Goal: Communication & Community: Answer question/provide support

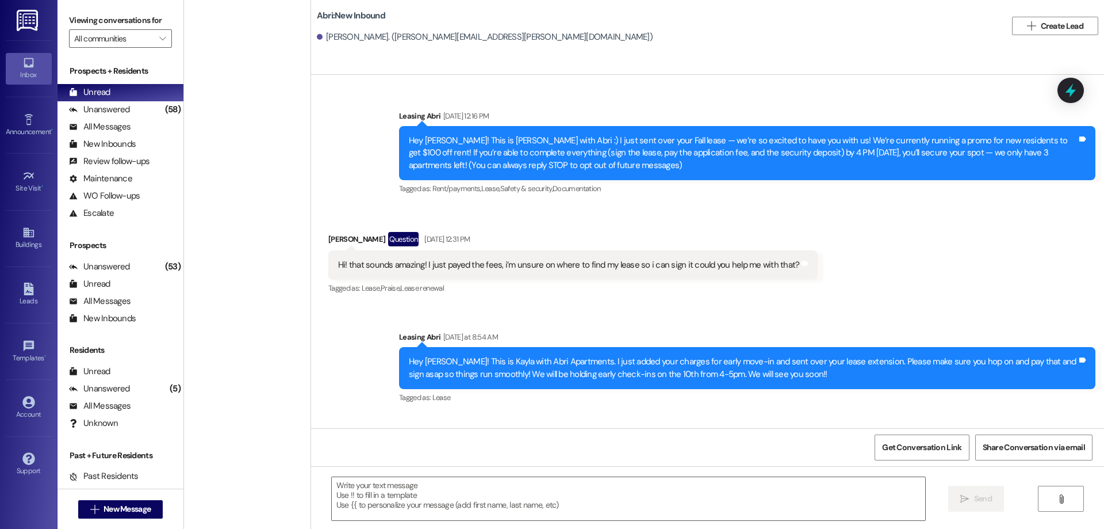
scroll to position [67, 0]
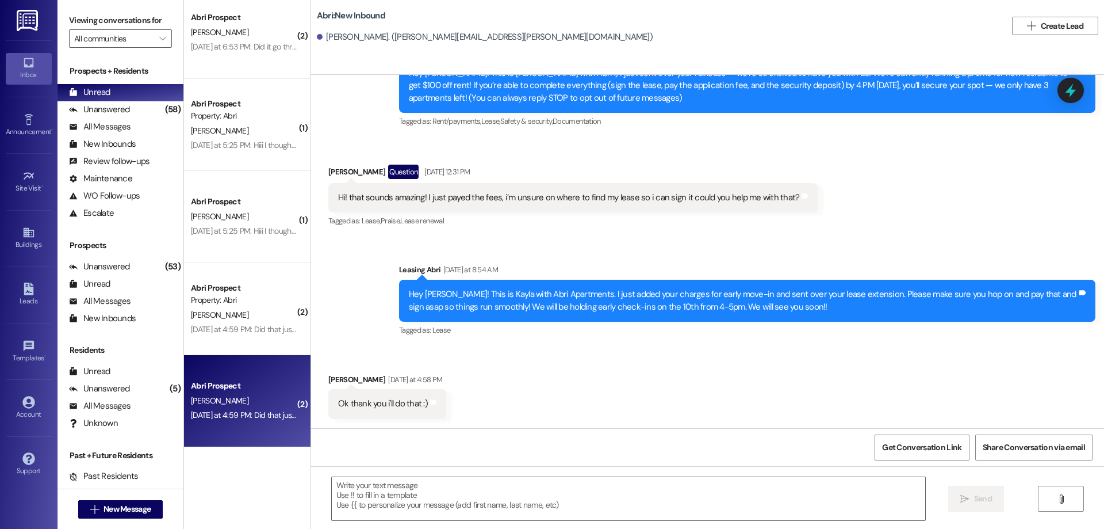
click at [244, 412] on div "[DATE] at 4:59 PM: Did that just replace my fall lease with a dual lease? [DATE…" at bounding box center [308, 415] width 235 height 10
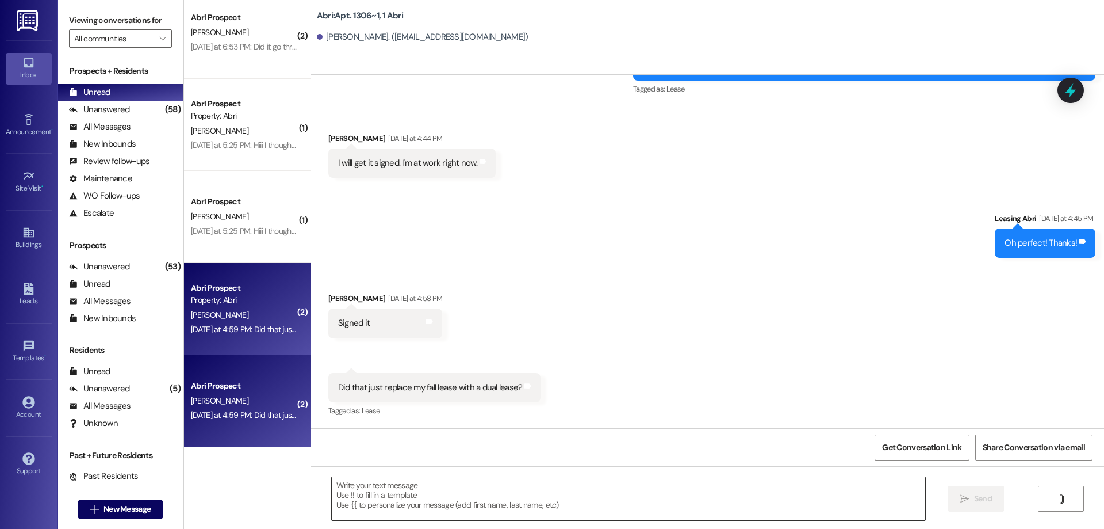
scroll to position [16174, 0]
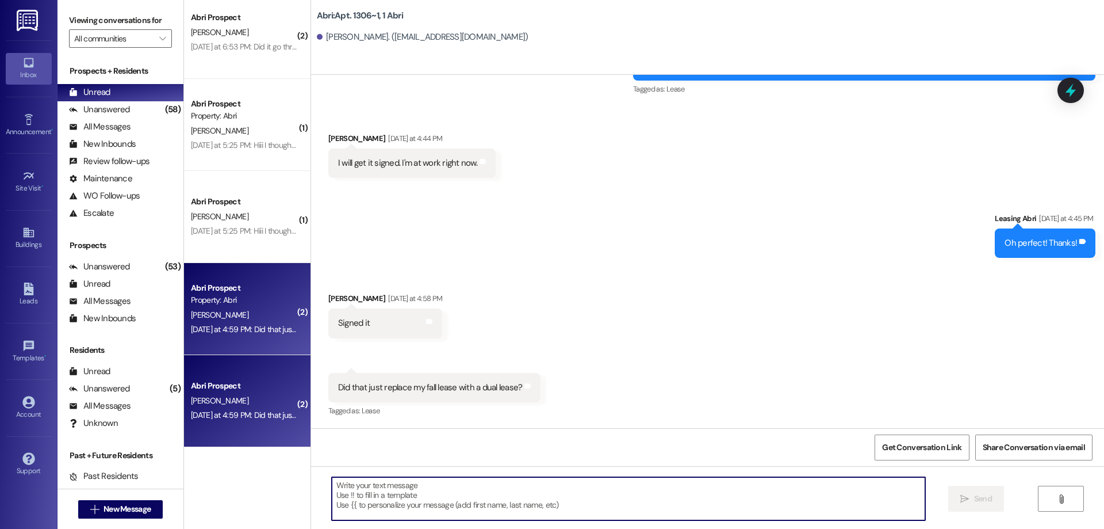
click at [581, 487] on textarea at bounding box center [629, 498] width 594 height 43
type textarea "Yes!"
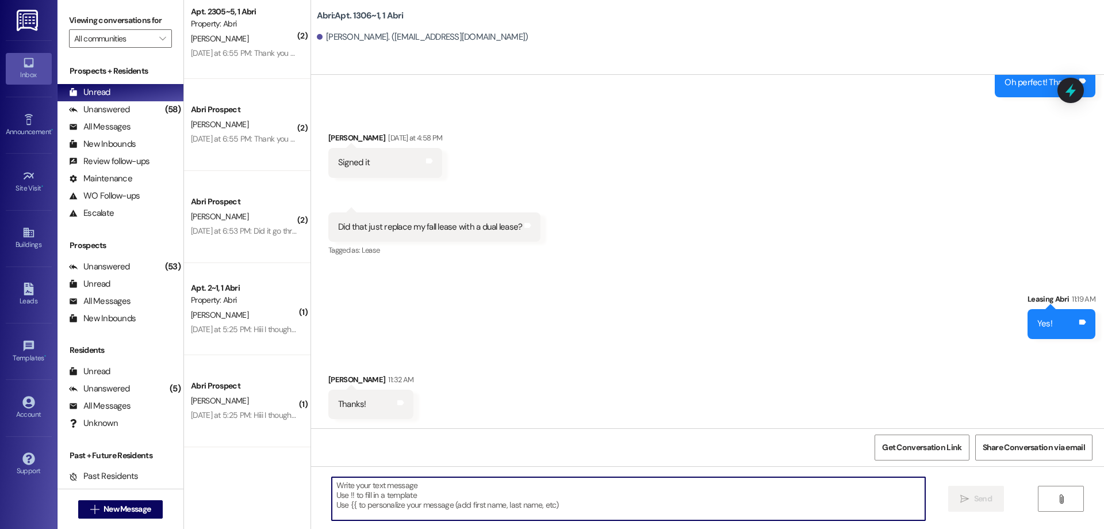
scroll to position [16334, 0]
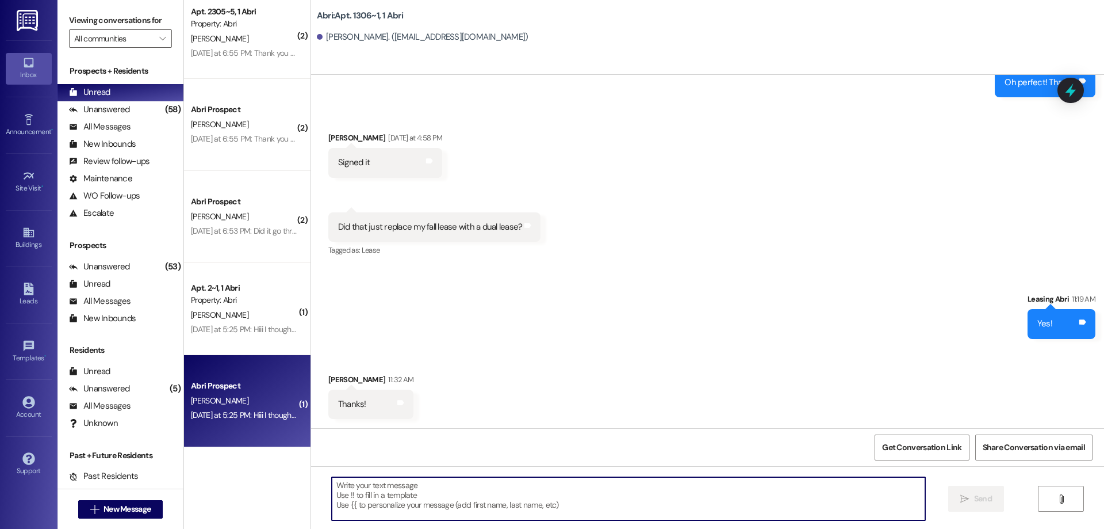
click at [238, 415] on div "Yesterday at 5:25 PM: Hiii I thought it was winter/spring. Would you be able to…" at bounding box center [335, 415] width 289 height 10
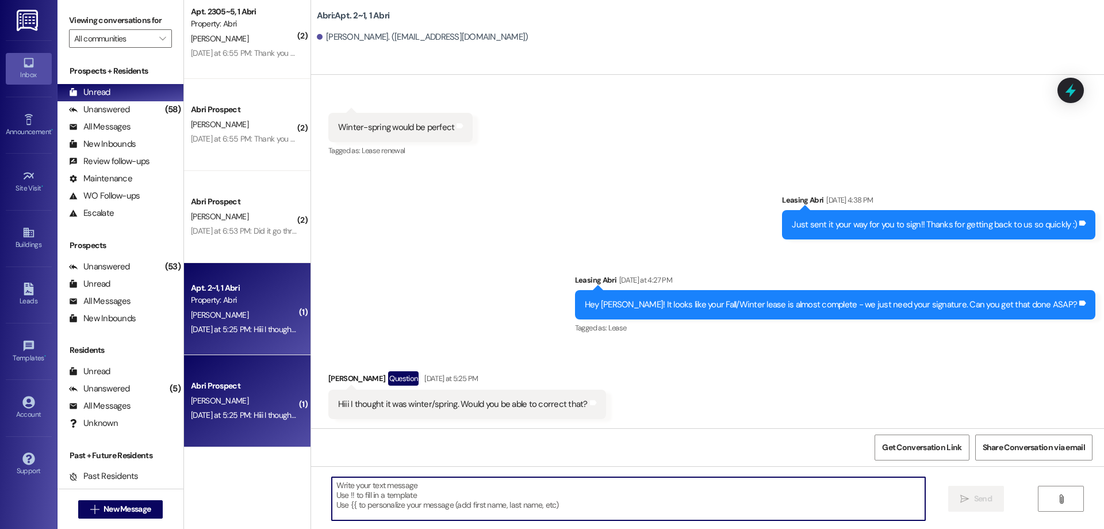
scroll to position [55835, 0]
click at [519, 484] on textarea at bounding box center [629, 498] width 594 height 43
click at [474, 499] on textarea at bounding box center [629, 498] width 594 height 43
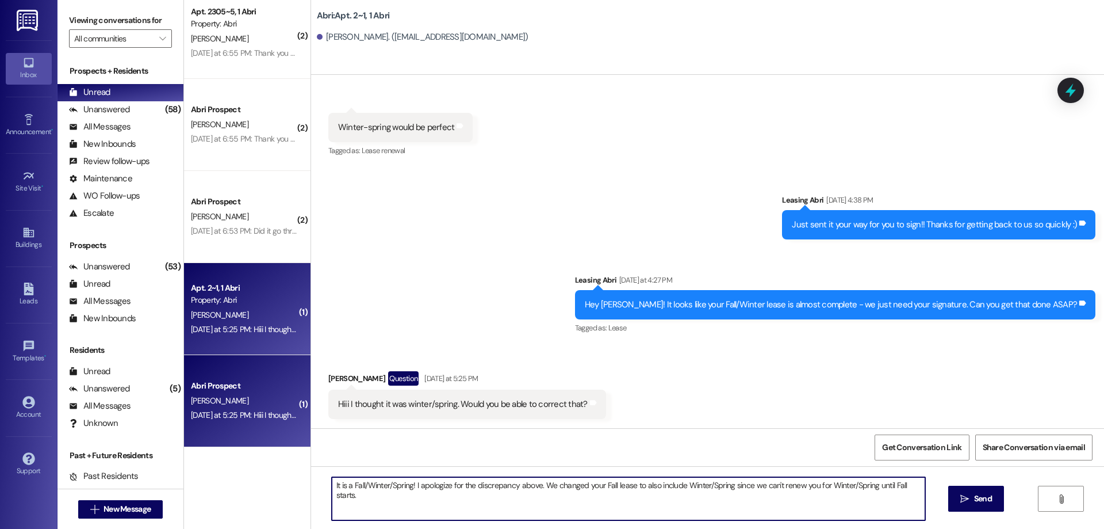
type textarea "It is a Fall/Winter/Spring! I apologize for the discrepancy above. We changed y…"
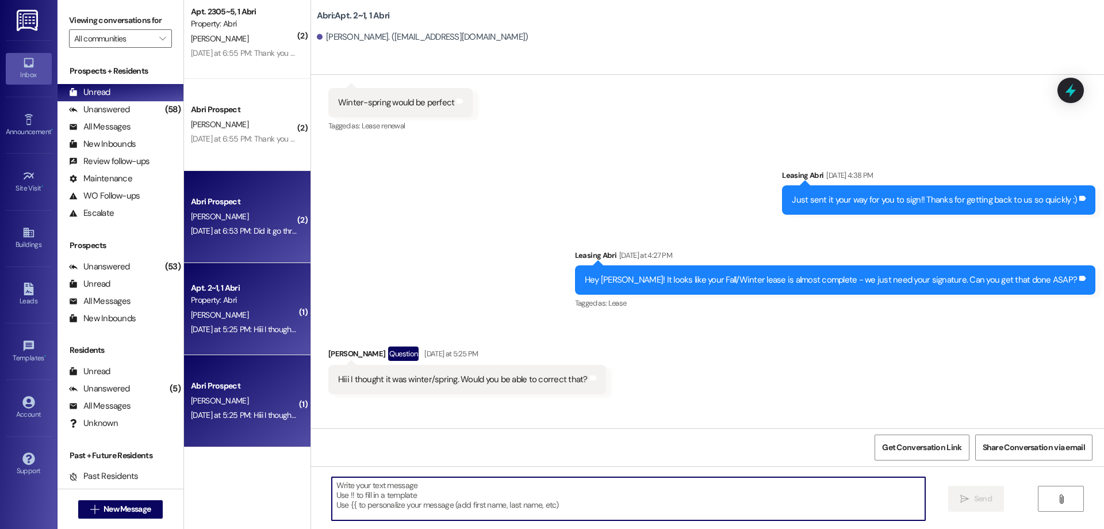
scroll to position [55915, 0]
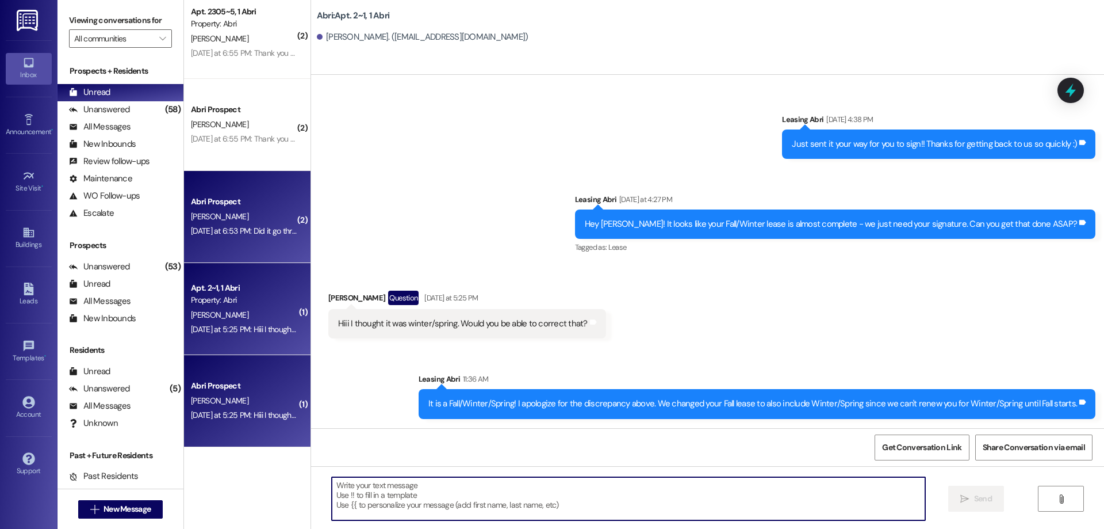
click at [252, 223] on div "M. Ostler" at bounding box center [244, 216] width 109 height 14
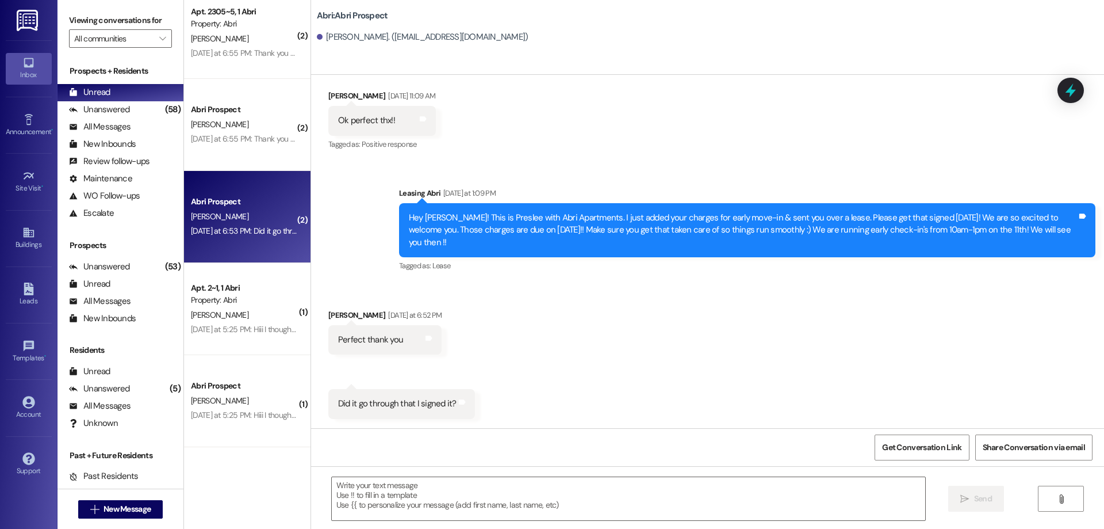
scroll to position [2864, 0]
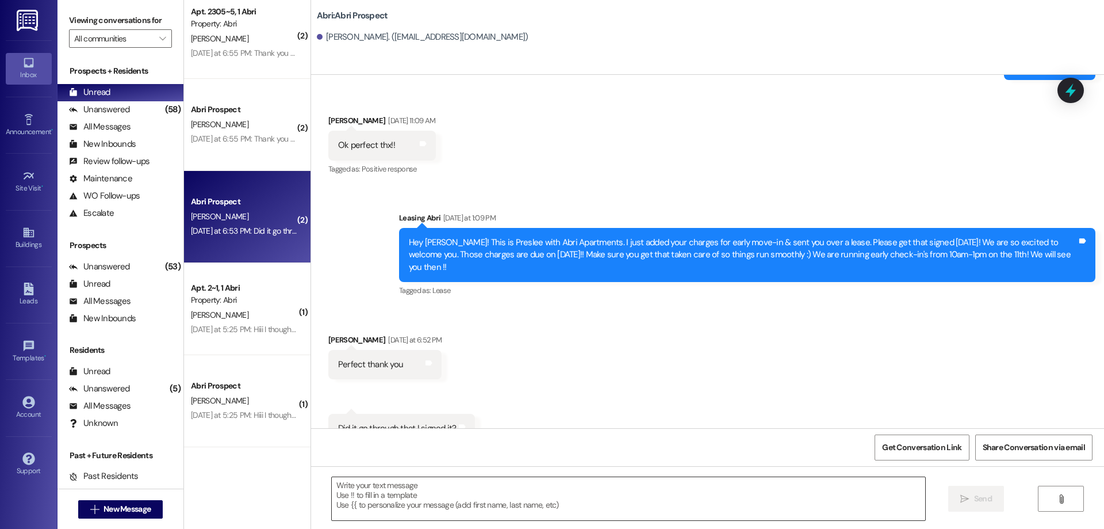
click at [467, 499] on textarea at bounding box center [629, 498] width 594 height 43
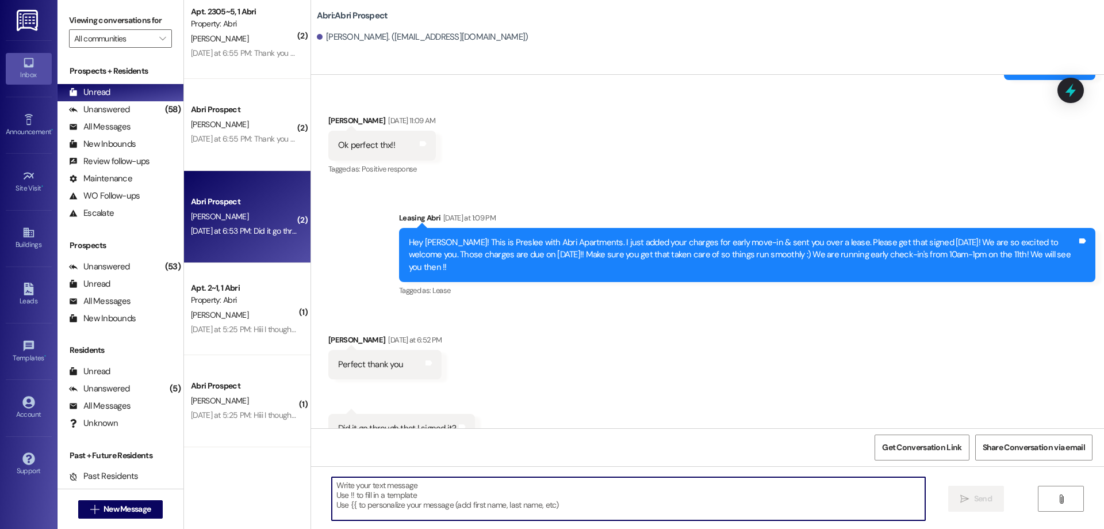
click at [449, 486] on textarea at bounding box center [629, 498] width 594 height 43
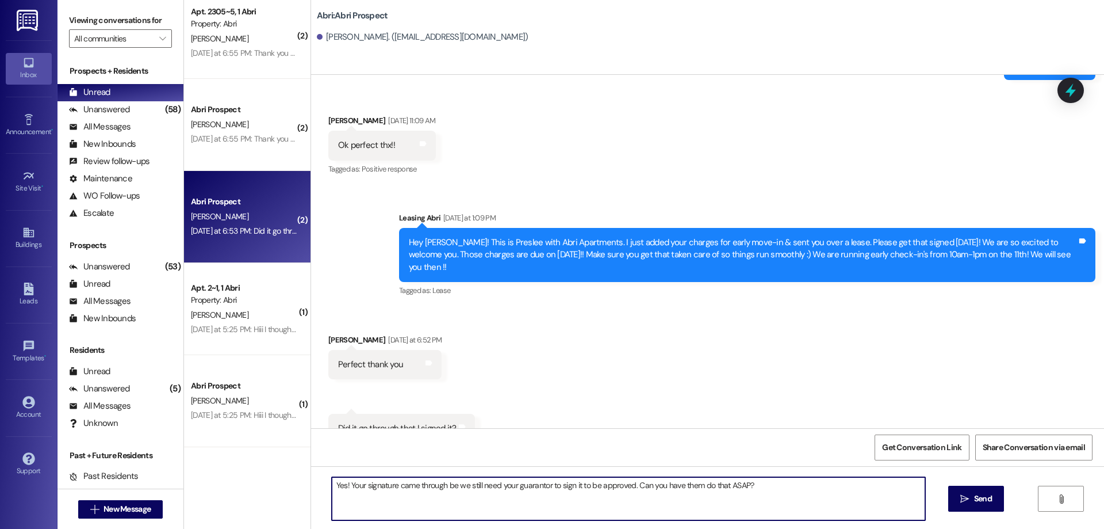
type textarea "Yes! Your signature came through be we still need your guarantor to sign it to …"
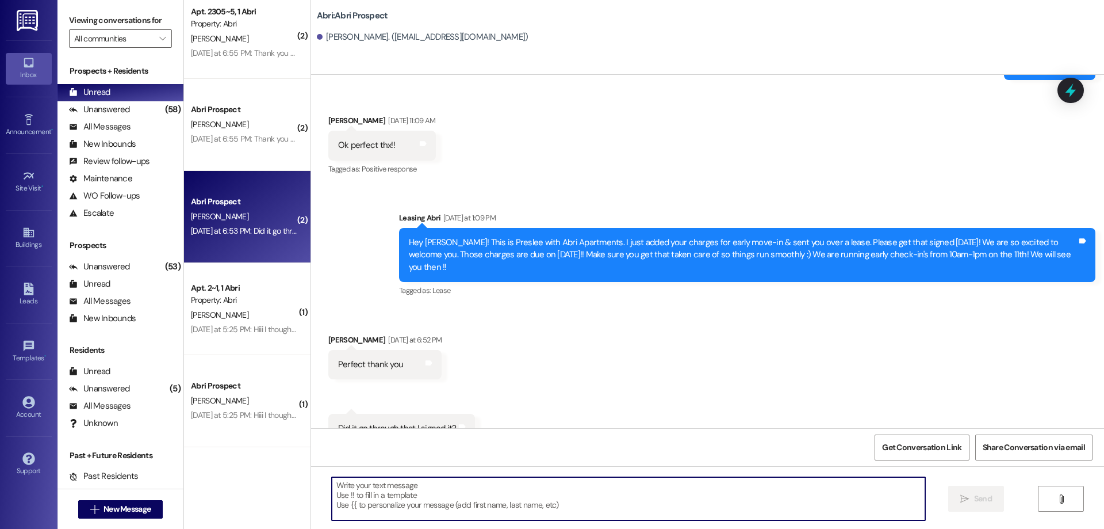
scroll to position [2944, 0]
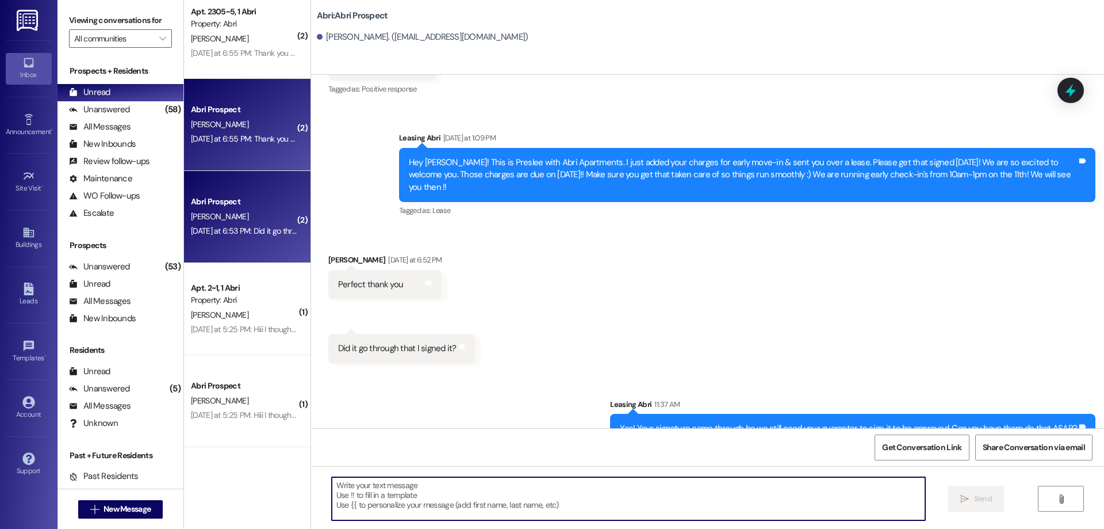
click at [244, 125] on div "K. Jensen" at bounding box center [244, 124] width 109 height 14
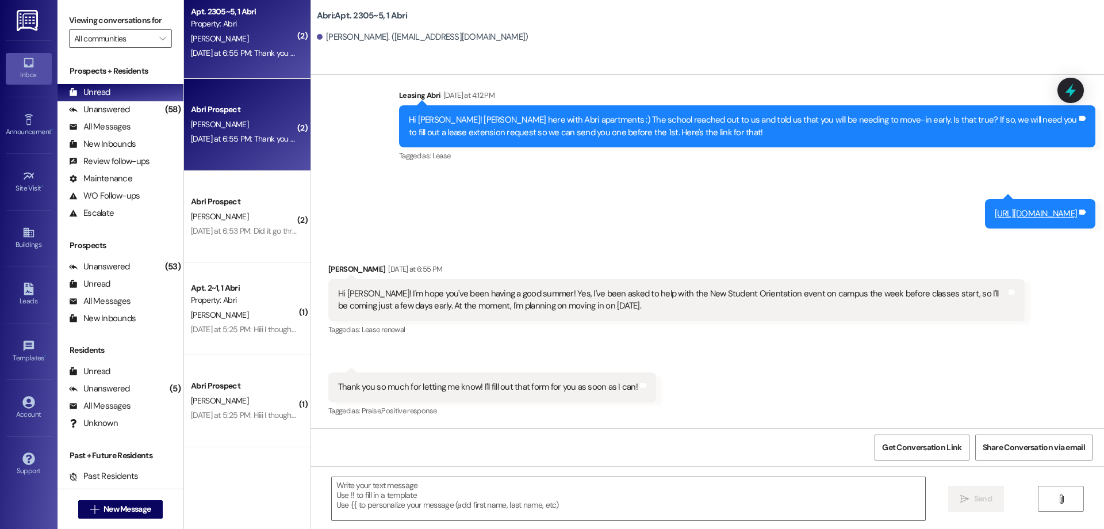
scroll to position [20588, 0]
click at [571, 488] on textarea at bounding box center [629, 498] width 594 height 43
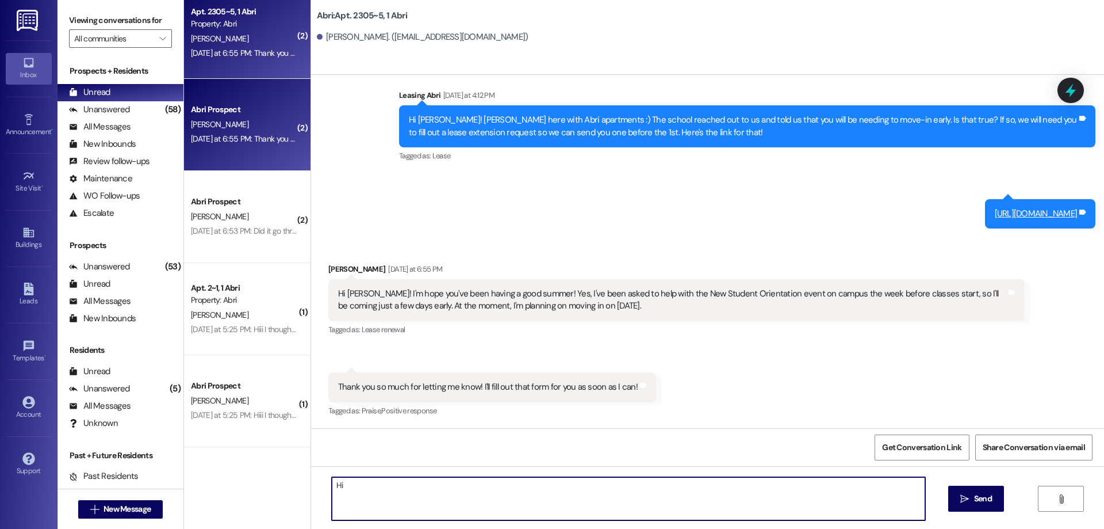
type textarea "H"
type textarea "Perfect! Thanks so much Kayla :) Make sure you fill it out no later than Septem…"
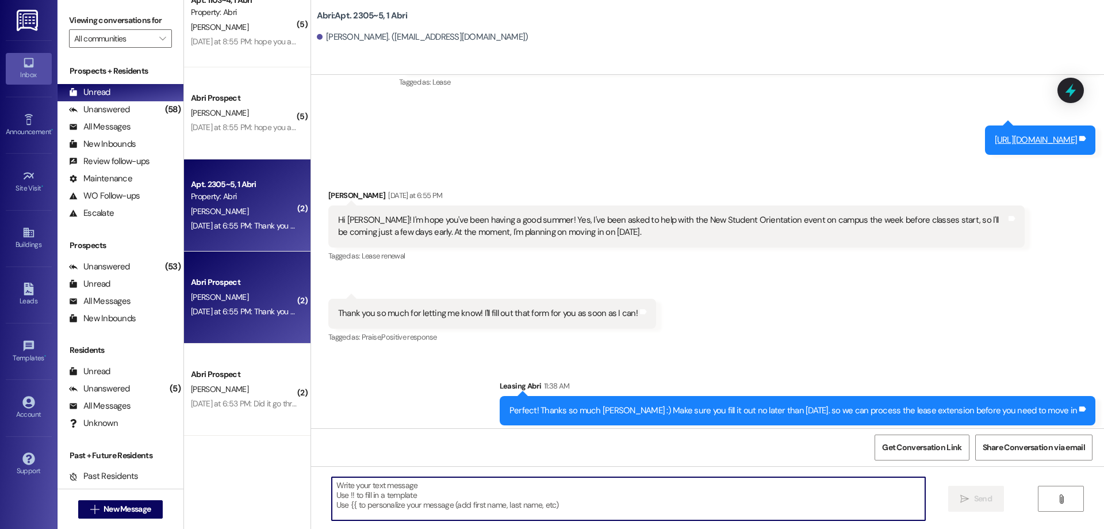
scroll to position [703, 0]
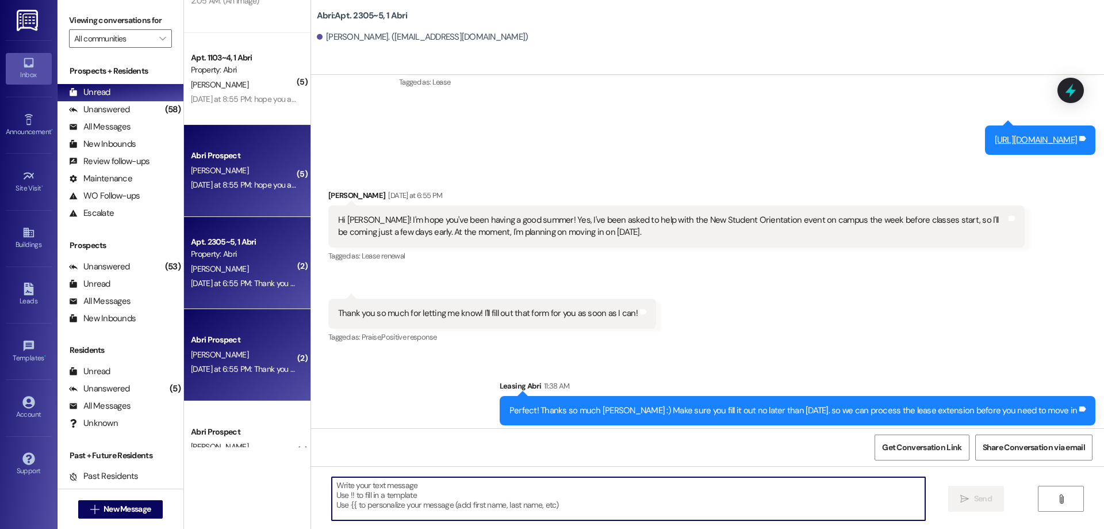
click at [219, 168] on div "J. brunson" at bounding box center [244, 170] width 109 height 14
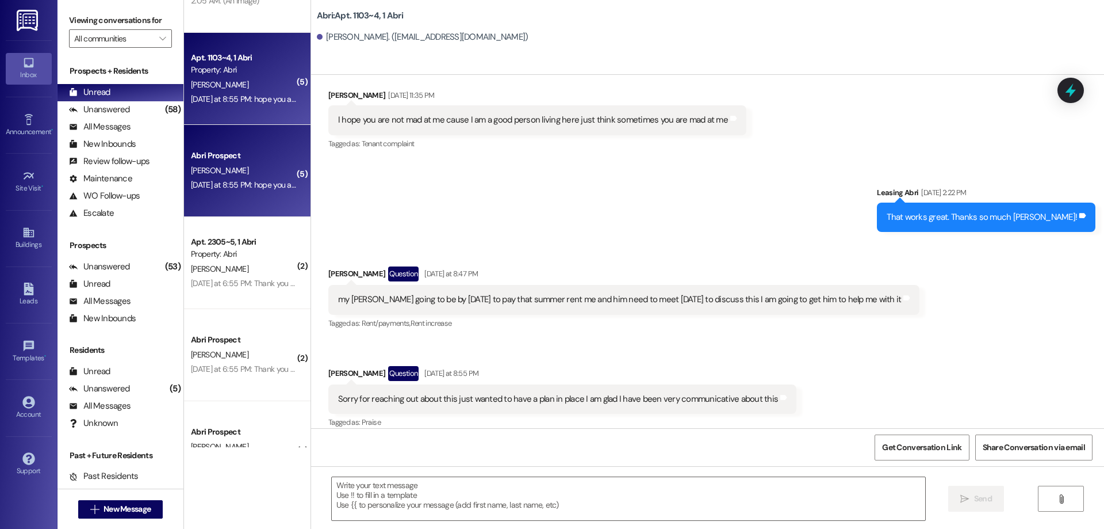
scroll to position [58357, 0]
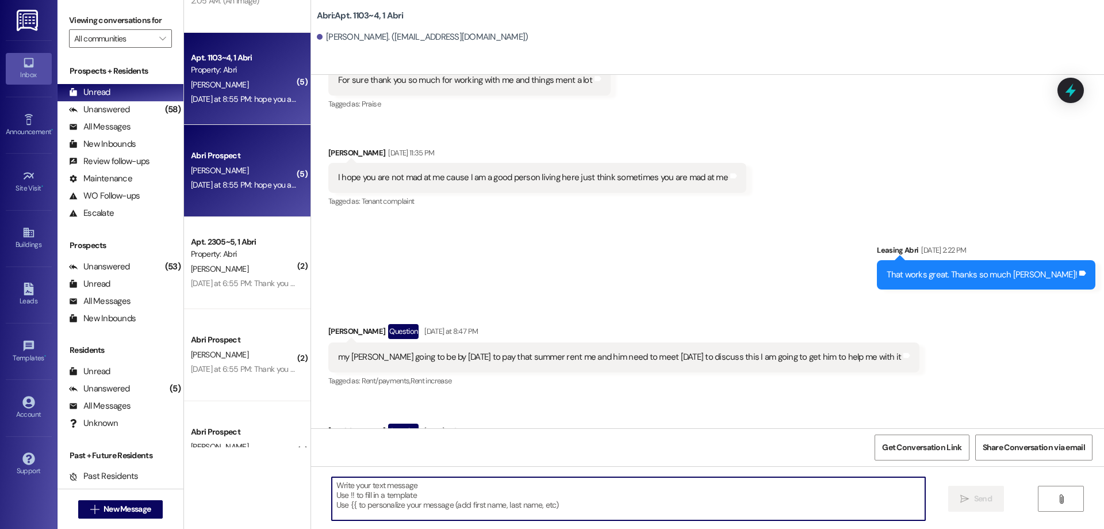
click at [763, 499] on textarea at bounding box center [629, 498] width 594 height 43
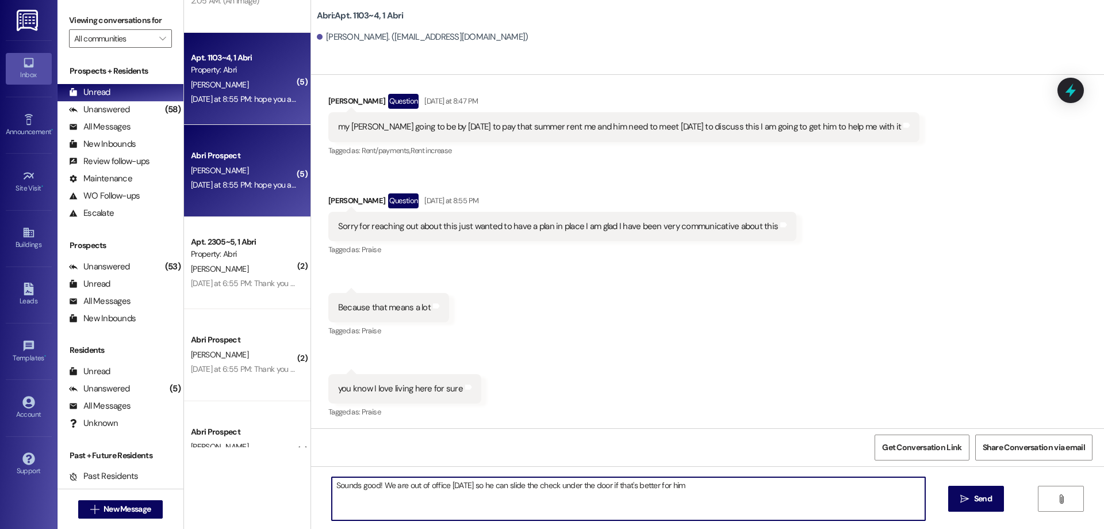
scroll to position [58645, 0]
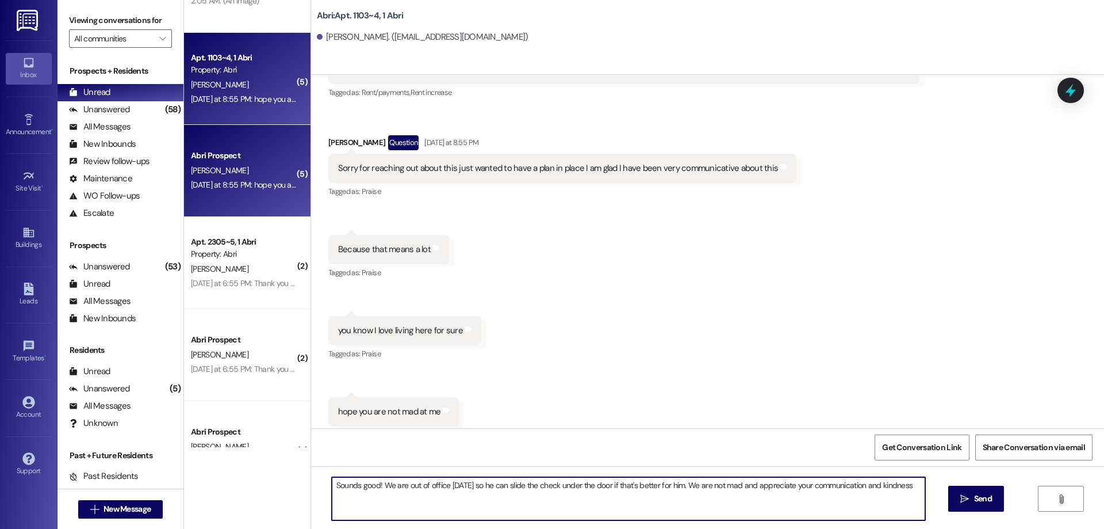
type textarea "Sounds good! We are out of office Monday so he can slide the check under the do…"
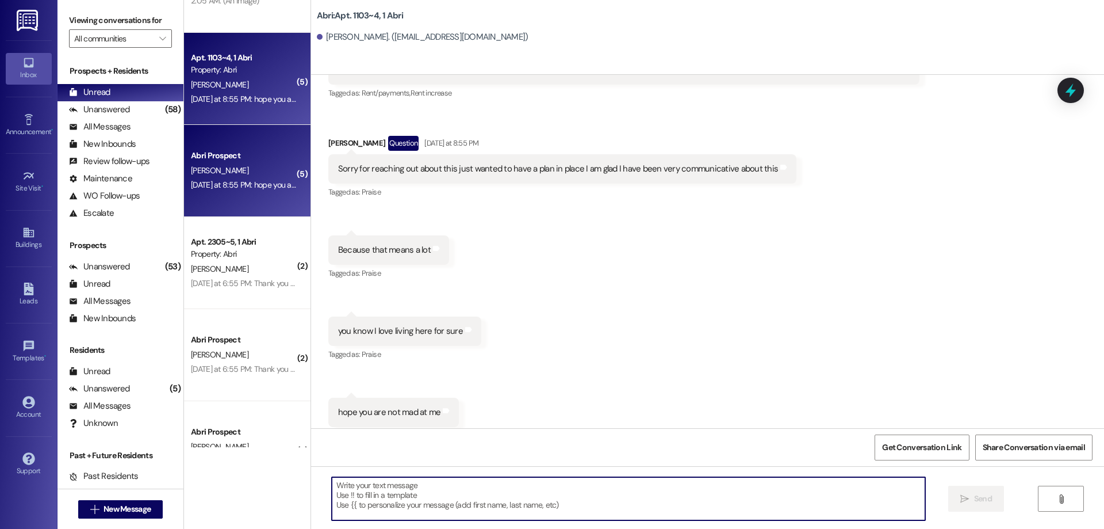
scroll to position [531, 0]
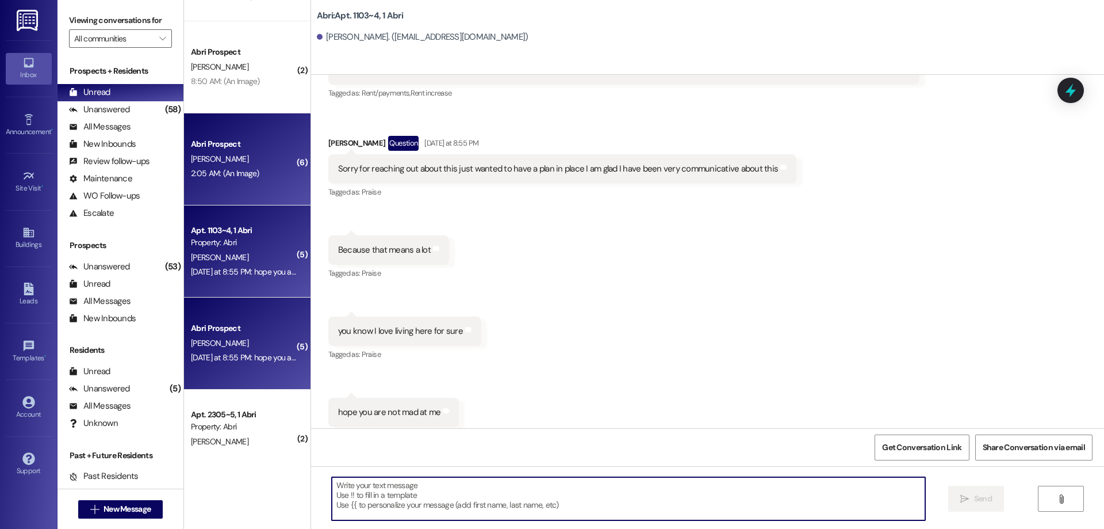
click at [238, 187] on div "Abri Prospect C. Hunter 2:05 AM: (An Image) 2:05 AM: (An Image)" at bounding box center [247, 159] width 127 height 92
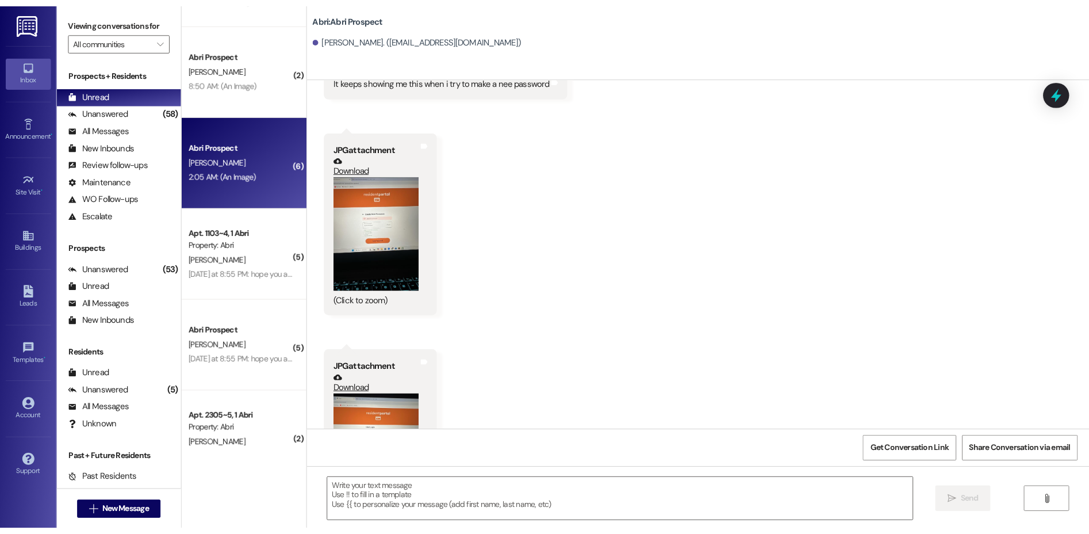
scroll to position [1159, 0]
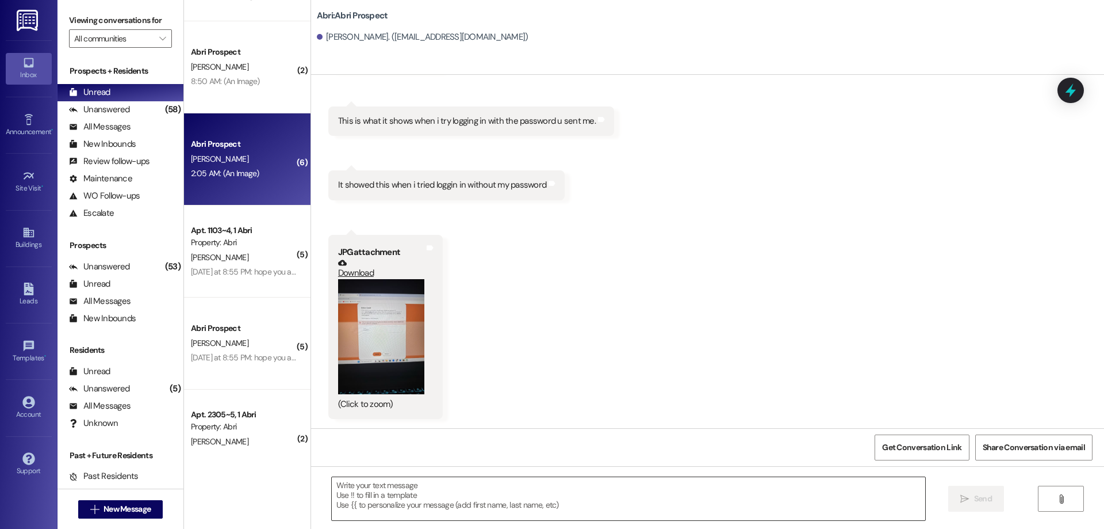
click at [525, 492] on textarea at bounding box center [629, 498] width 594 height 43
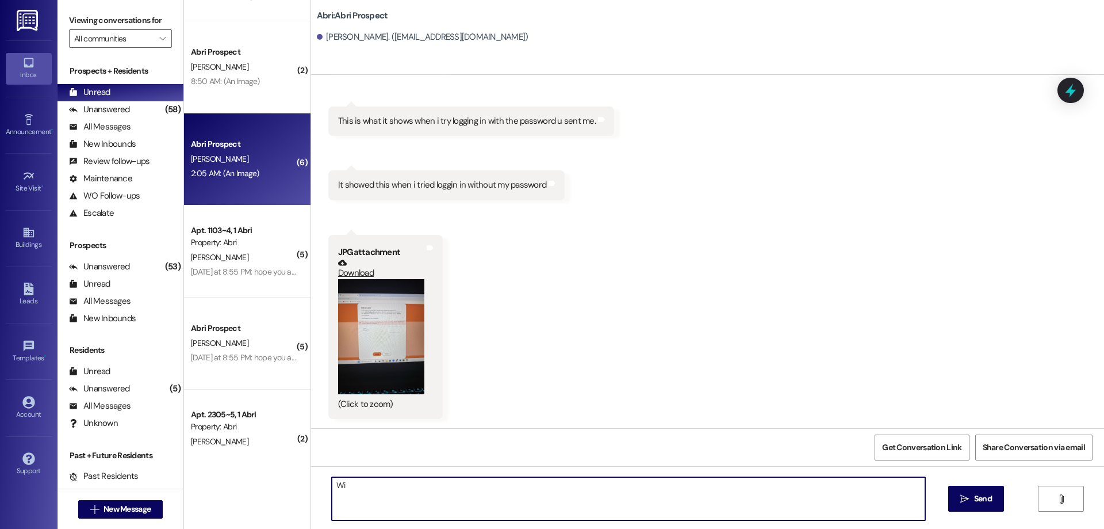
type textarea "W"
paste textarea "https://abri.residentportal.com/resident_portal/?module=authentication&action=v…"
type textarea "Will you try this link and see if that works? https://abri.residentportal.com/r…"
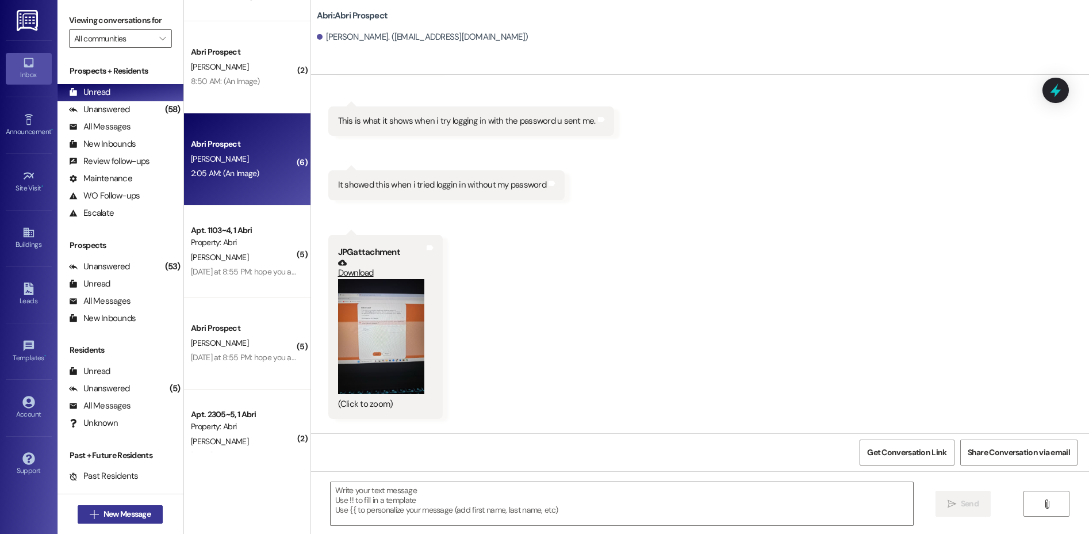
click at [116, 506] on button " New Message" at bounding box center [120, 514] width 85 height 18
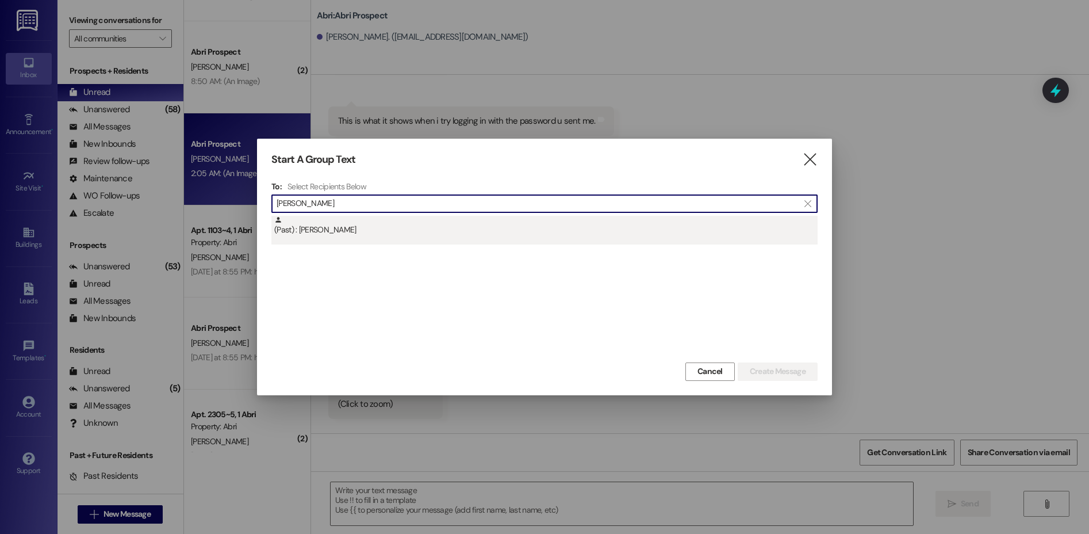
type input "ella naylo"
click at [442, 230] on div "(Past) : Ella Naylor" at bounding box center [546, 226] width 544 height 20
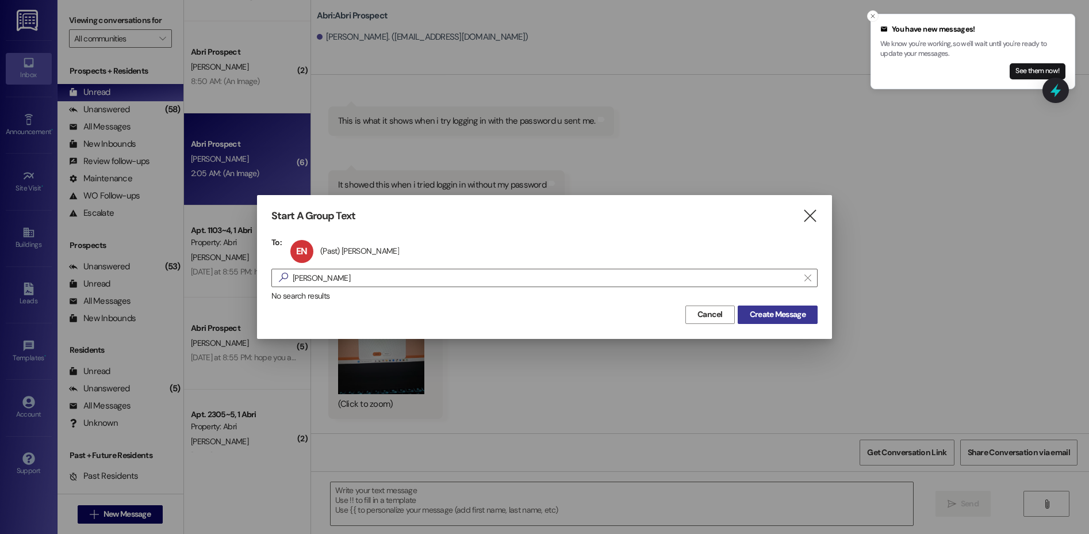
click at [771, 320] on button "Create Message" at bounding box center [778, 314] width 80 height 18
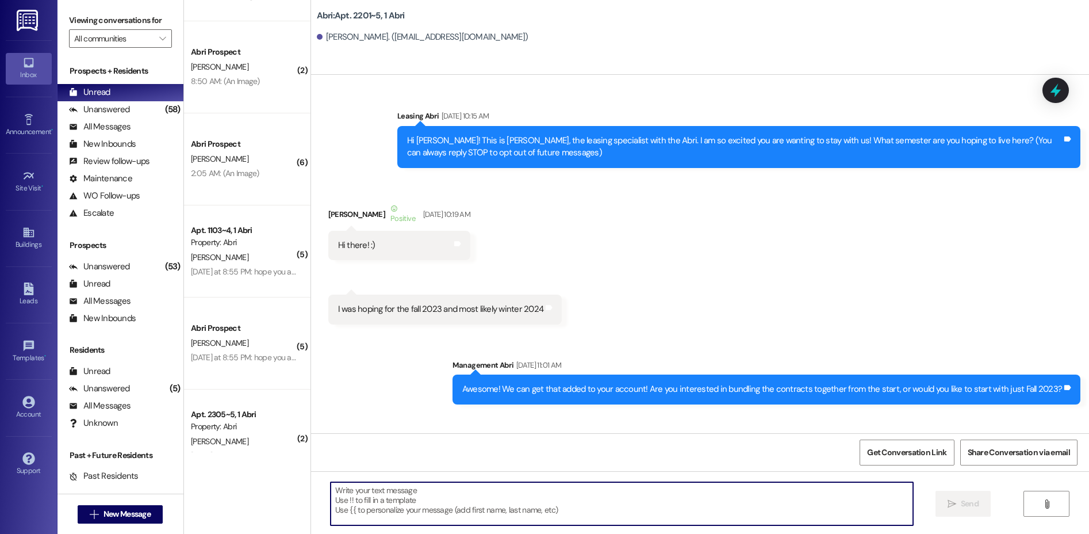
click at [547, 495] on textarea at bounding box center [622, 503] width 583 height 43
click at [538, 510] on textarea at bounding box center [622, 503] width 583 height 43
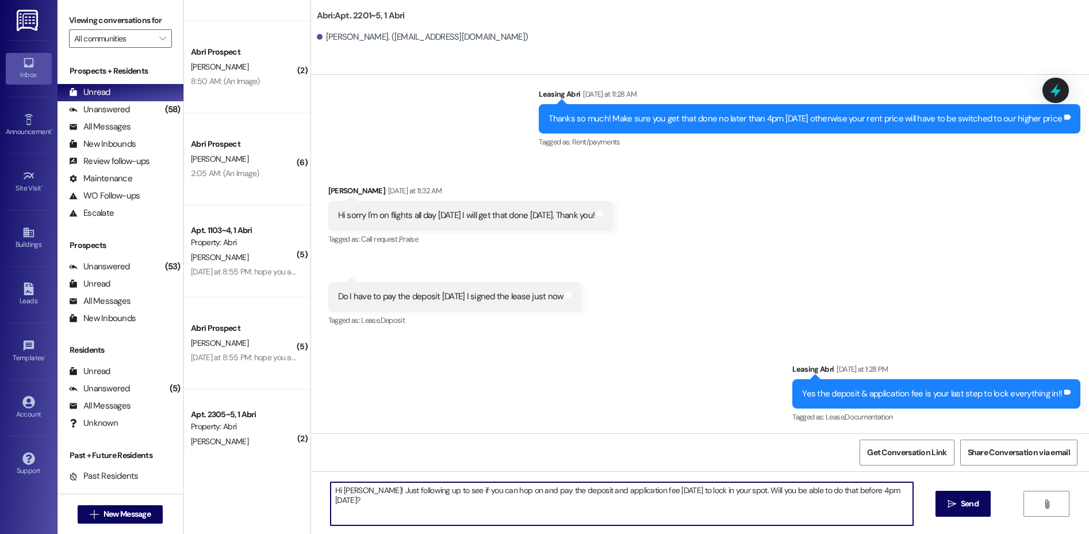
type textarea "Hi Ella! Just following up to see if you can hop on and pay the deposit and app…"
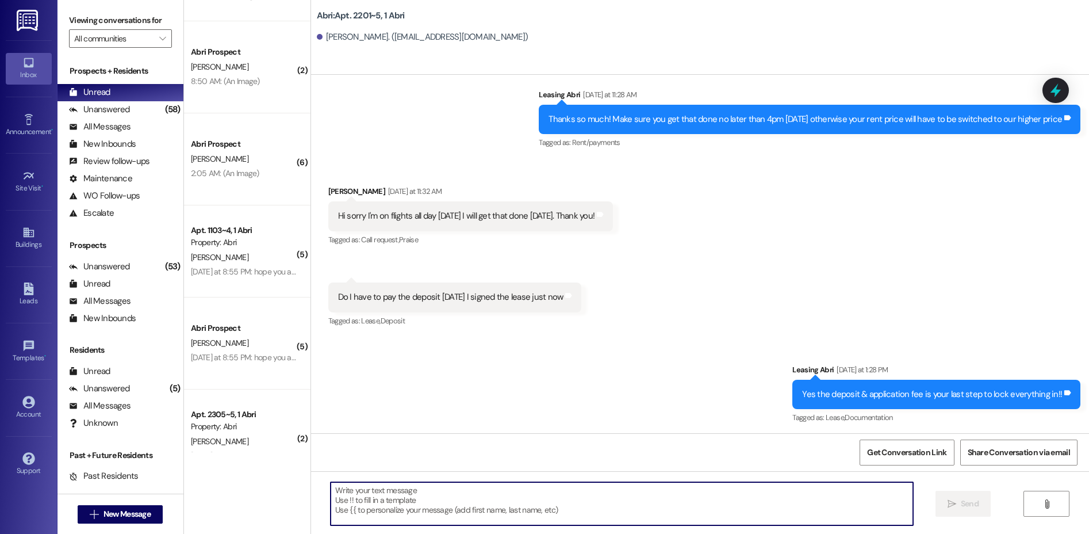
scroll to position [23735, 0]
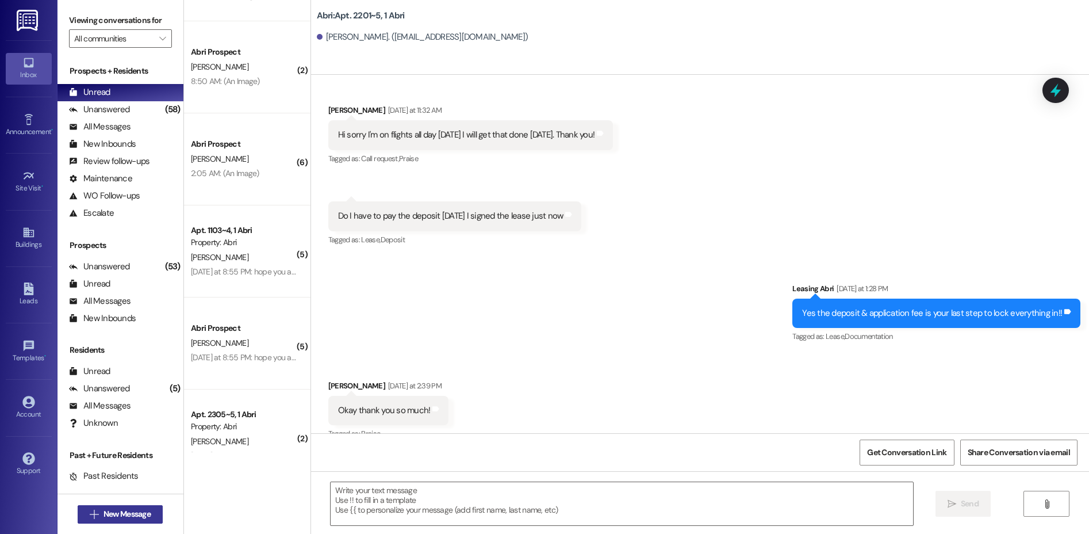
click at [104, 514] on span "New Message" at bounding box center [127, 514] width 47 height 12
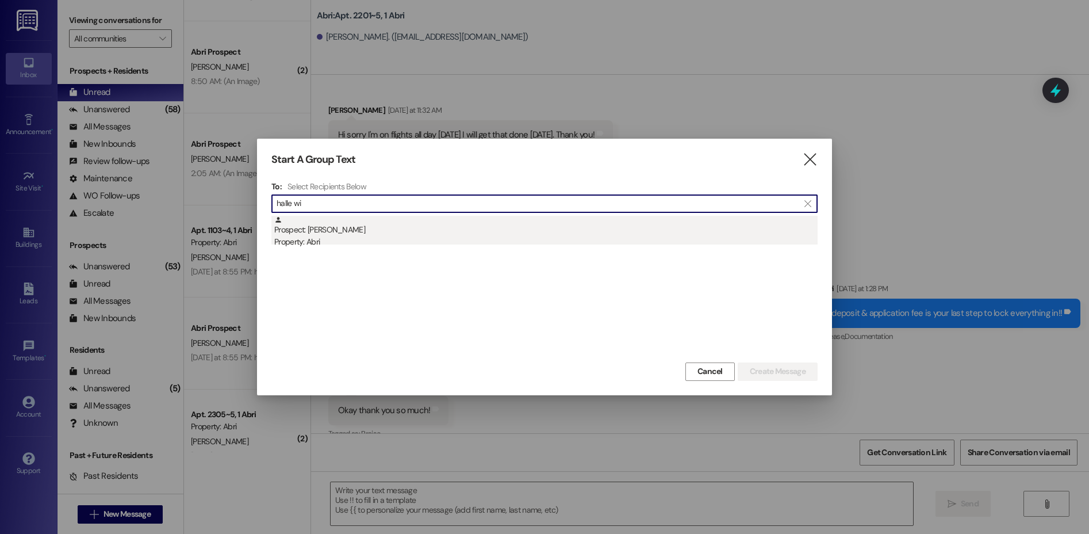
type input "halle wi"
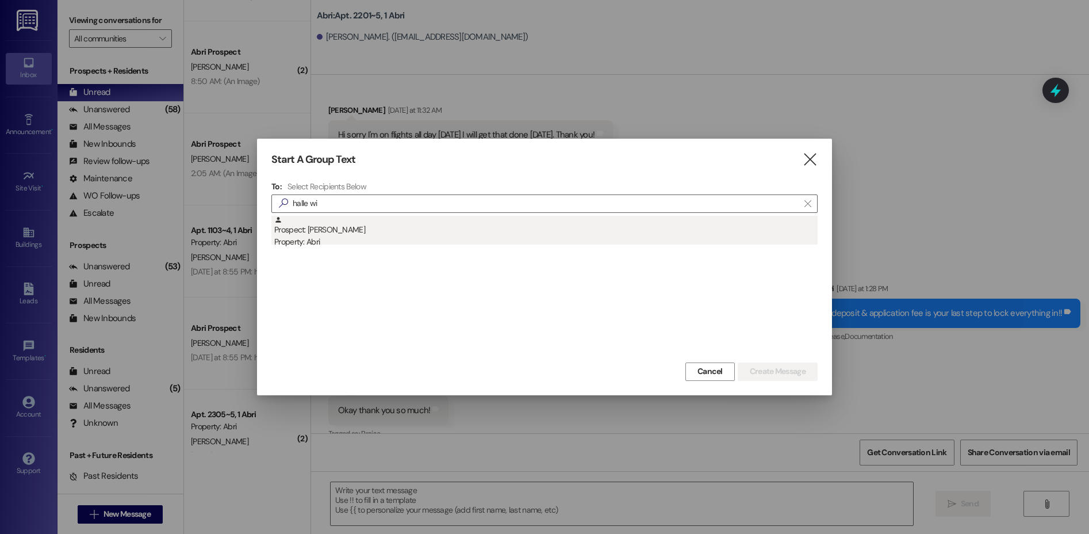
click at [412, 234] on div "Prospect: Halle Wiest Property: Abri" at bounding box center [546, 232] width 544 height 33
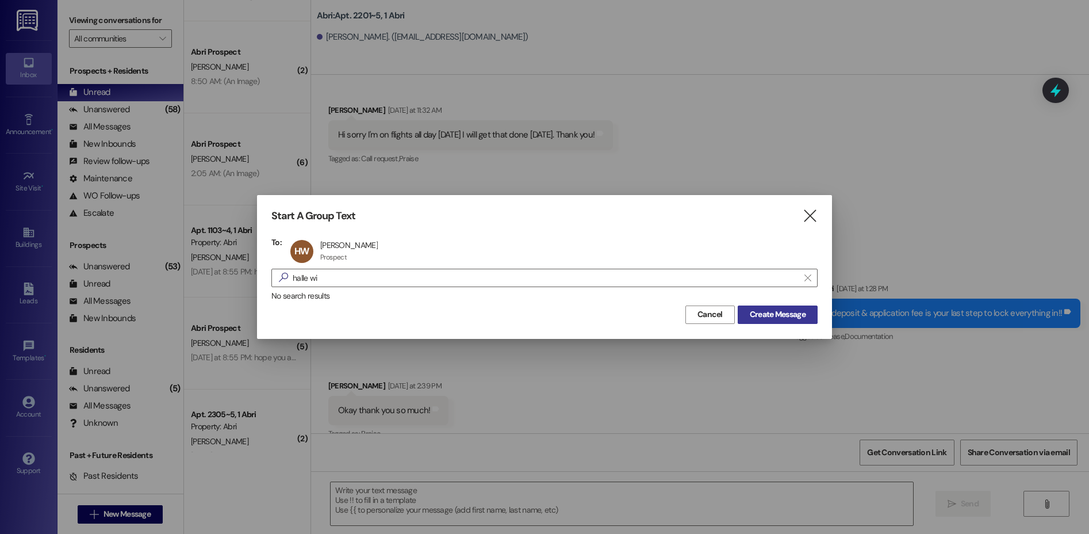
click at [796, 312] on span "Create Message" at bounding box center [778, 314] width 56 height 12
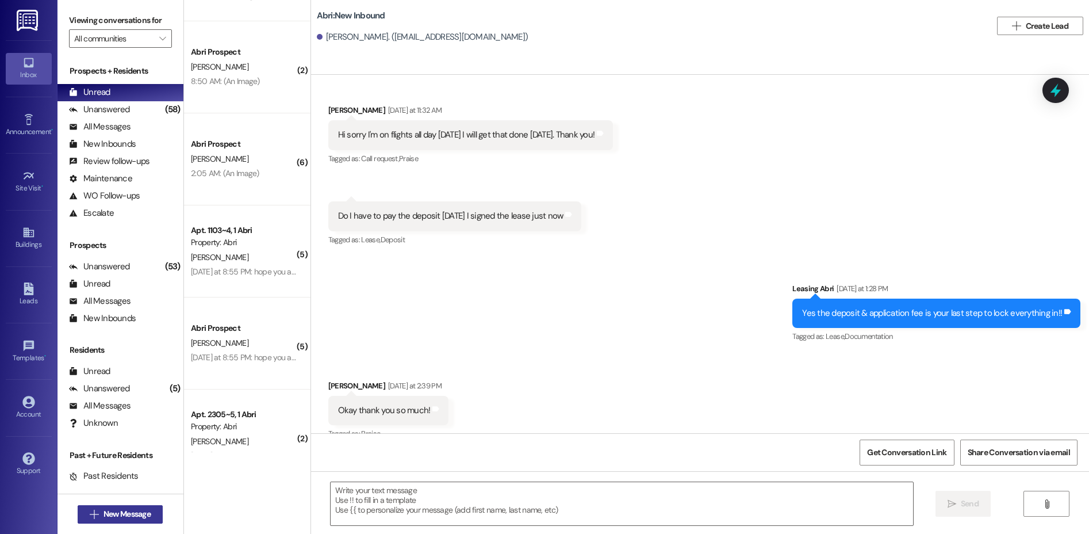
click at [127, 511] on span "New Message" at bounding box center [127, 514] width 47 height 12
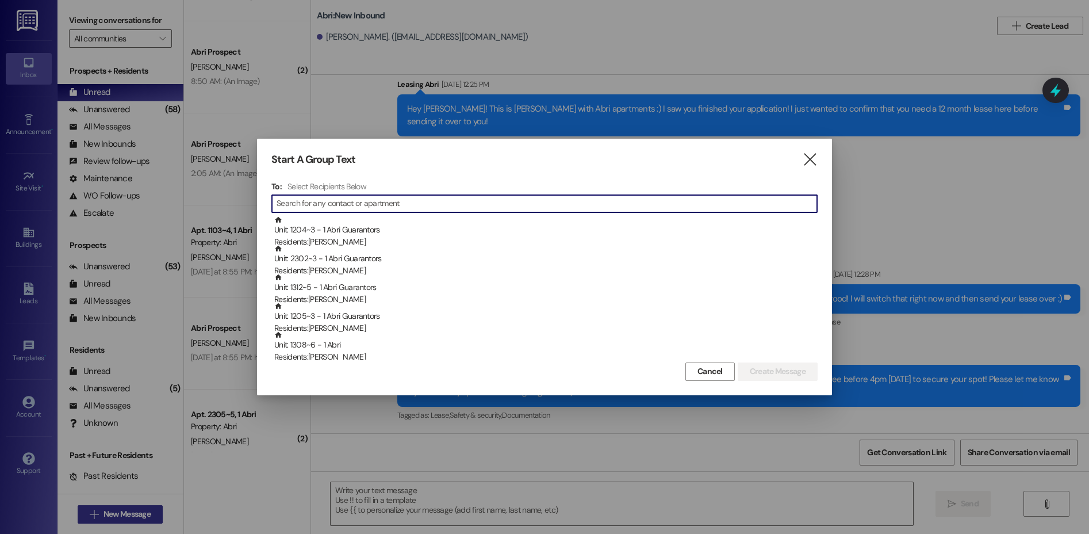
scroll to position [128, 0]
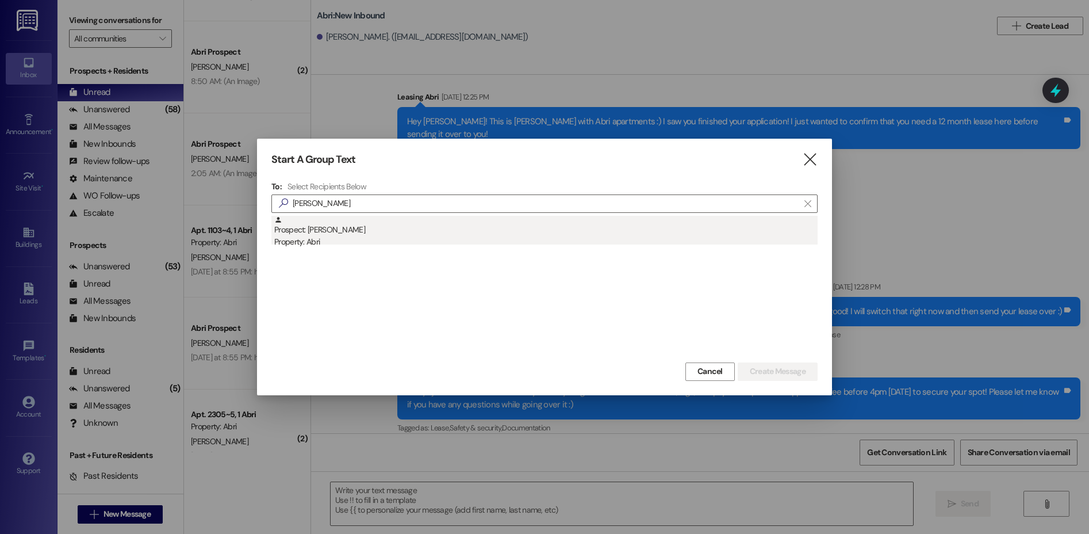
click at [404, 227] on div "Prospect: Halle Wiest Property: Abri" at bounding box center [546, 232] width 544 height 33
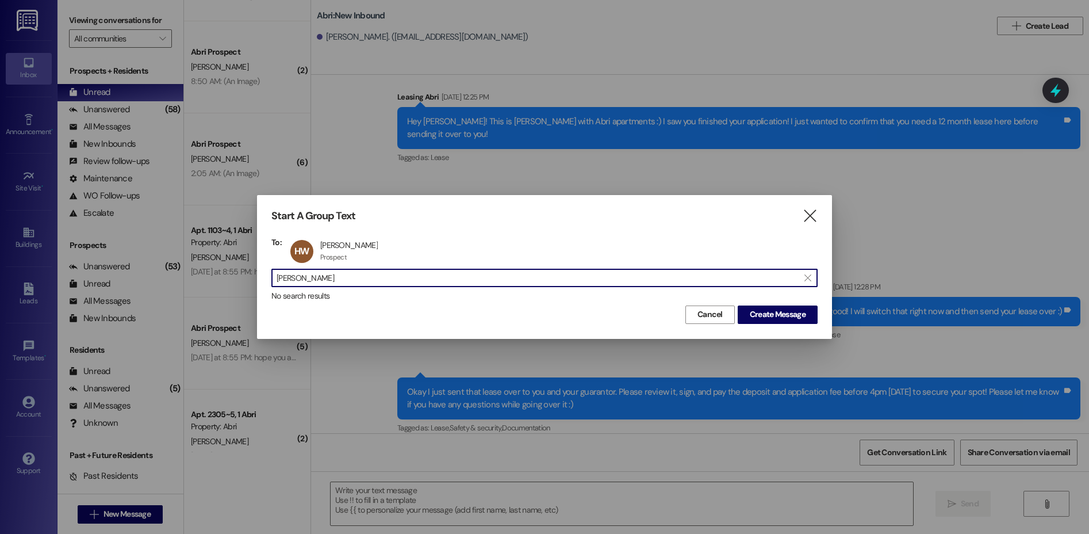
drag, startPoint x: 359, startPoint y: 283, endPoint x: 248, endPoint y: 277, distance: 110.6
click at [250, 277] on div "Start A Group Text  To: HW Halle Wiest Halle Wiest Prospect Prospect click to …" at bounding box center [544, 267] width 1089 height 534
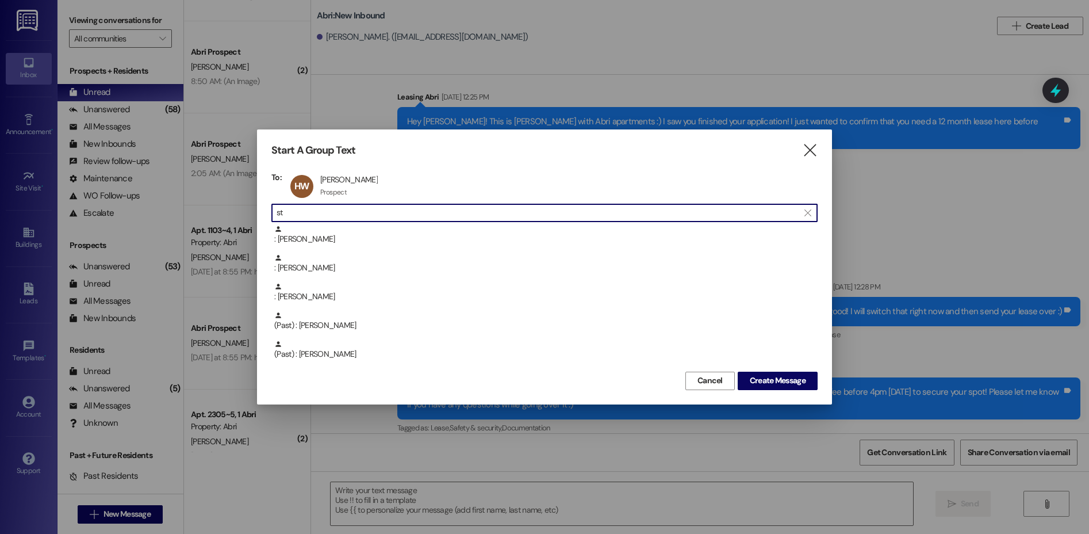
type input "s"
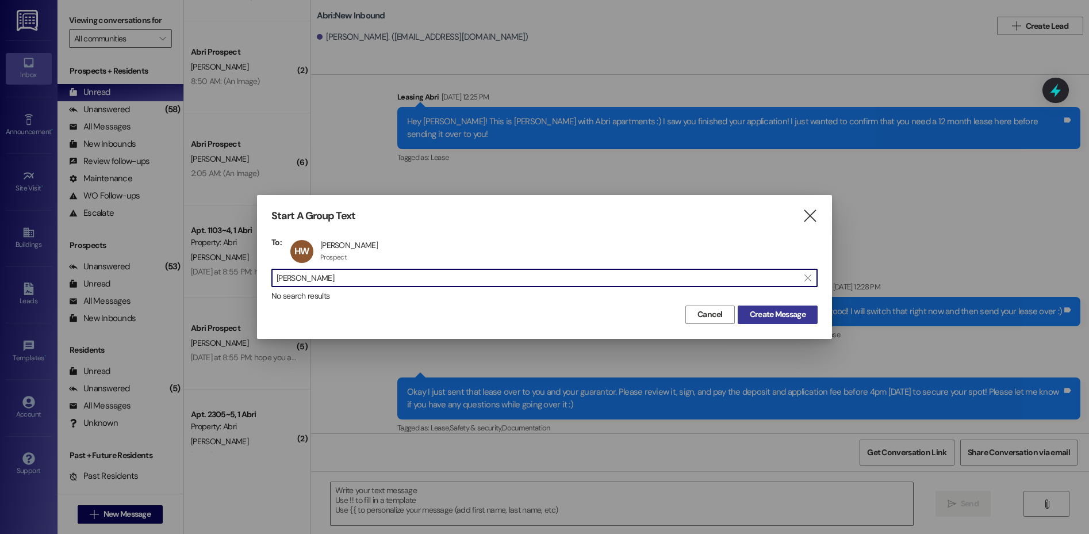
type input "wiest"
click at [778, 320] on span "Create Message" at bounding box center [778, 314] width 56 height 12
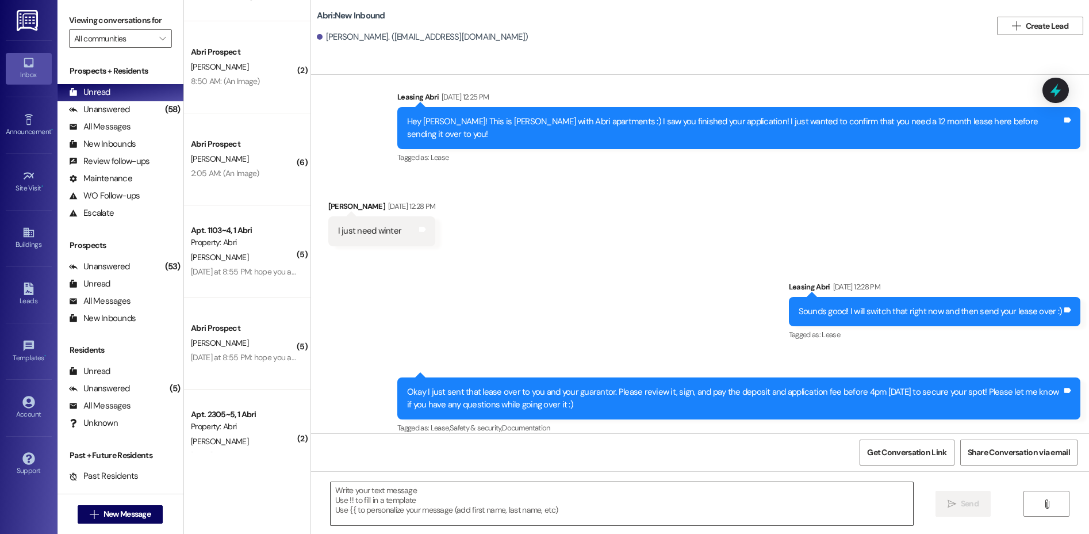
click at [435, 509] on textarea at bounding box center [622, 503] width 583 height 43
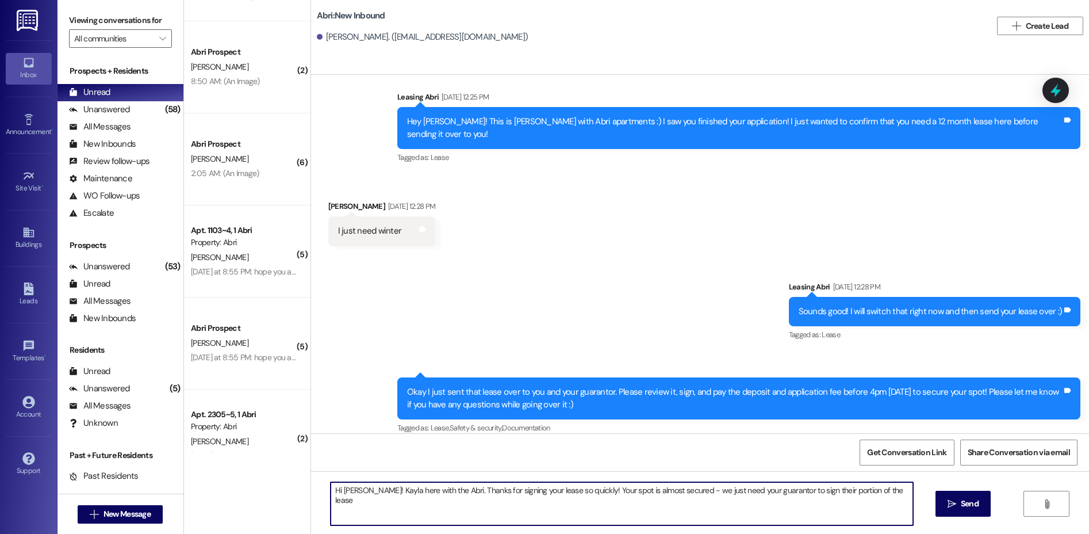
click at [885, 494] on textarea "Hi Halle! Kayla here with the Abri. Thanks for signing your lease so quickly! Y…" at bounding box center [622, 503] width 583 height 43
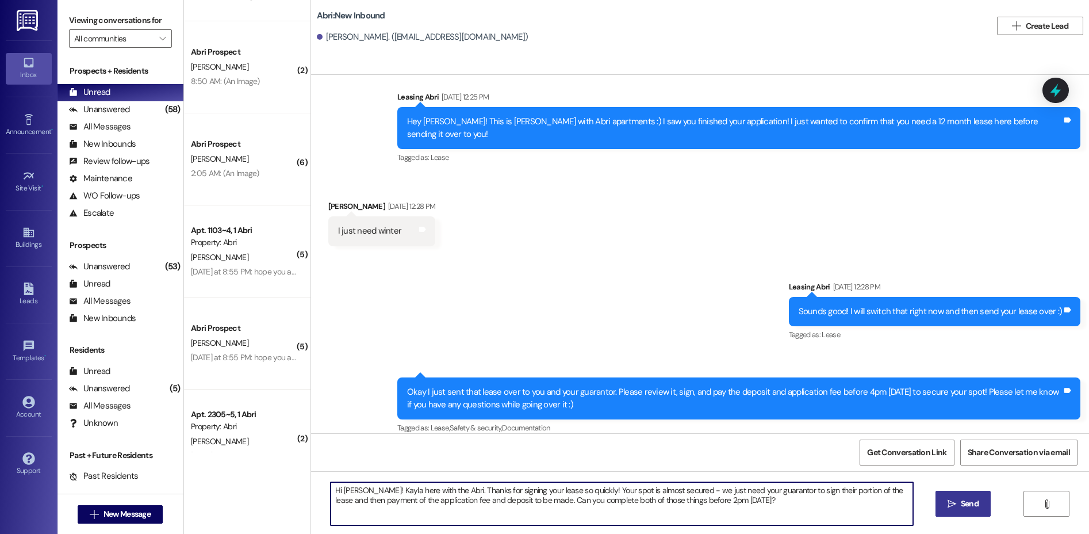
type textarea "Hi Halle! Kayla here with the Abri. Thanks for signing your lease so quickly! Y…"
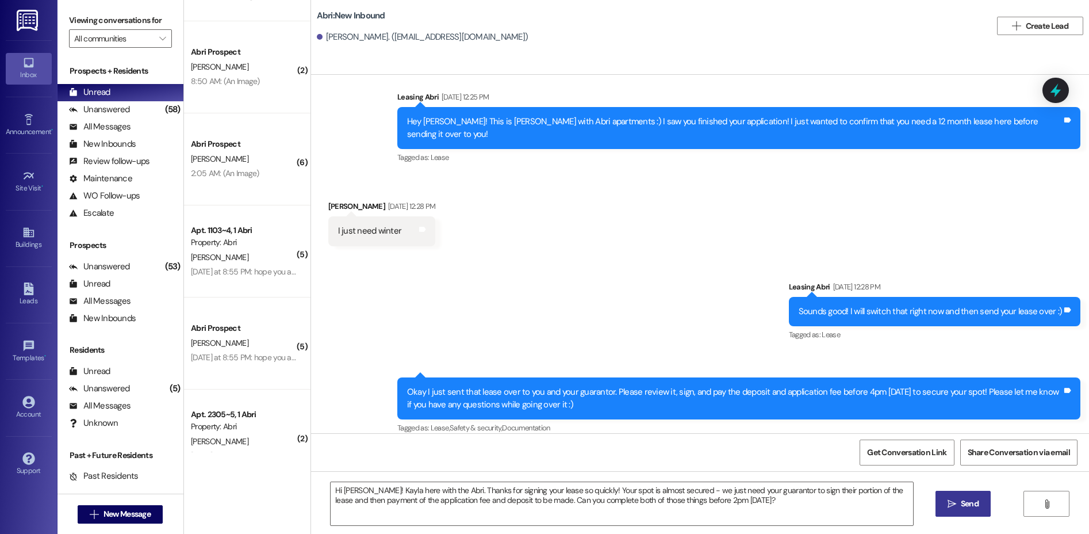
click at [962, 499] on span "Send" at bounding box center [970, 503] width 18 height 12
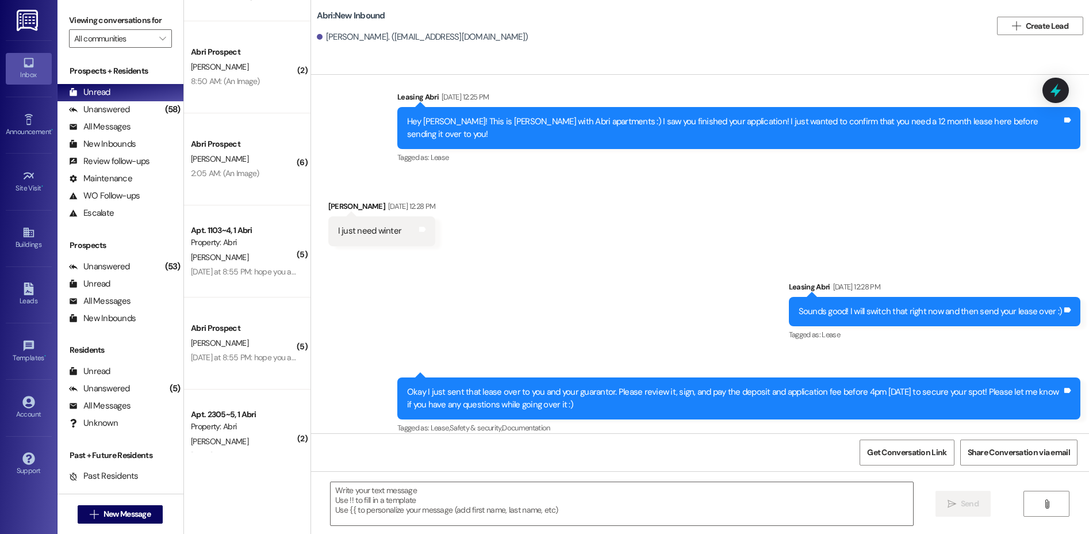
scroll to position [221, 0]
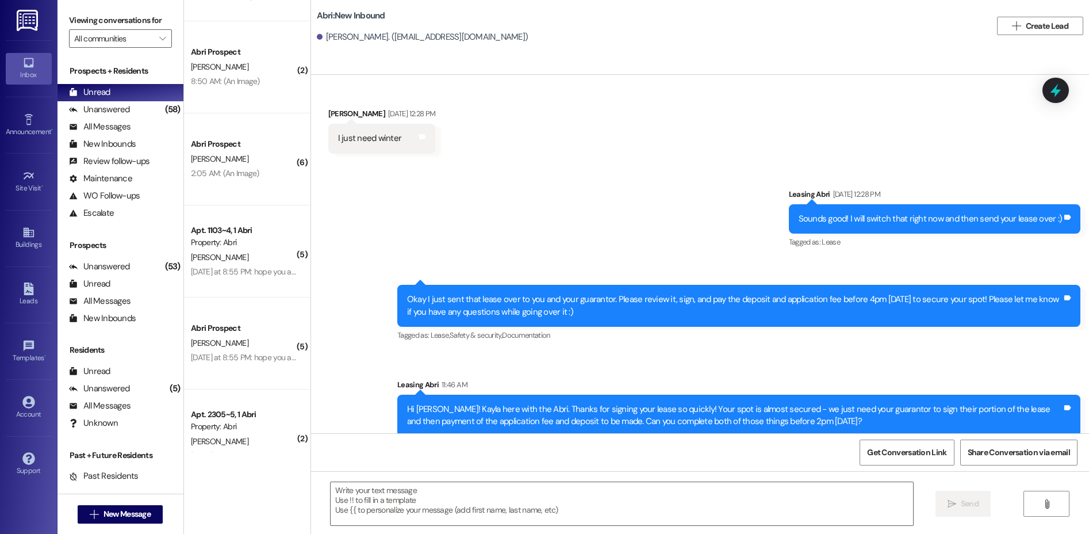
click at [418, 403] on div "Hi Halle! Kayla here with the Abri. Thanks for signing your lease so quickly! Y…" at bounding box center [734, 415] width 655 height 25
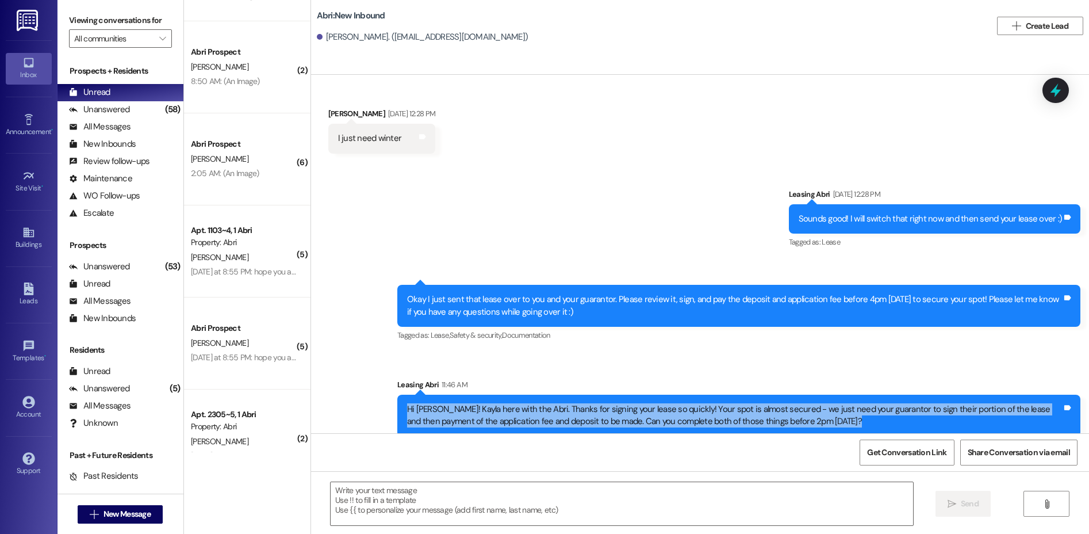
click at [418, 403] on div "Hi Halle! Kayla here with the Abri. Thanks for signing your lease so quickly! Y…" at bounding box center [734, 415] width 655 height 25
copy div "Hi Halle! Kayla here with the Abri. Thanks for signing your lease so quickly! Y…"
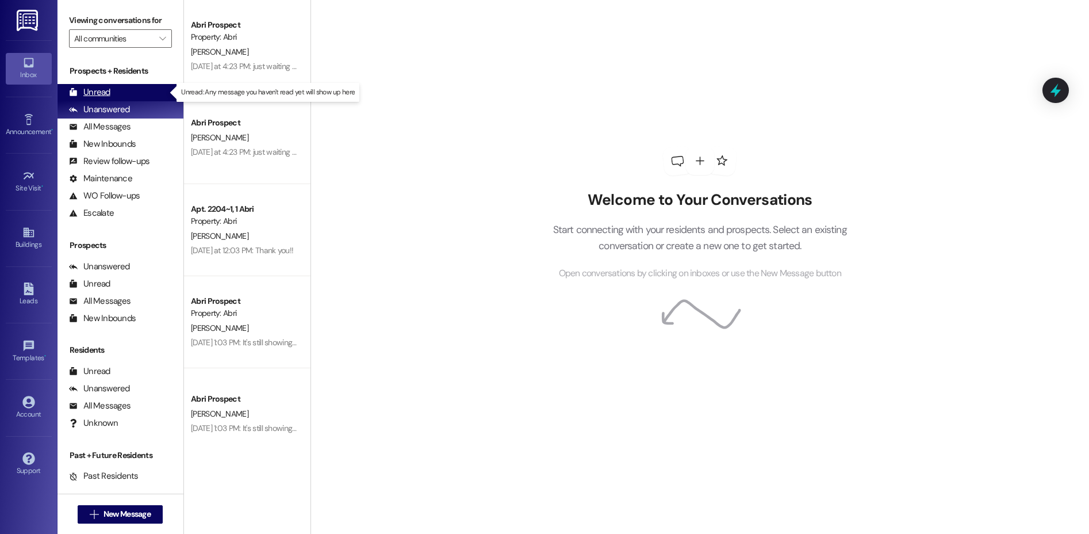
click at [124, 96] on div "Unread (0)" at bounding box center [121, 92] width 126 height 17
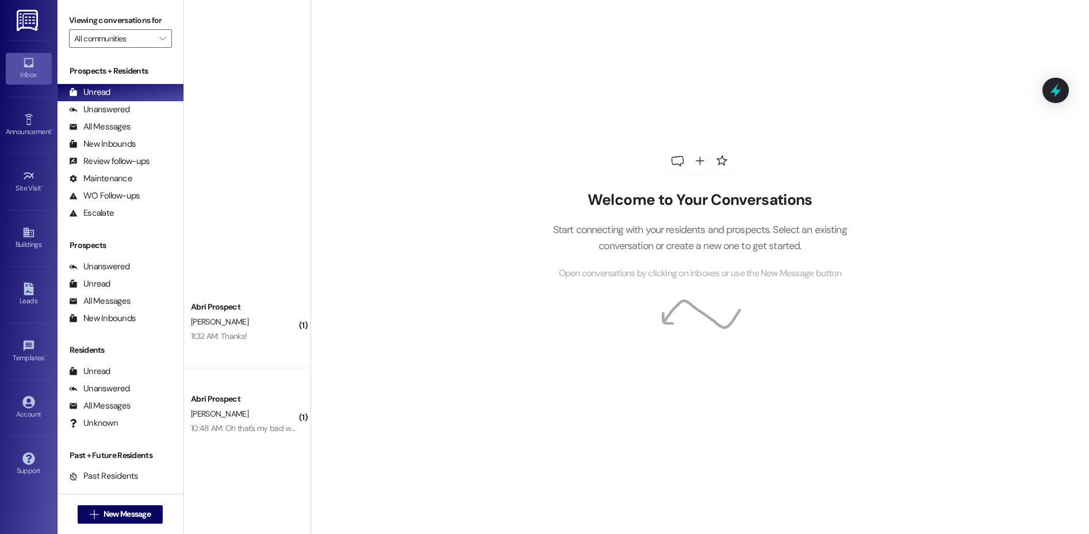
scroll to position [376, 0]
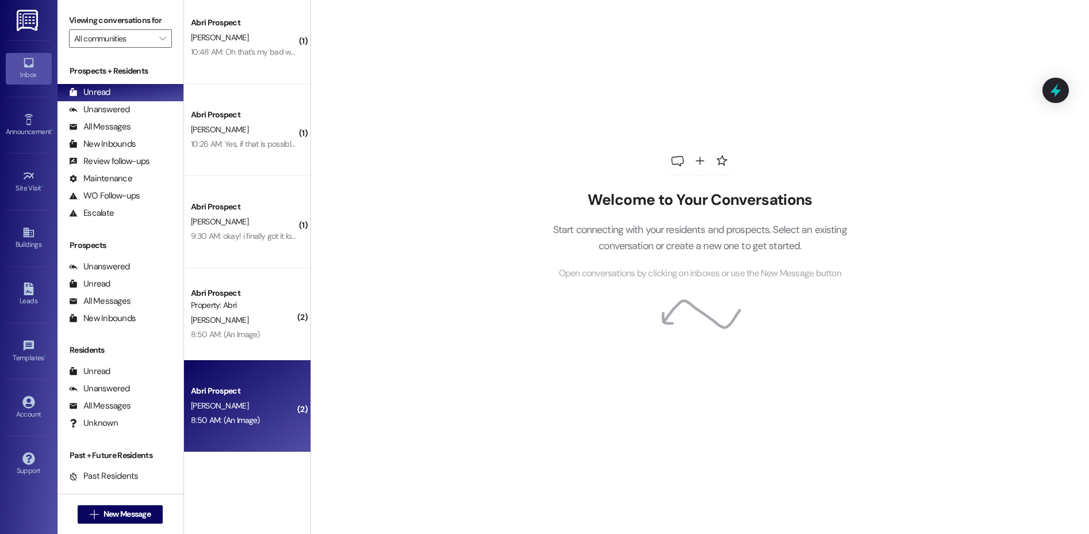
click at [227, 405] on div "[PERSON_NAME]" at bounding box center [244, 406] width 109 height 14
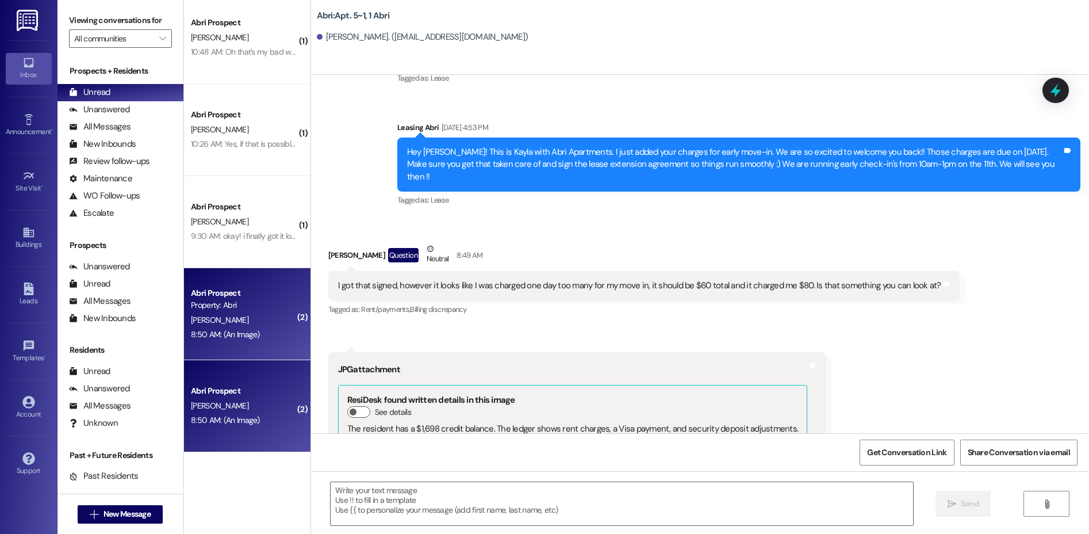
scroll to position [5644, 0]
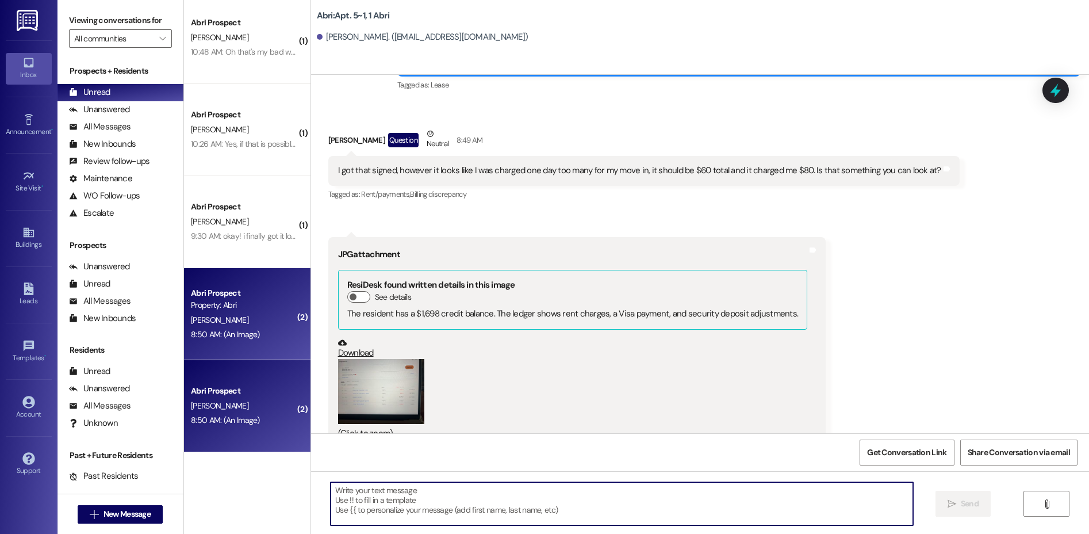
click at [468, 503] on textarea at bounding box center [622, 503] width 583 height 43
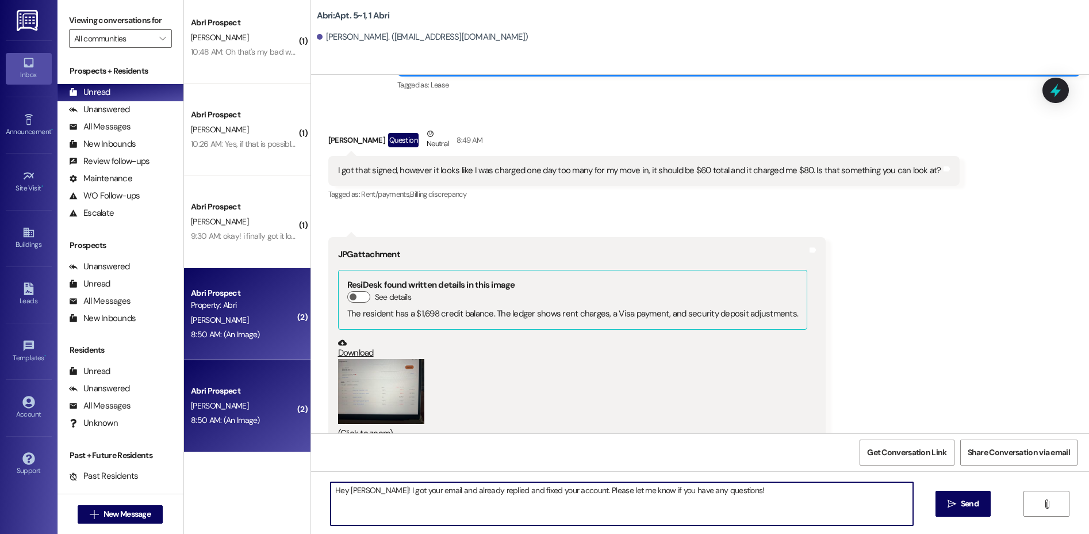
type textarea "Hey [PERSON_NAME]! I got your email and already replied and fixed your account.…"
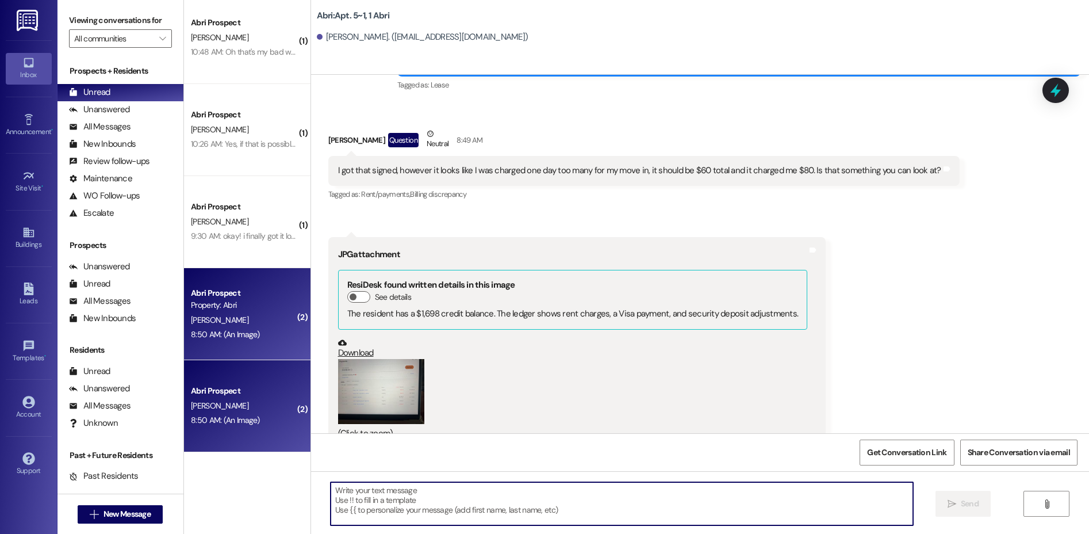
scroll to position [5643, 0]
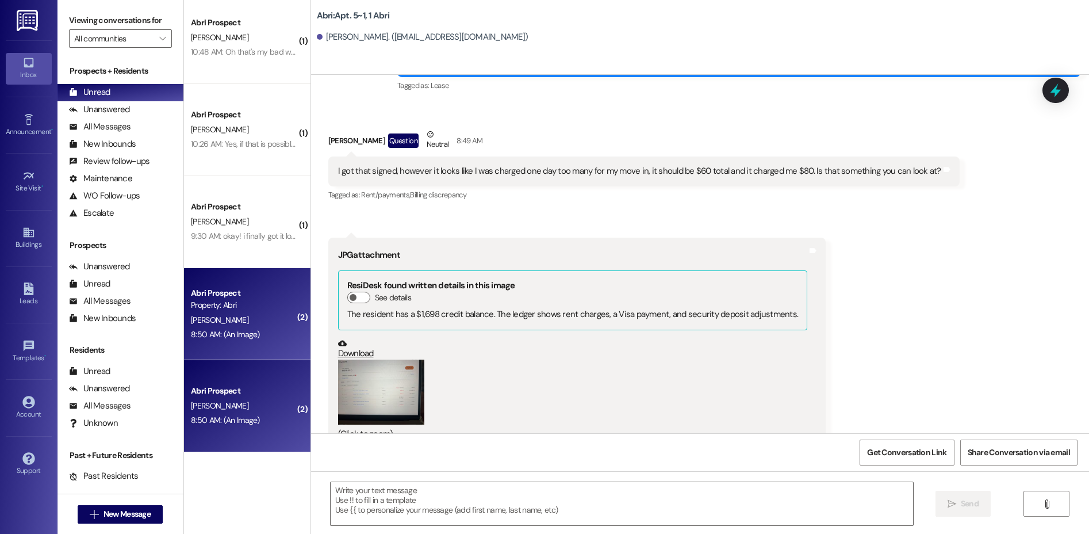
click at [385, 374] on button "Zoom image" at bounding box center [381, 391] width 86 height 65
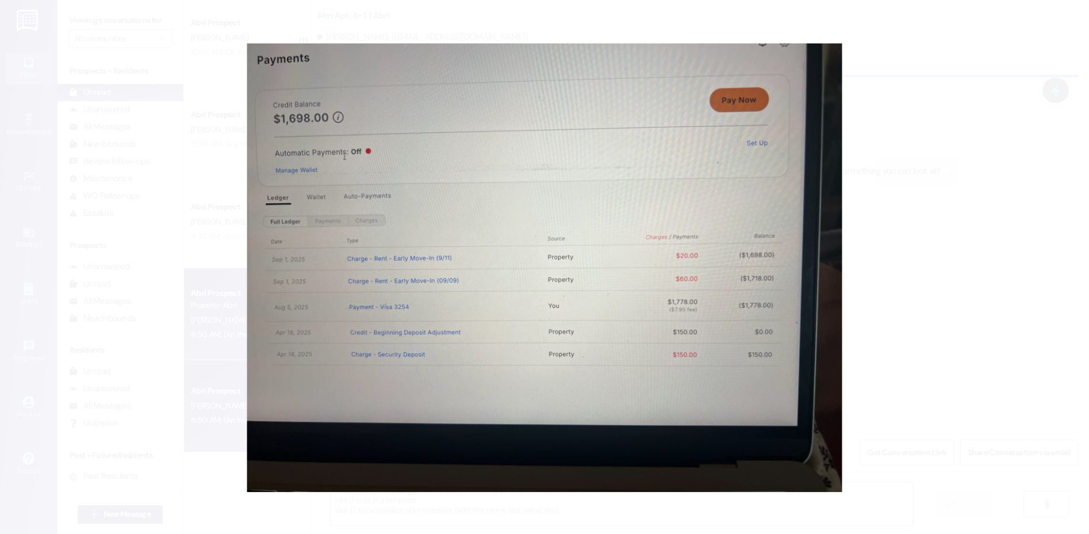
click at [938, 282] on button "Unzoom image" at bounding box center [544, 267] width 1089 height 534
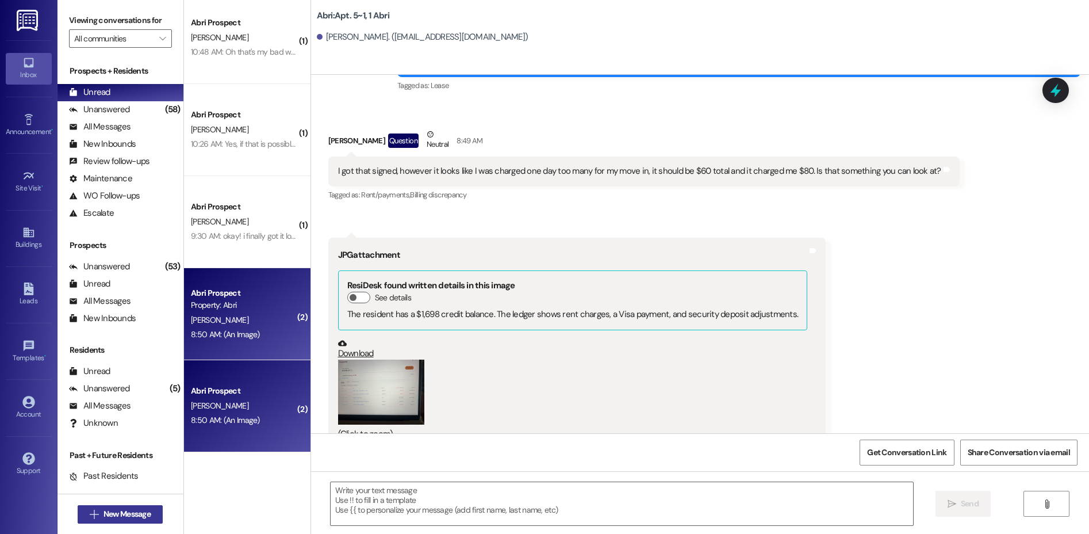
click at [132, 510] on span "New Message" at bounding box center [127, 514] width 47 height 12
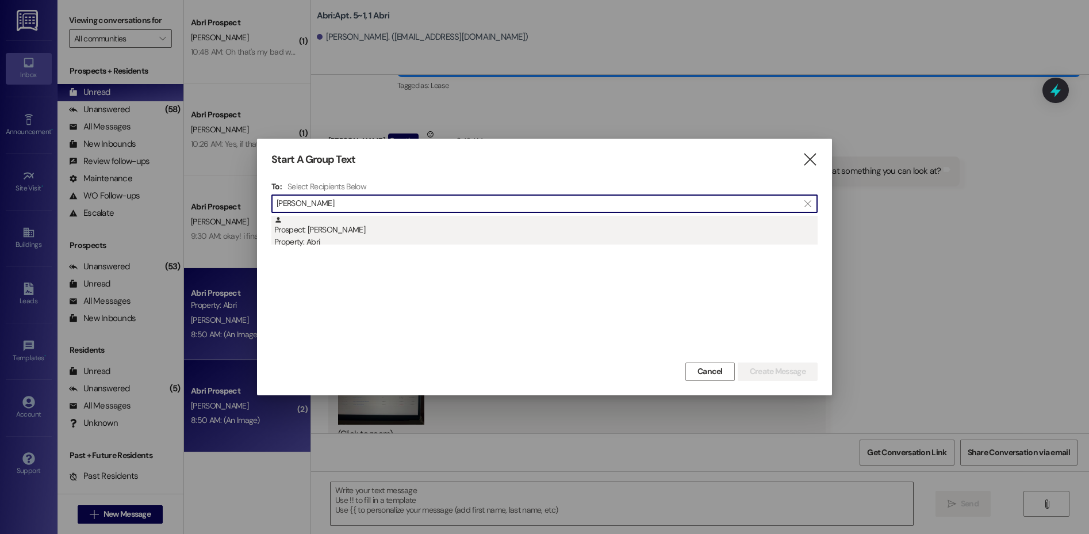
click at [414, 239] on div "Property: Abri" at bounding box center [546, 242] width 544 height 12
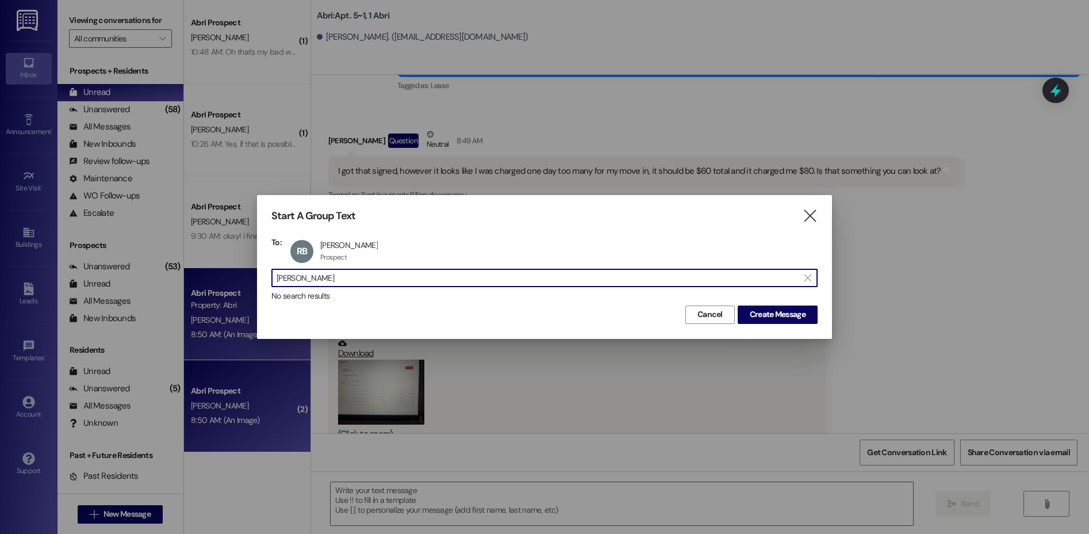
drag, startPoint x: 362, startPoint y: 284, endPoint x: 265, endPoint y: 280, distance: 97.3
click at [267, 280] on div "Start A Group Text  To: RB Roman Blaser Roman Blaser Prospect Prospect click t…" at bounding box center [544, 266] width 575 height 143
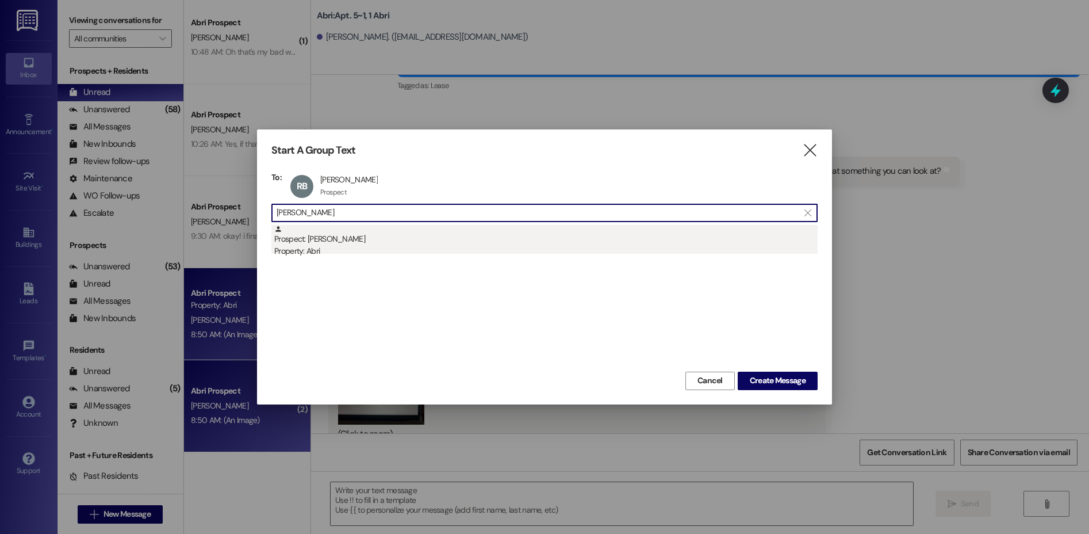
type input "herbert"
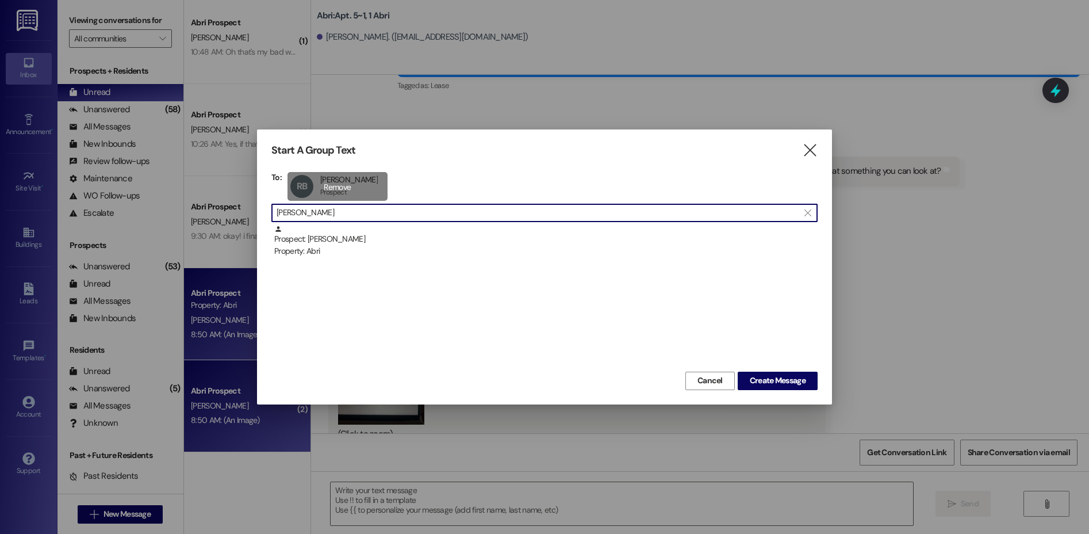
drag, startPoint x: 298, startPoint y: 255, endPoint x: 311, endPoint y: 255, distance: 12.7
click at [298, 254] on div "Property: Abri" at bounding box center [546, 251] width 544 height 12
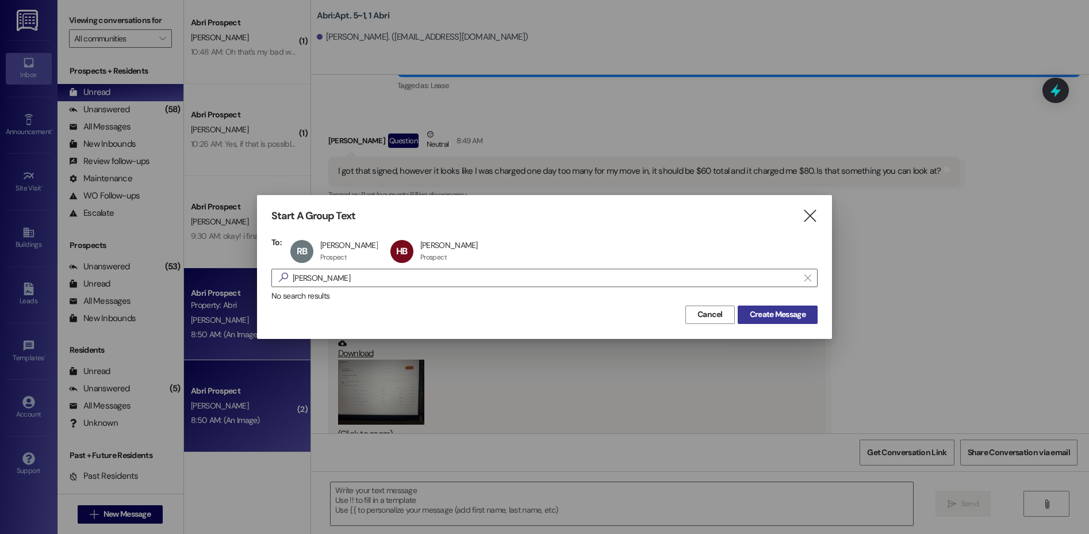
click at [765, 323] on button "Create Message" at bounding box center [778, 314] width 80 height 18
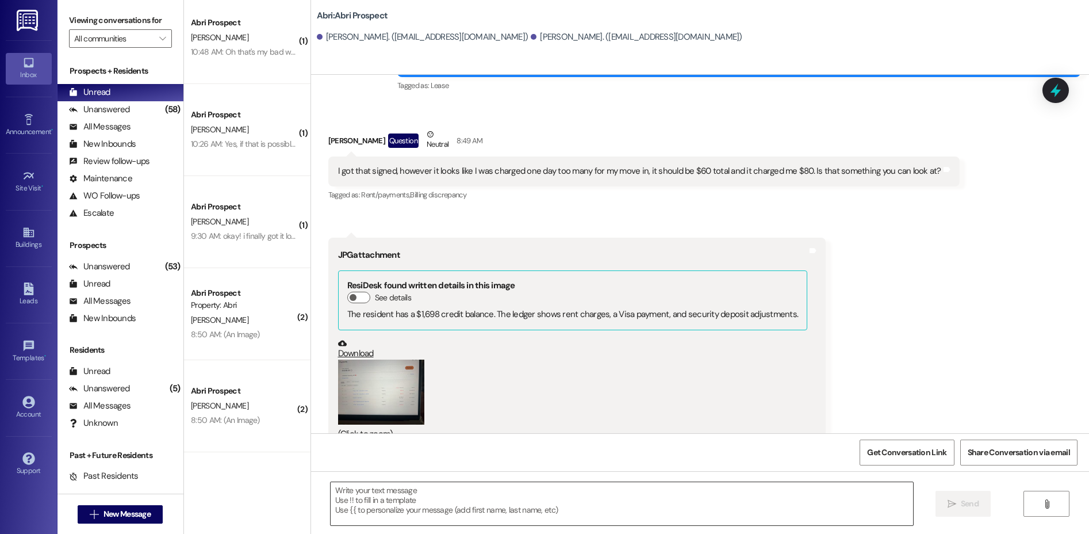
scroll to position [1, 0]
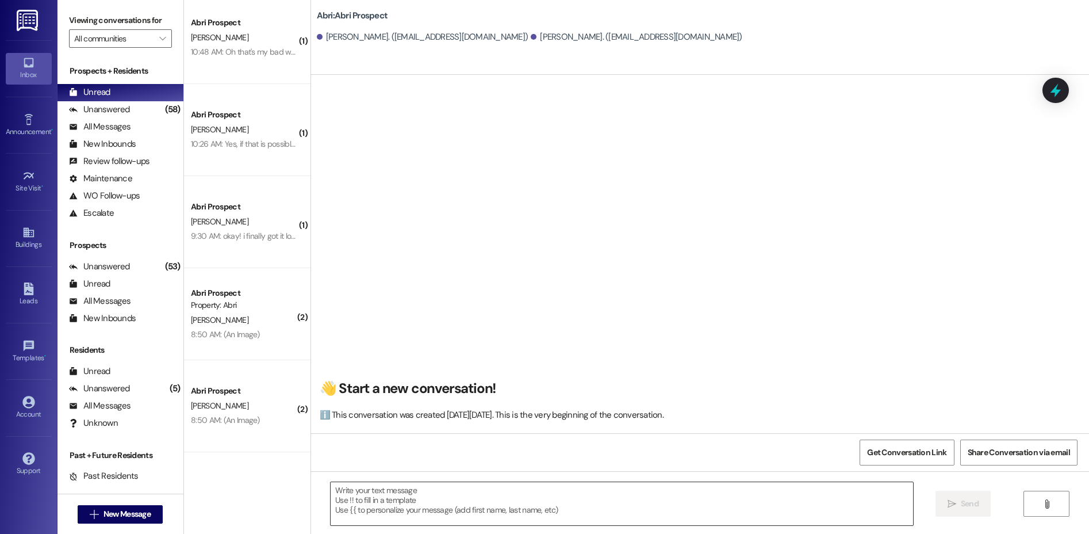
click at [396, 494] on textarea at bounding box center [622, 503] width 583 height 43
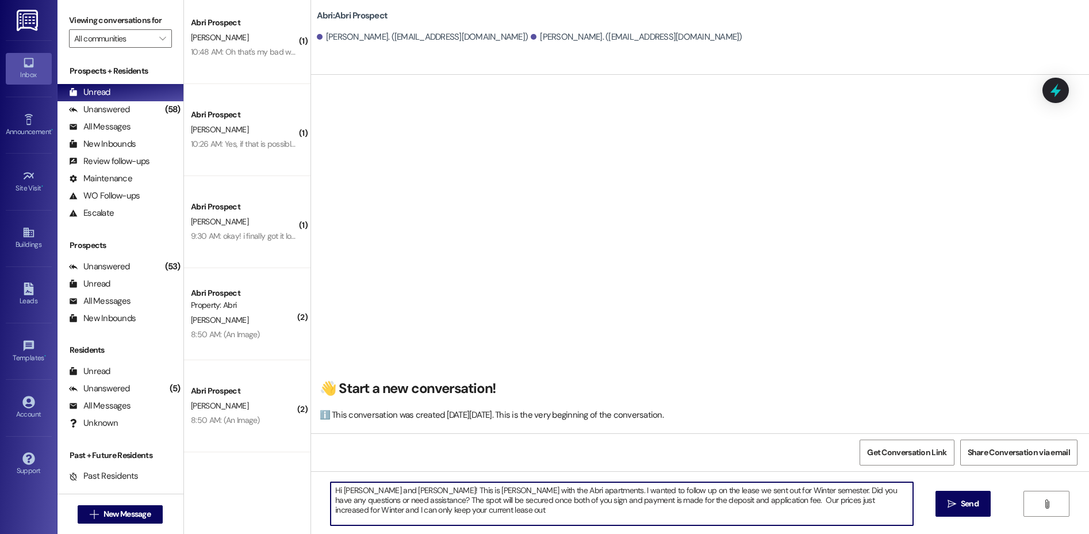
drag, startPoint x: 449, startPoint y: 516, endPoint x: 438, endPoint y: 512, distance: 11.6
click at [447, 515] on textarea "Hi Roman and Herbert! This is Kayla with the Abri apartments. I wanted to follo…" at bounding box center [622, 503] width 583 height 43
type textarea "Hi Roman and Herbert! This is Kayla with the Abri apartments. I wanted to follo…"
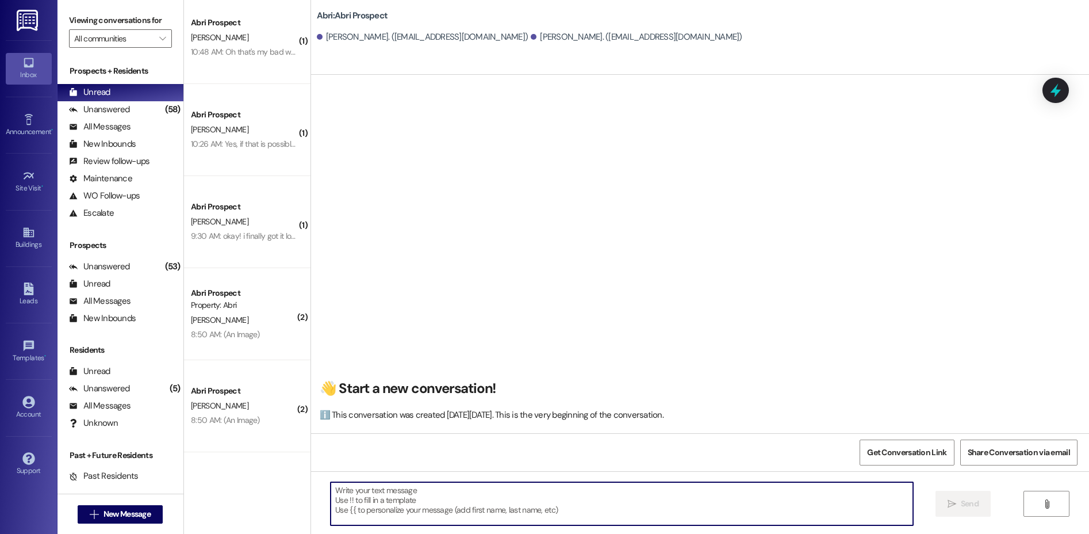
click at [386, 496] on textarea at bounding box center [622, 503] width 583 height 43
paste textarea "This is Kayla with Abri Apartments. I just wanted to follow up on the lease we …"
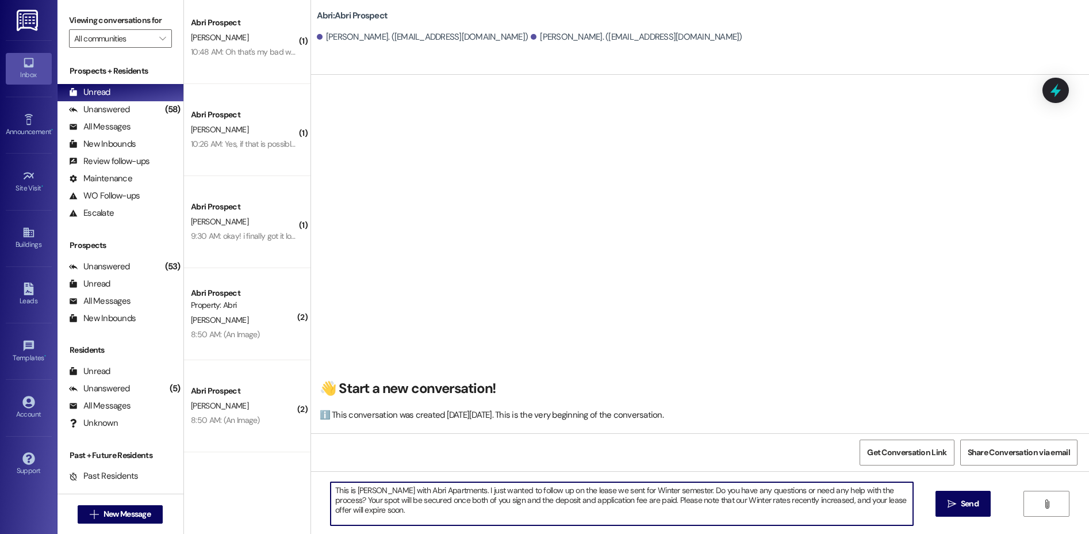
click at [331, 487] on textarea "This is Kayla with Abri Apartments. I just wanted to follow up on the lease we …" at bounding box center [622, 503] width 583 height 43
click at [642, 519] on textarea "Hi Roman and Herbert! This is Kayla with Abri Apartments. I just wanted to foll…" at bounding box center [622, 503] width 583 height 43
type textarea "Hi Roman and Herbert! This is Kayla with Abri Apartments. I just wanted to foll…"
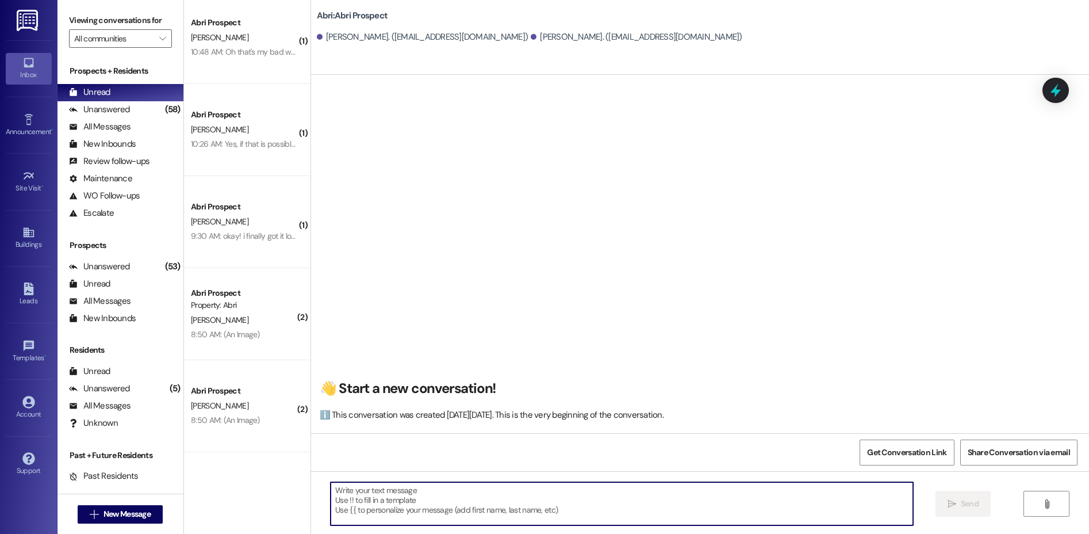
click at [407, 470] on div "Get Conversation Link Share Conversation via email" at bounding box center [700, 452] width 778 height 38
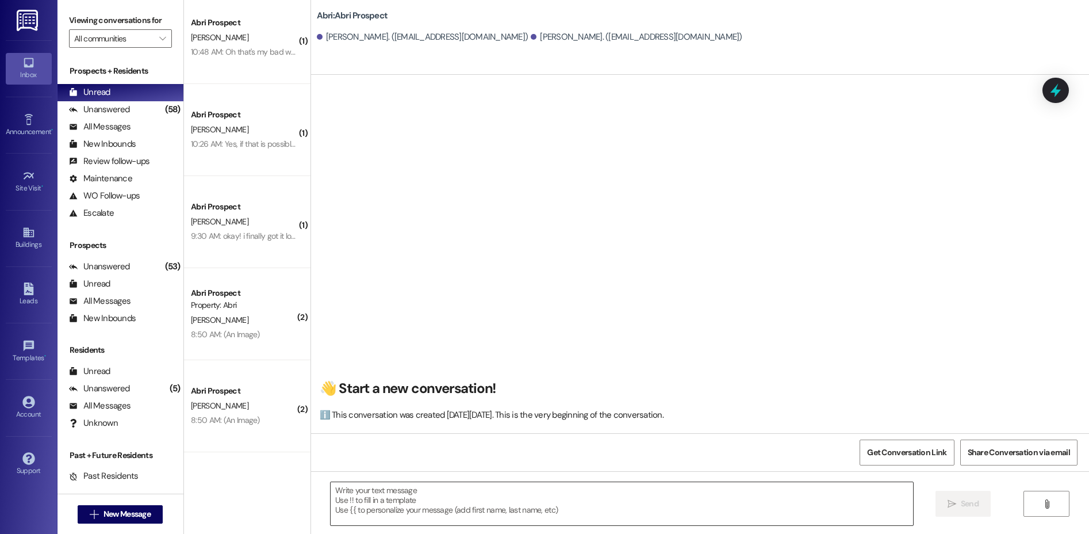
click at [408, 494] on textarea at bounding box center [622, 503] width 583 height 43
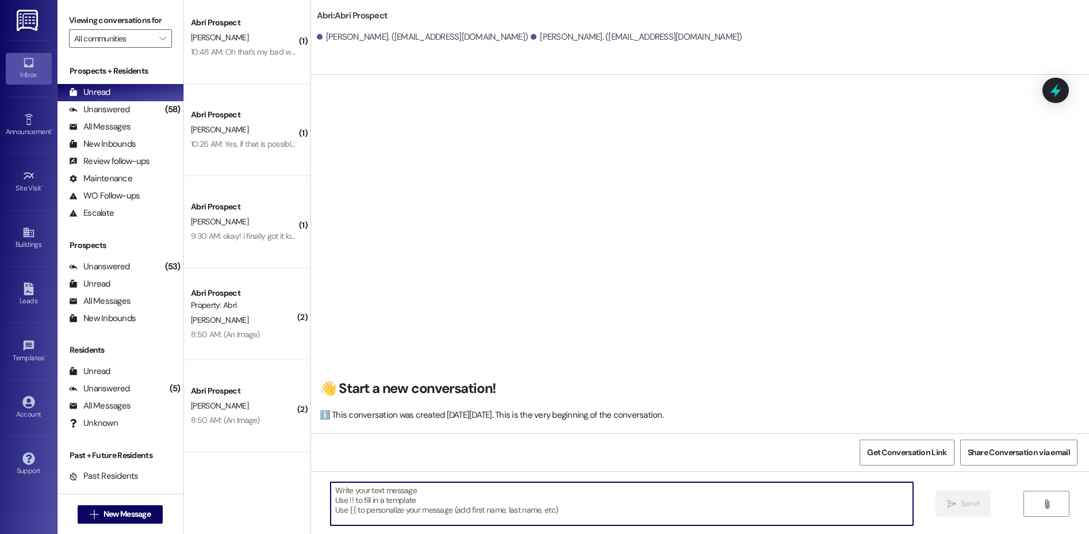
paste textarea "Hi Roman and Herbert, This is Kayla with Abri Apartments. I just wanted to foll…"
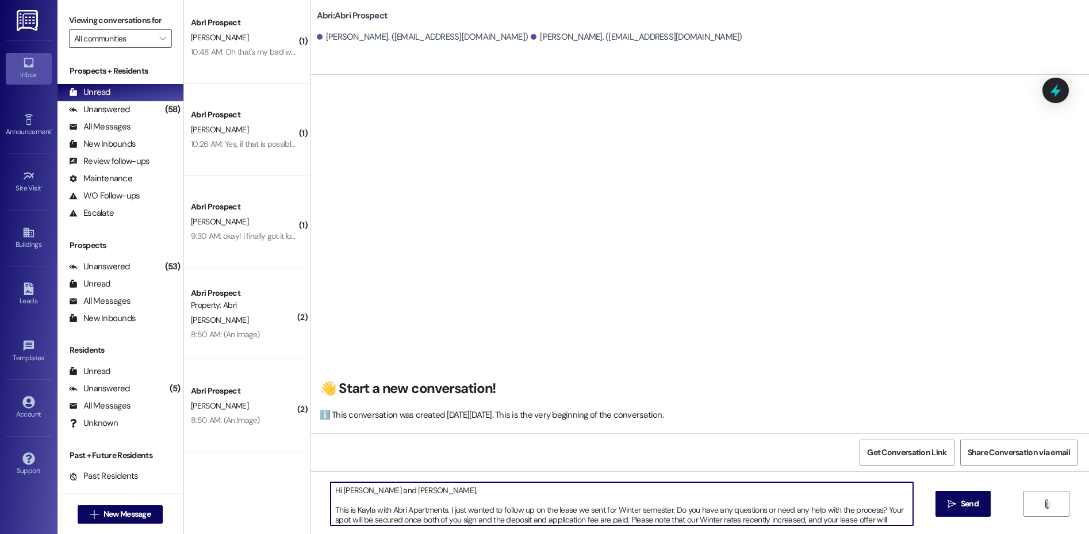
scroll to position [10, 0]
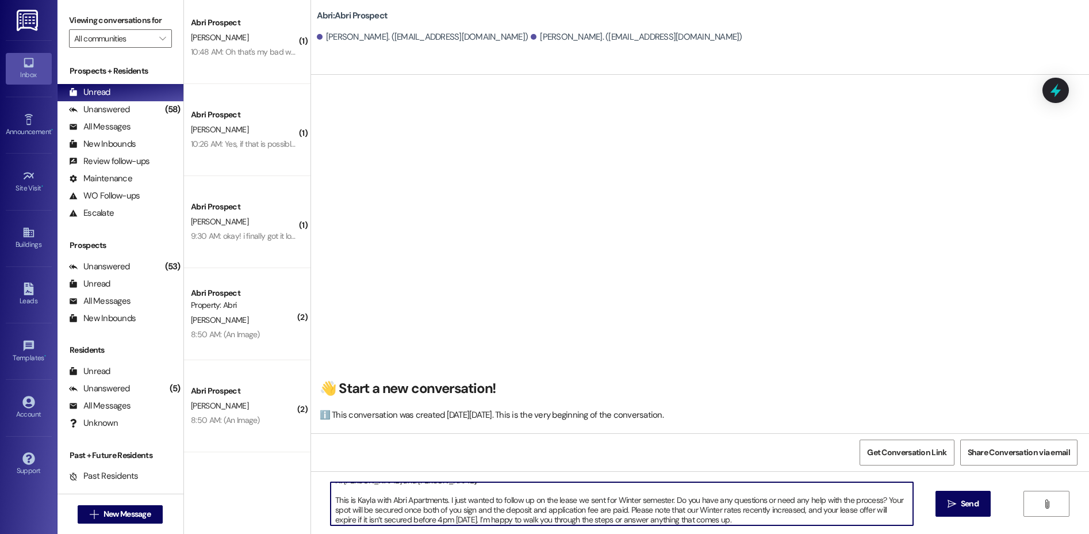
click at [331, 504] on textarea "Hi Roman and Herbert, This is Kayla with Abri Apartments. I just wanted to foll…" at bounding box center [622, 503] width 583 height 43
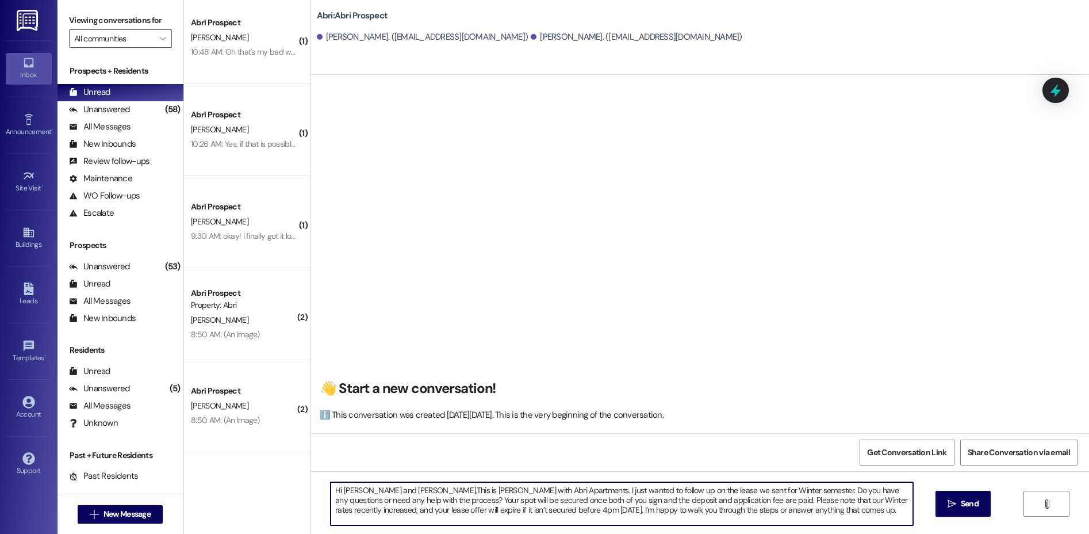
scroll to position [0, 0]
click at [819, 514] on textarea "Hi Roman and Herbert! This is Kayla with Abri Apartments. I just wanted to foll…" at bounding box center [622, 503] width 583 height 43
type textarea "Hi Roman and Herbert! This is Kayla with Abri Apartments. I just wanted to foll…"
click at [952, 502] on icon "" at bounding box center [952, 503] width 9 height 9
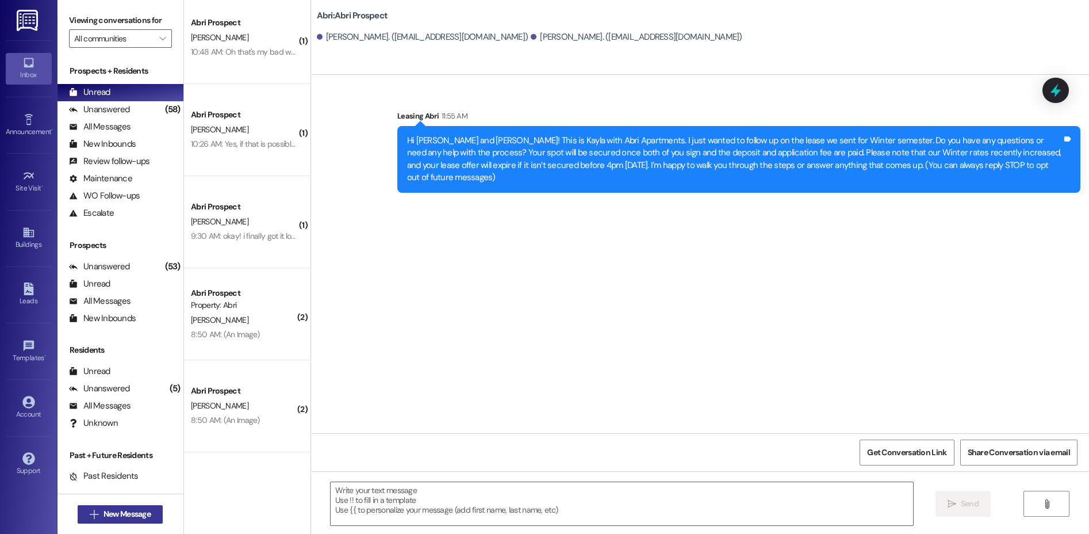
click at [133, 506] on button " New Message" at bounding box center [120, 514] width 85 height 18
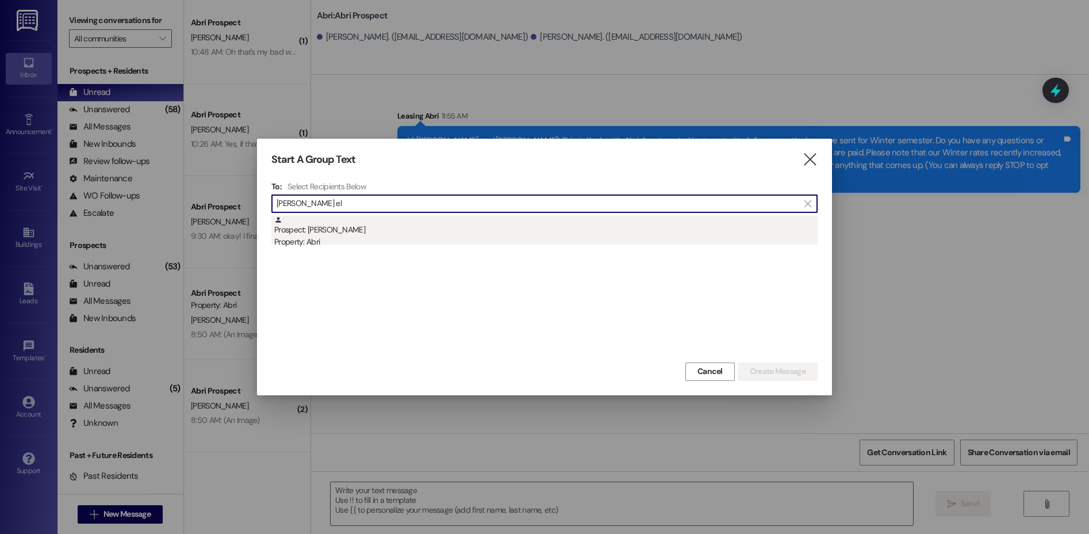
type input "serna el"
click at [541, 232] on div "Prospect: Elizabeth Serna Property: Abri" at bounding box center [546, 232] width 544 height 33
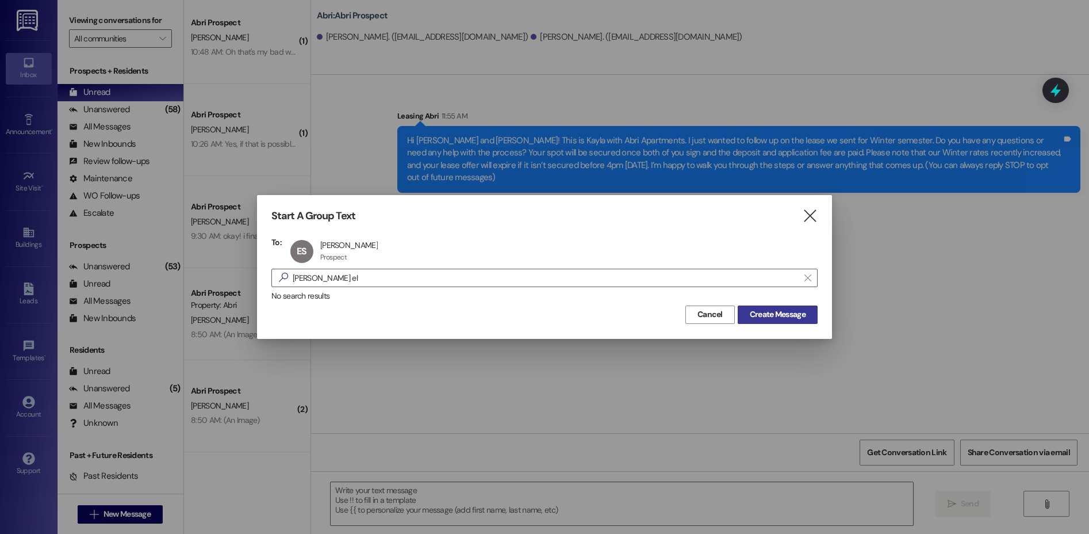
click at [777, 313] on span "Create Message" at bounding box center [778, 314] width 56 height 12
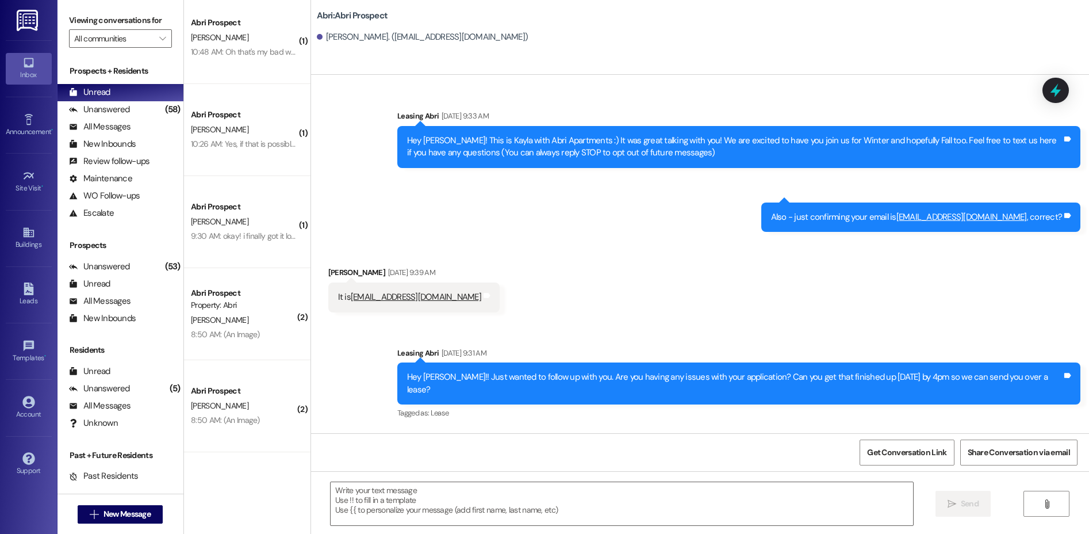
scroll to position [353, 0]
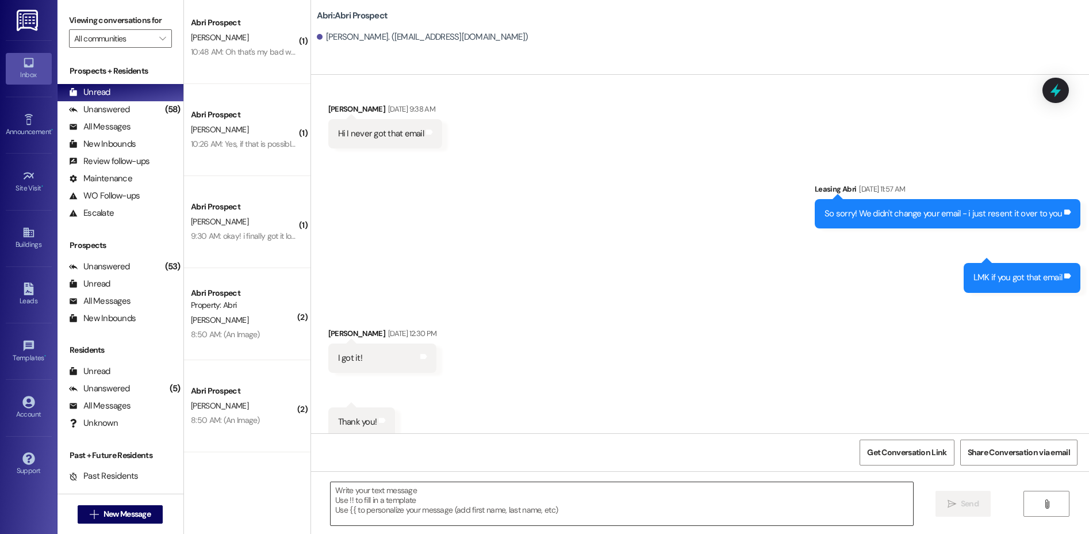
click at [417, 507] on textarea at bounding box center [622, 503] width 583 height 43
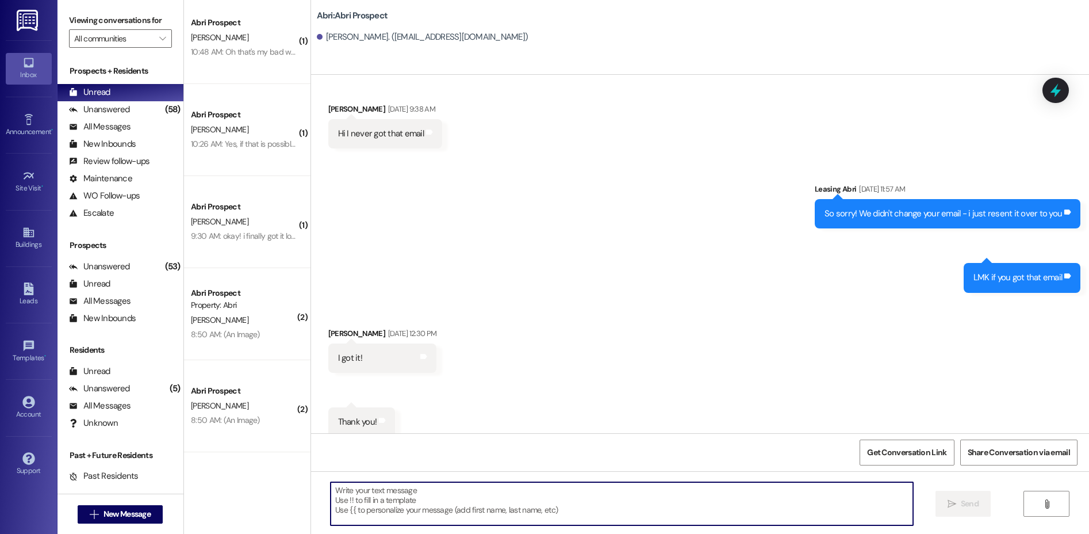
paste textarea "Hi Roman and Herbert! This is Kayla with Abri Apartments. I just wanted to foll…"
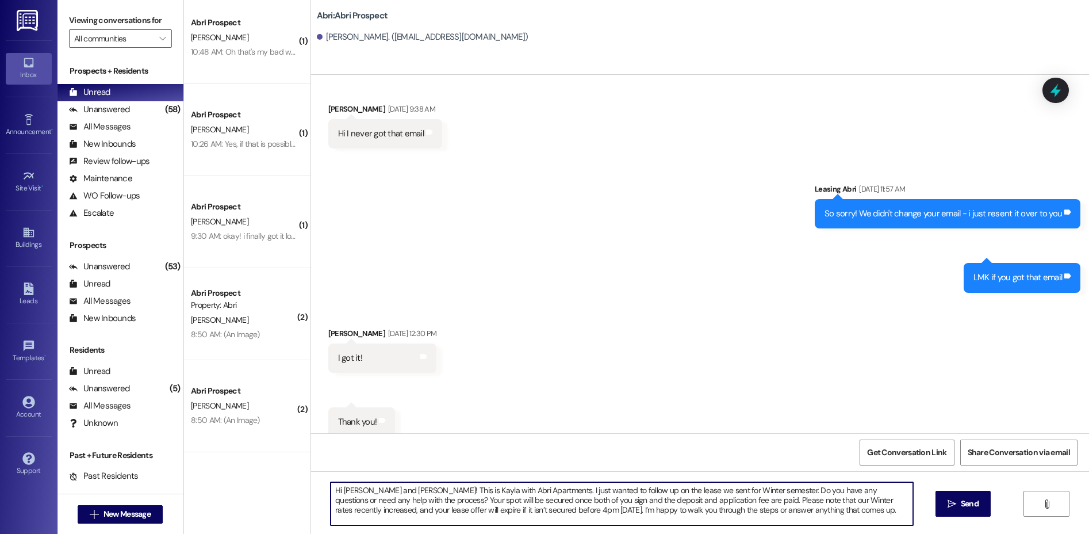
drag, startPoint x: 402, startPoint y: 489, endPoint x: 243, endPoint y: 470, distance: 160.5
click at [243, 470] on div "( 1 ) Abri Prospect Property: Abri W. Crummey 11:32 AM: Thanks! 11:32 AM: Thank…" at bounding box center [636, 267] width 905 height 534
drag, startPoint x: 490, startPoint y: 502, endPoint x: 464, endPoint y: 496, distance: 27.1
click at [464, 496] on textarea "Hi Elizabeth! This is Kayla with Abri Apartments. I just wanted to follow up on…" at bounding box center [622, 503] width 583 height 43
click at [802, 510] on textarea "Hi Elizabeth! This is Kayla with Abri Apartments. I just wanted to follow up on…" at bounding box center [622, 503] width 583 height 43
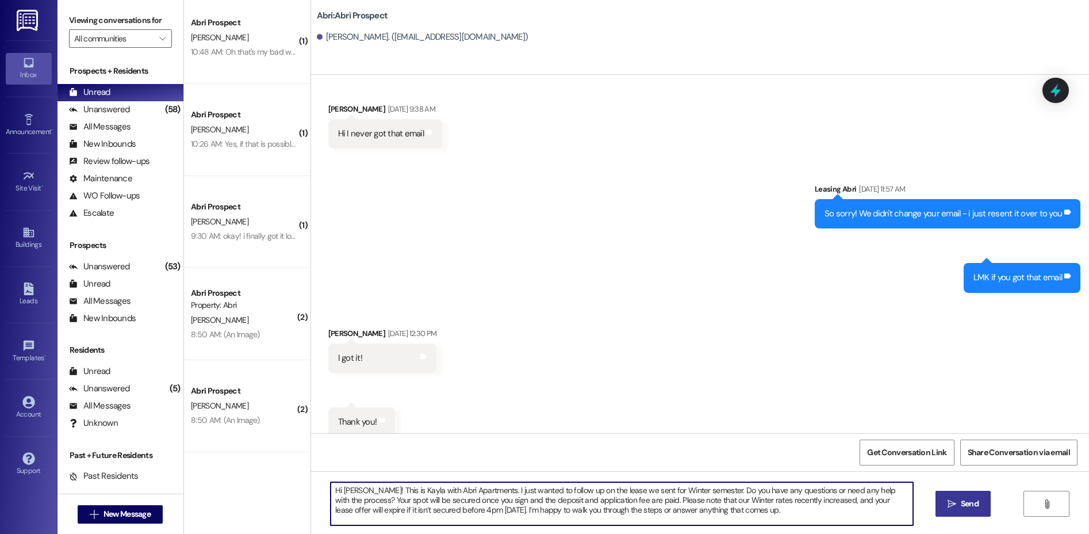
type textarea "Hi Elizabeth! This is Kayla with Abri Apartments. I just wanted to follow up on…"
click at [967, 502] on span "Send" at bounding box center [970, 503] width 18 height 12
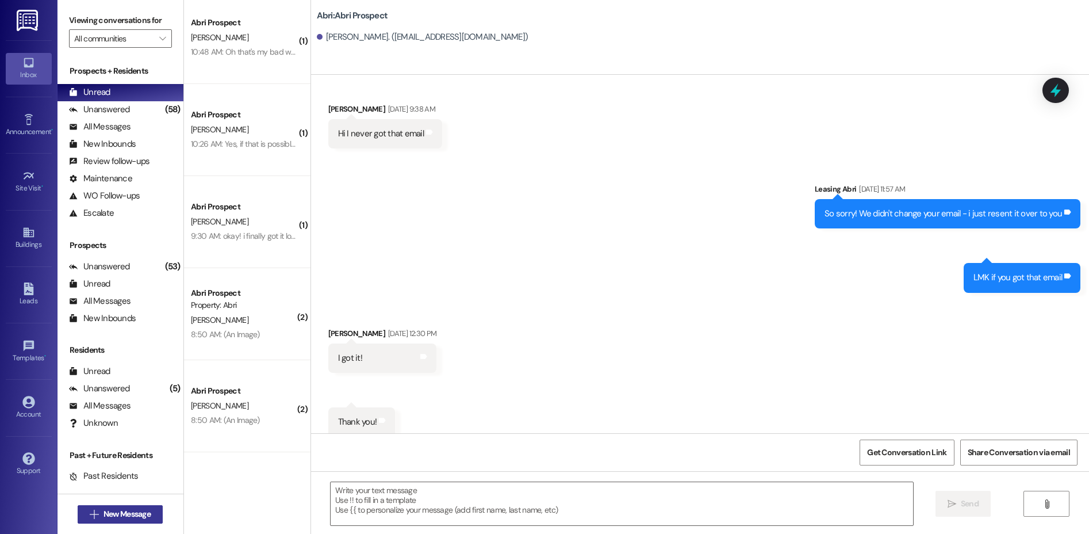
click at [112, 508] on span "New Message" at bounding box center [127, 514] width 47 height 12
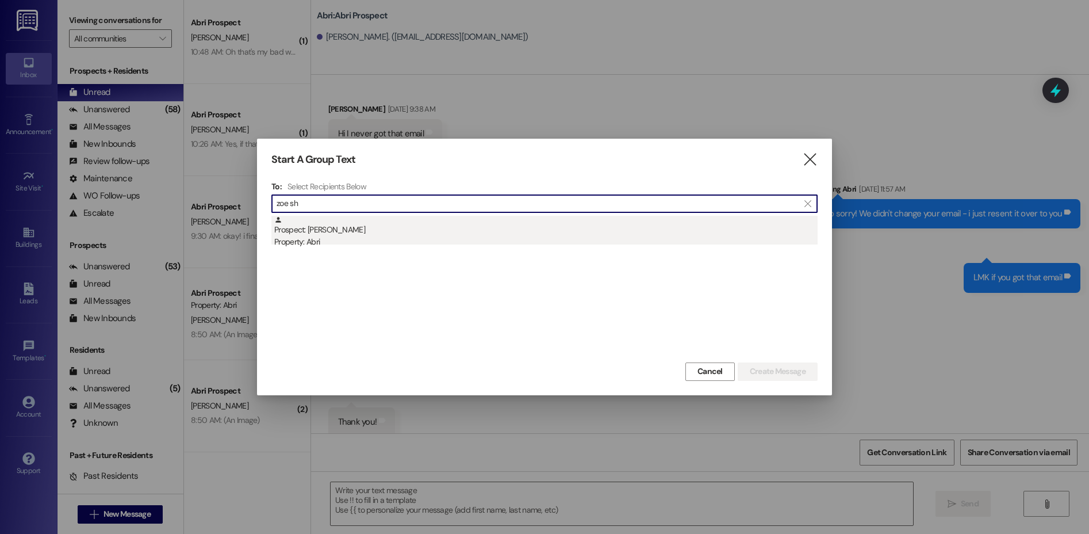
type input "zoe sh"
click at [373, 225] on div "Prospect: Zoe Shepherd Property: Abri" at bounding box center [546, 232] width 544 height 33
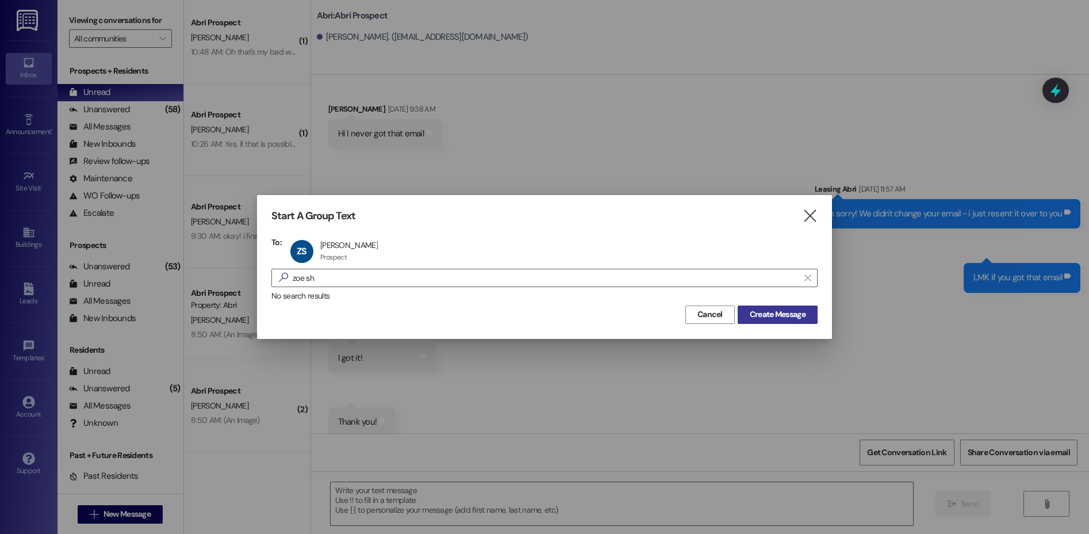
drag, startPoint x: 776, startPoint y: 326, endPoint x: 772, endPoint y: 320, distance: 7.5
click at [776, 326] on div "Start A Group Text  To: ZS Zoe Shepherd Zoe Shepherd Prospect Prospect click t…" at bounding box center [544, 266] width 575 height 143
click at [772, 319] on span "Create Message" at bounding box center [778, 314] width 56 height 12
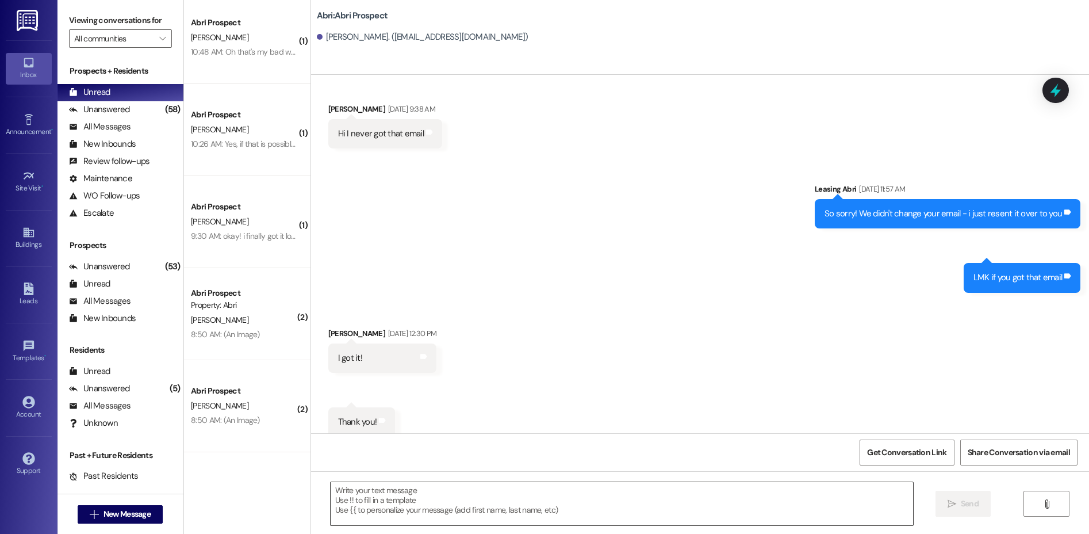
scroll to position [232, 0]
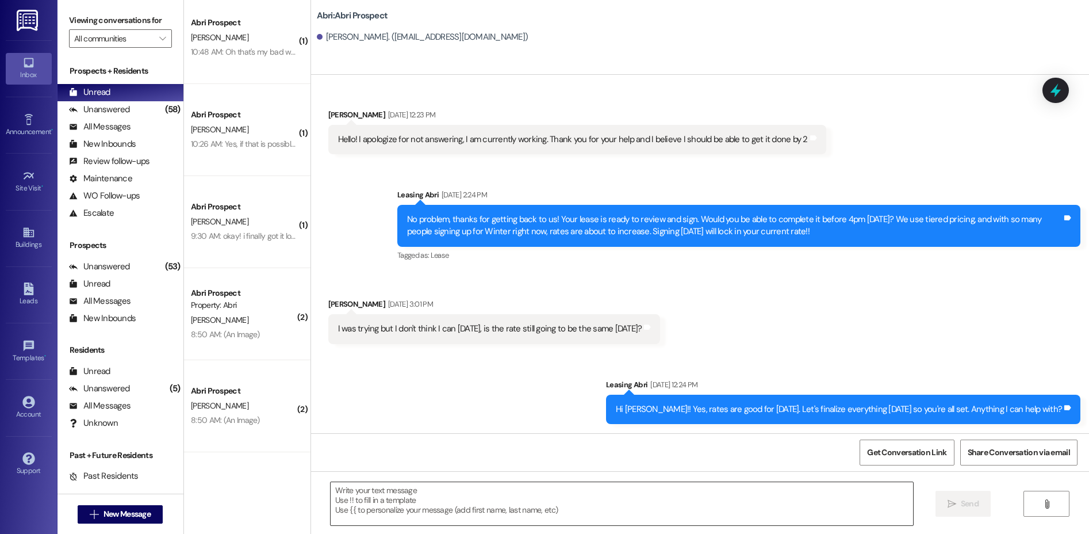
click at [420, 497] on textarea at bounding box center [622, 503] width 583 height 43
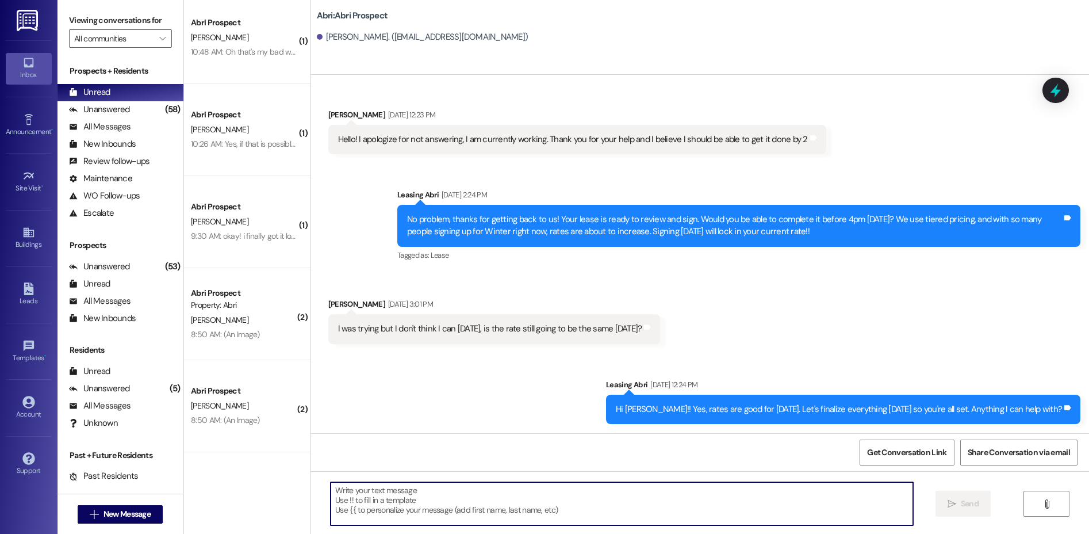
paste textarea "Hi Elizabeth! This is Kayla with Abri Apartments. I just wanted to follow up on…"
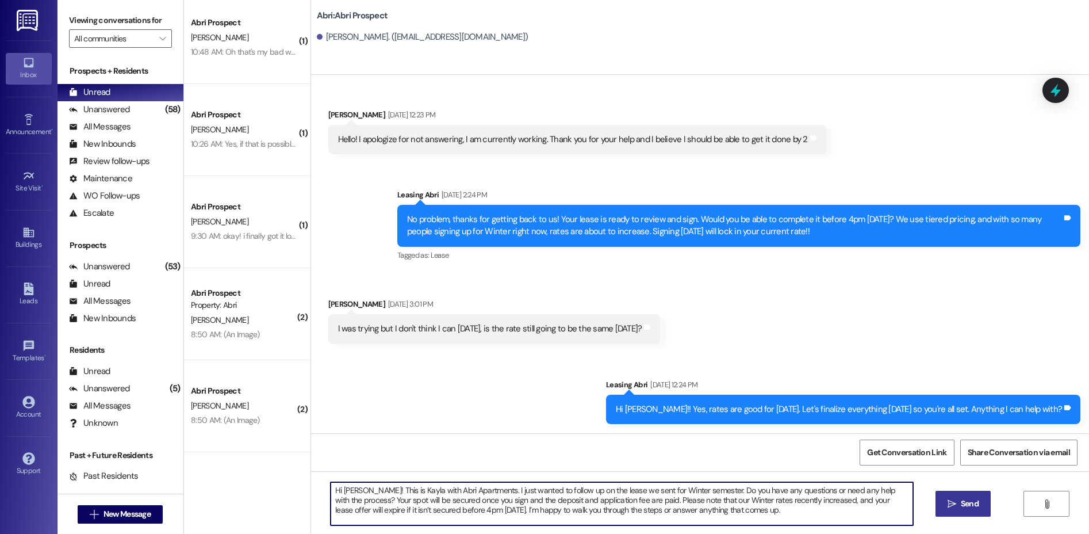
click at [338, 485] on textarea "Hi Elizabeth! This is Kayla with Abri Apartments. I just wanted to follow up on…" at bounding box center [622, 503] width 583 height 43
click at [657, 489] on textarea "Hi Zoe! This is Kayla with Abri Apartments. I just wanted to follow up on the l…" at bounding box center [622, 503] width 583 height 43
type textarea "Hi [PERSON_NAME]! This is Kayla with Abri Apartments. I just wanted to follow u…"
click at [955, 510] on span " Send" at bounding box center [964, 503] width 36 height 12
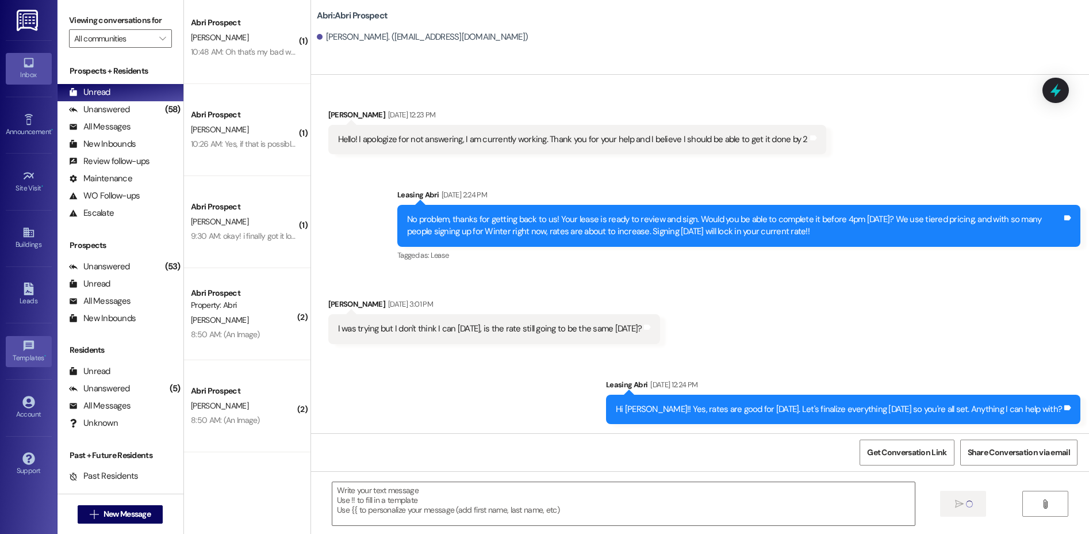
scroll to position [337, 0]
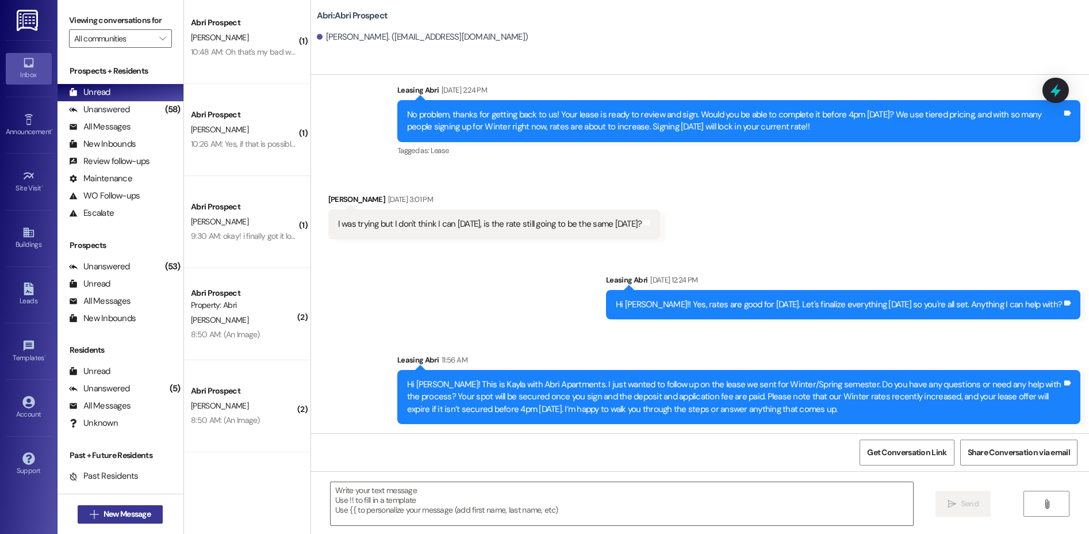
click at [136, 510] on span "New Message" at bounding box center [127, 514] width 47 height 12
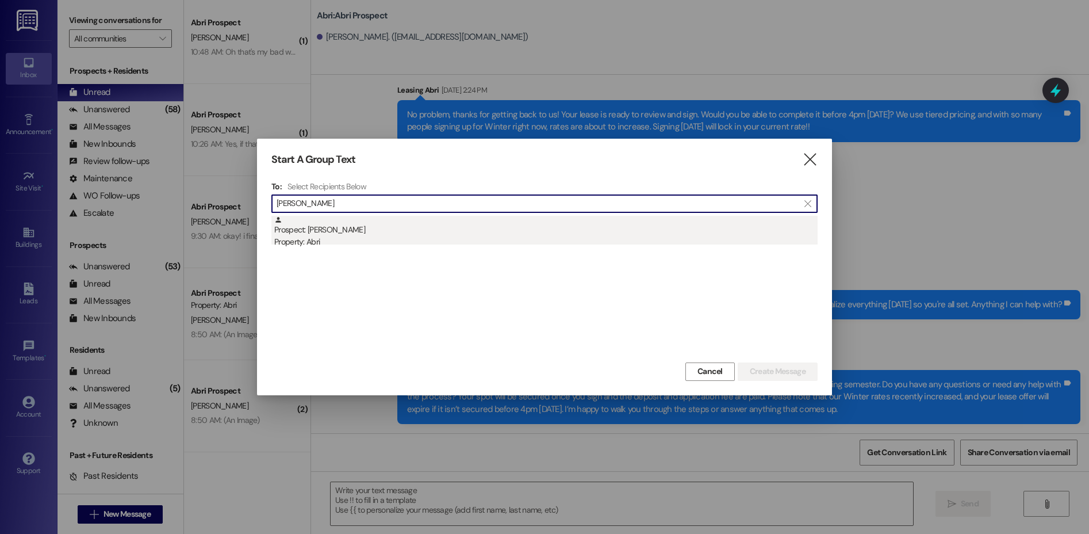
type input "elia fa"
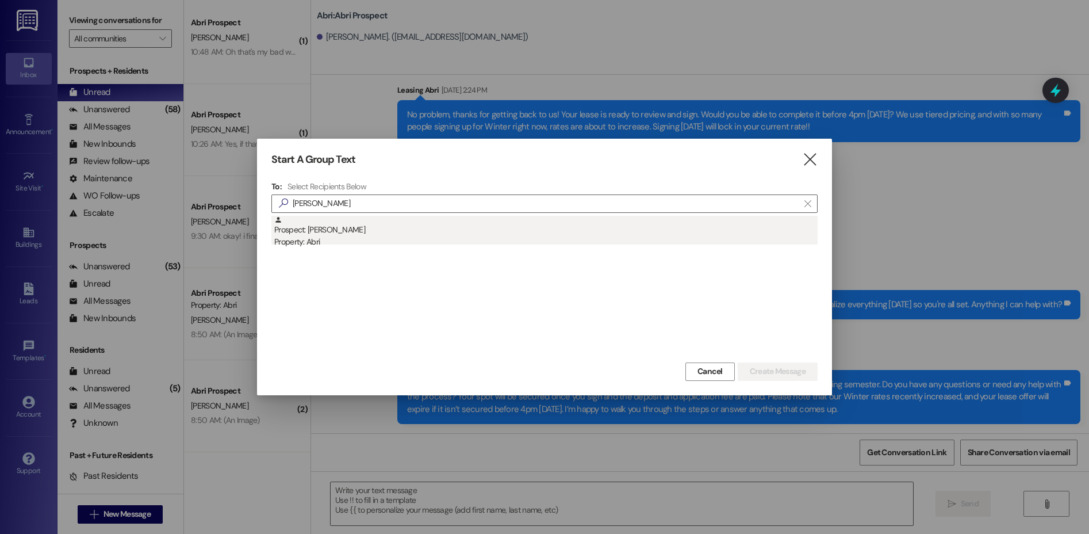
click at [344, 242] on div "Property: Abri" at bounding box center [546, 242] width 544 height 12
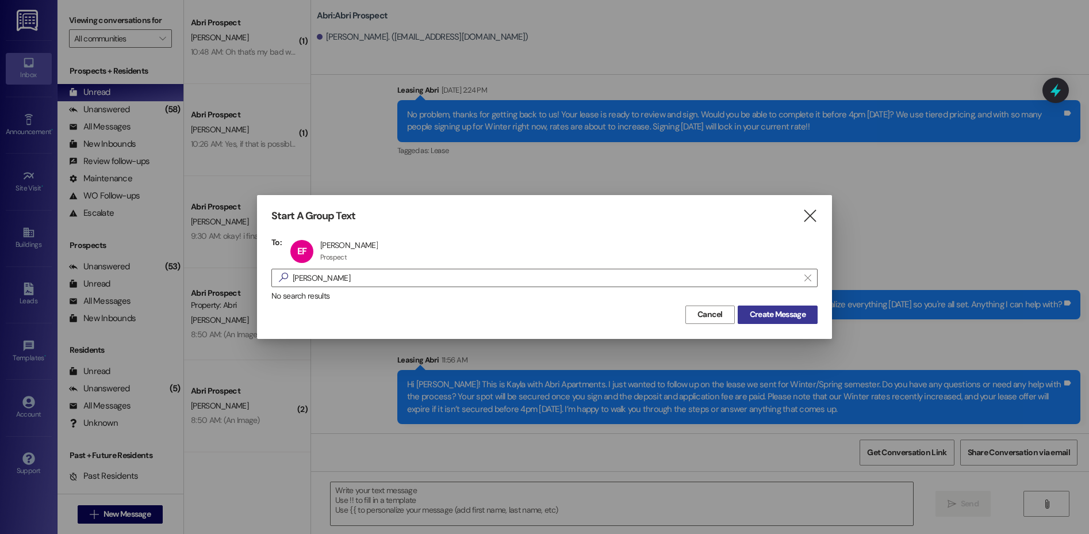
click at [778, 313] on span "Create Message" at bounding box center [778, 314] width 56 height 12
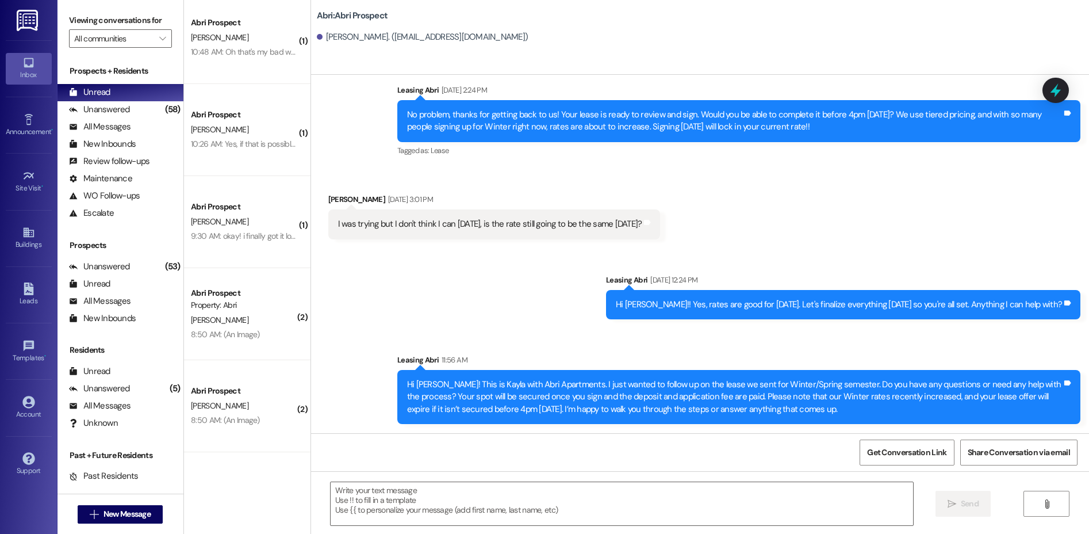
scroll to position [0, 0]
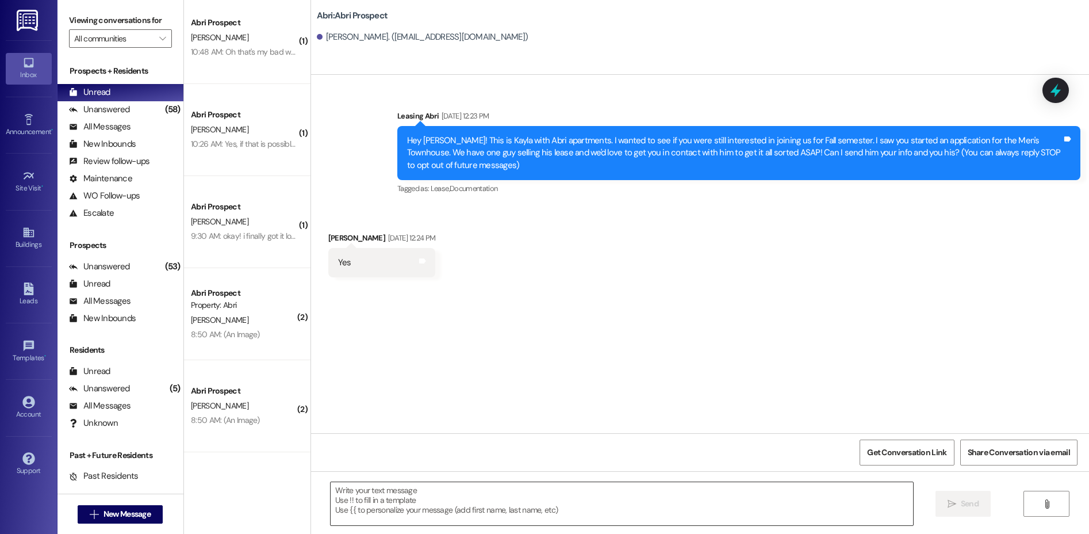
click at [467, 505] on textarea at bounding box center [622, 503] width 583 height 43
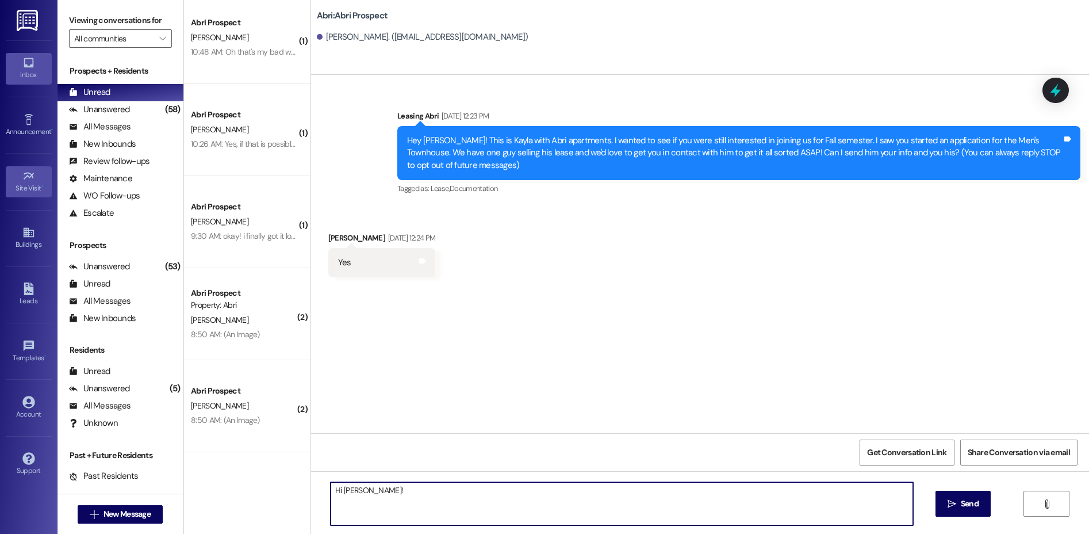
type textarea "Hi Elia!"
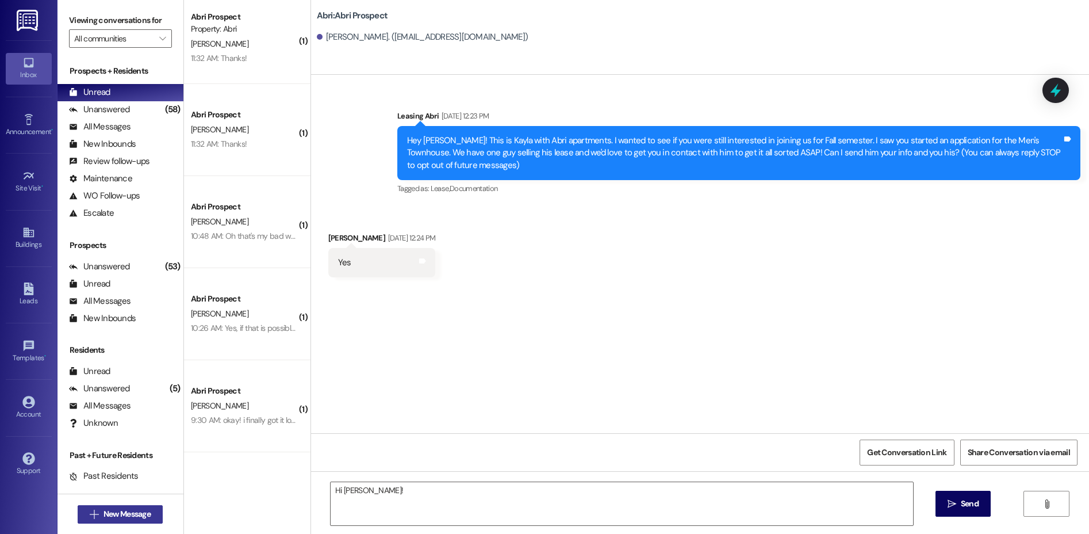
click at [128, 507] on button " New Message" at bounding box center [120, 514] width 85 height 18
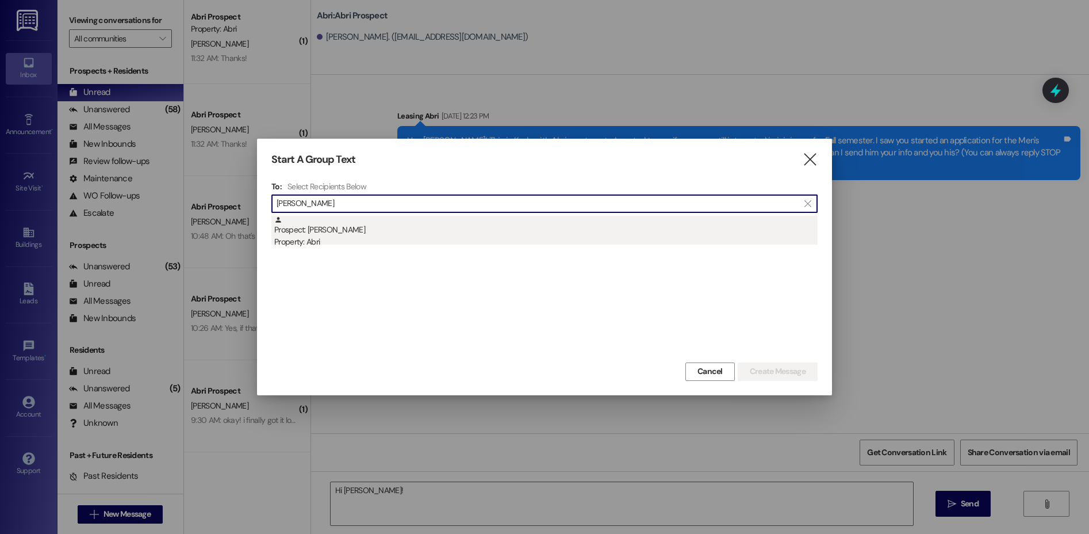
type input "chet kerr"
click at [401, 234] on div "Prospect: Chet Kerr Property: Abri" at bounding box center [546, 232] width 544 height 33
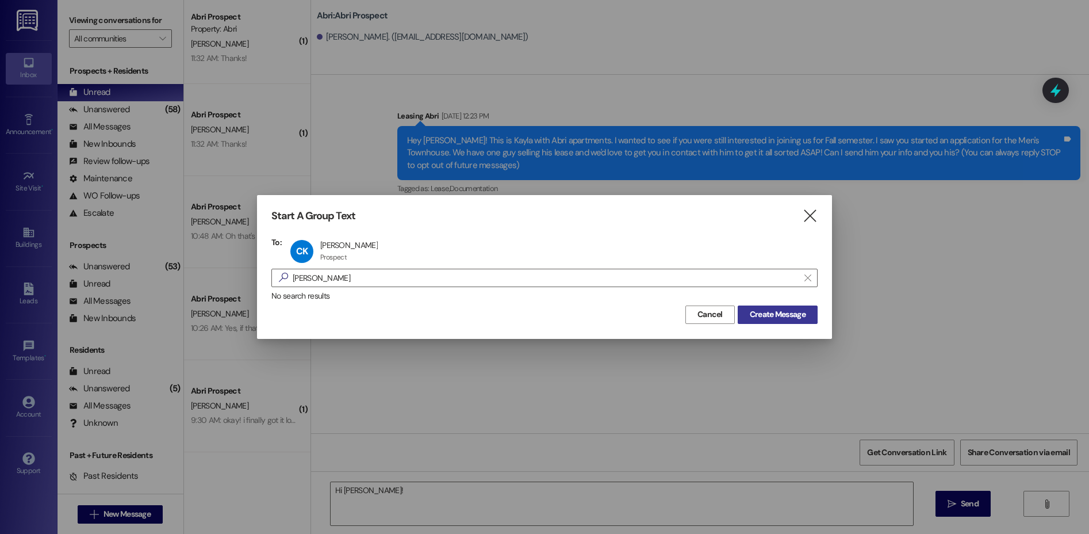
click at [771, 307] on button "Create Message" at bounding box center [778, 314] width 80 height 18
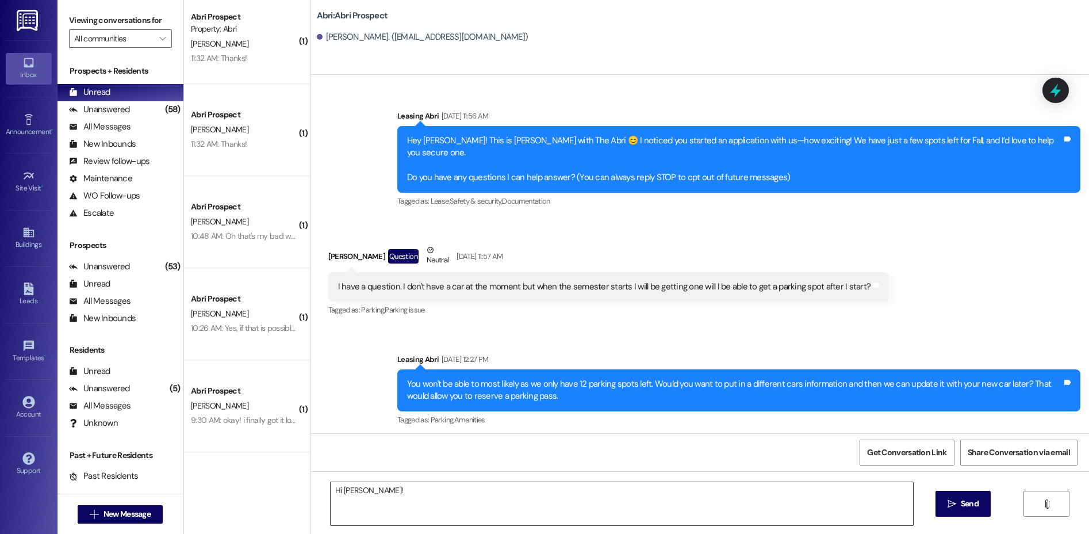
scroll to position [1914, 0]
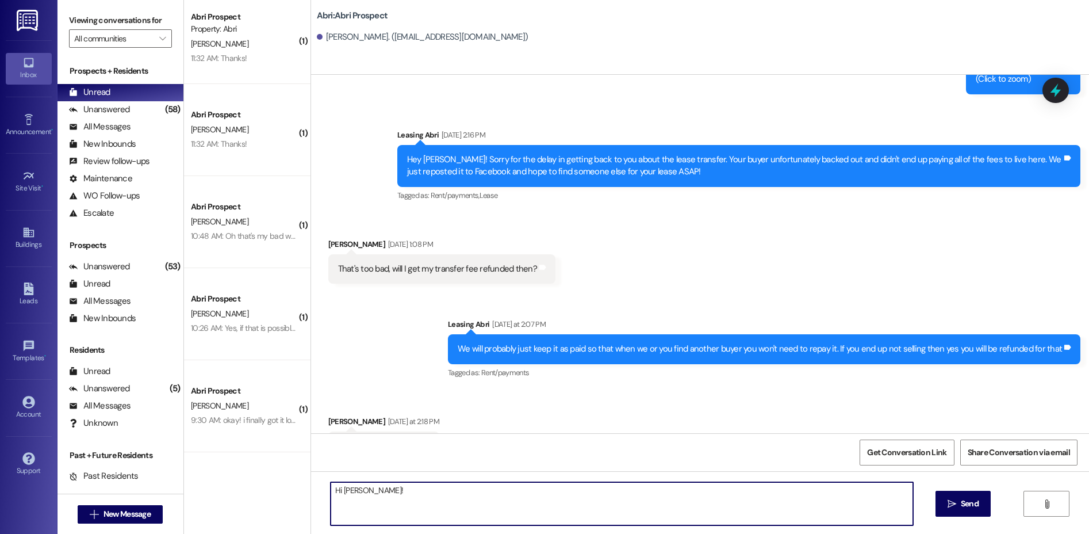
click at [400, 499] on textarea "Hi Elia!" at bounding box center [622, 503] width 583 height 43
drag, startPoint x: 399, startPoint y: 499, endPoint x: 189, endPoint y: 492, distance: 210.1
click at [189, 492] on div "( 2 ) Abri Prospect Property: Abri J. brunson 11:44 AM: Oh ye holiday 11:44 AM:…" at bounding box center [636, 267] width 905 height 534
click at [498, 493] on textarea "Hey Chet! I just found another buyer - you have" at bounding box center [622, 503] width 583 height 43
click at [510, 496] on textarea "Hey Chet! I just found another buyer - you have" at bounding box center [622, 503] width 583 height 43
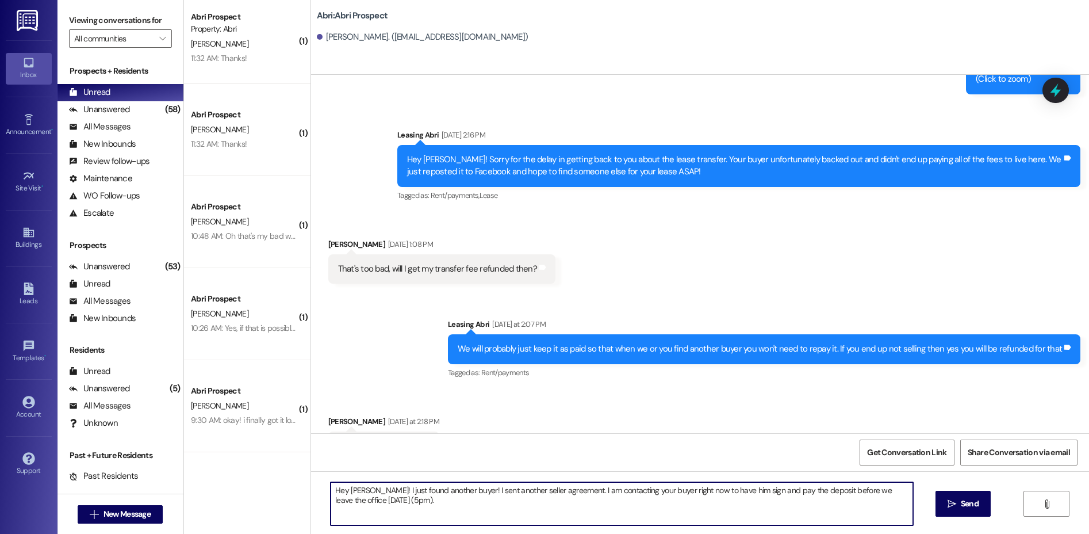
type textarea "Hey Chet! I just found another buyer! I sent another seller agreement. I am con…"
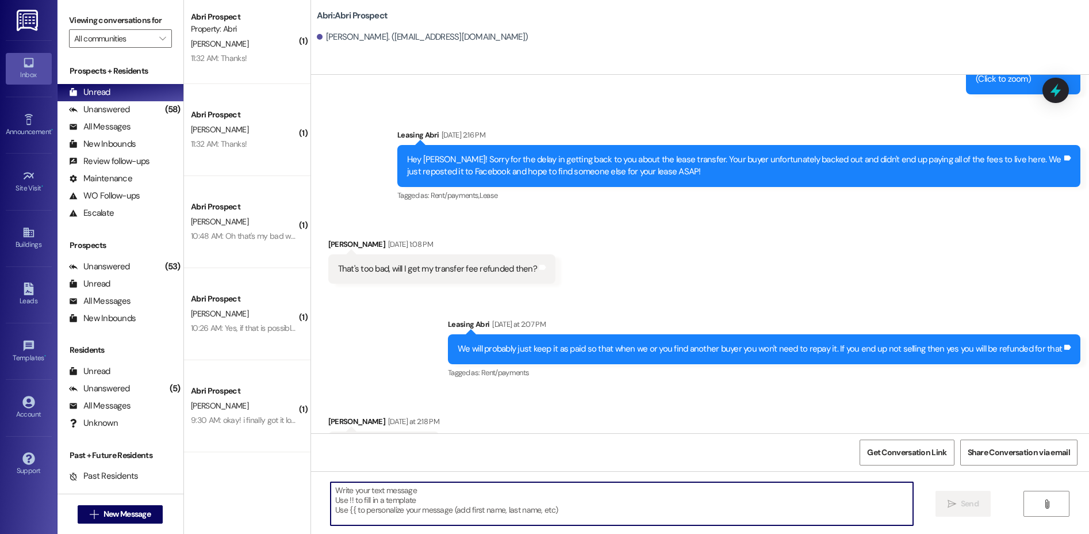
scroll to position [1913, 0]
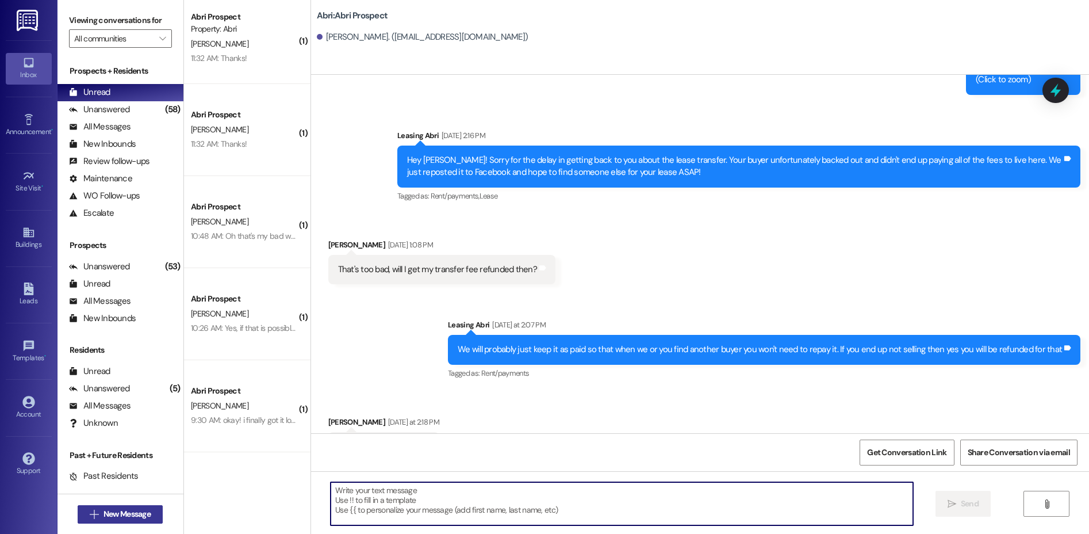
click at [104, 512] on span "New Message" at bounding box center [127, 514] width 47 height 12
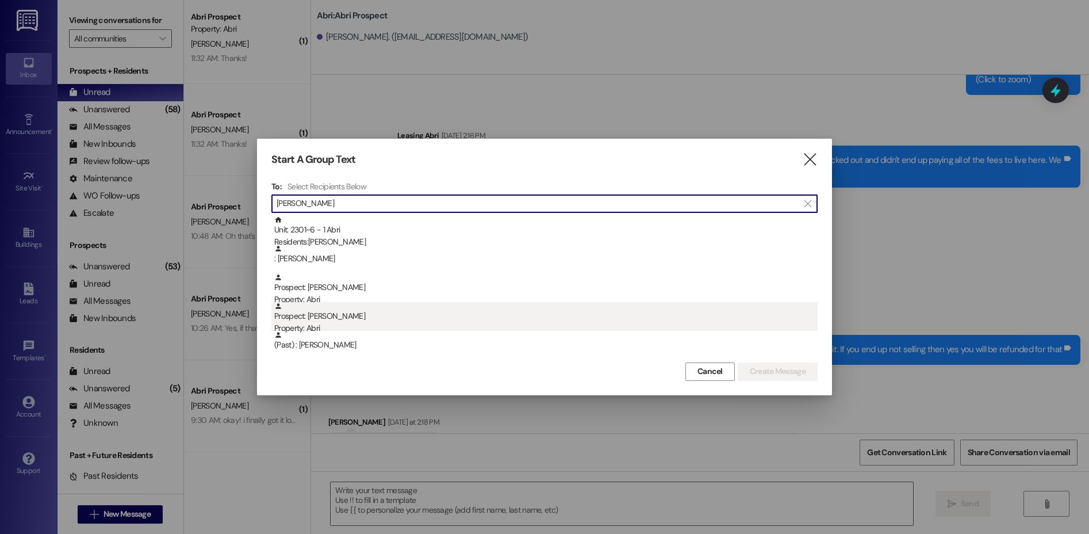
type input "elia"
click at [446, 323] on div "Property: Abri" at bounding box center [546, 328] width 544 height 12
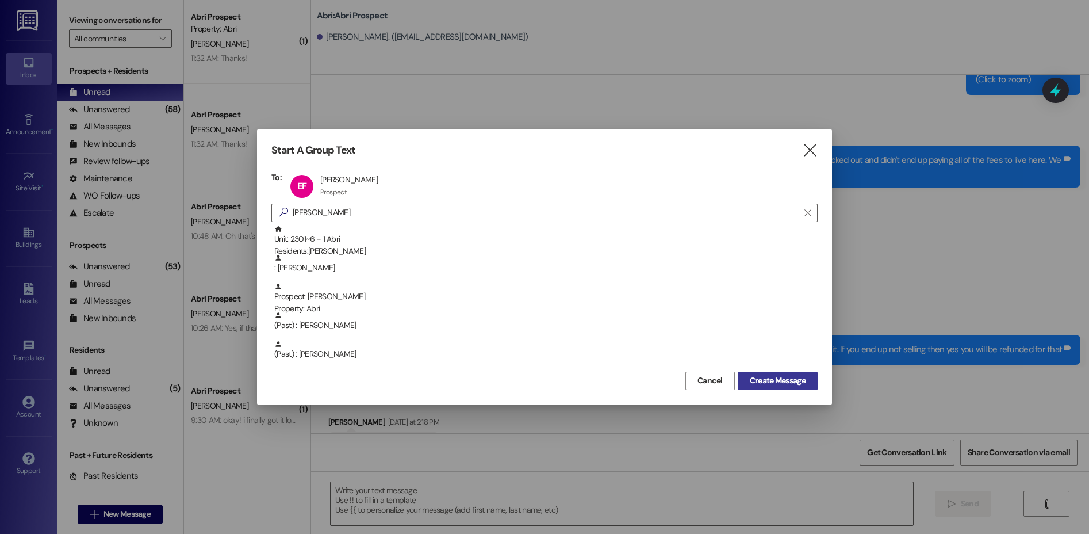
click at [790, 384] on span "Create Message" at bounding box center [778, 380] width 56 height 12
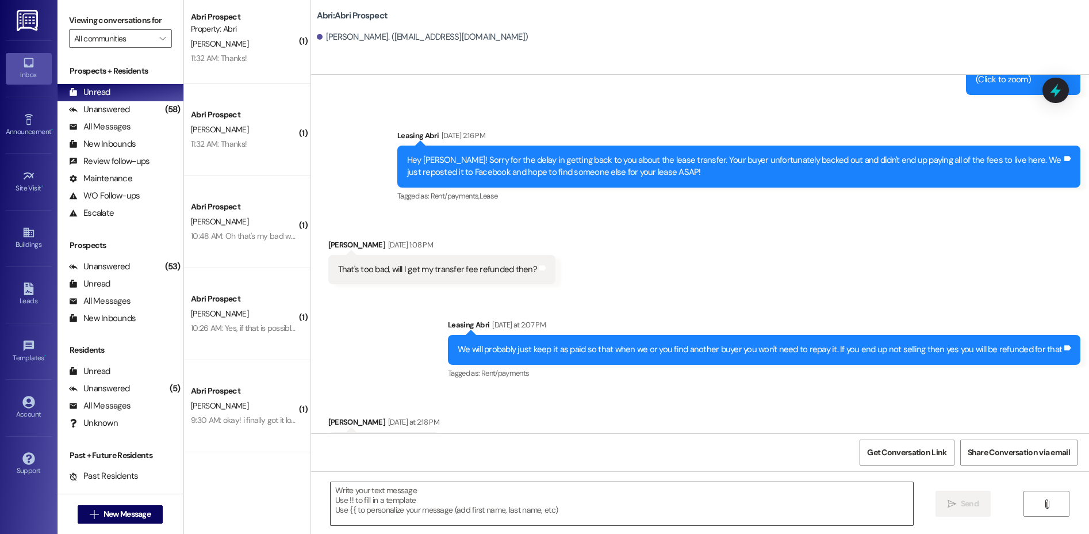
scroll to position [0, 0]
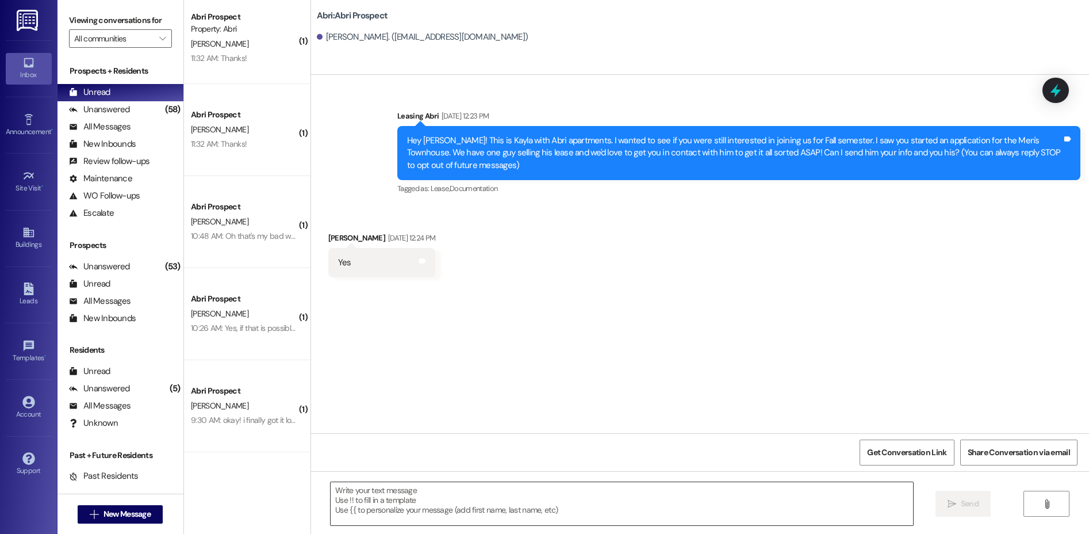
click at [426, 500] on textarea at bounding box center [622, 503] width 583 height 43
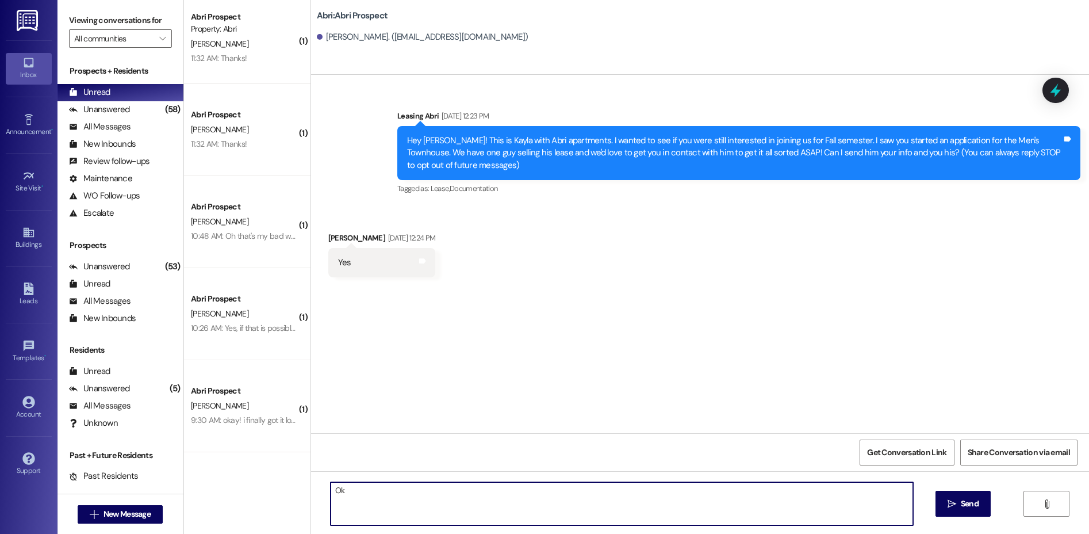
type textarea "O"
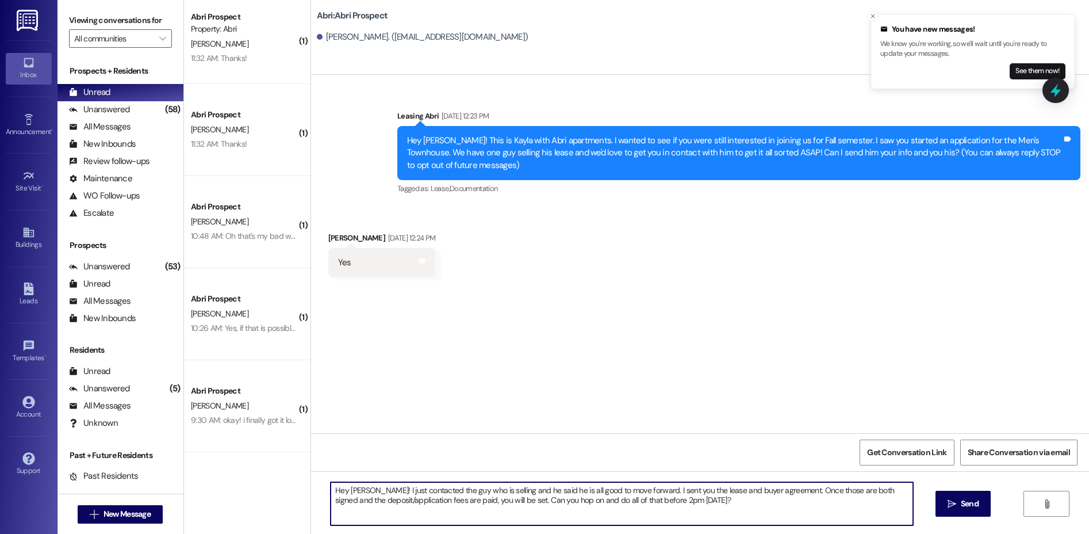
type textarea "Hey Elia! I just contacted the guy who is selling and he said he is all good to…"
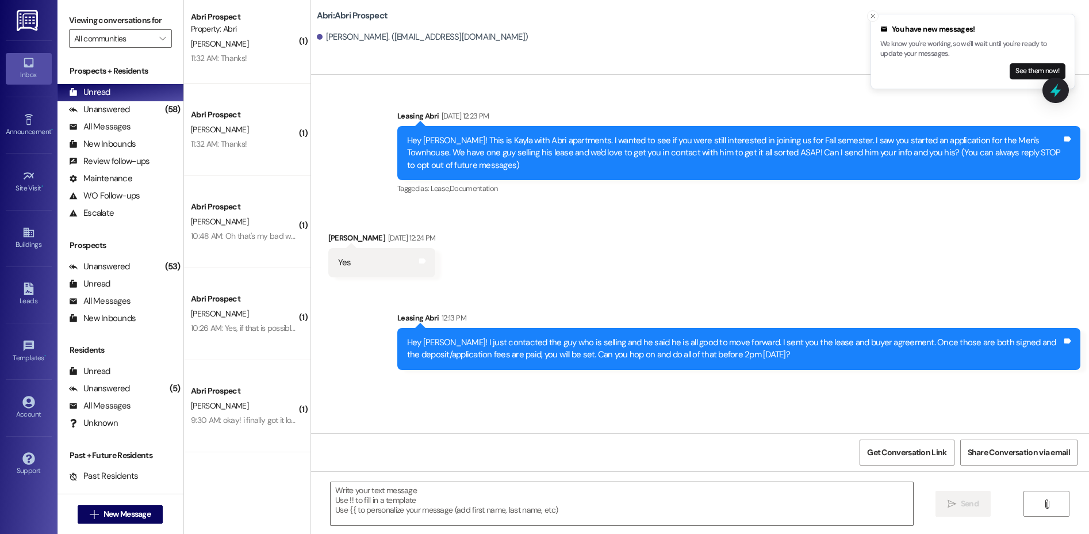
click at [135, 525] on div " New Message" at bounding box center [120, 514] width 85 height 29
click at [137, 515] on span "New Message" at bounding box center [127, 514] width 47 height 12
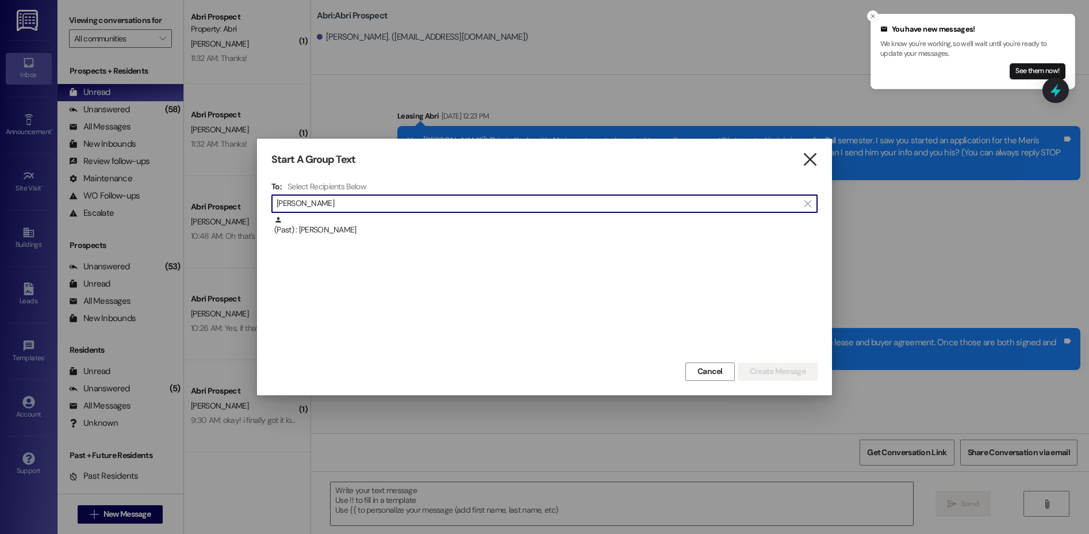
type input "vaughn"
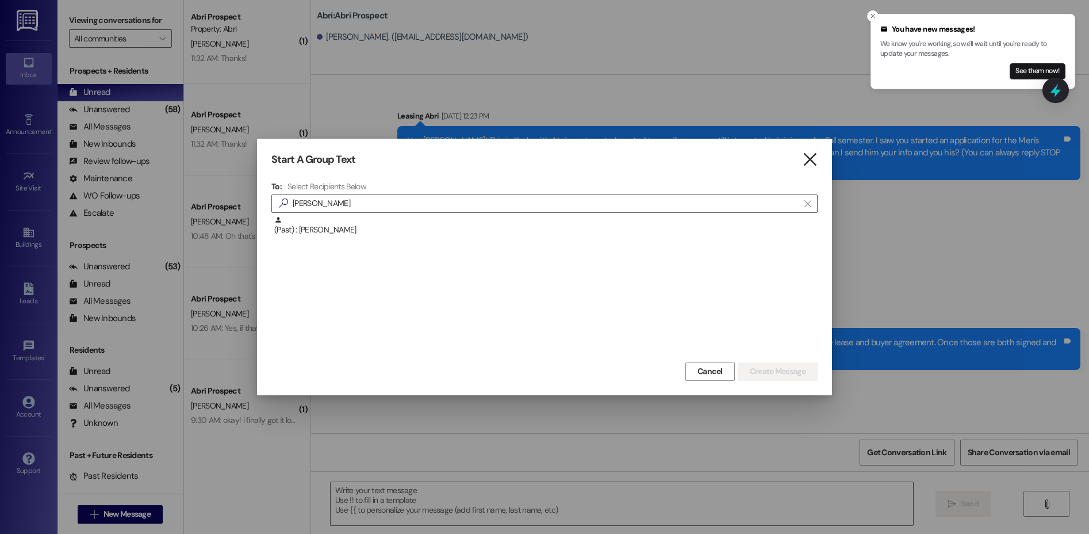
click at [807, 161] on icon "" at bounding box center [810, 160] width 16 height 12
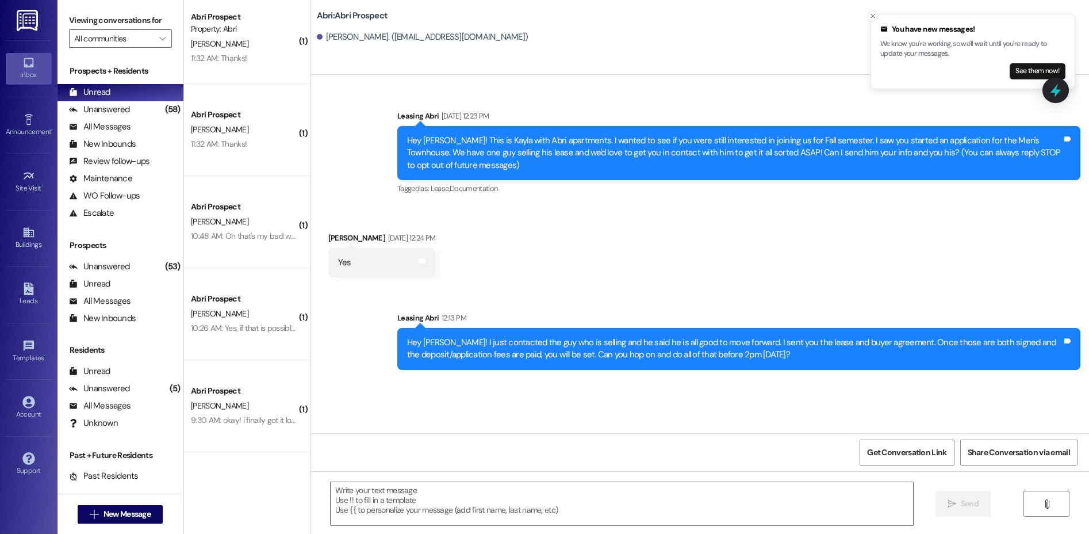
click at [870, 14] on icon "Close toast" at bounding box center [873, 16] width 7 height 7
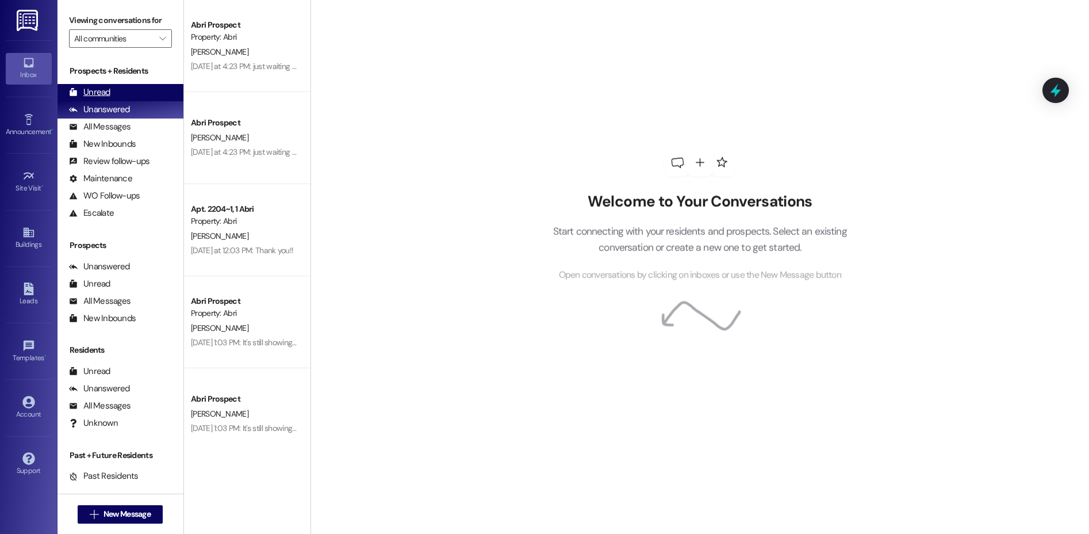
click at [138, 89] on div "Unread (0)" at bounding box center [121, 92] width 126 height 17
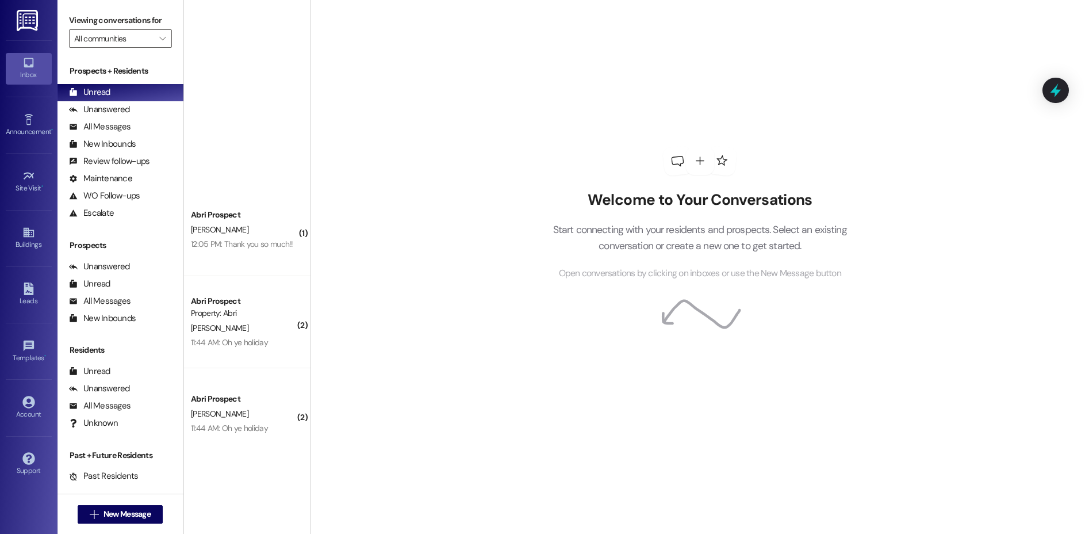
scroll to position [468, 0]
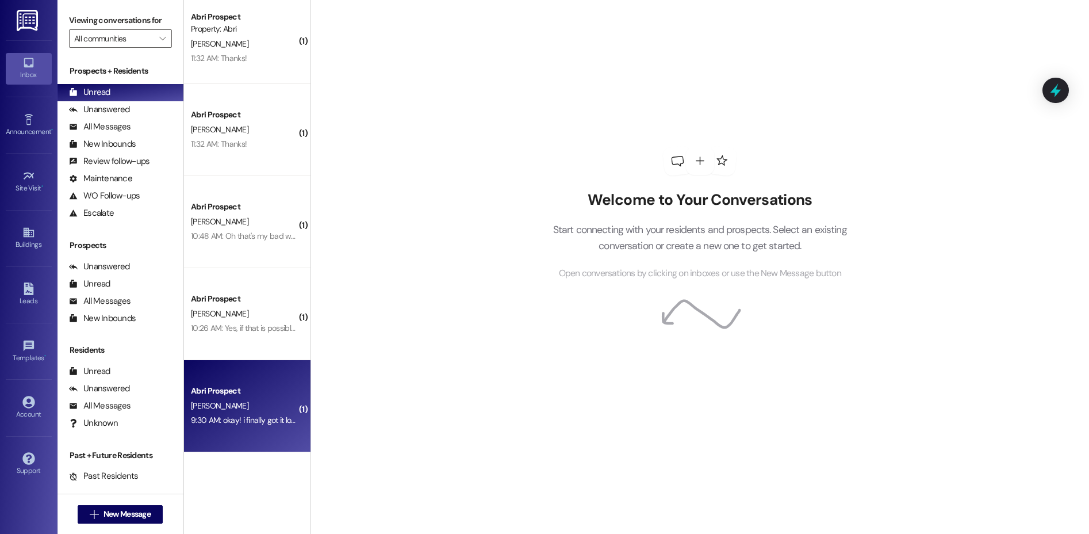
click at [247, 391] on div "Abri Prospect" at bounding box center [244, 391] width 106 height 12
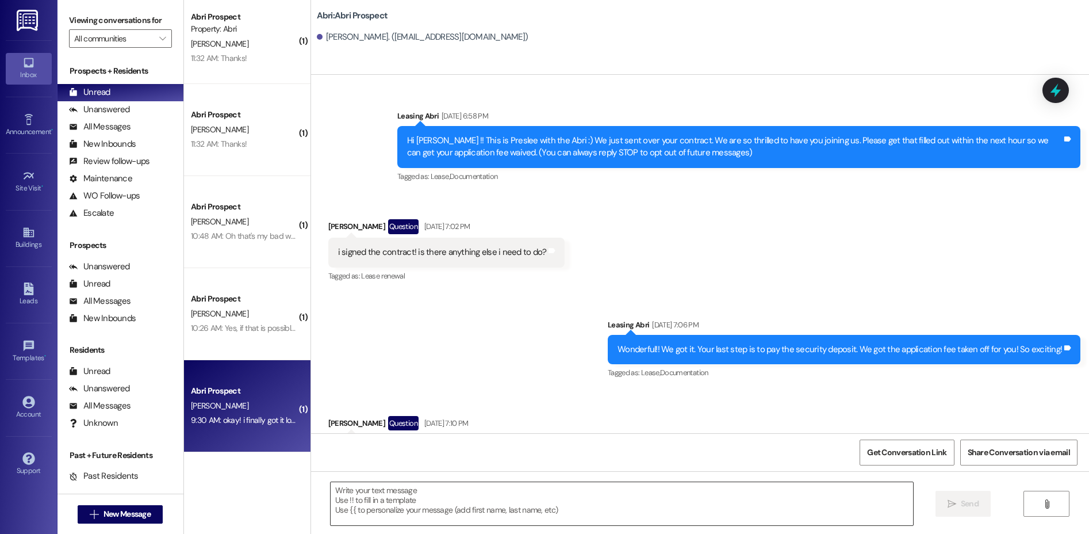
scroll to position [942, 0]
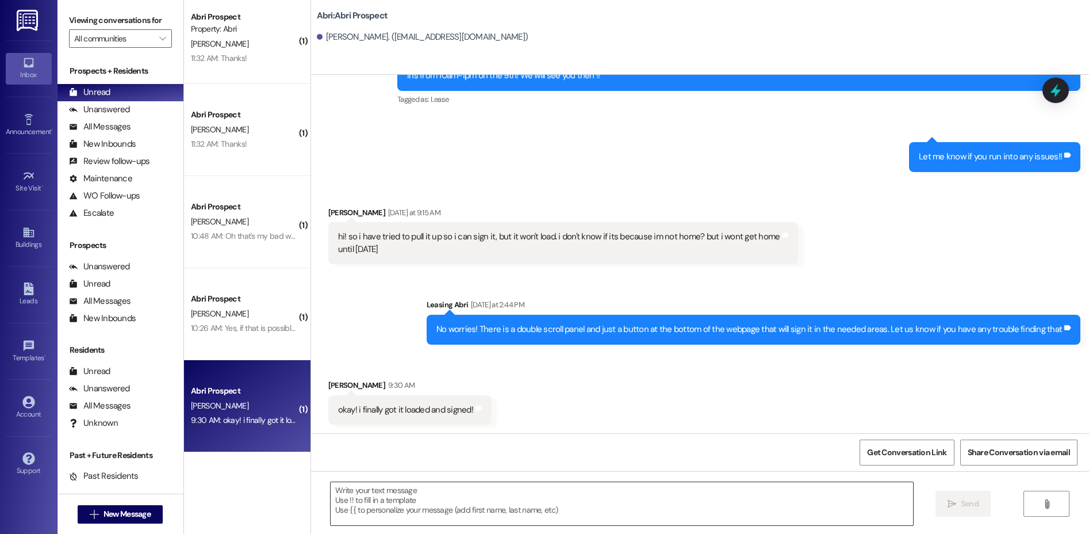
click at [472, 491] on textarea at bounding box center [622, 503] width 583 height 43
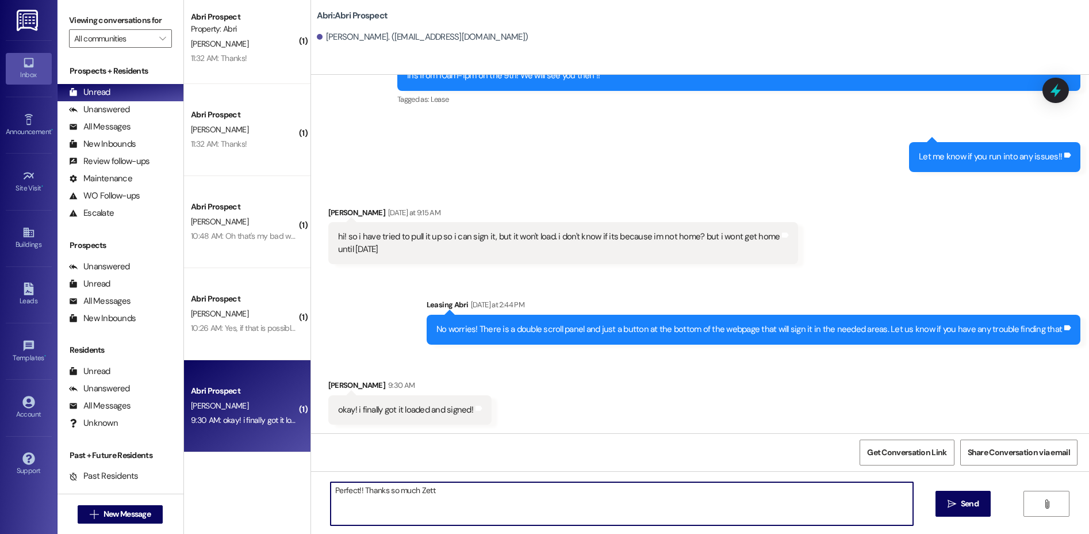
type textarea "Perfect!! Thanks so much Zetta"
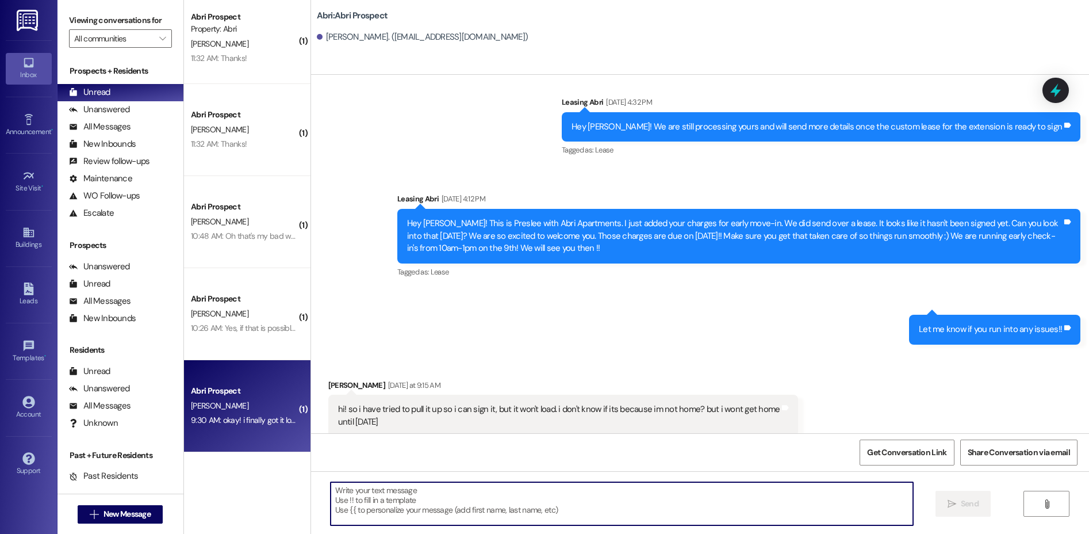
scroll to position [1022, 0]
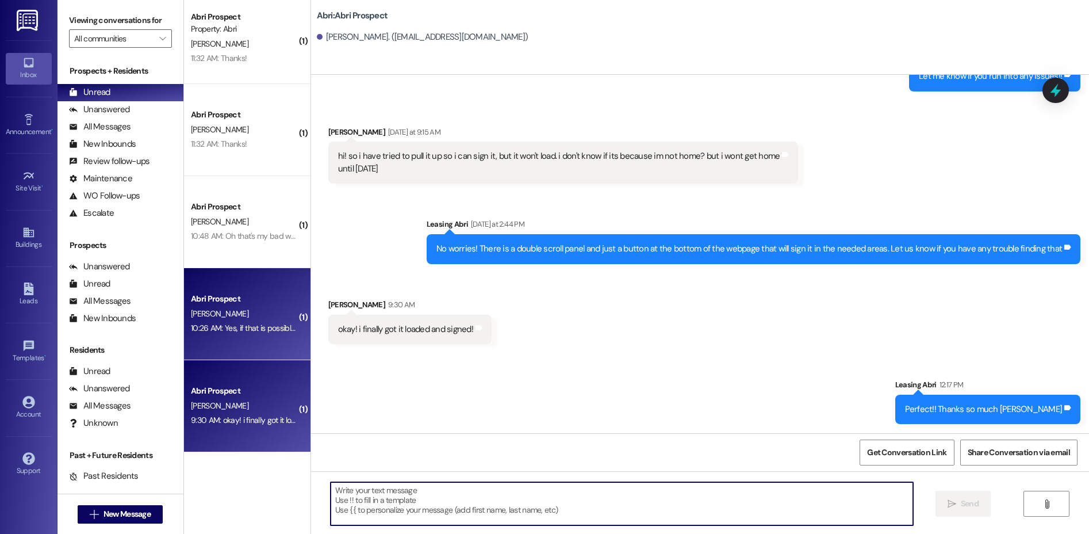
click at [232, 327] on div "10:26 AM: Yes, if that is possible I would love a lease extension to be able to…" at bounding box center [340, 328] width 299 height 10
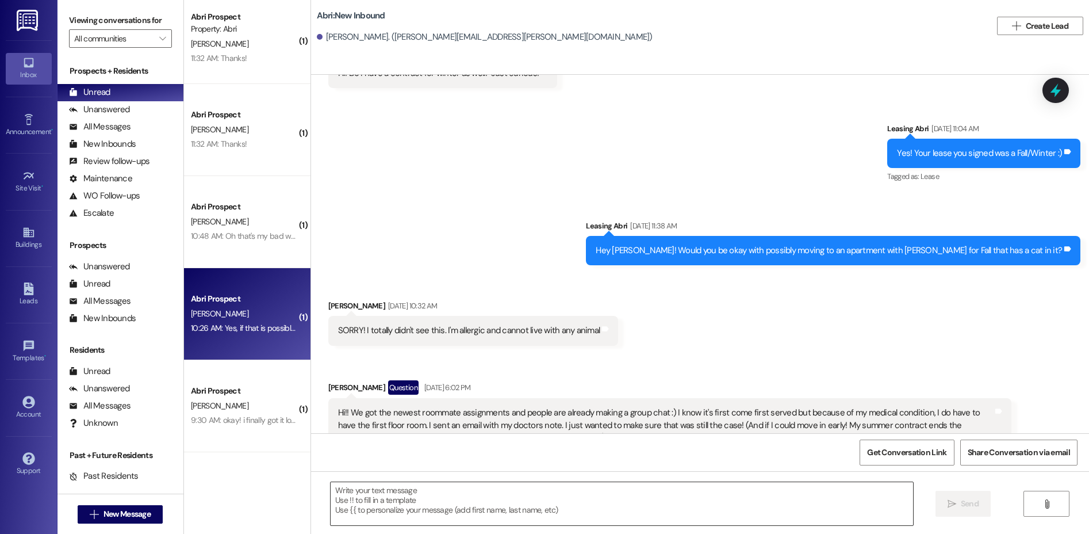
scroll to position [1663, 0]
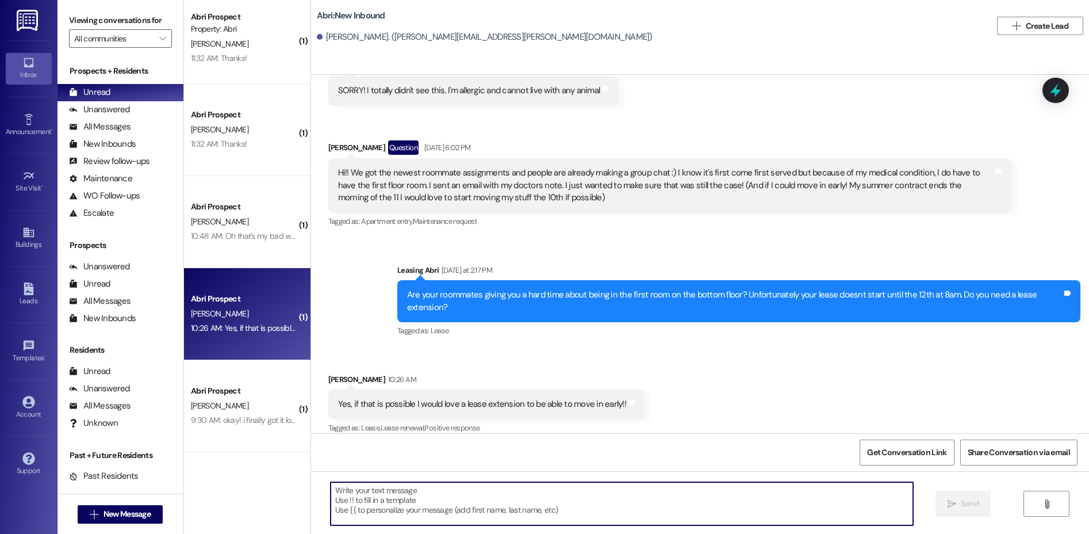
click at [523, 503] on textarea at bounding box center [622, 503] width 583 height 43
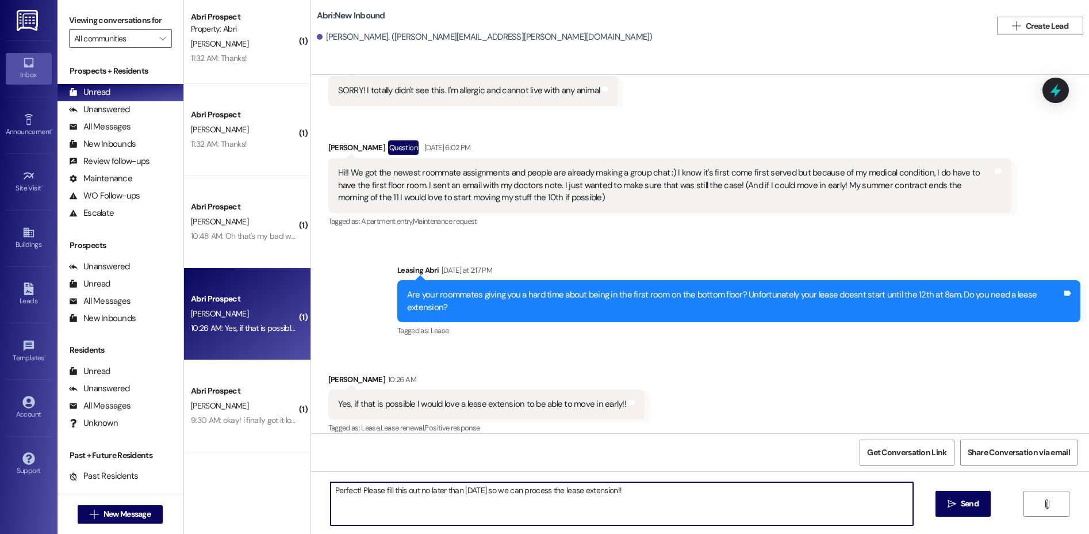
type textarea "Perfect! Please fill this out no later than September 1st so we can process the…"
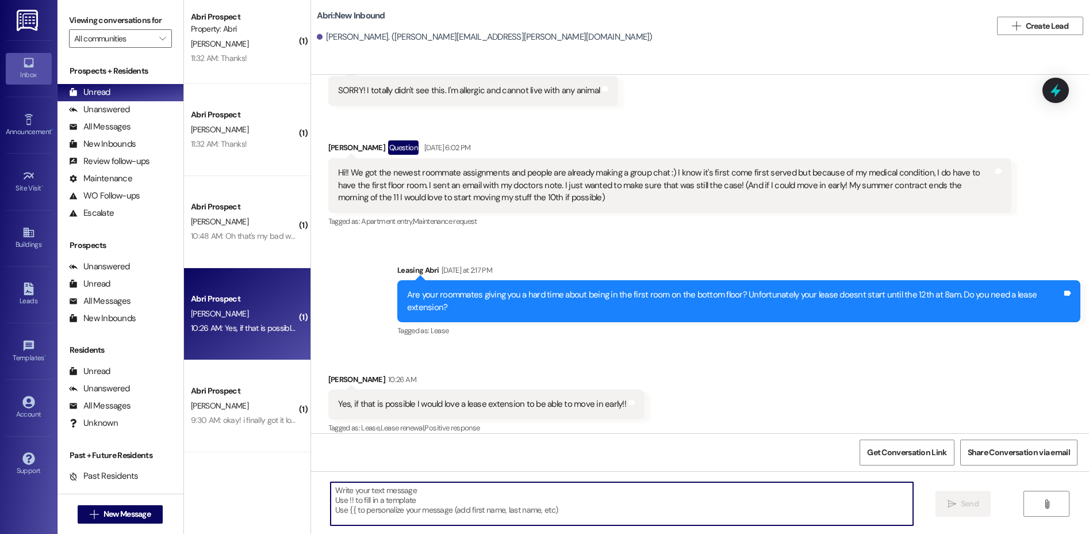
scroll to position [1565, 0]
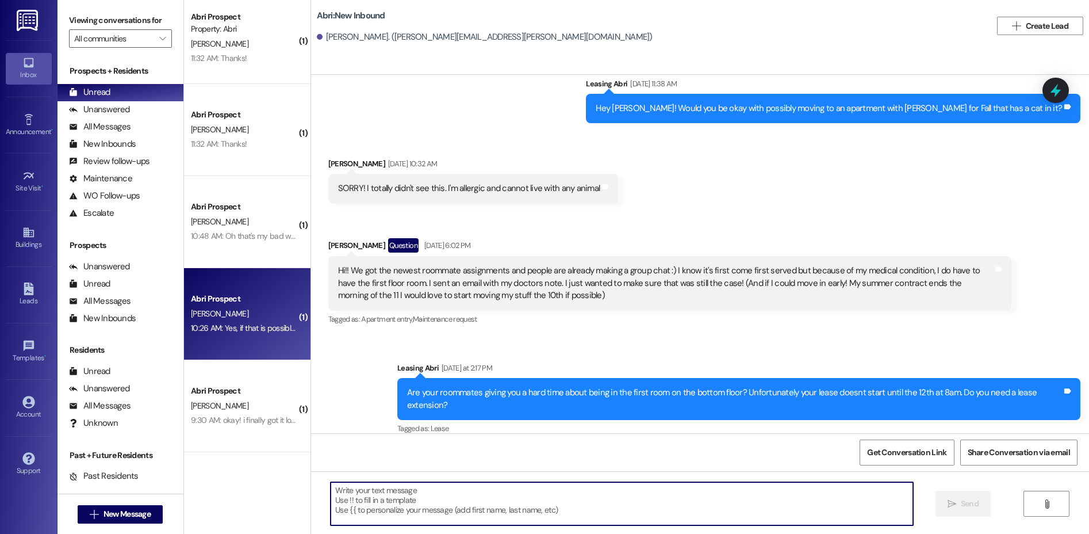
click at [464, 505] on textarea at bounding box center [622, 503] width 583 height 43
paste textarea "[URL][DOMAIN_NAME]"
type textarea "[URL][DOMAIN_NAME]"
click at [959, 491] on button " Send" at bounding box center [964, 504] width 56 height 26
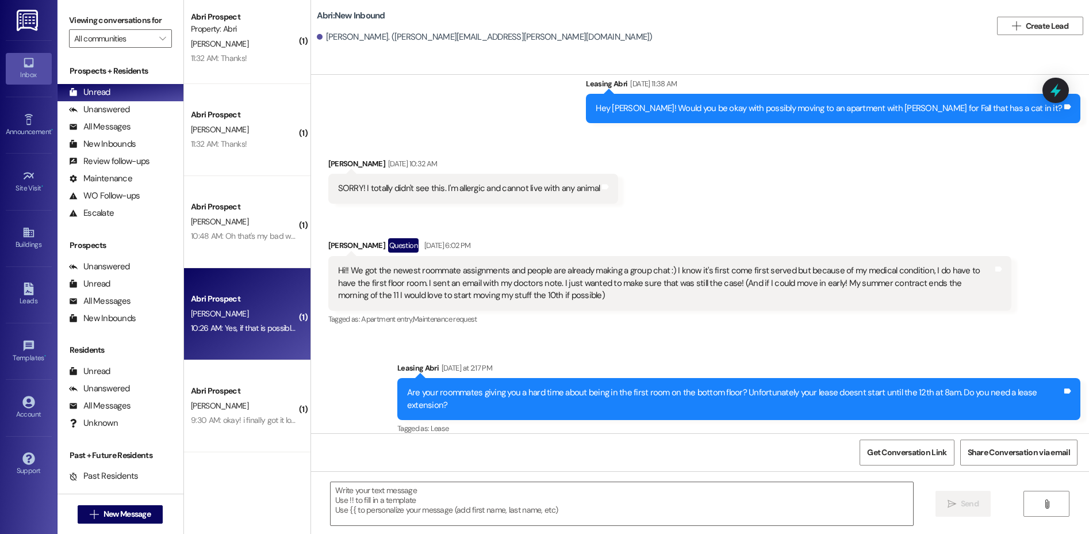
scroll to position [1823, 0]
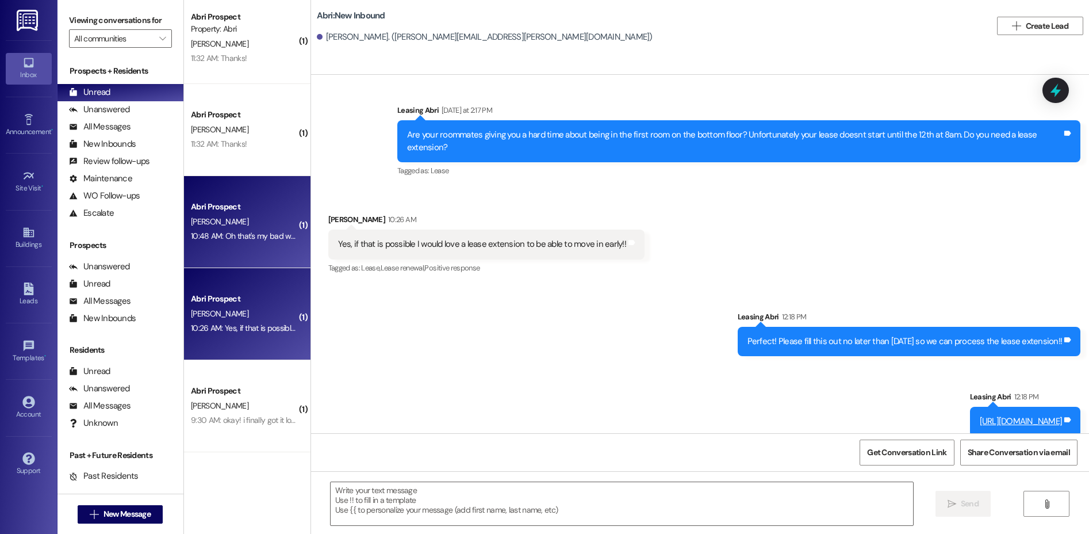
click at [212, 236] on div "10:48 AM: Oh that's my bad we are on the way now if that still work 10:48 AM: O…" at bounding box center [303, 236] width 224 height 10
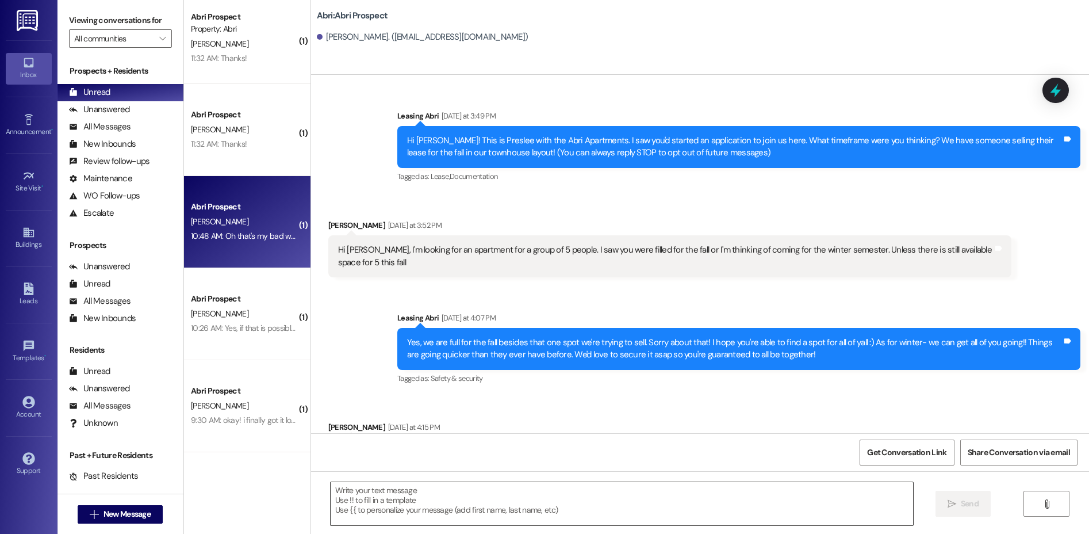
scroll to position [812, 0]
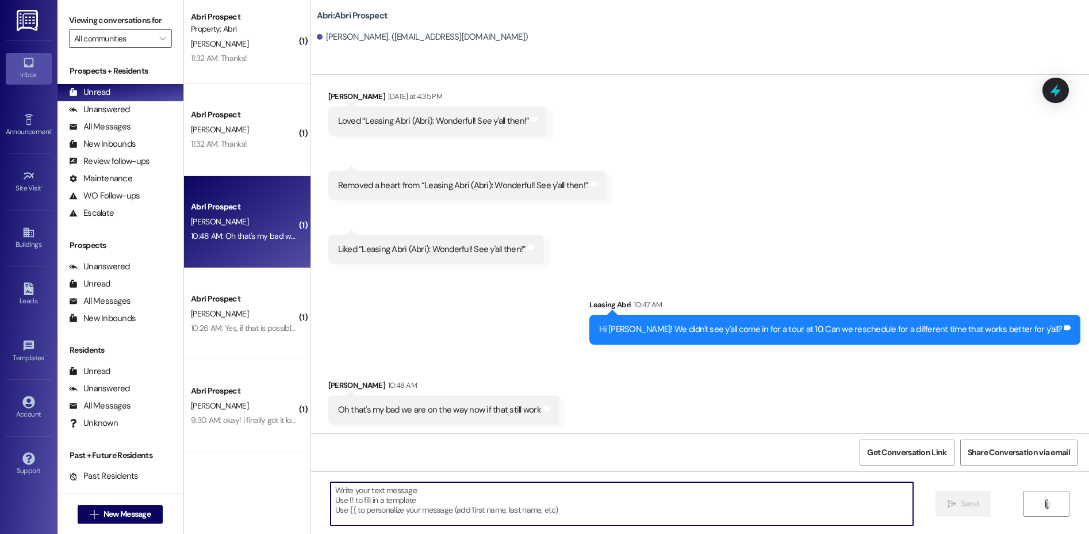
click at [438, 491] on textarea at bounding box center [622, 503] width 583 height 43
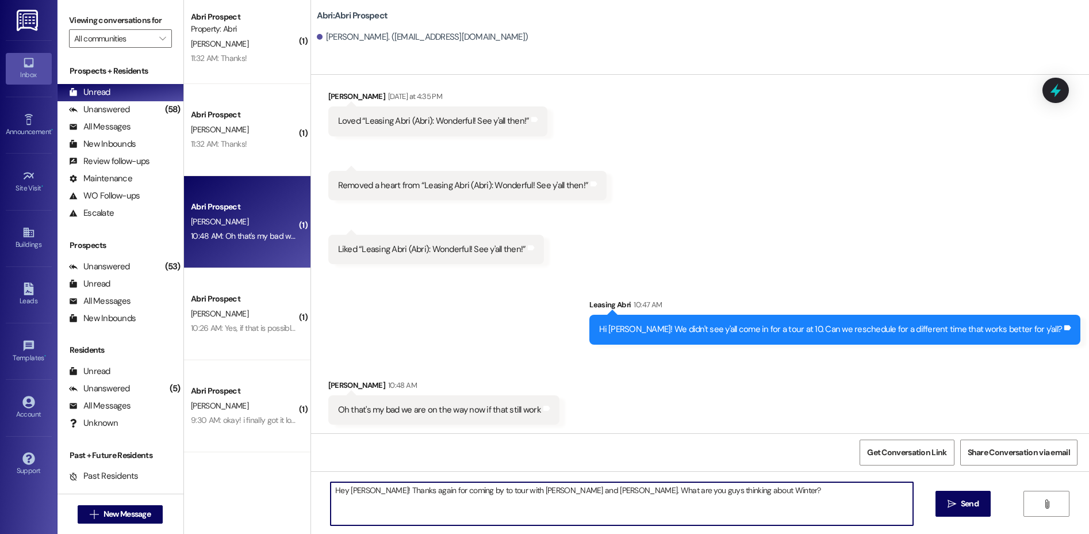
type textarea "Hey David! Thanks again for coming by to tour with Toby and Richard. What are y…"
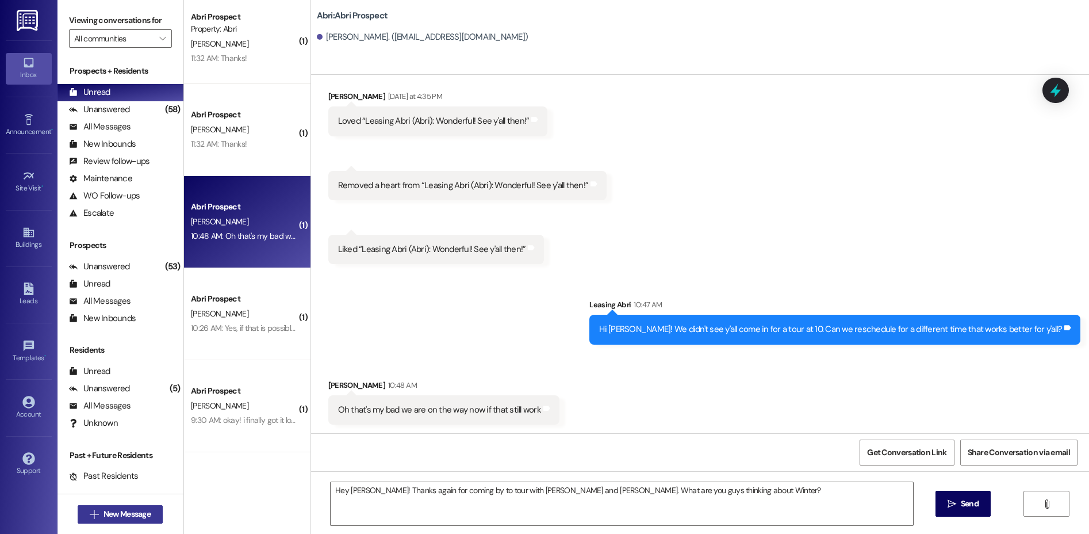
click at [125, 506] on button " New Message" at bounding box center [120, 514] width 85 height 18
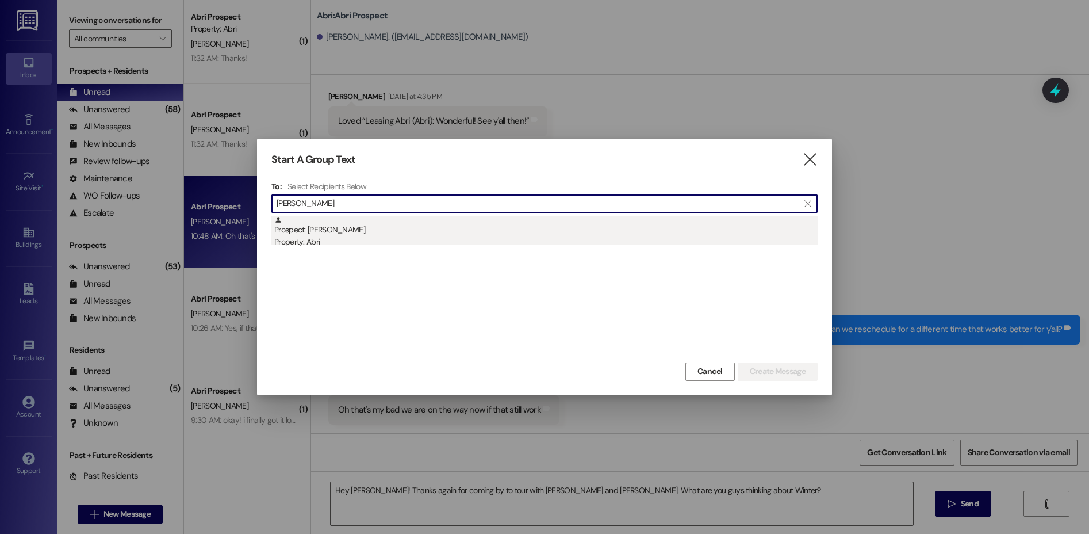
type input "hailee sura"
click at [375, 237] on div "Property: Abri" at bounding box center [546, 242] width 544 height 12
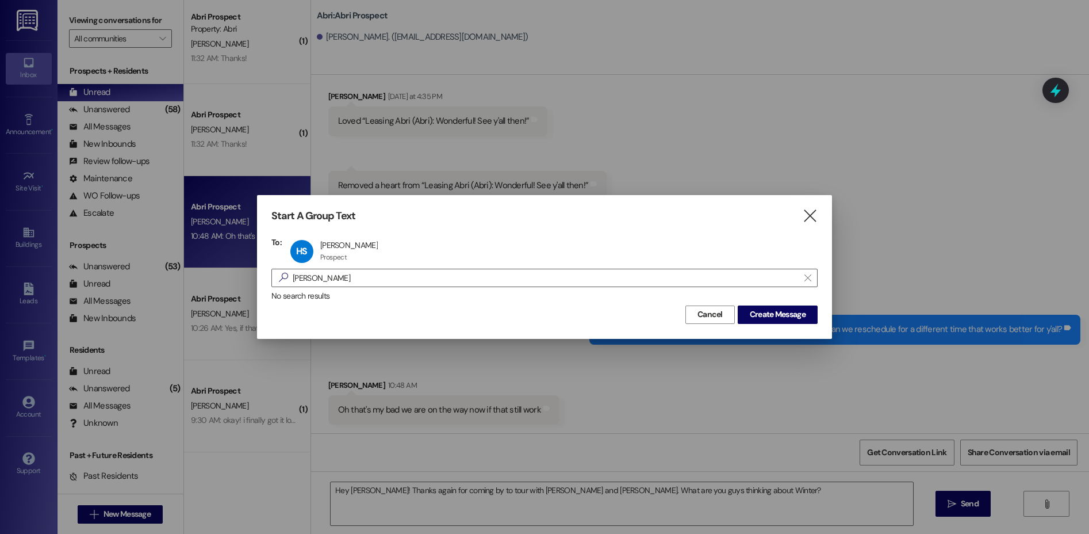
click at [764, 327] on div "Start A Group Text  To: HS Hailee Surat Hailee Surat Prospect Prospect click t…" at bounding box center [544, 266] width 575 height 143
click at [764, 323] on button "Create Message" at bounding box center [778, 314] width 80 height 18
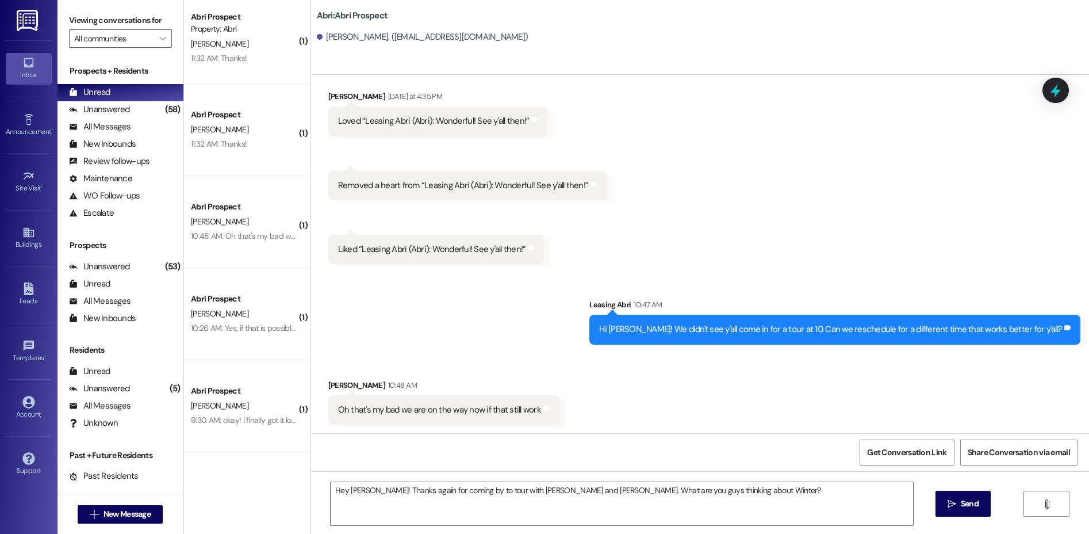
scroll to position [0, 0]
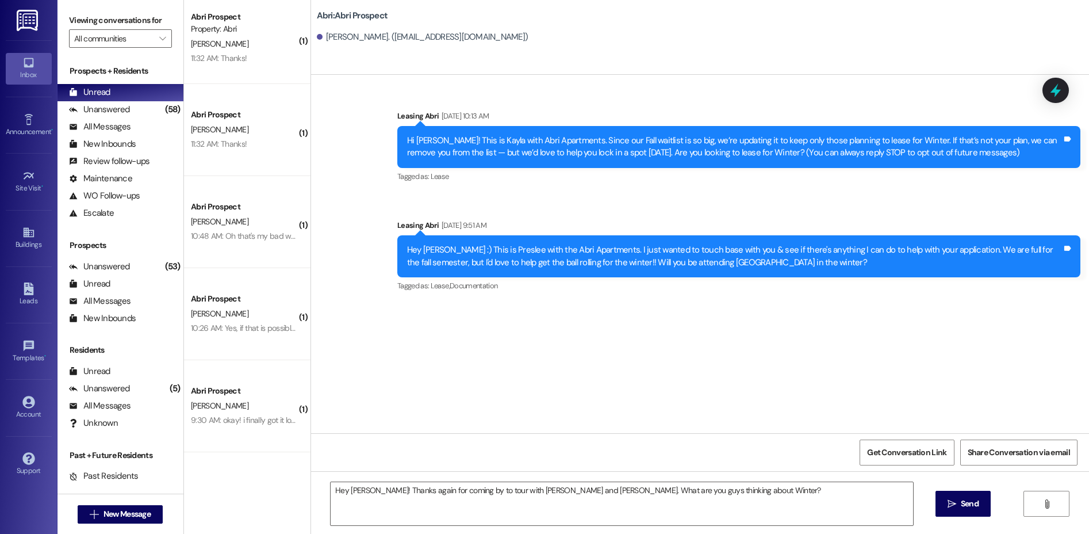
click at [155, 500] on div " New Message" at bounding box center [120, 514] width 85 height 29
click at [149, 508] on button " New Message" at bounding box center [120, 514] width 85 height 18
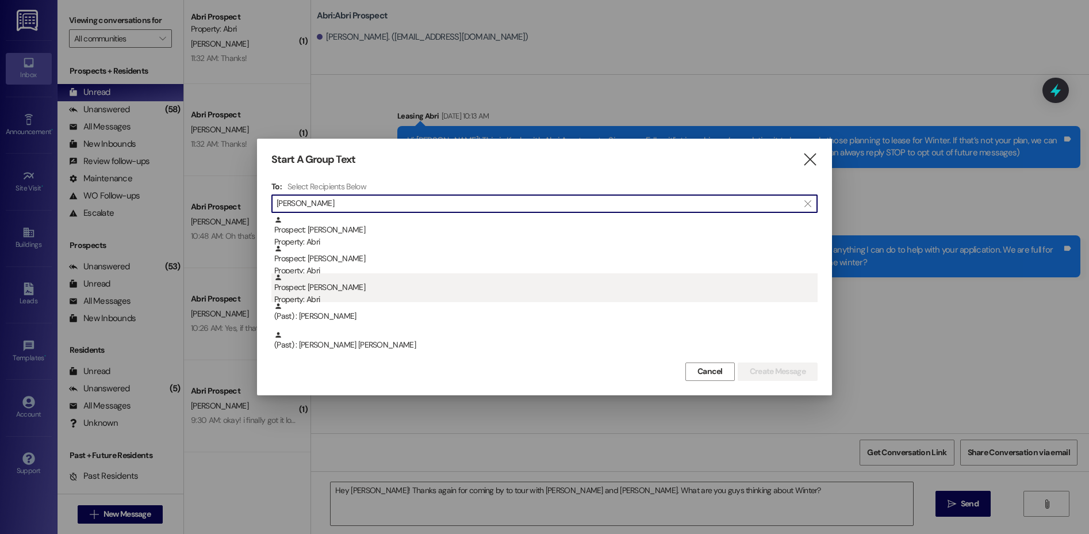
type input "david"
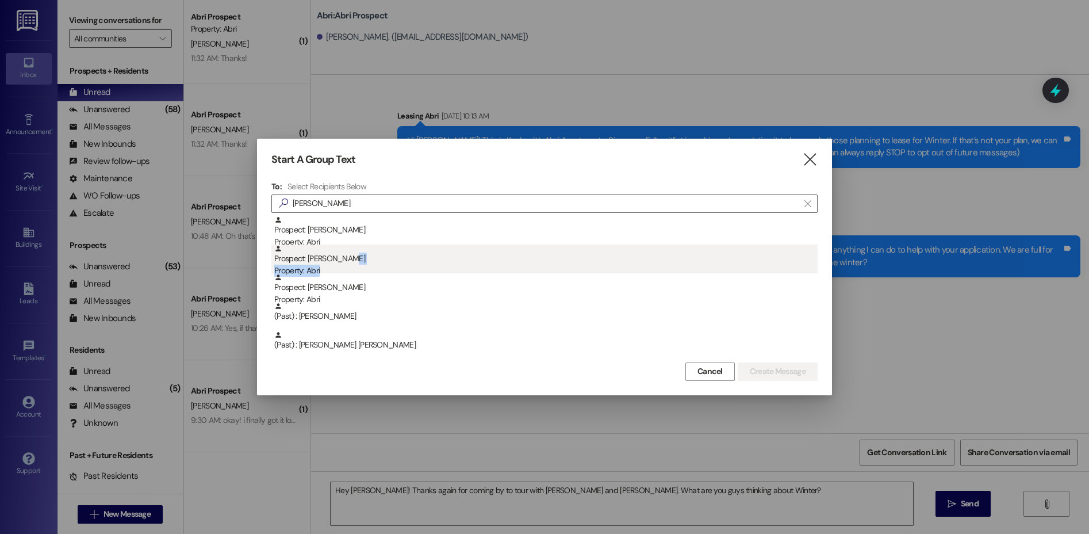
drag, startPoint x: 370, startPoint y: 273, endPoint x: 372, endPoint y: 262, distance: 11.7
click at [372, 262] on div "Prospect: David Orizu Property: Abri" at bounding box center [546, 260] width 544 height 33
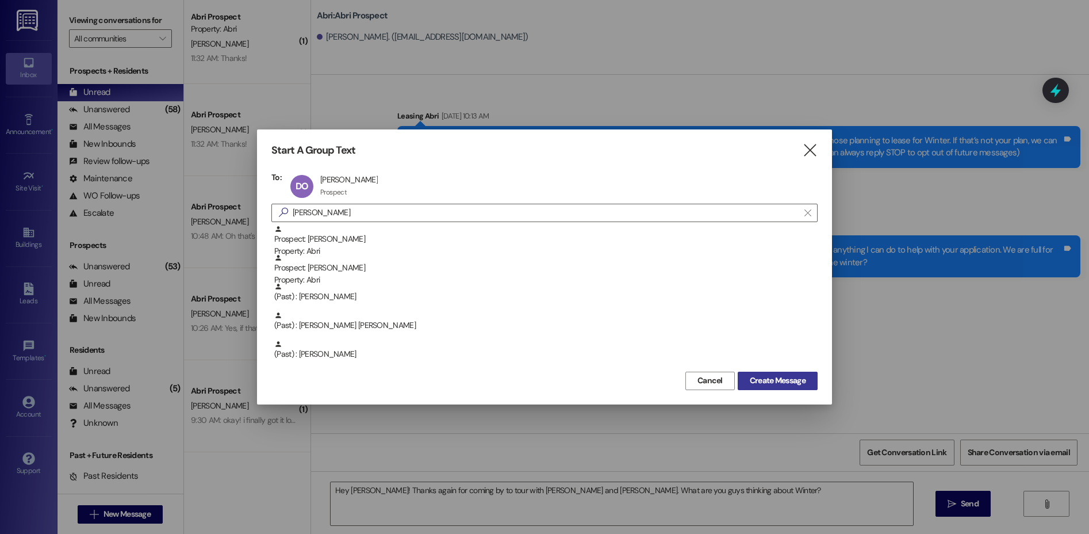
click at [760, 386] on span "Create Message" at bounding box center [778, 380] width 56 height 12
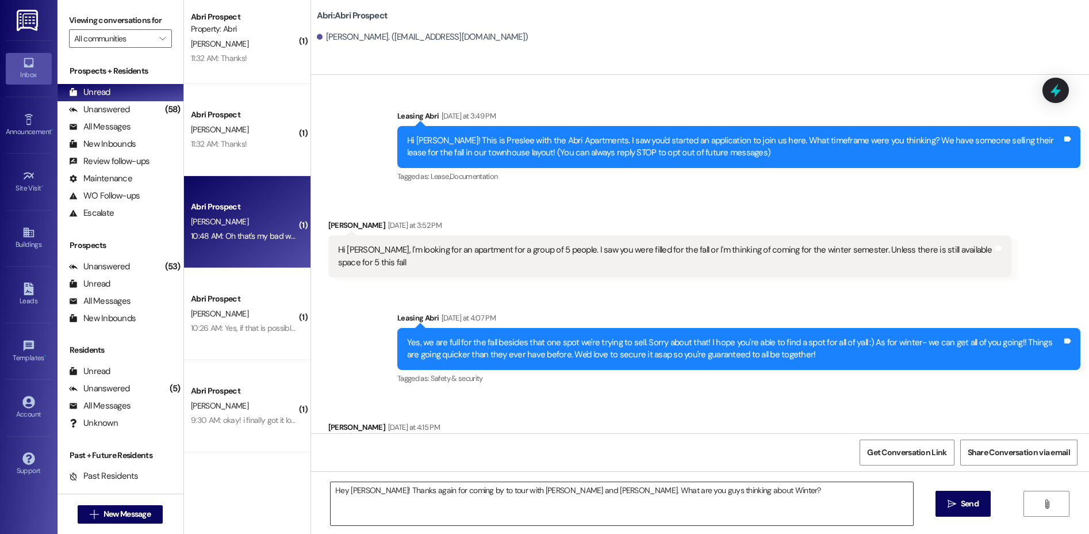
scroll to position [812, 0]
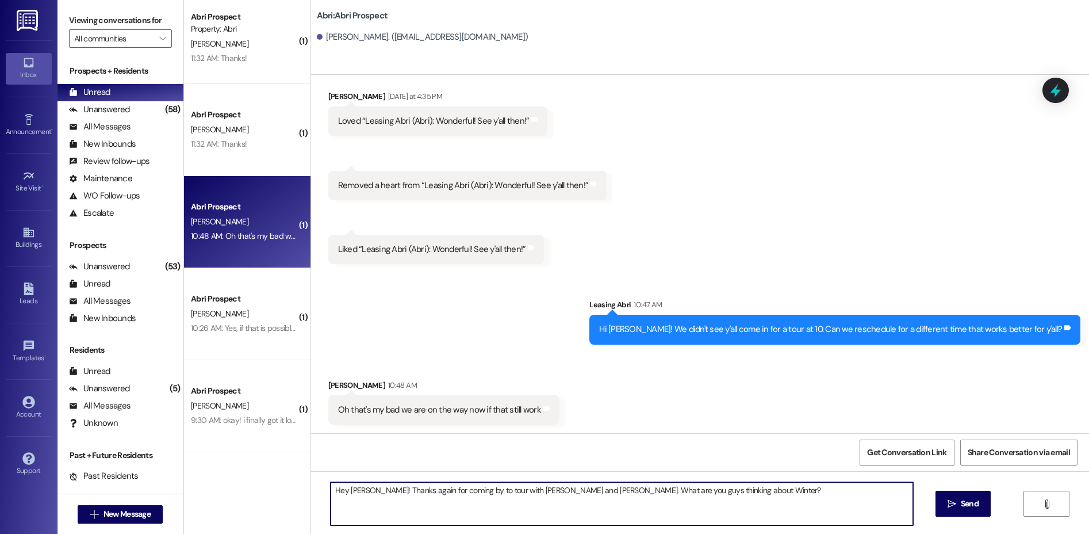
click at [707, 504] on textarea "Hey David! Thanks again for coming by to tour with Toby and Richard. What are y…" at bounding box center [622, 503] width 583 height 43
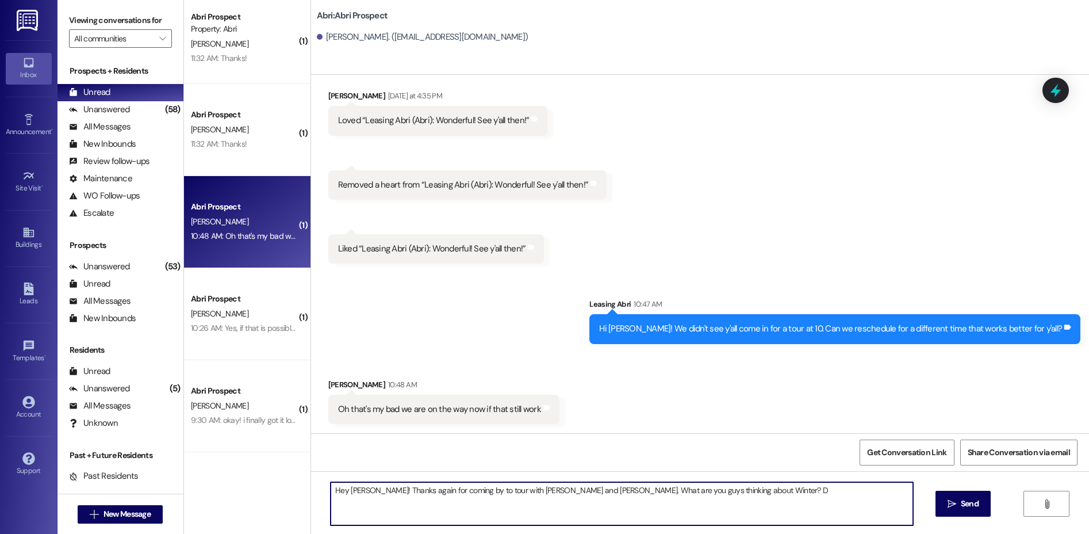
type textarea "Hey David! Thanks again for coming by to tour with Toby and Richard. What are y…"
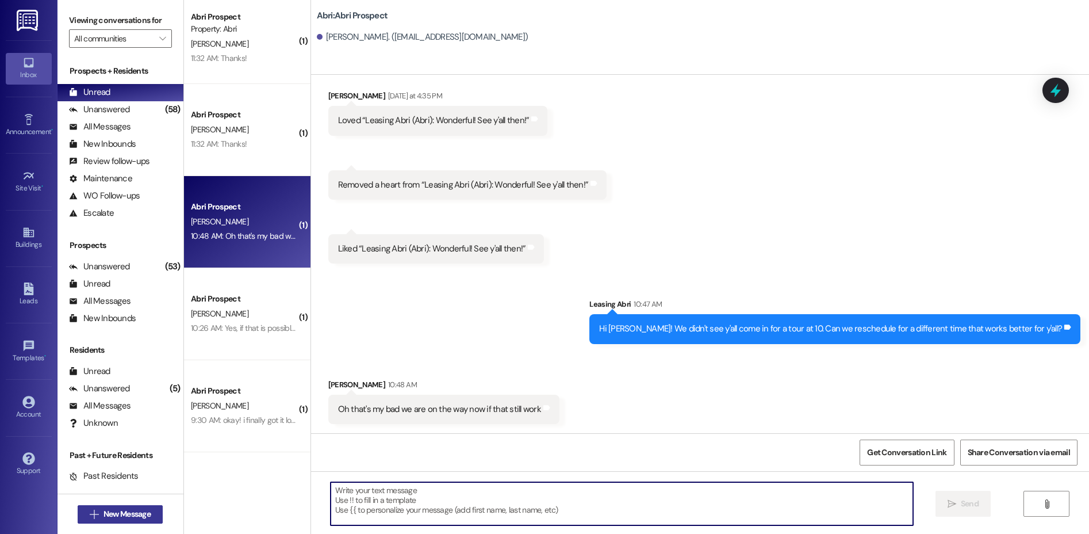
scroll to position [812, 0]
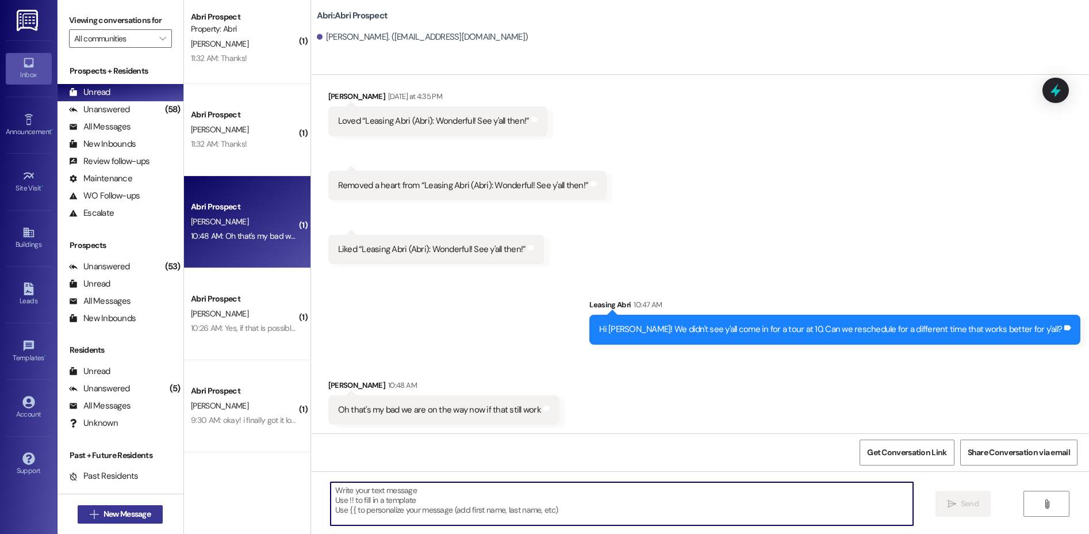
click at [90, 512] on icon "" at bounding box center [94, 514] width 9 height 9
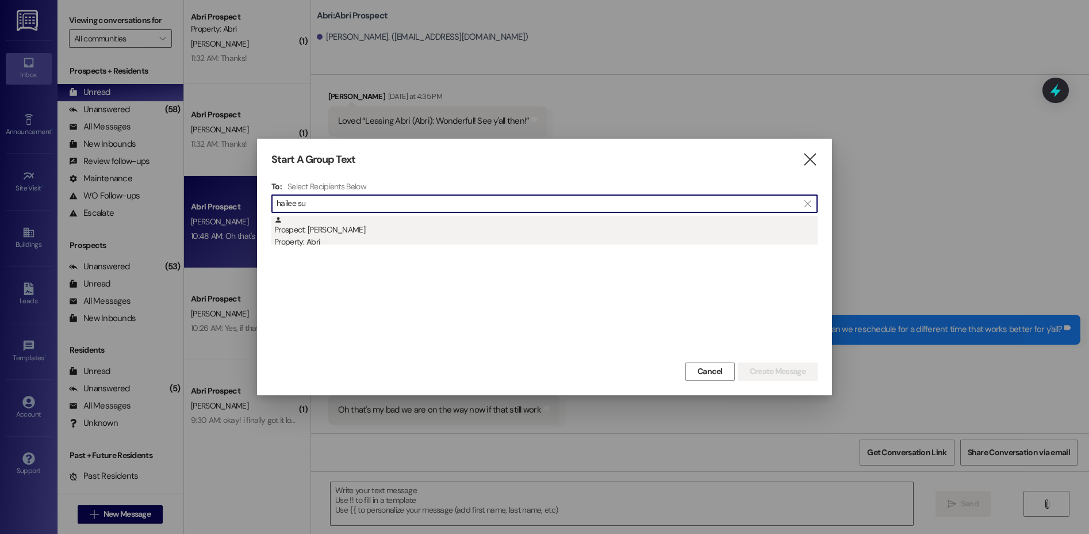
type input "hailee su"
click at [327, 243] on div "Property: Abri" at bounding box center [546, 242] width 544 height 12
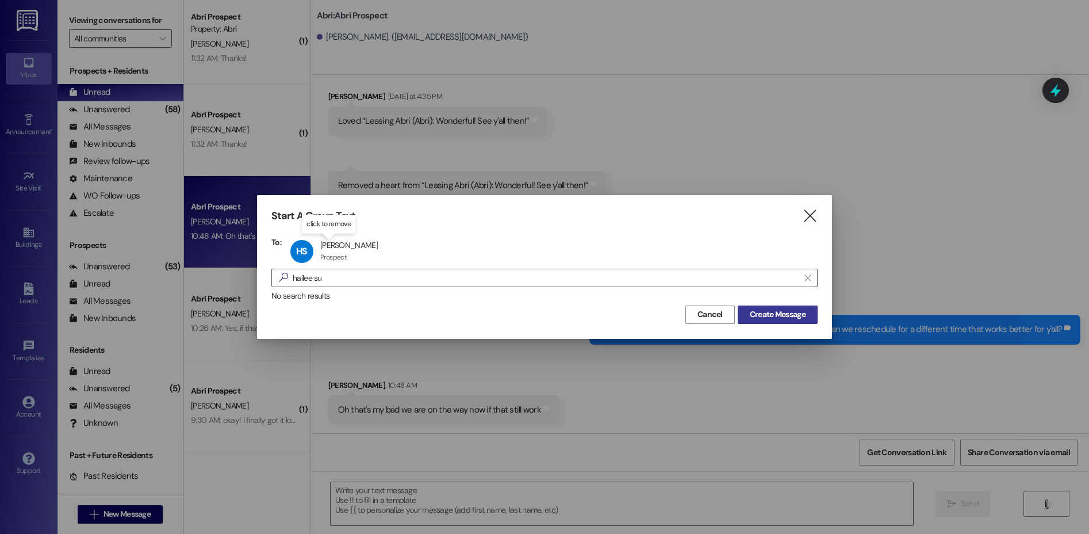
click at [768, 319] on span "Create Message" at bounding box center [778, 314] width 56 height 12
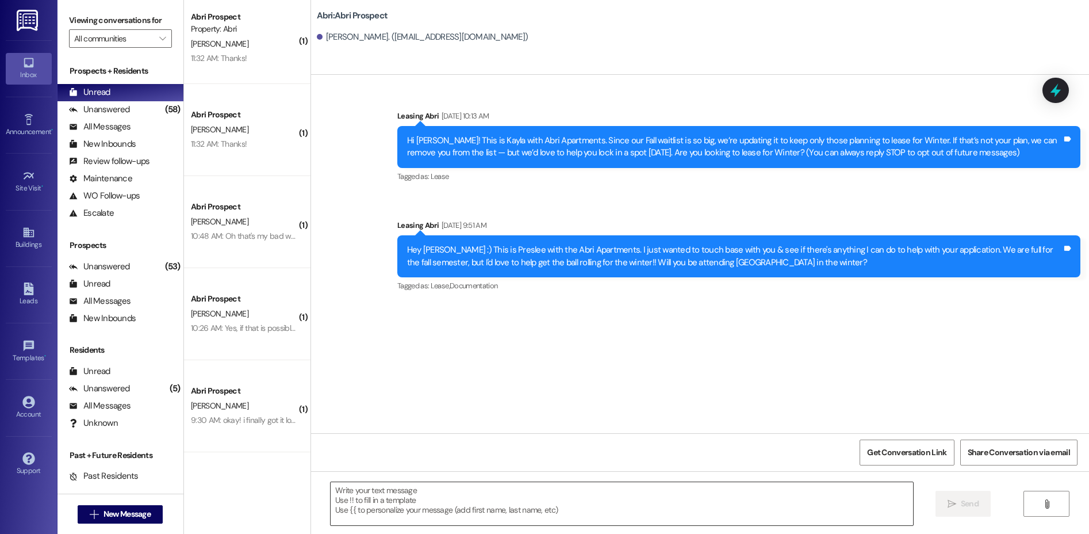
scroll to position [0, 0]
click at [449, 494] on textarea at bounding box center [622, 503] width 583 height 43
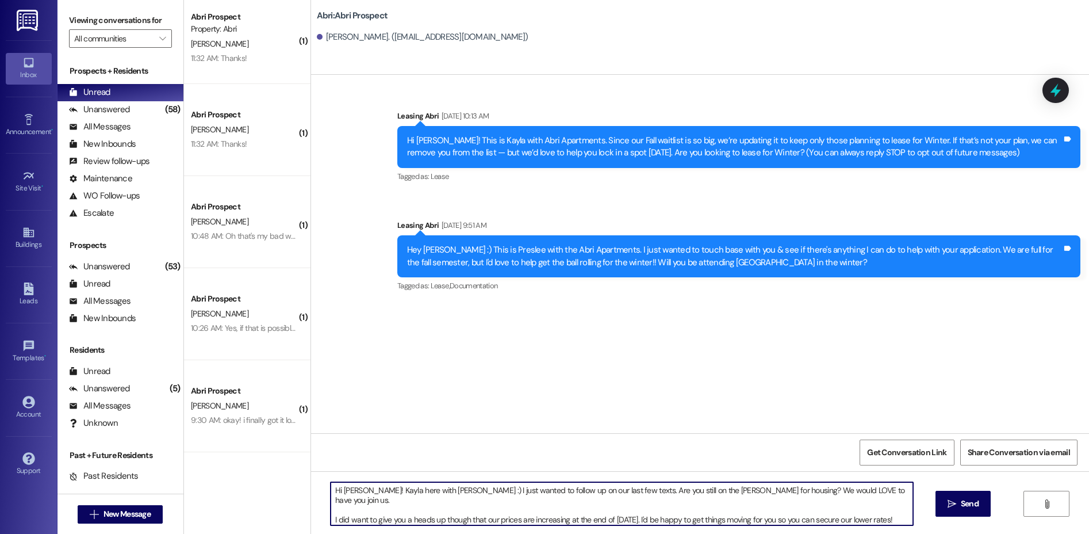
type textarea "Hi Hailee! Kayla here with Abri :) I just wanted to follow up on our last few t…"
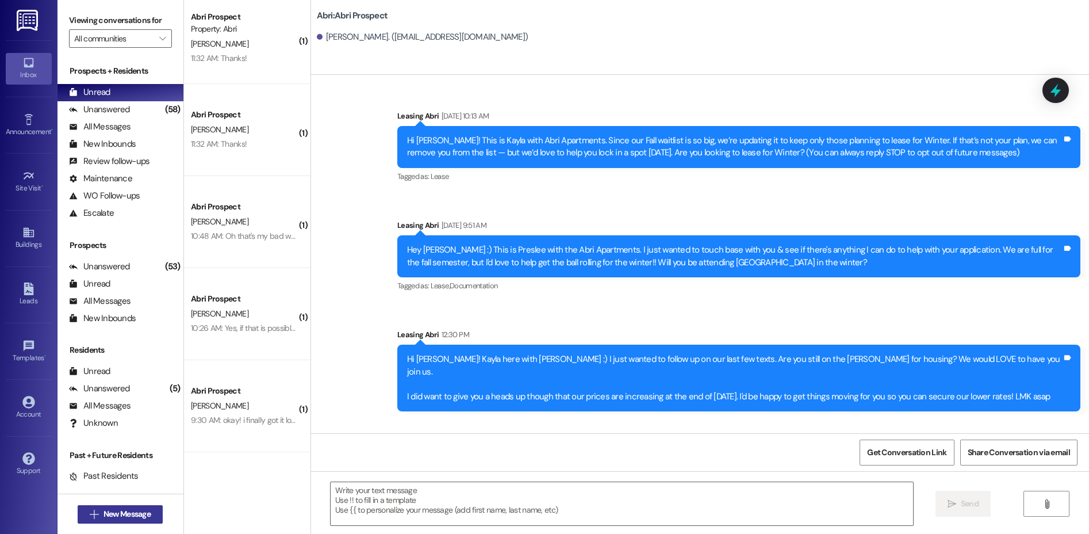
click at [125, 514] on span "New Message" at bounding box center [127, 514] width 47 height 12
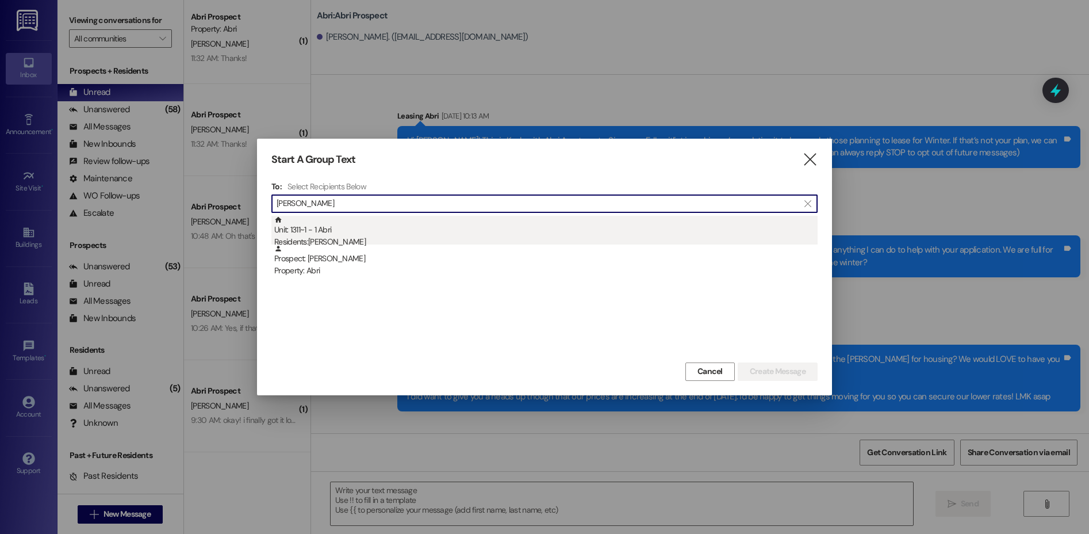
type input "jacob miles"
click at [296, 229] on div "Unit: 1311~1 - 1 Abri Residents: Jacob Miles" at bounding box center [546, 232] width 544 height 33
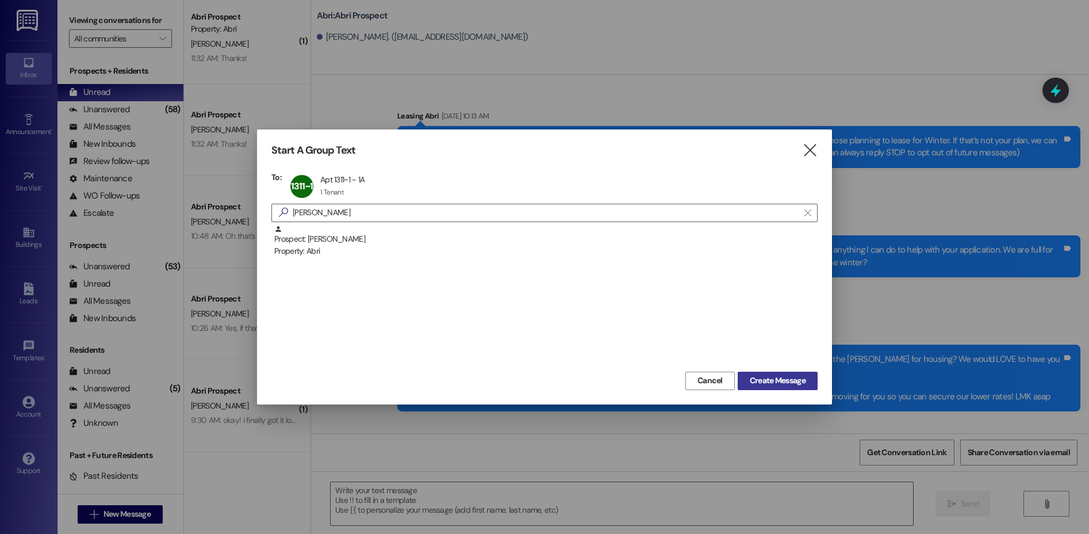
click at [773, 385] on span "Create Message" at bounding box center [778, 380] width 56 height 12
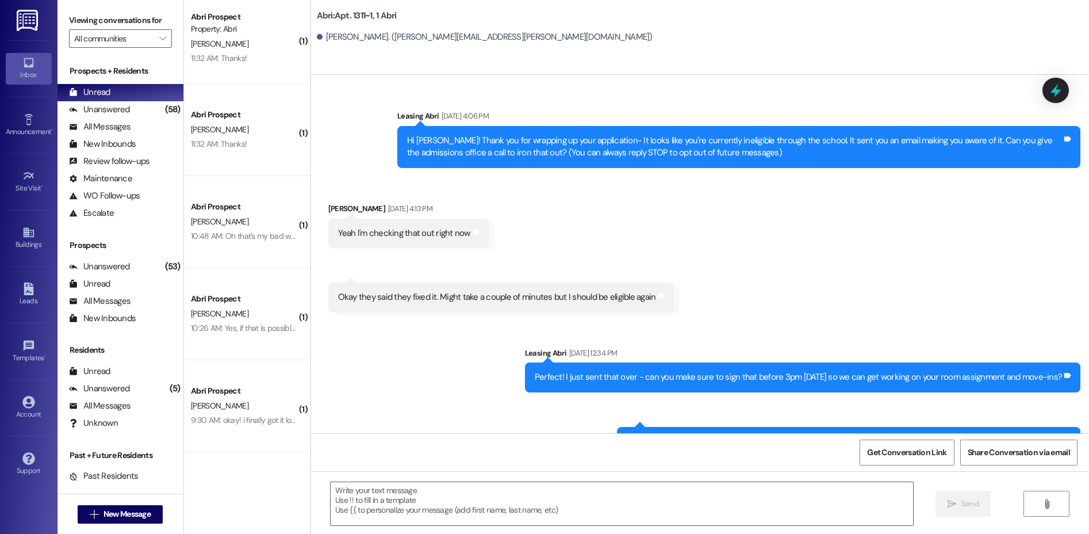
scroll to position [1390, 0]
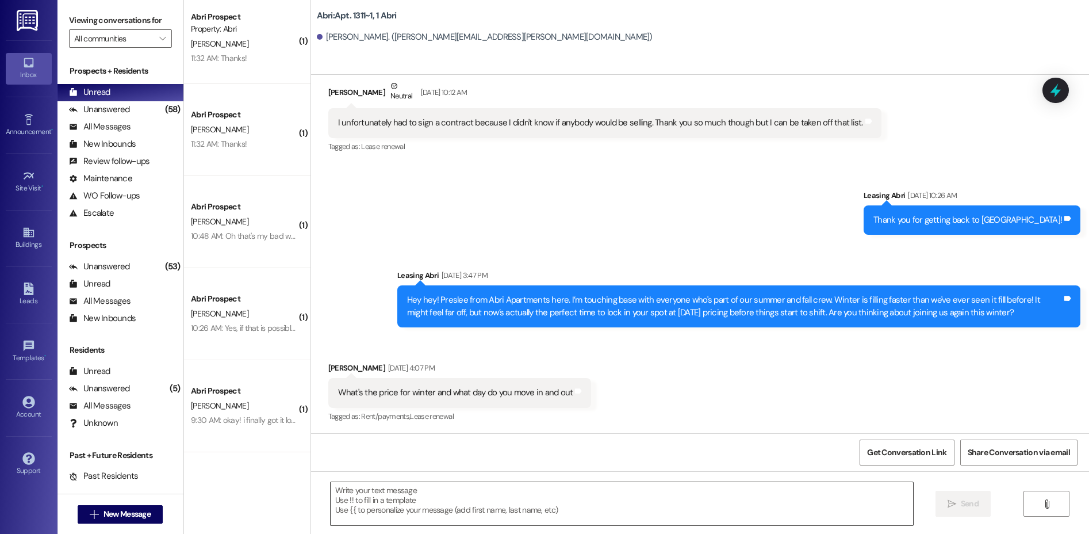
click at [549, 502] on textarea at bounding box center [622, 503] width 583 height 43
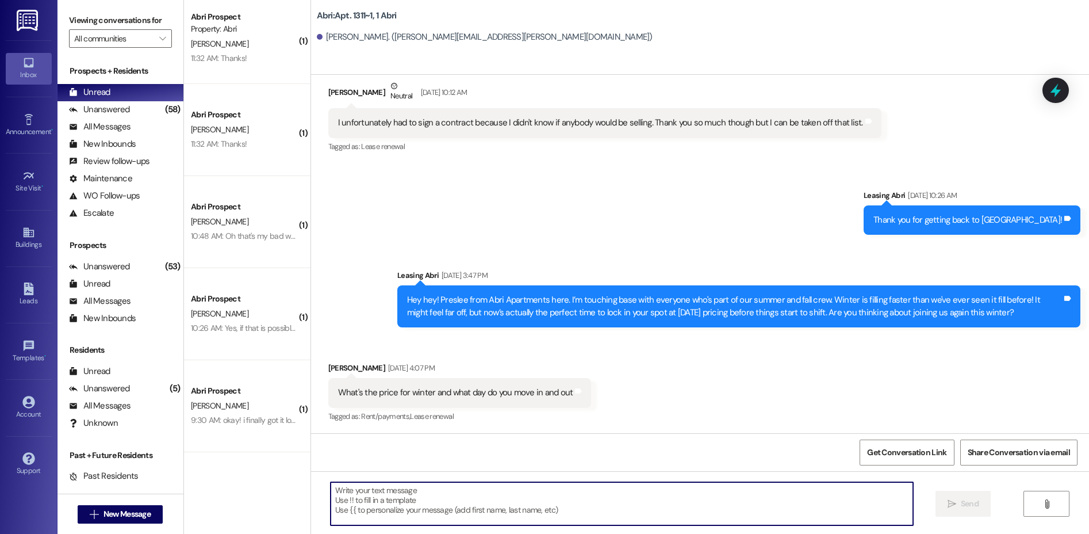
scroll to position [1488, 0]
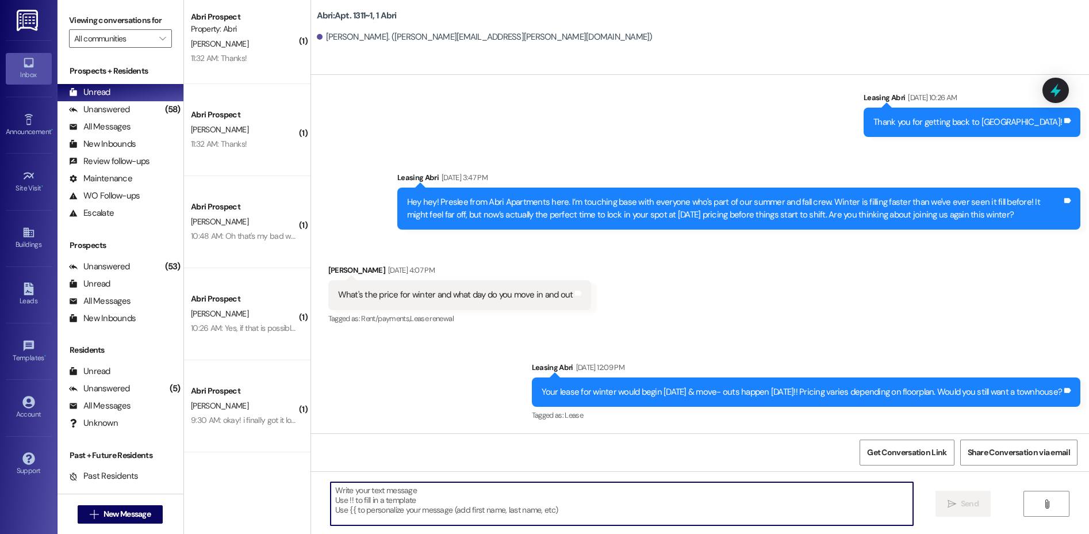
click at [515, 494] on textarea at bounding box center [622, 503] width 583 height 43
paste textarea "Hi Hailee! Kayla here with Abri :) I just wanted to follow up on our last few t…"
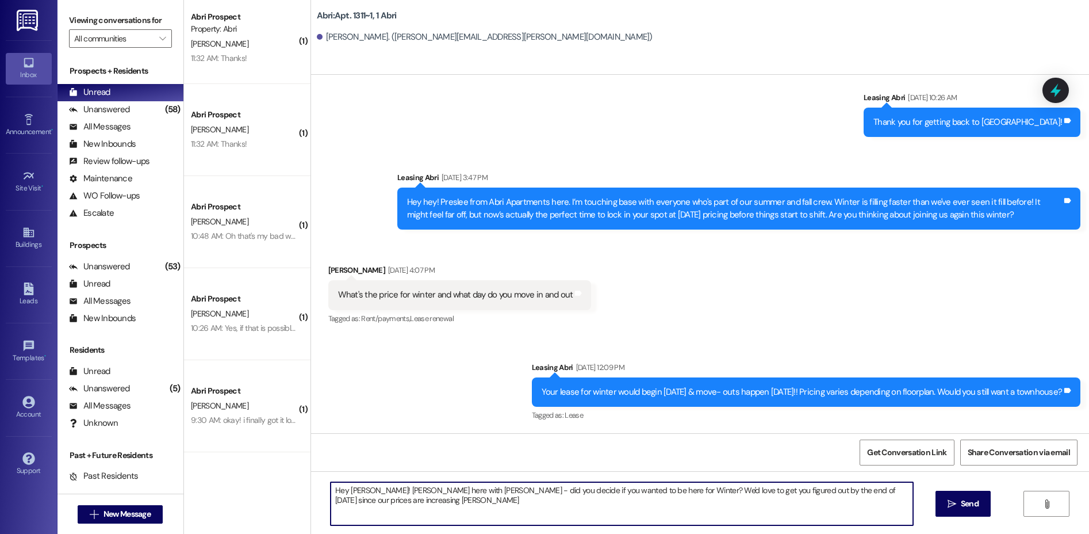
type textarea "Hey Jacob! Kayla here with Abri - did you decide if you wanted to be here for W…"
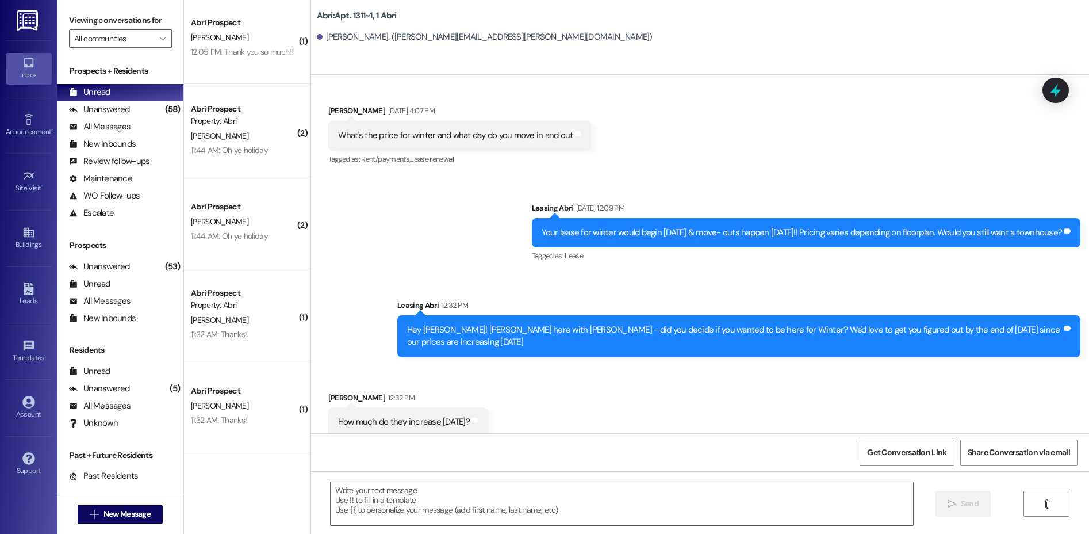
scroll to position [284, 0]
click at [503, 502] on textarea at bounding box center [622, 503] width 583 height 43
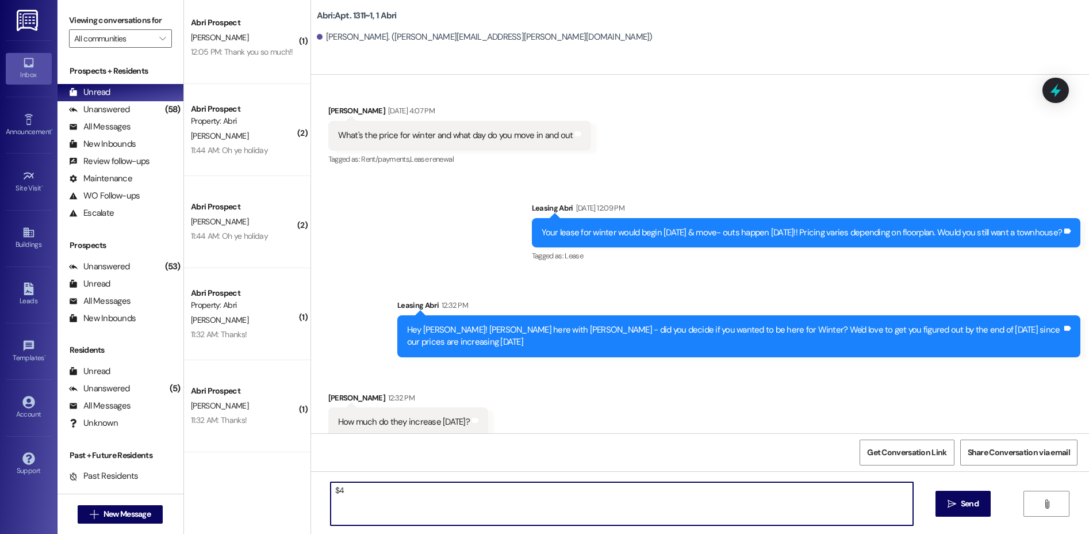
type textarea "$40"
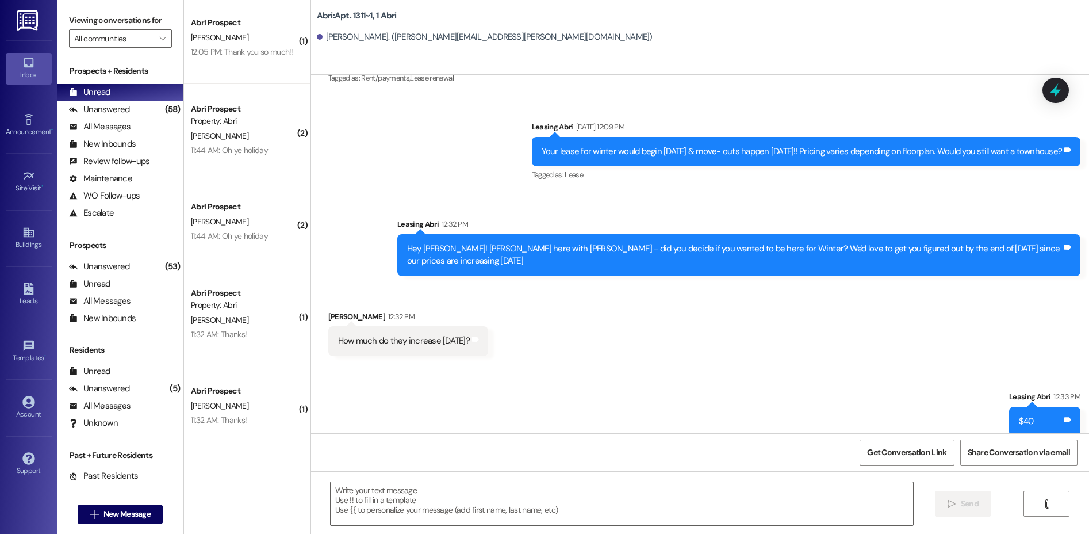
scroll to position [1808, 0]
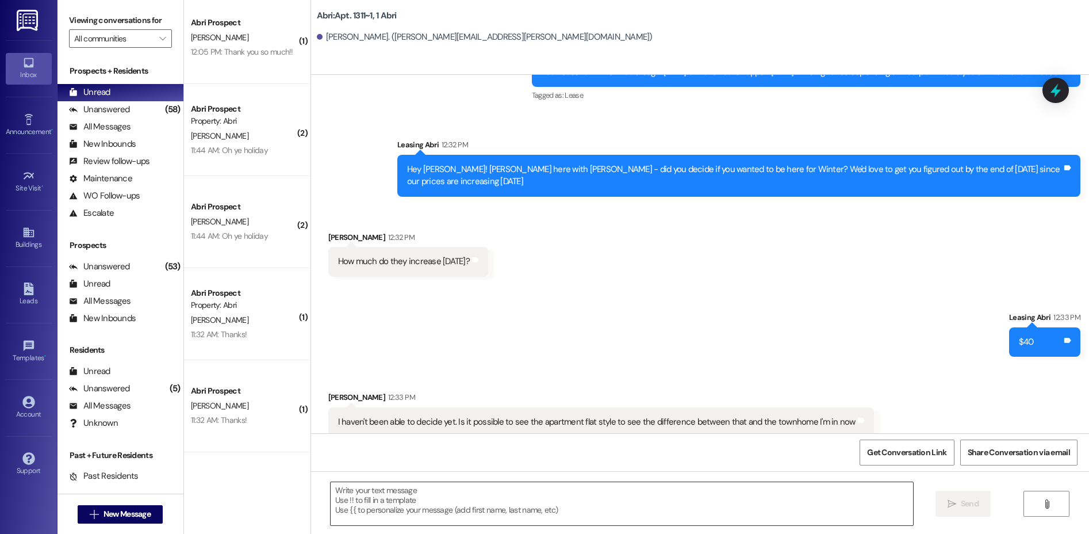
click at [405, 512] on textarea at bounding box center [622, 503] width 583 height 43
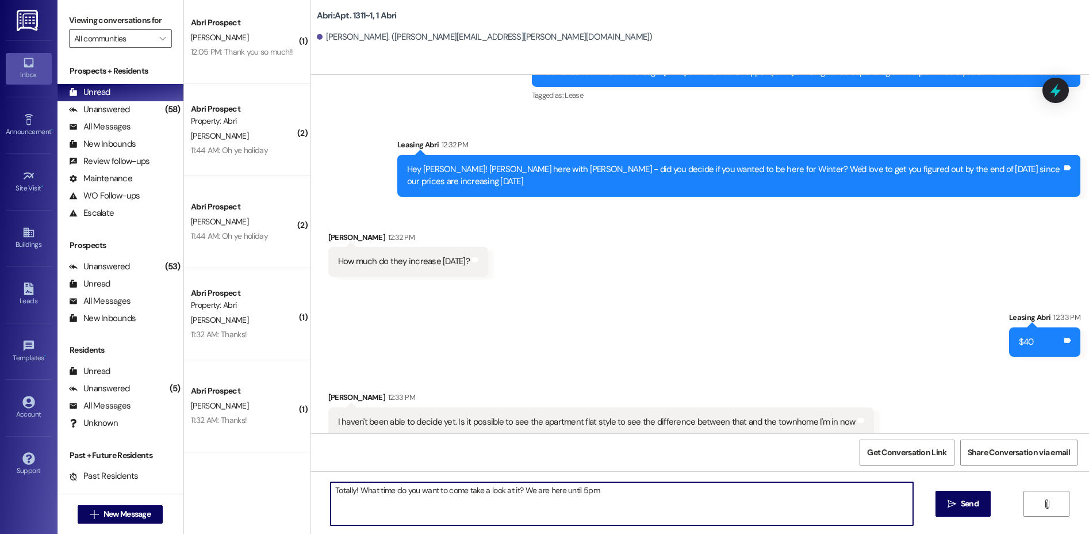
type textarea "Totally! What time do you want to come take a look at it? We are here until 5pm"
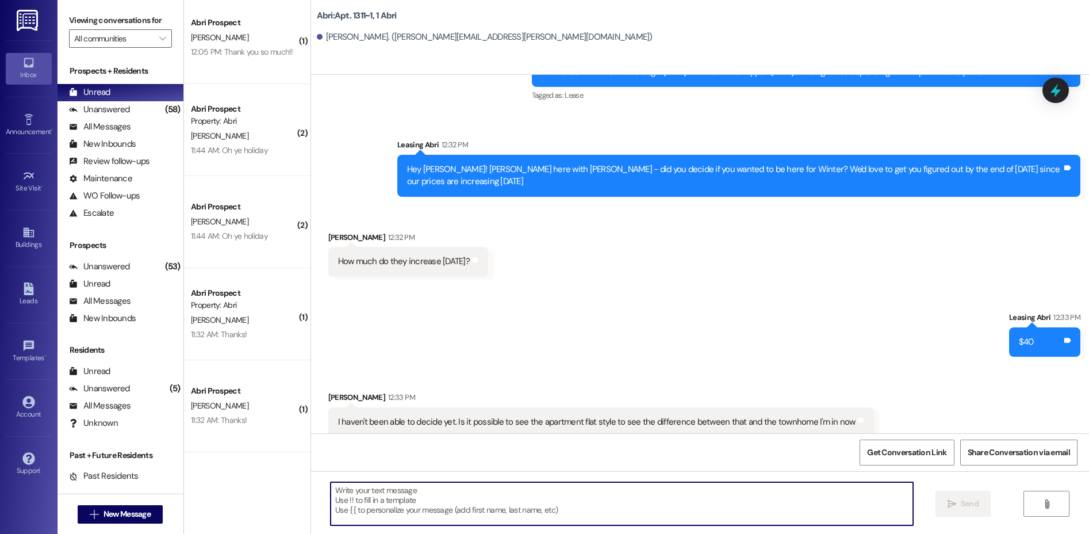
scroll to position [1888, 0]
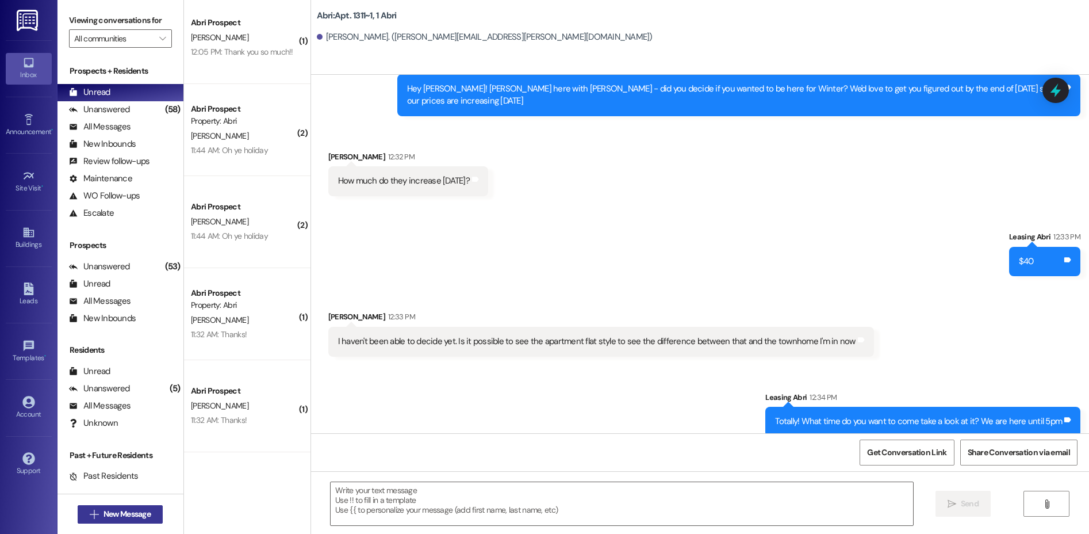
click at [109, 509] on span "New Message" at bounding box center [127, 514] width 47 height 12
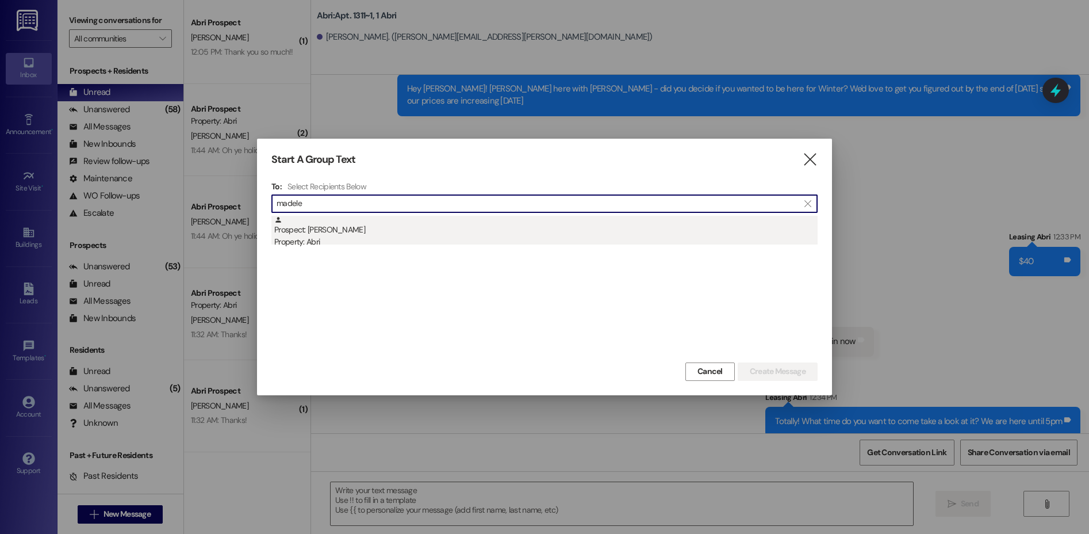
type input "madele"
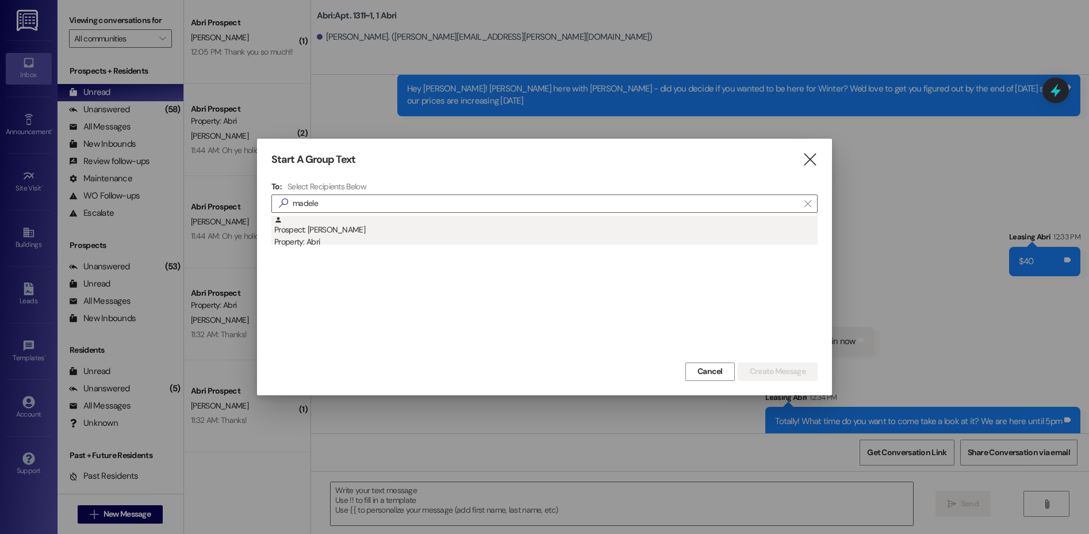
click at [468, 245] on div "Property: Abri" at bounding box center [546, 242] width 544 height 12
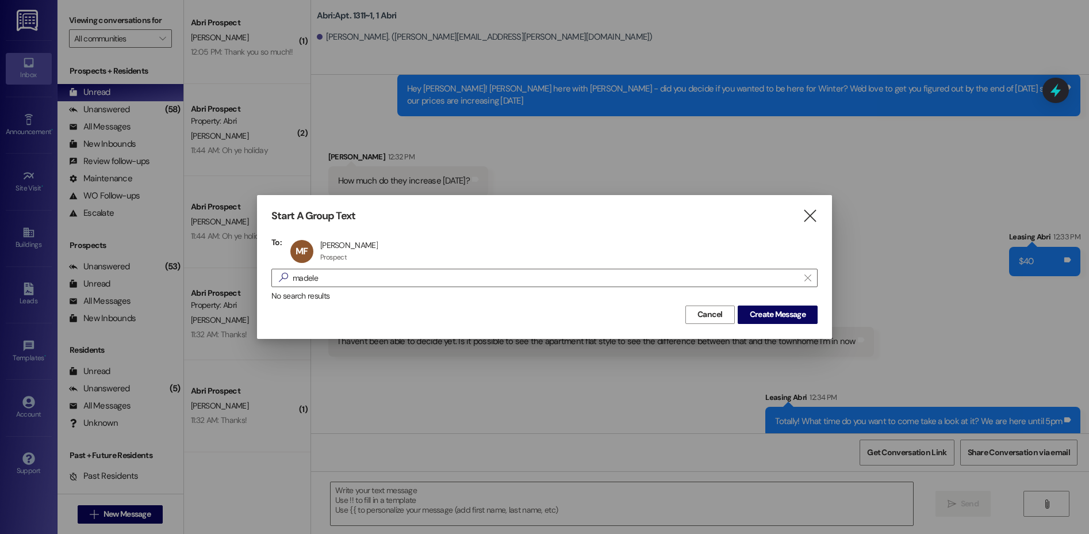
click at [765, 324] on div "Start A Group Text  To: MF Madeleine Fullmer Madeleine Fullmer Prospect Prospe…" at bounding box center [544, 266] width 575 height 143
click at [765, 319] on span "Create Message" at bounding box center [778, 314] width 56 height 12
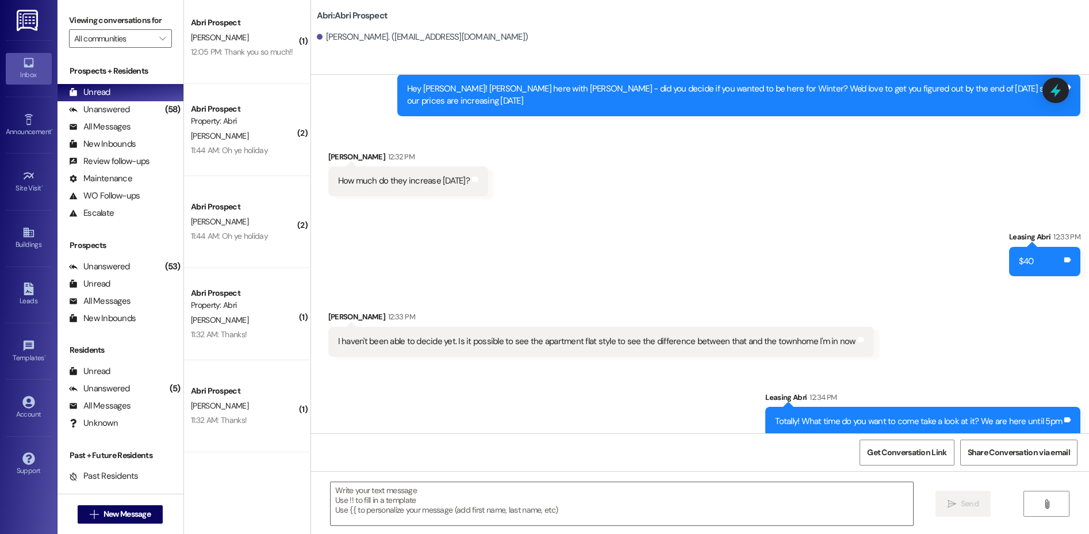
scroll to position [0, 0]
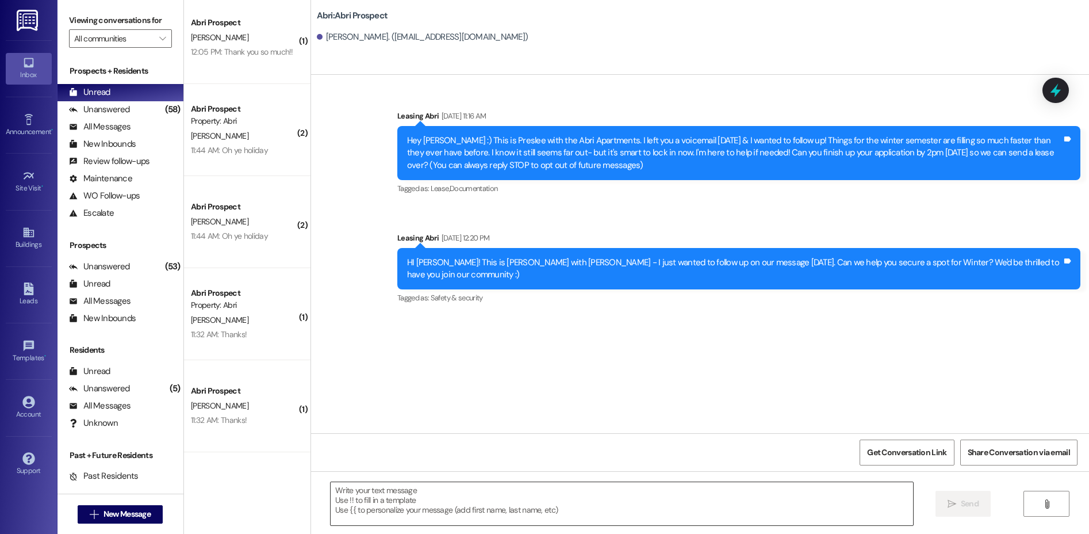
click at [474, 510] on textarea at bounding box center [622, 503] width 583 height 43
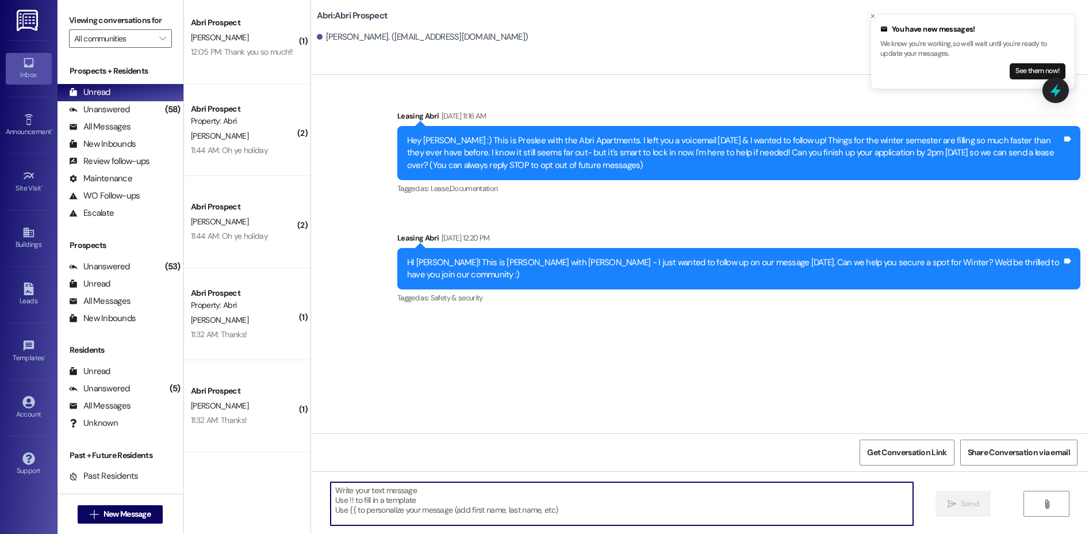
paste textarea "Hi Hailee! Kayla here with Abri :) I just wanted to follow up on our last few t…"
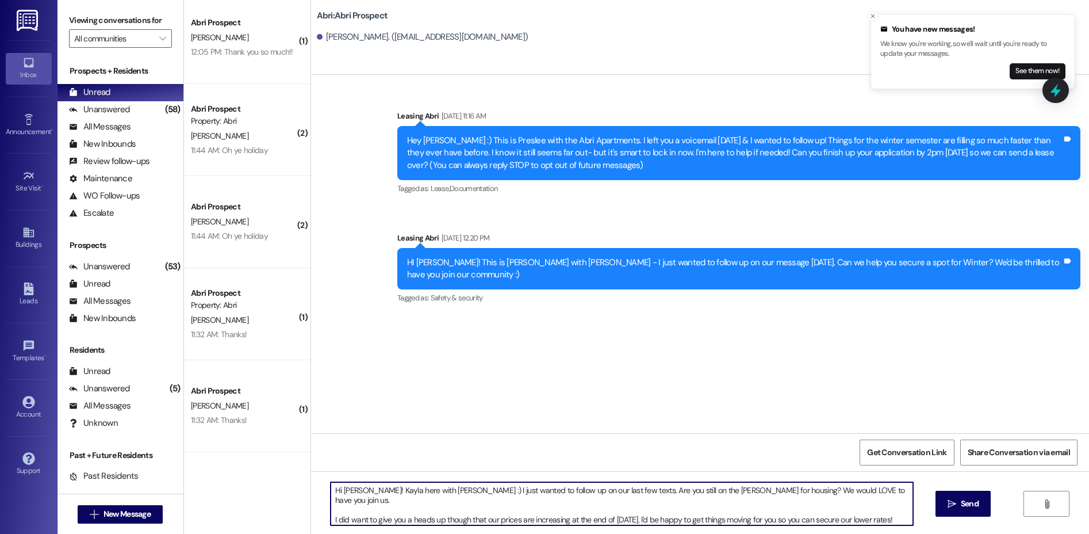
click at [343, 491] on textarea "Hi Hailee! Kayla here with Abri :) I just wanted to follow up on our last few t…" at bounding box center [622, 503] width 583 height 43
click at [508, 499] on textarea "Hi Madeleine! Kayla here with Abri :) I just wanted to follow up on our last fe…" at bounding box center [622, 503] width 583 height 43
type textarea "Hi Madeleine! Kayla here with Abri :) I just wanted to follow up on our last fe…"
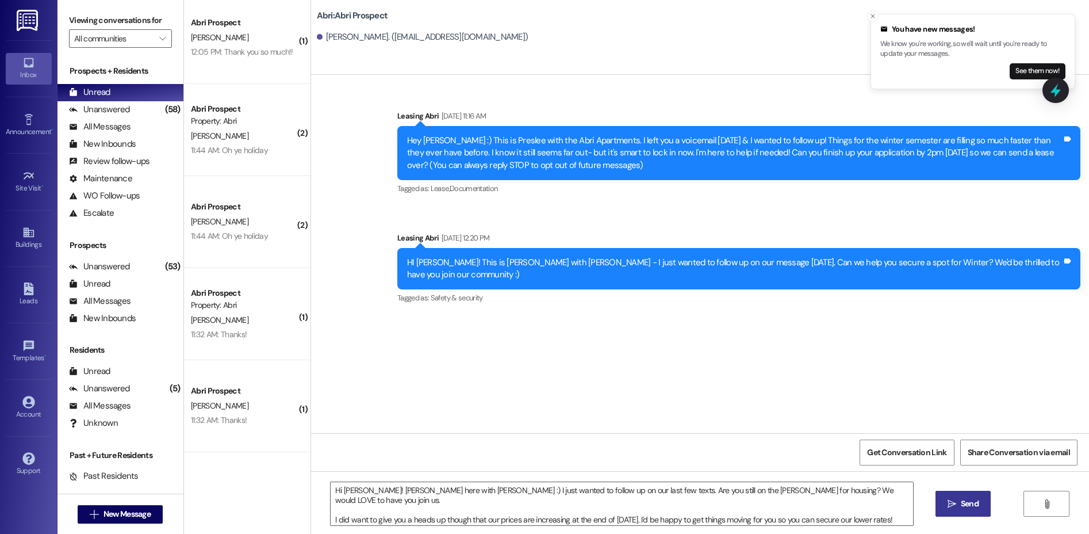
click at [938, 508] on button " Send" at bounding box center [964, 504] width 56 height 26
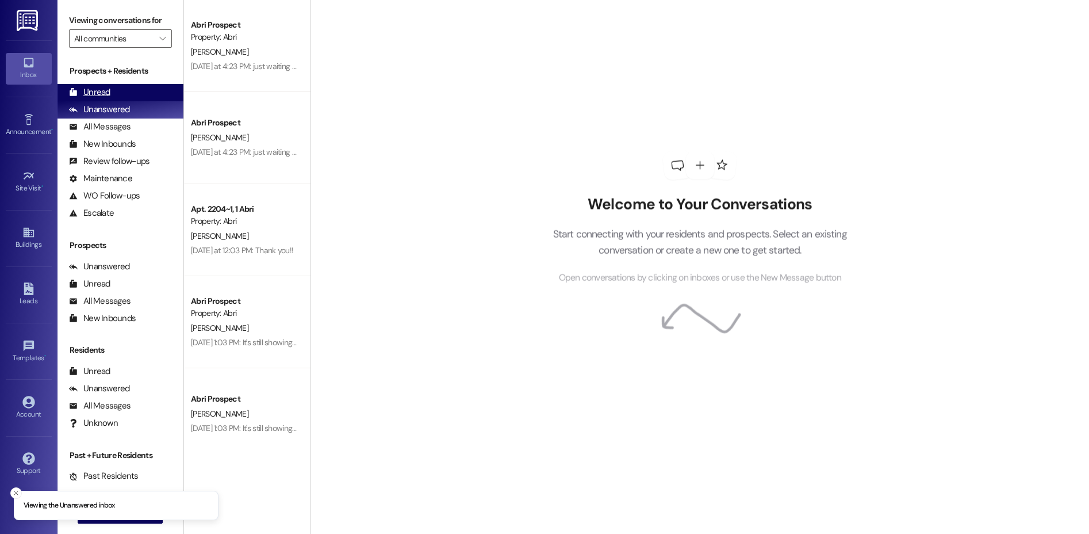
click at [103, 94] on div "Unread" at bounding box center [89, 92] width 41 height 12
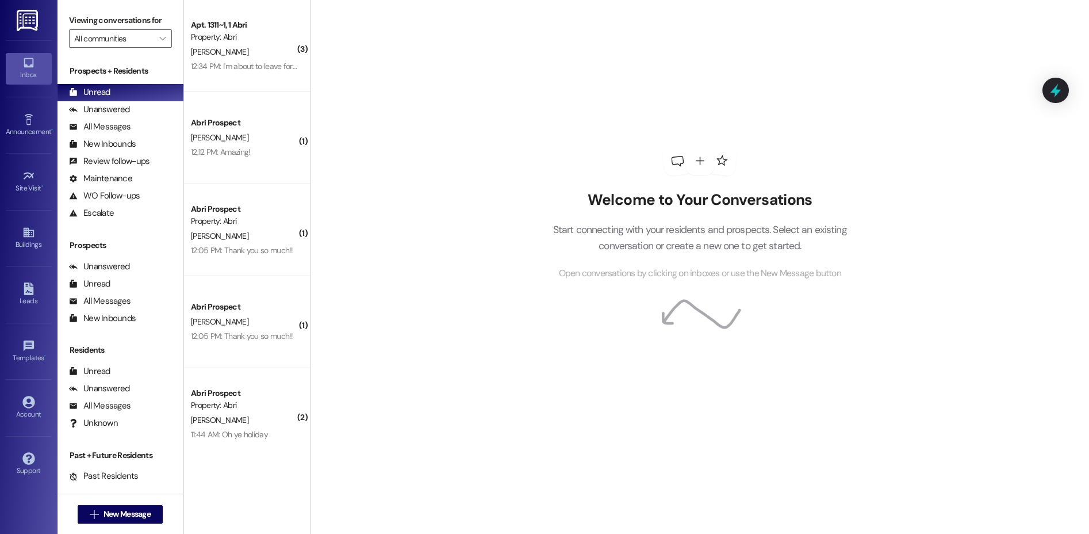
scroll to position [284, 0]
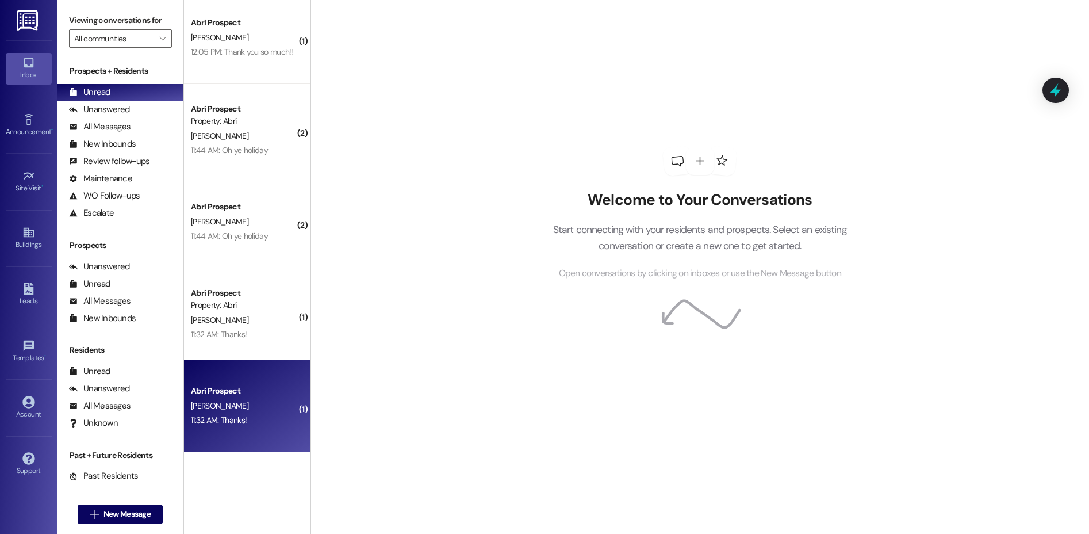
click at [228, 427] on div "11:32 AM: Thanks! 11:32 AM: Thanks!" at bounding box center [244, 420] width 109 height 14
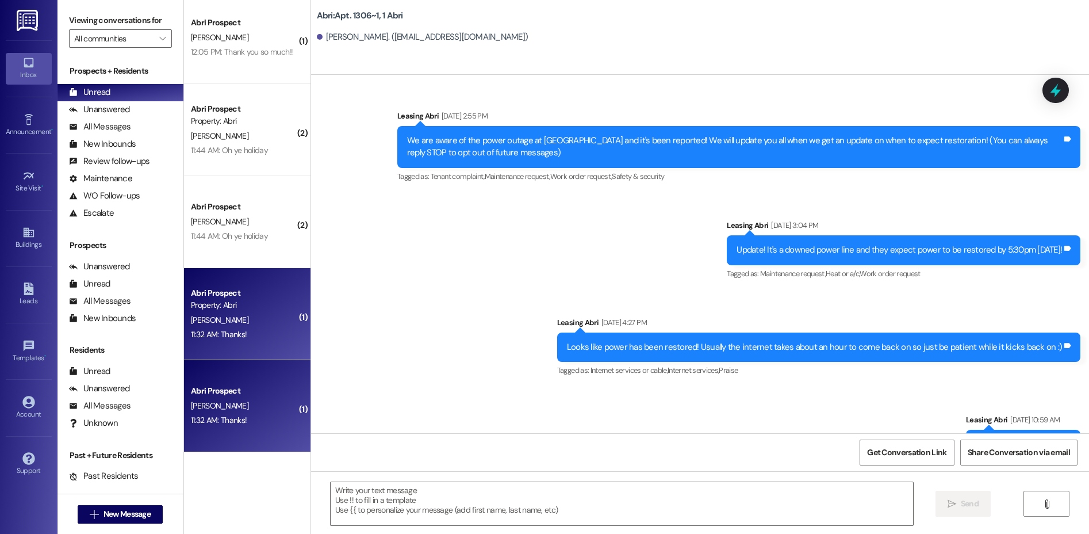
scroll to position [16395, 0]
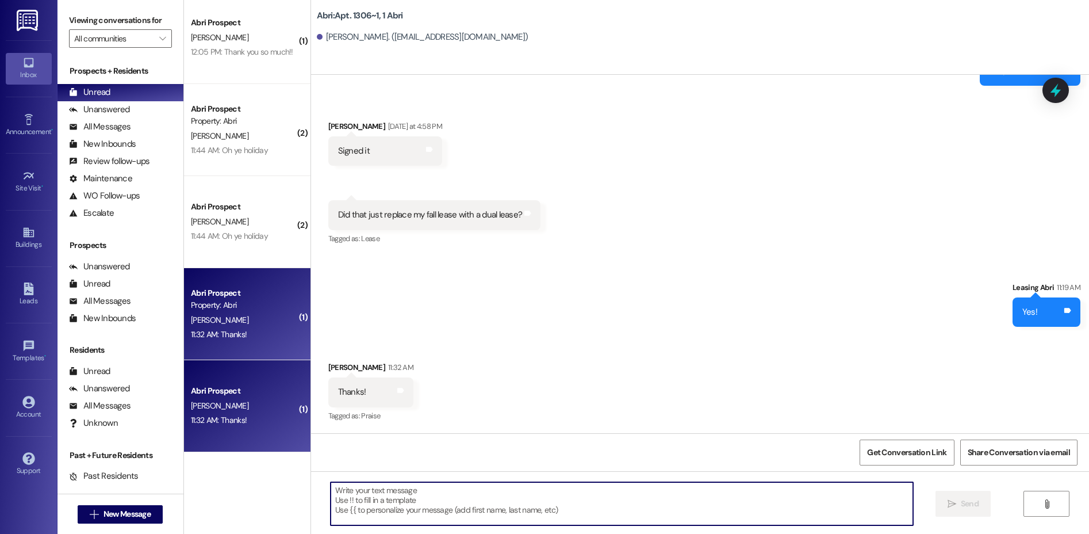
click at [484, 484] on textarea at bounding box center [622, 503] width 583 height 43
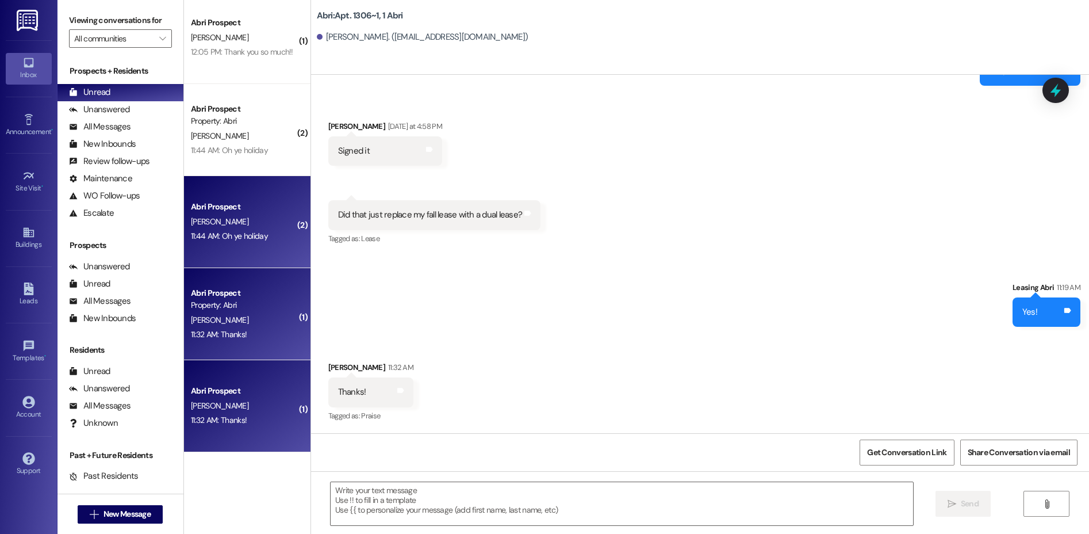
click at [225, 228] on div "[PERSON_NAME]" at bounding box center [244, 222] width 109 height 14
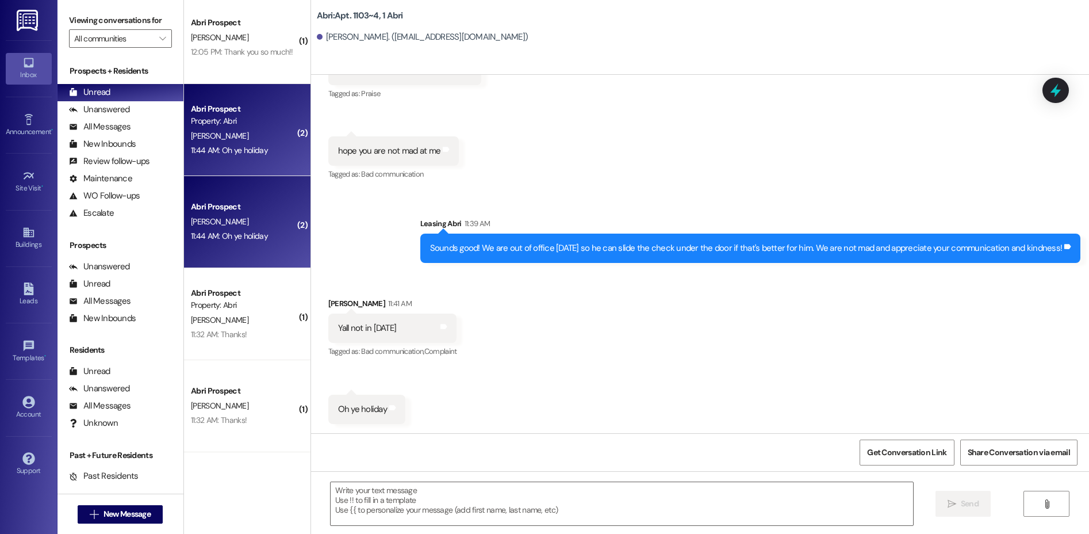
scroll to position [169, 0]
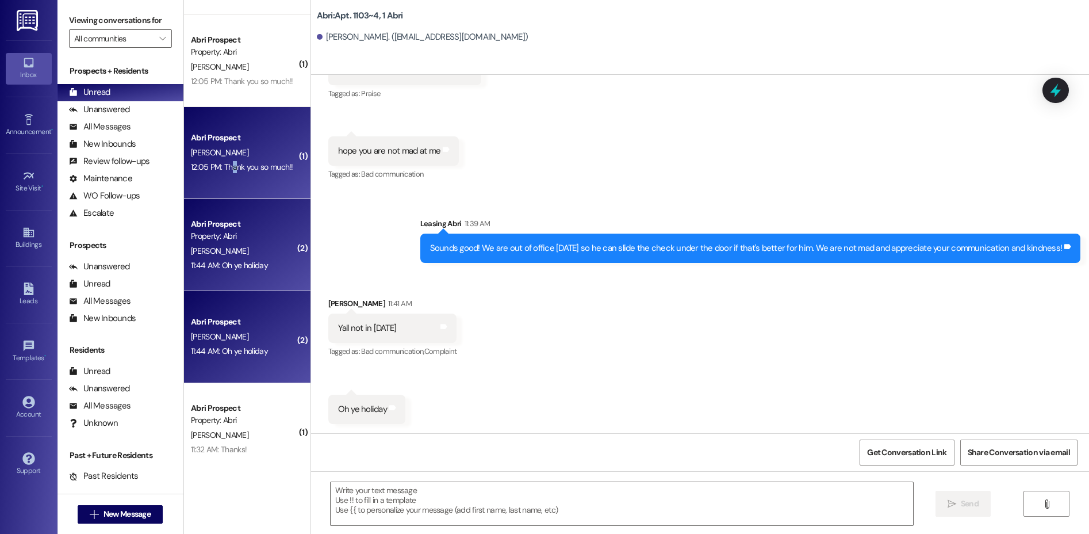
click at [226, 175] on div "Abri Prospect E. Dickinson 12:05 PM: Thank you so much!! 12:05 PM: Thank you so…" at bounding box center [247, 153] width 127 height 92
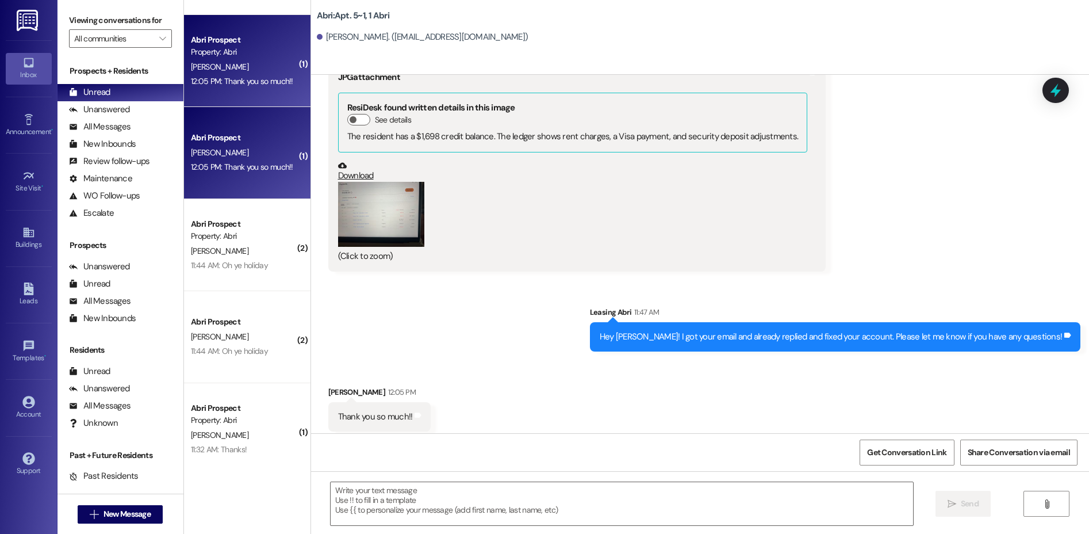
scroll to position [0, 0]
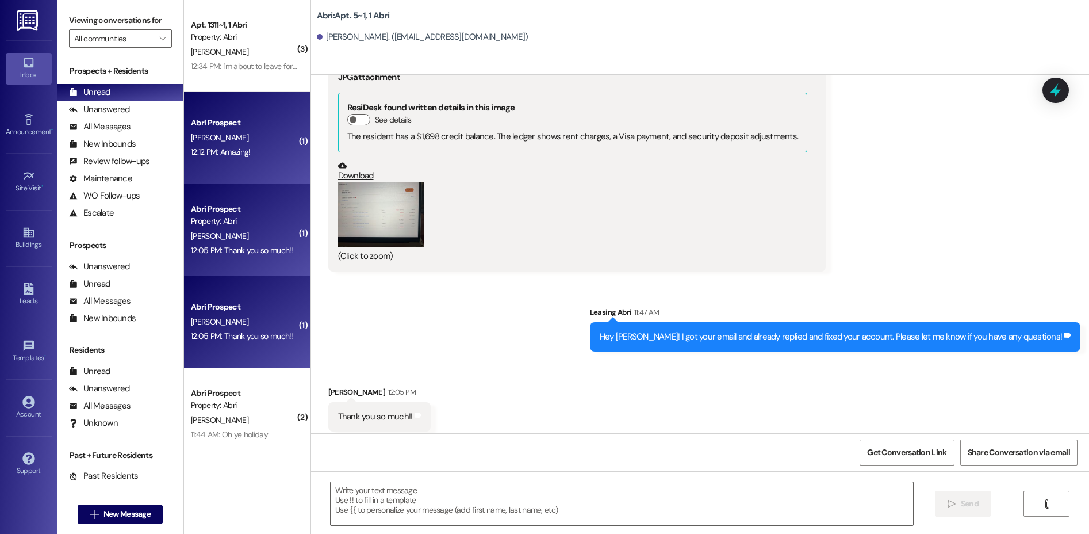
click at [240, 158] on div "12:12 PM: Amazing! 12:12 PM: Amazing!" at bounding box center [244, 152] width 109 height 14
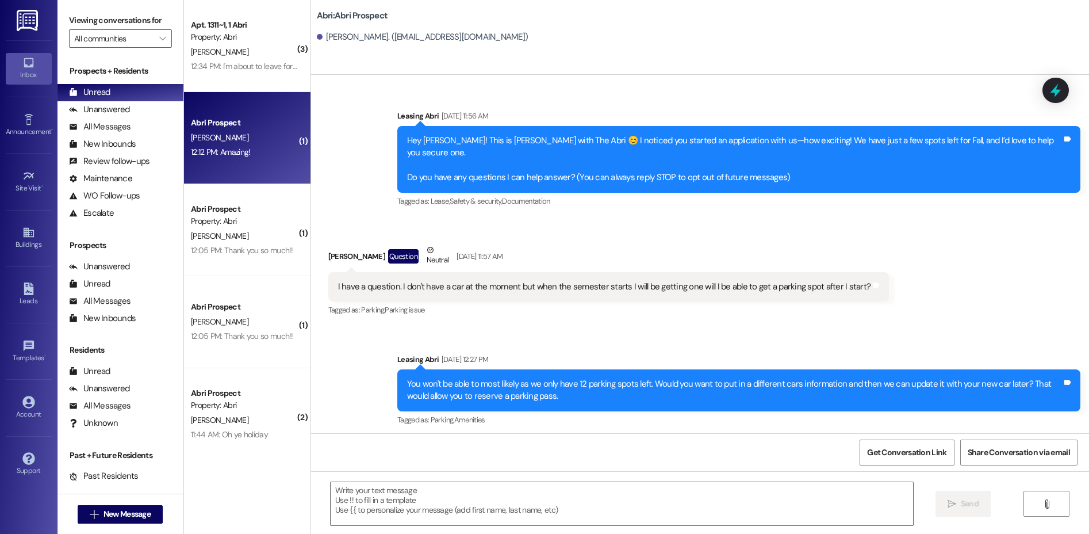
scroll to position [2087, 0]
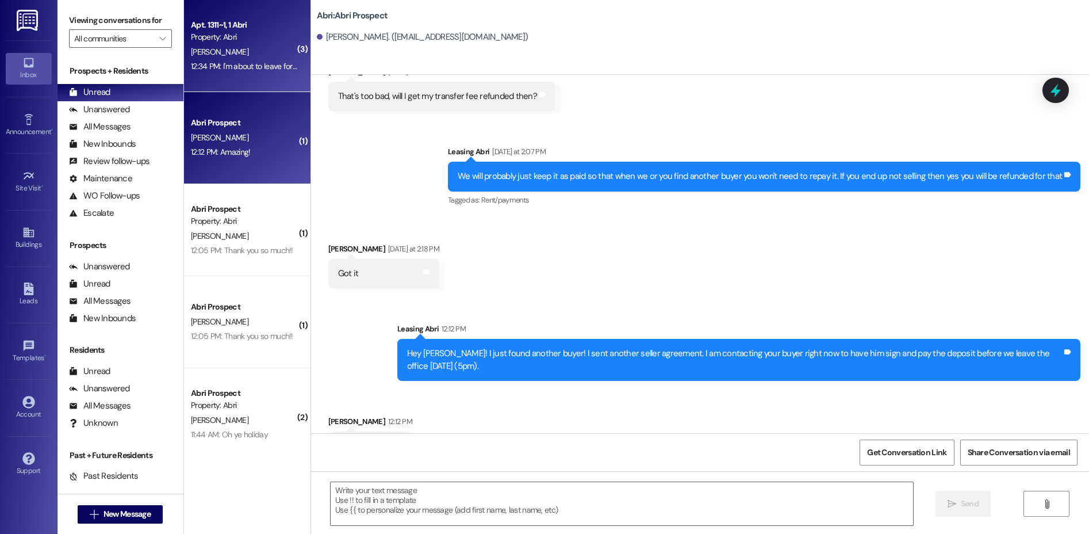
click at [241, 91] on div "Apt. 1311~1, 1 Abri Property: Abri J. Miles 12:34 PM: I'm about to leave for mo…" at bounding box center [247, 46] width 127 height 92
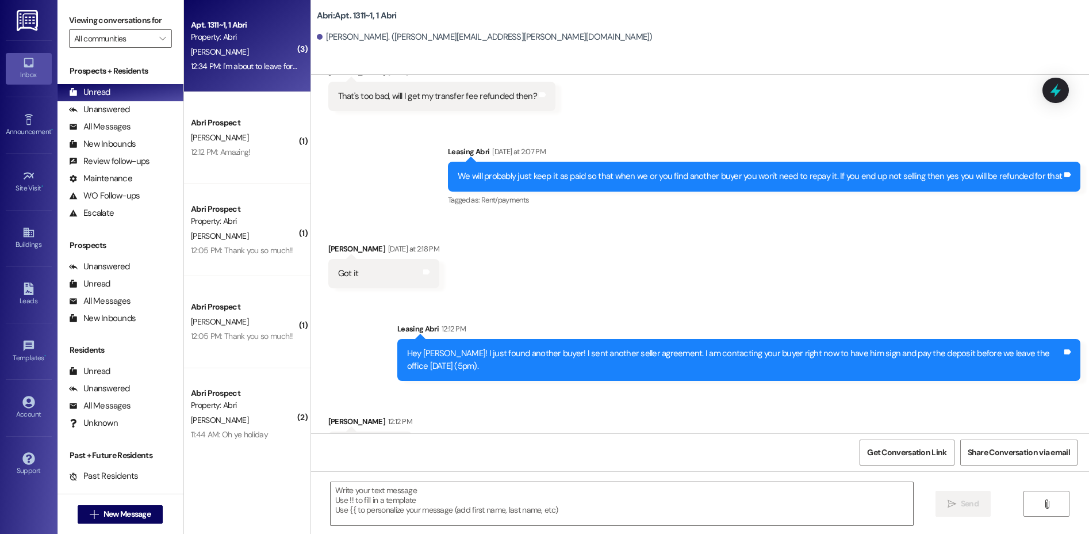
scroll to position [2050, 0]
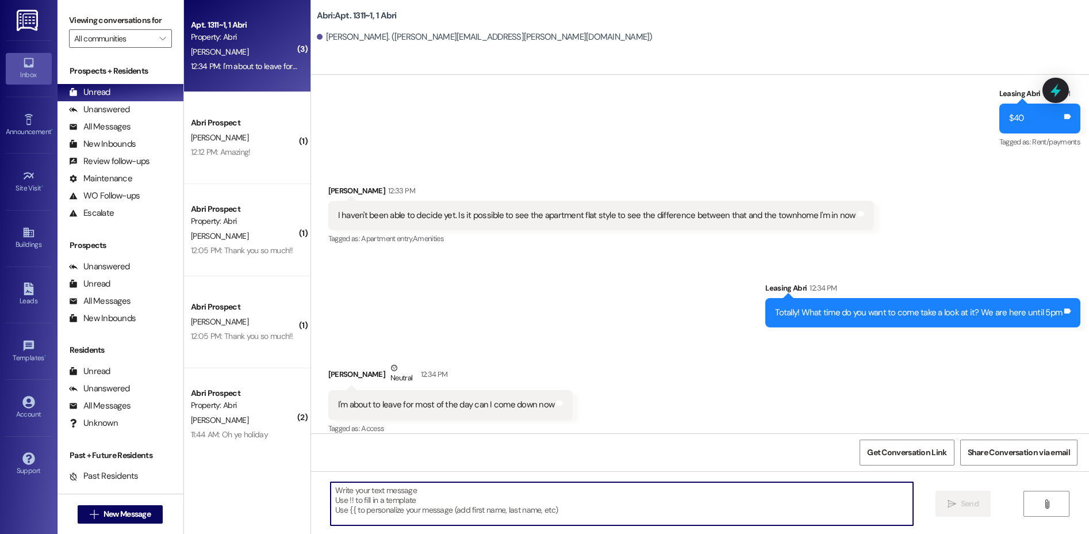
click at [530, 509] on textarea at bounding box center [622, 503] width 583 height 43
type textarea "You bet!"
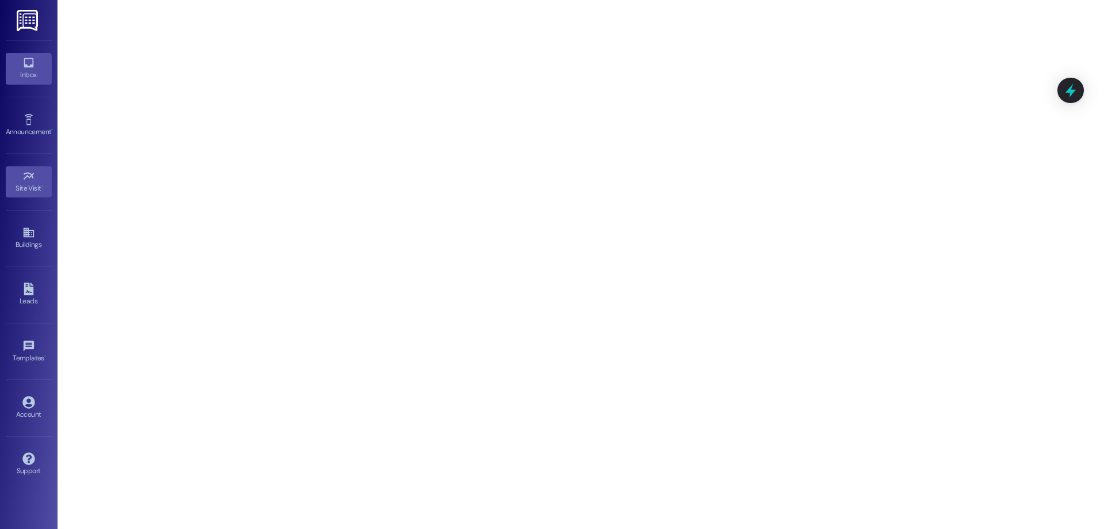
click at [31, 66] on icon at bounding box center [29, 63] width 10 height 10
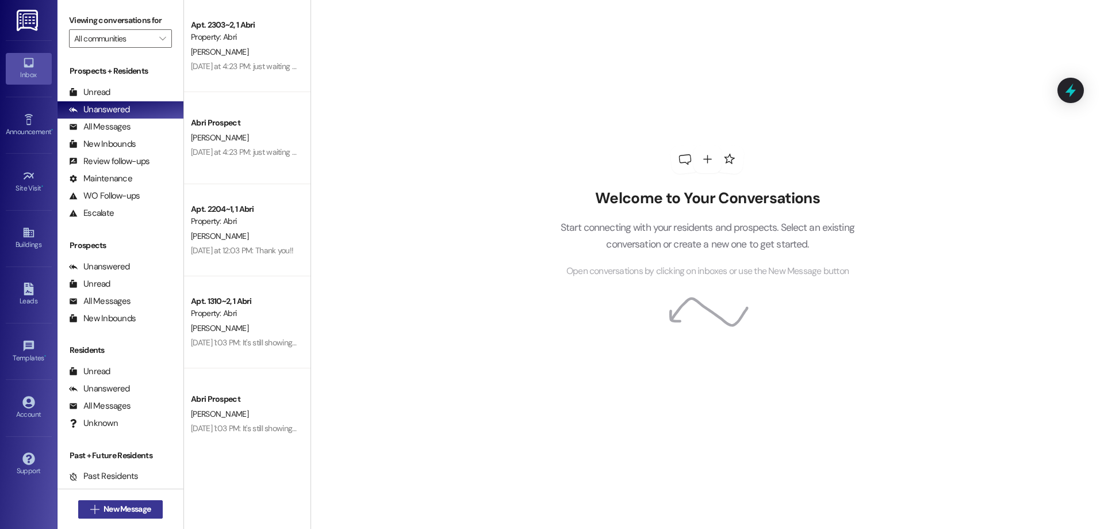
click at [128, 511] on span "New Message" at bounding box center [127, 509] width 47 height 12
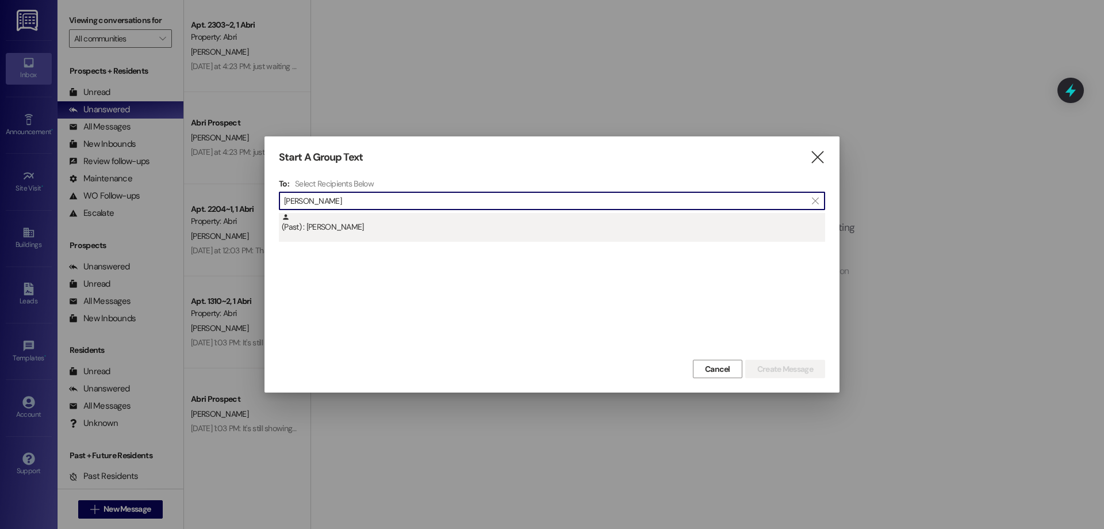
type input "[PERSON_NAME]"
click at [350, 220] on div "(Past) : [PERSON_NAME]" at bounding box center [554, 223] width 544 height 20
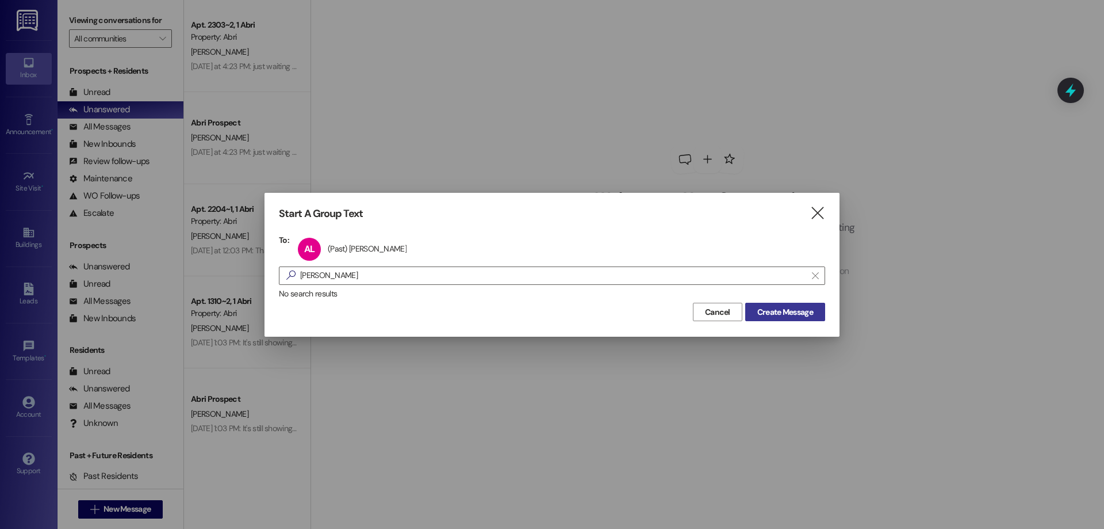
click at [798, 312] on span "Create Message" at bounding box center [785, 312] width 56 height 12
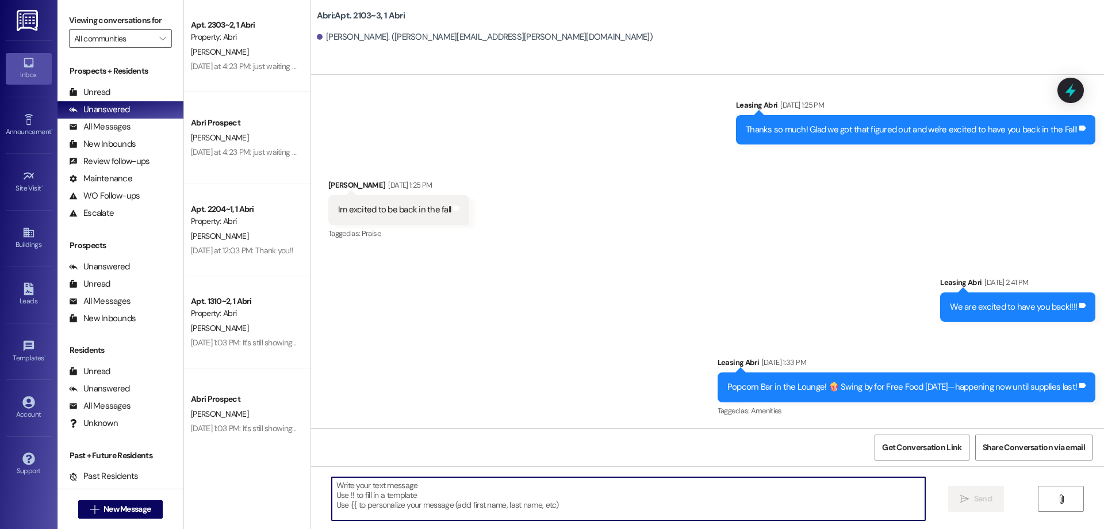
scroll to position [11372, 0]
click at [565, 505] on textarea at bounding box center [629, 498] width 594 height 43
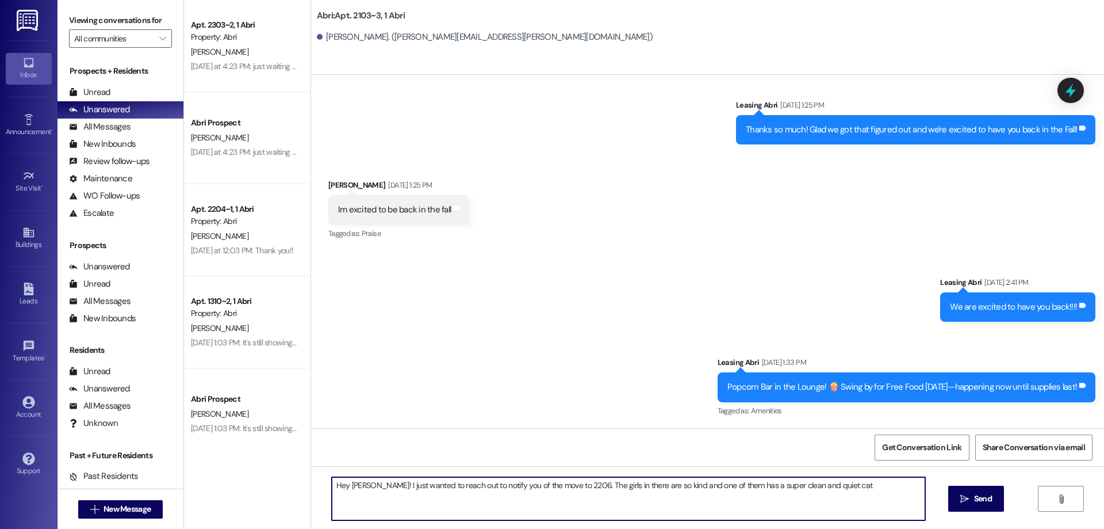
type textarea "Hey [PERSON_NAME]! I just wanted to reach out to notify you of the move to 2206…"
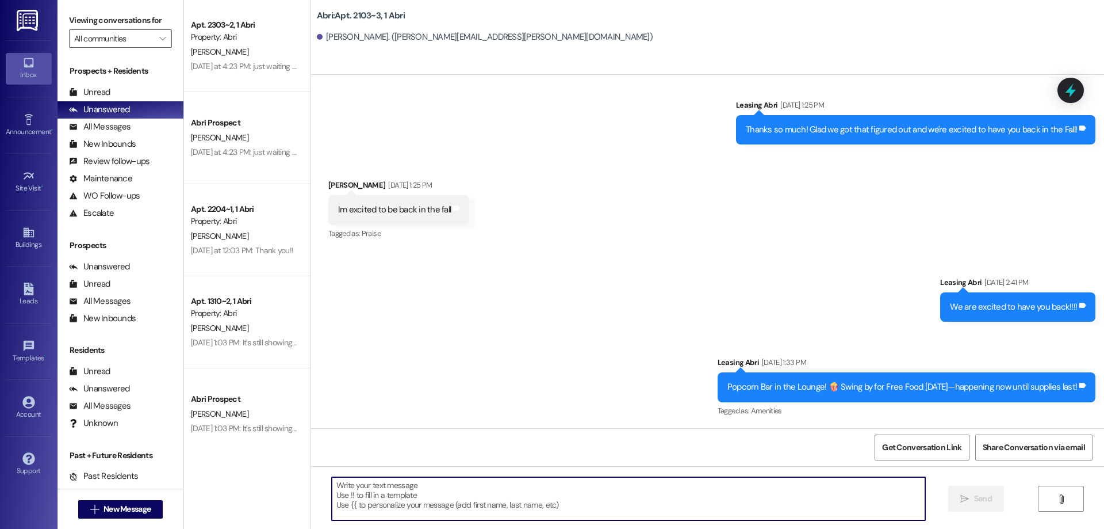
click at [557, 515] on textarea at bounding box center [629, 498] width 594 height 43
paste textarea "Hi [PERSON_NAME]! I just wanted to let you know about the move to 2206. The gir…"
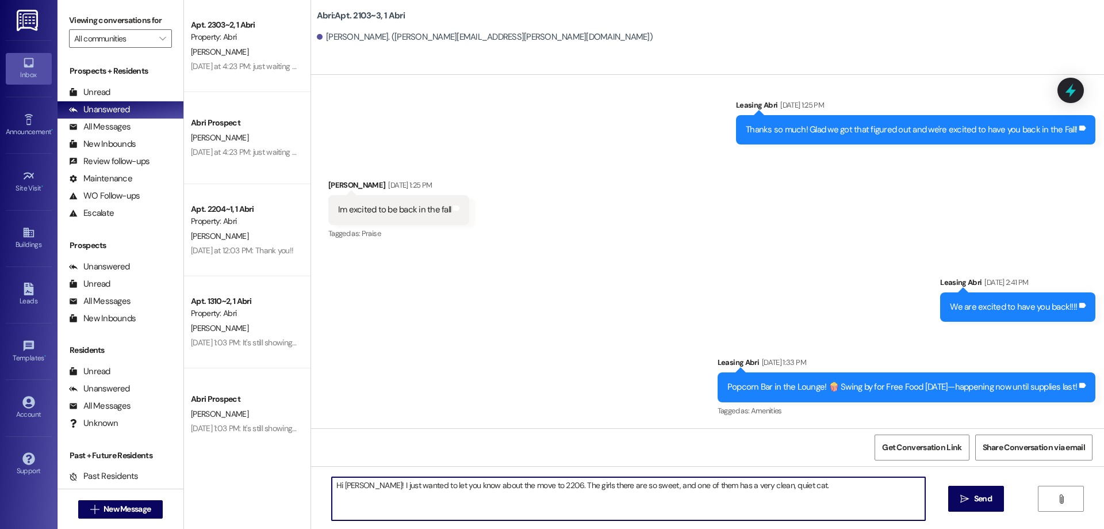
drag, startPoint x: 512, startPoint y: 487, endPoint x: 483, endPoint y: 488, distance: 29.4
click at [483, 488] on textarea "Hi [PERSON_NAME]! I just wanted to let you know about the move to 2206. The gir…" at bounding box center [629, 498] width 594 height 43
click at [861, 490] on textarea "Hi [PERSON_NAME]! I just wanted to let you know about the updated room assignme…" at bounding box center [629, 498] width 594 height 43
type textarea "Hi [PERSON_NAME]! I just wanted to let you know about the updated room assignme…"
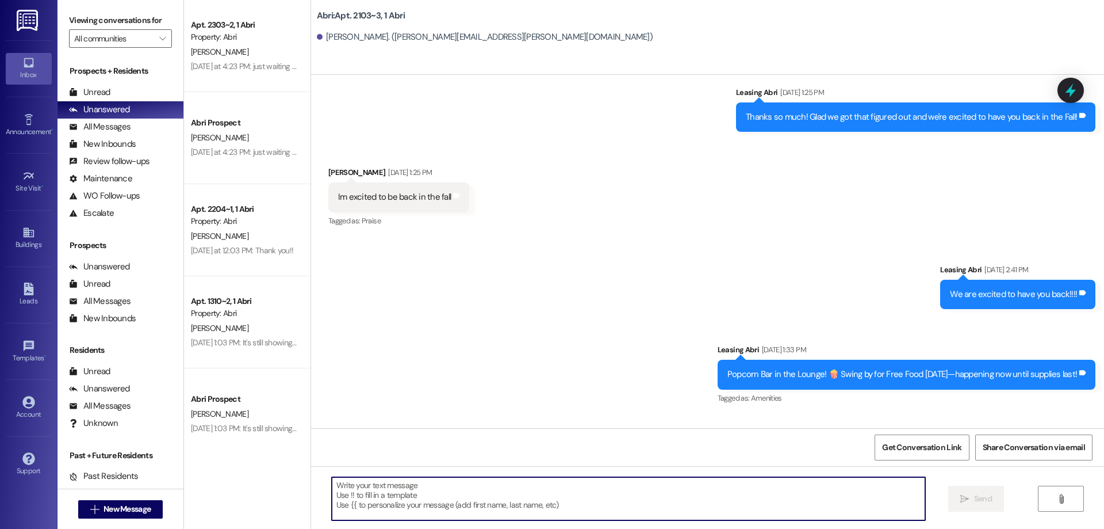
scroll to position [11194, 0]
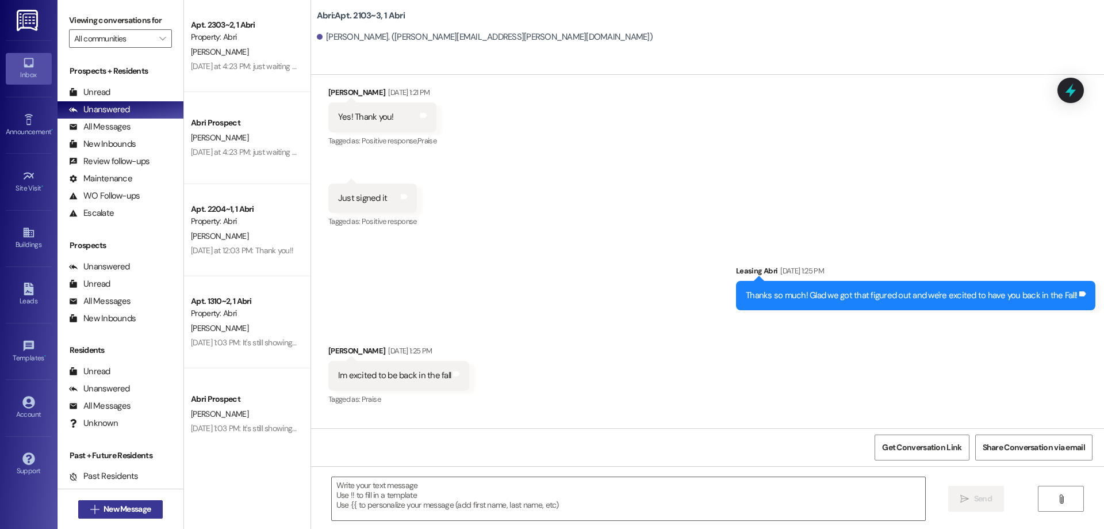
click at [90, 507] on icon "" at bounding box center [94, 508] width 9 height 9
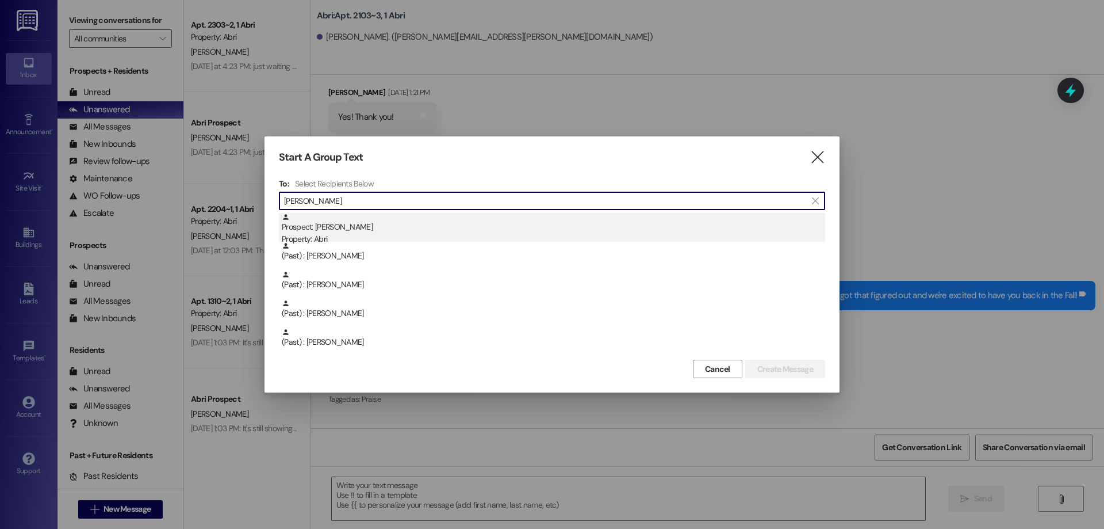
type input "[PERSON_NAME]"
click at [374, 216] on div "Prospect: [PERSON_NAME] Property: Abri" at bounding box center [554, 229] width 544 height 33
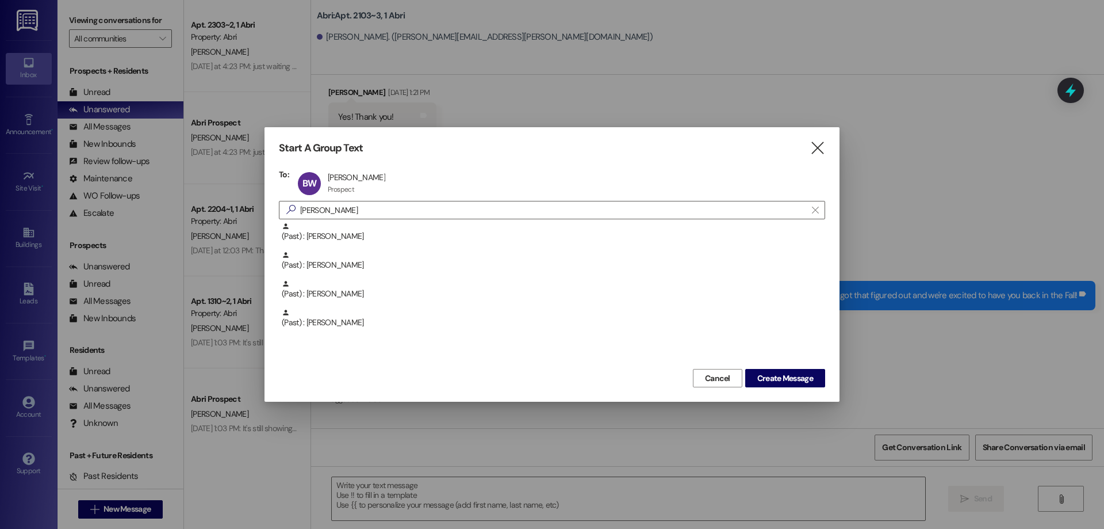
click at [766, 388] on div "Start A Group Text  To: [PERSON_NAME] [PERSON_NAME] Prospect Prospect click to…" at bounding box center [552, 264] width 575 height 274
click at [772, 374] on span "Create Message" at bounding box center [785, 378] width 56 height 12
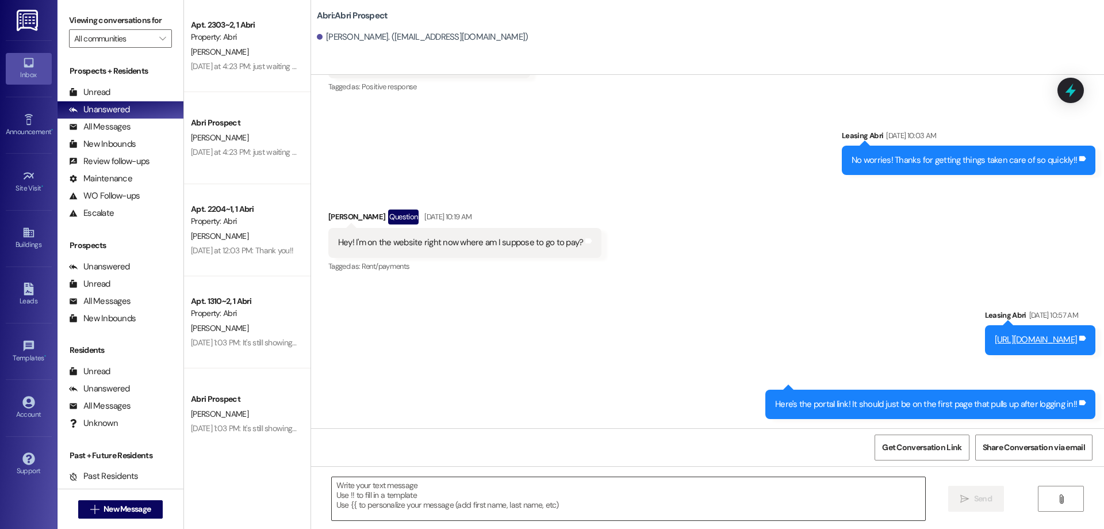
scroll to position [1249, 0]
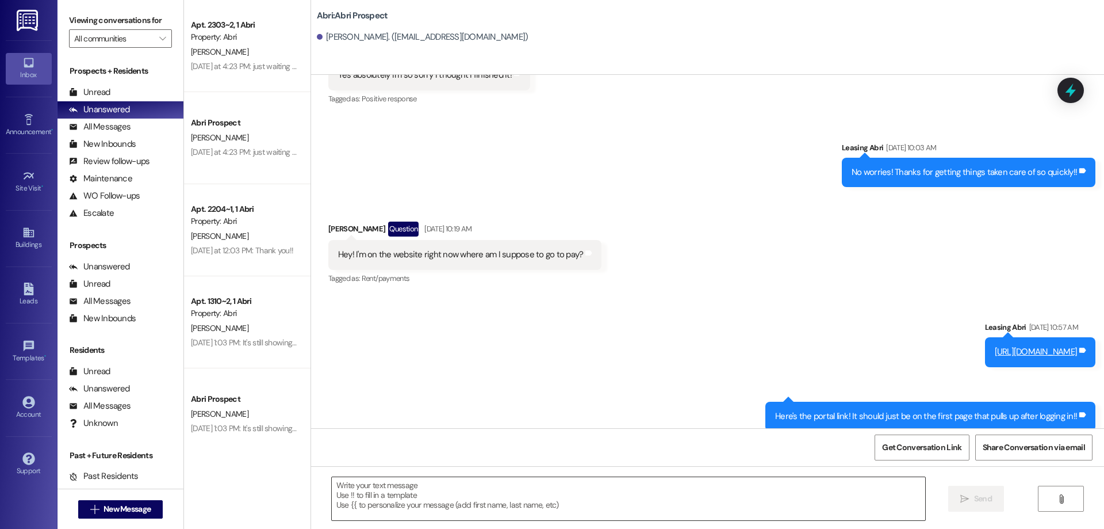
click at [417, 488] on textarea at bounding box center [629, 498] width 594 height 43
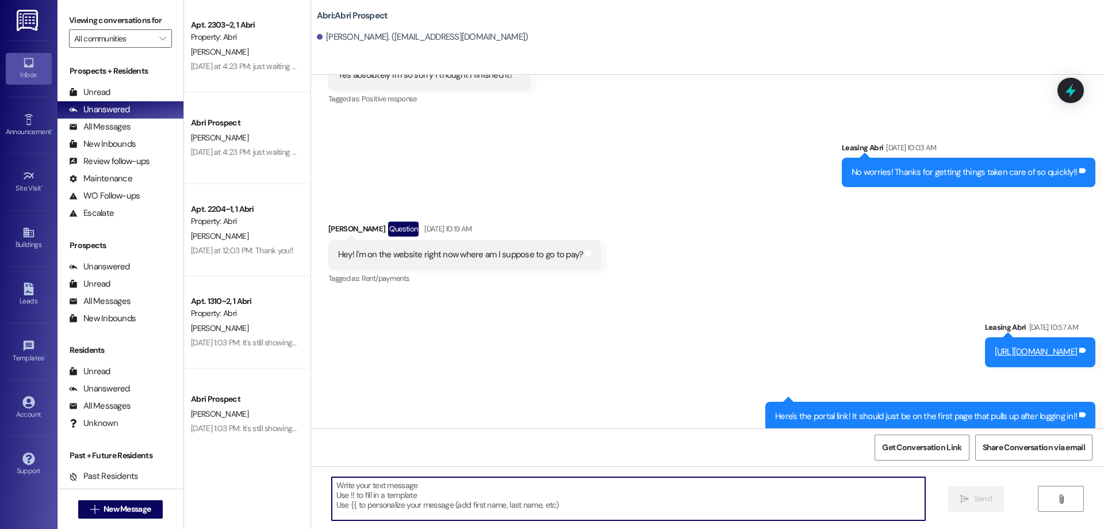
paste textarea "Hi [PERSON_NAME]! I just wanted to let you know about the updated room assignme…"
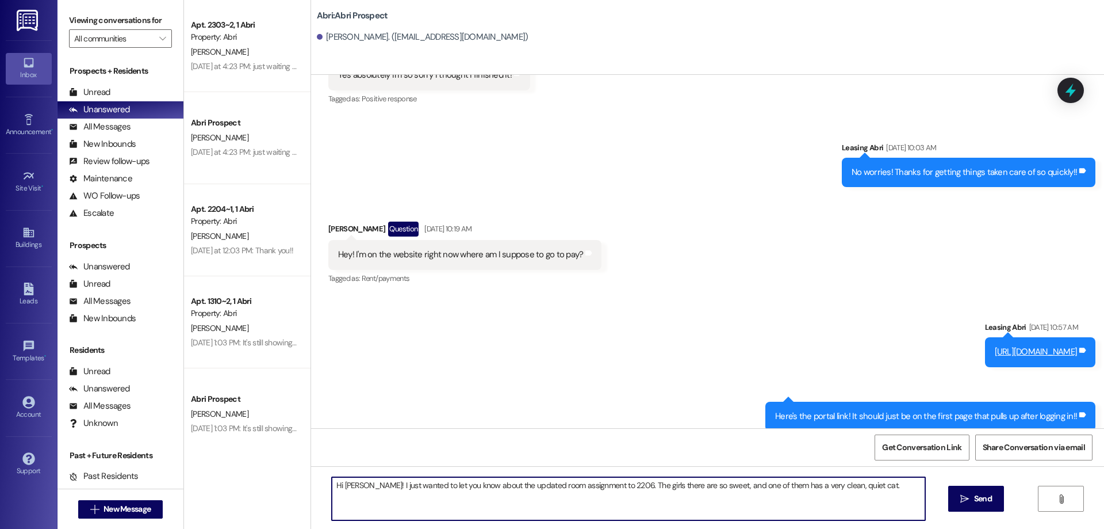
click at [349, 487] on textarea "Hi [PERSON_NAME]! I just wanted to let you know about the updated room assignme…" at bounding box center [629, 498] width 594 height 43
click at [345, 486] on textarea "Hi [PERSON_NAME]! I just wanted to let you know about the updated room assignme…" at bounding box center [629, 498] width 594 height 43
type textarea "Hi [PERSON_NAME]! I just wanted to let you know about the updated room assignme…"
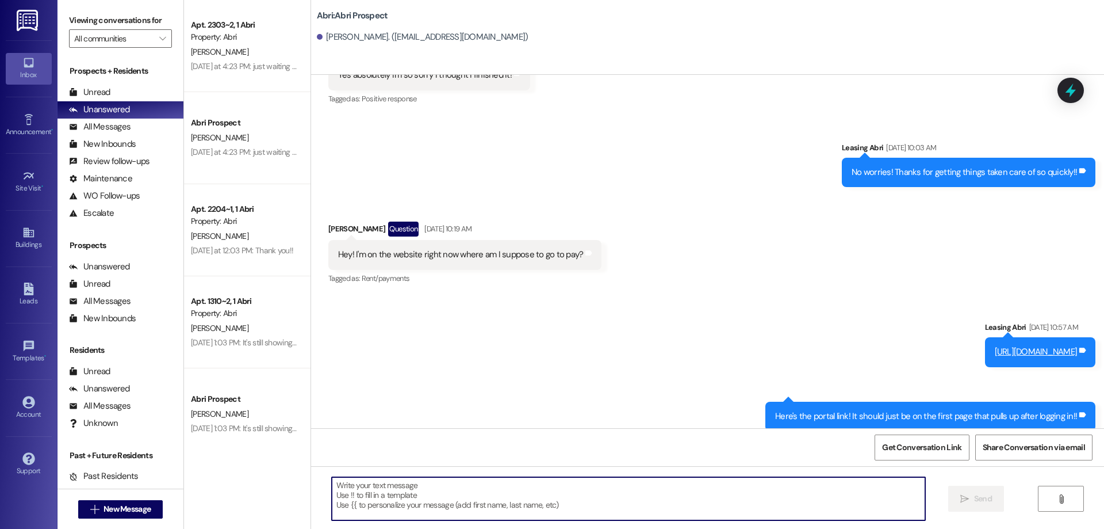
scroll to position [1329, 0]
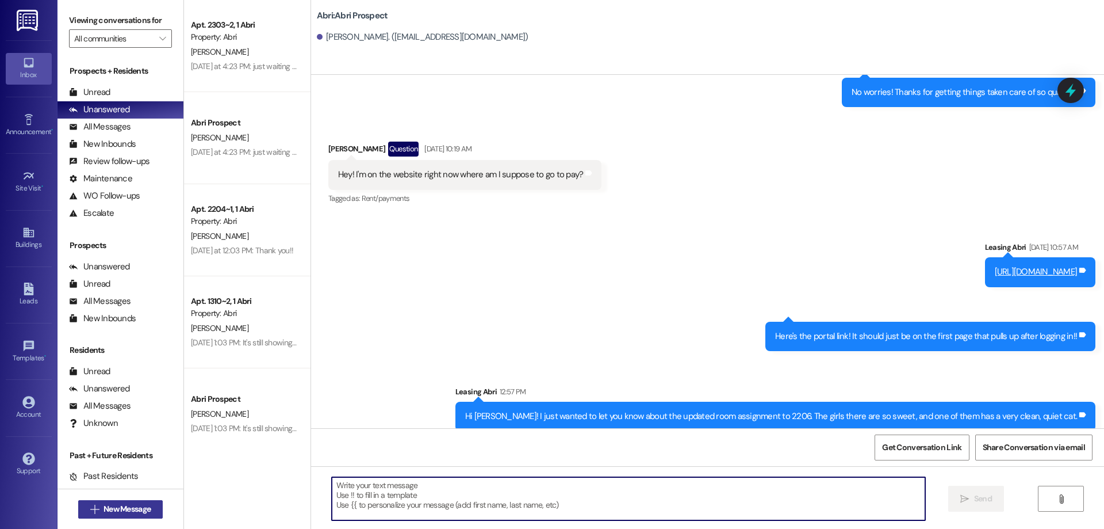
click at [104, 508] on span "New Message" at bounding box center [127, 509] width 47 height 12
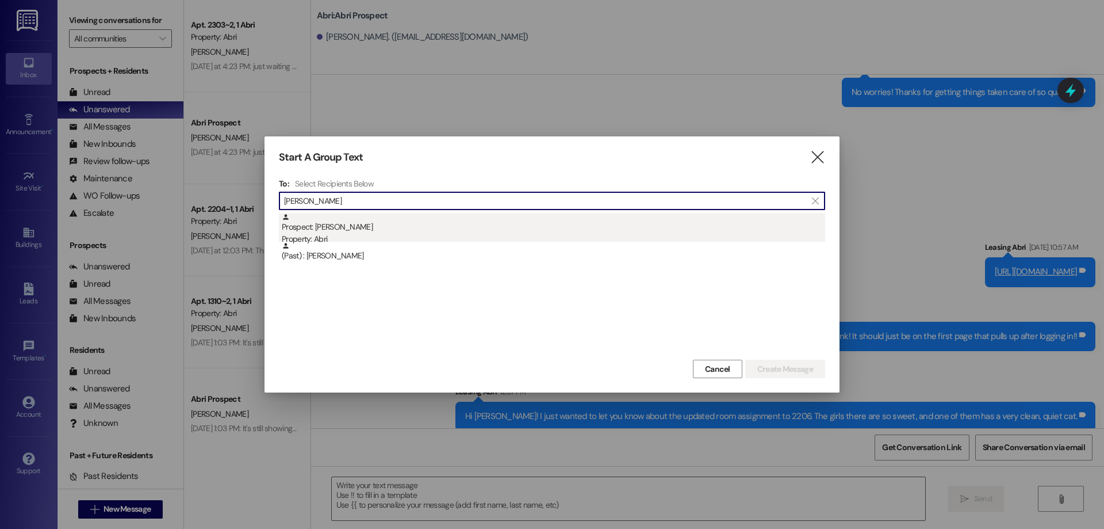
type input "[PERSON_NAME]"
click at [336, 217] on div "Prospect: [PERSON_NAME] Property: Abri" at bounding box center [554, 229] width 544 height 33
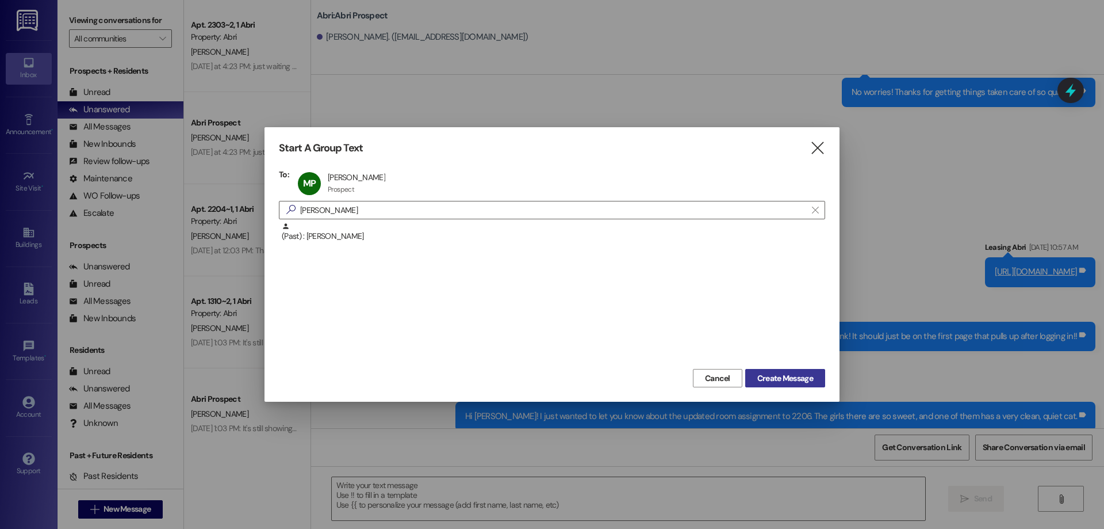
click at [778, 376] on span "Create Message" at bounding box center [785, 378] width 56 height 12
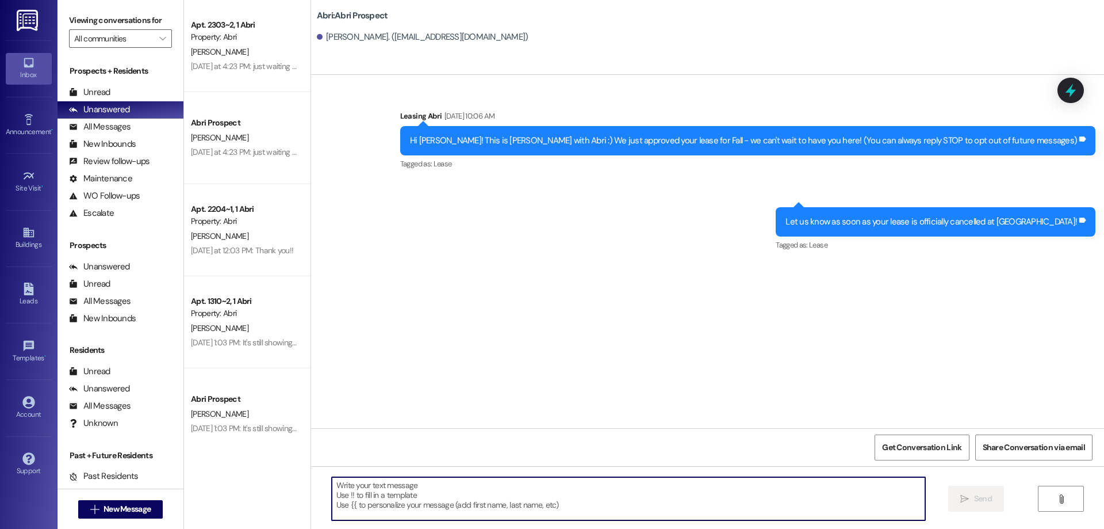
click at [422, 509] on textarea at bounding box center [629, 498] width 594 height 43
paste textarea "Hi [PERSON_NAME]! I just wanted to let you know about the updated room assignme…"
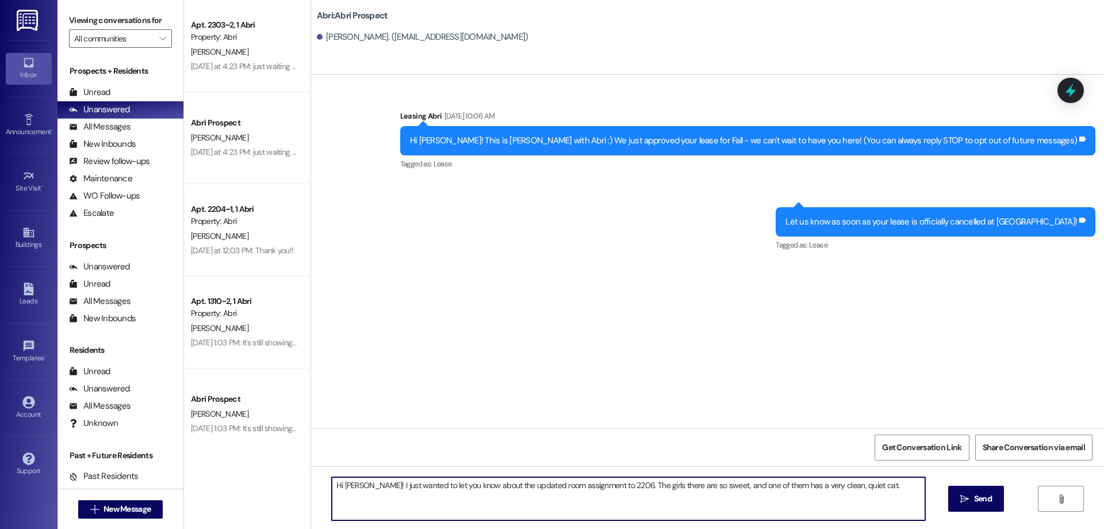
click at [339, 493] on textarea "Hi [PERSON_NAME]! I just wanted to let you know about the updated room assignme…" at bounding box center [629, 498] width 594 height 43
type textarea "Hi [PERSON_NAME]! I just wanted to let you know about the updated room assignme…"
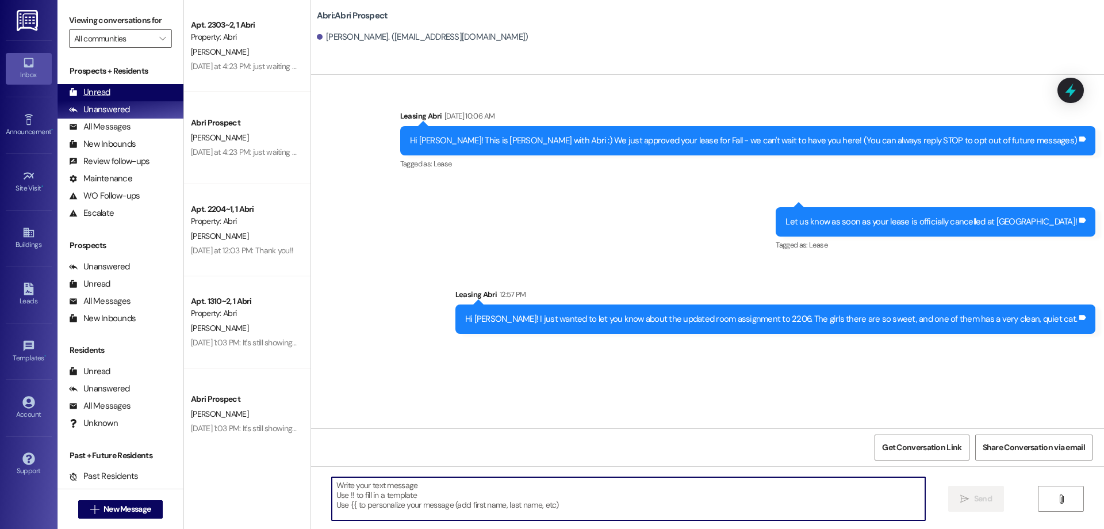
click at [118, 95] on div "Unread (0)" at bounding box center [121, 92] width 126 height 17
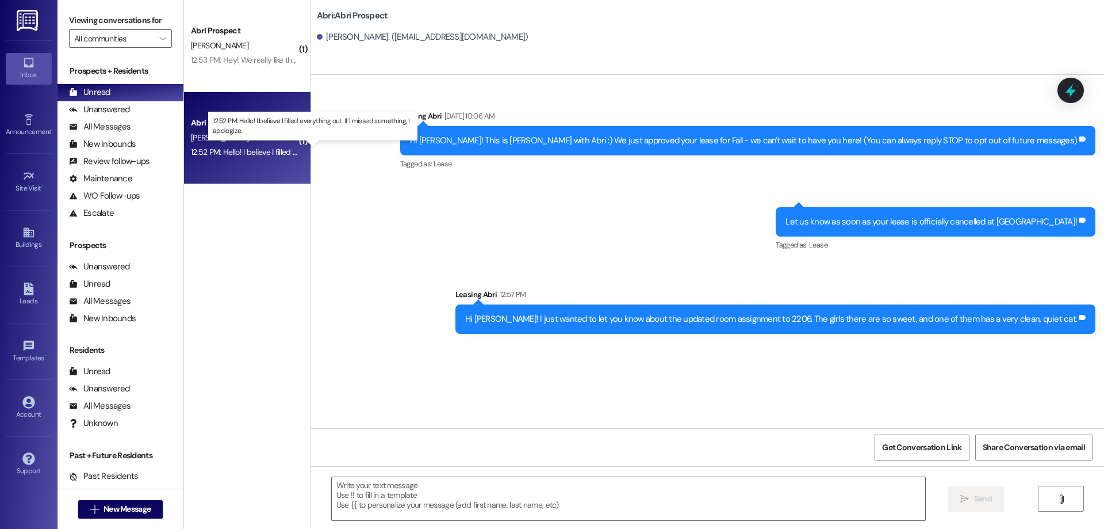
click at [238, 152] on div "12:52 PM: Hello! I believe I filled everything out. If I missed something, I ap…" at bounding box center [322, 152] width 262 height 10
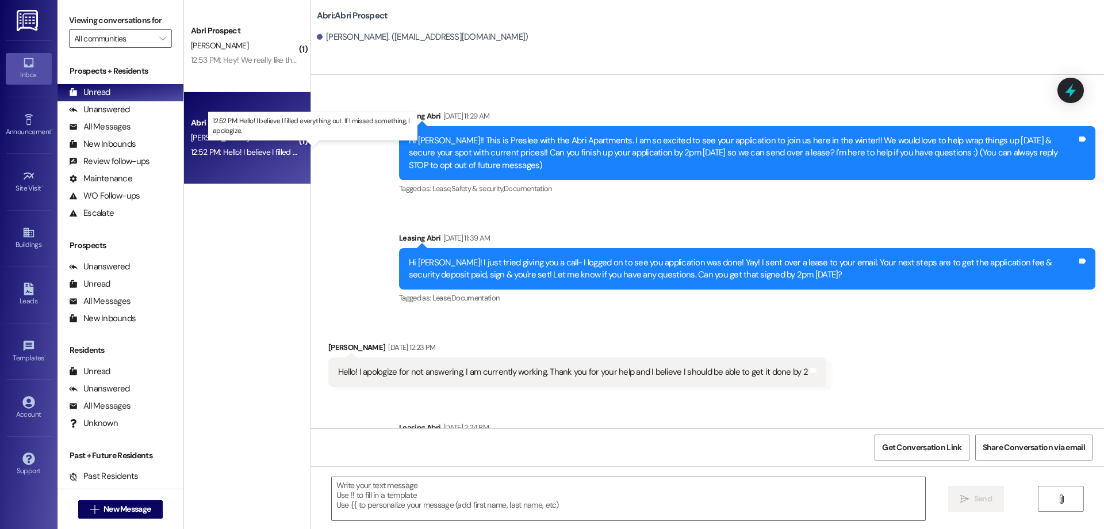
scroll to position [439, 0]
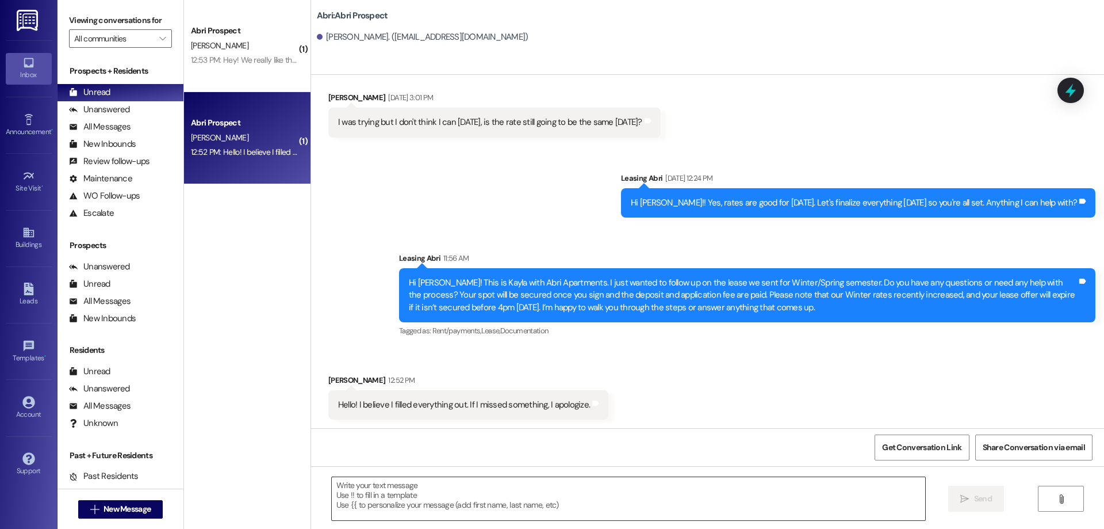
click at [534, 494] on textarea at bounding box center [629, 498] width 594 height 43
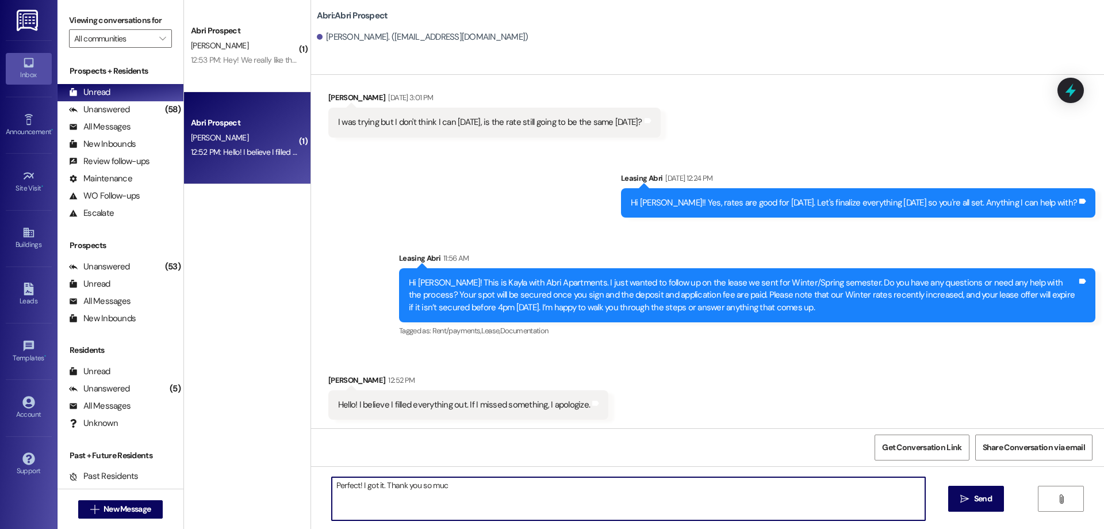
type textarea "Perfect! I got it. Thank you so much"
click at [132, 519] on div " New Message" at bounding box center [120, 509] width 85 height 29
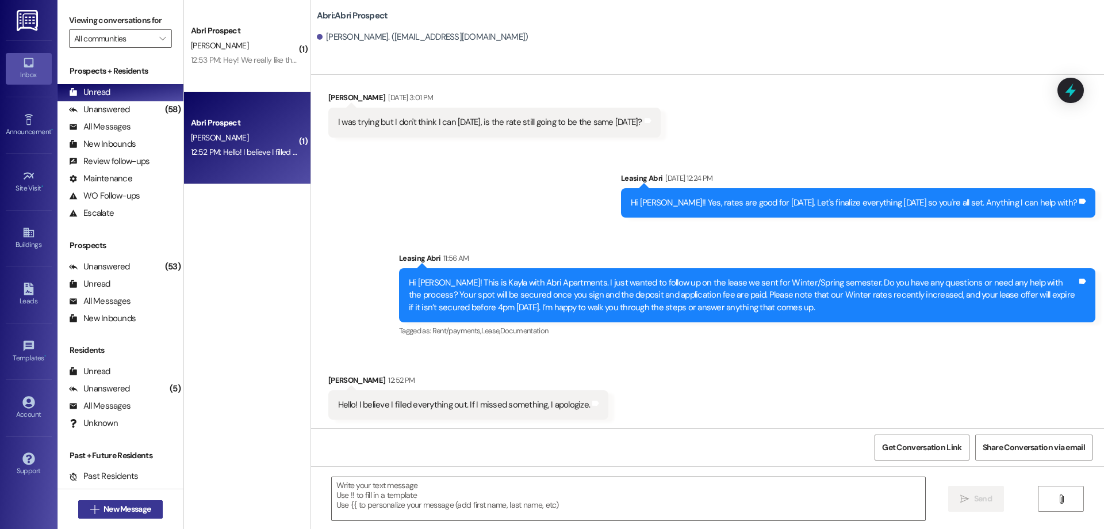
click at [134, 502] on button " New Message" at bounding box center [120, 509] width 85 height 18
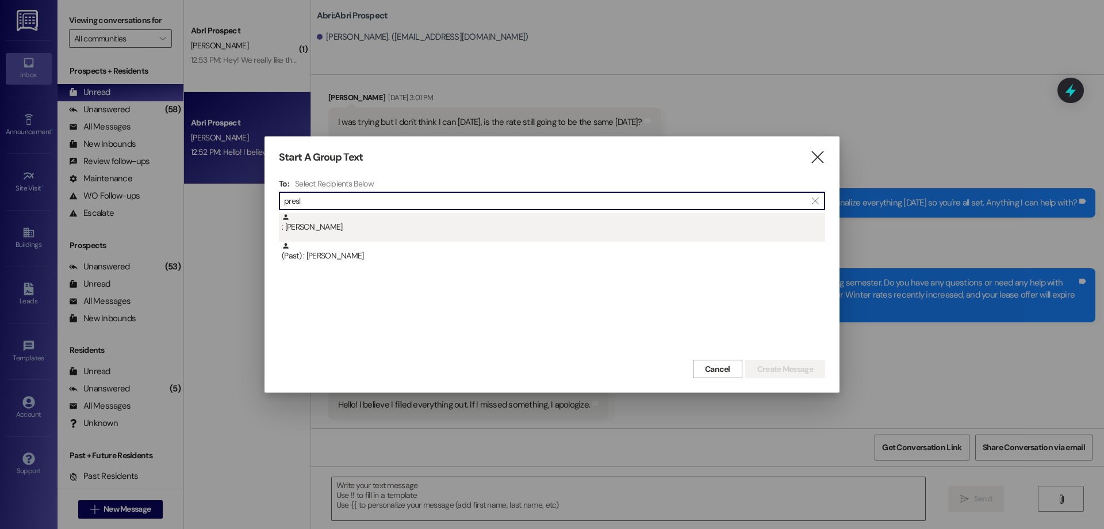
type input "presl"
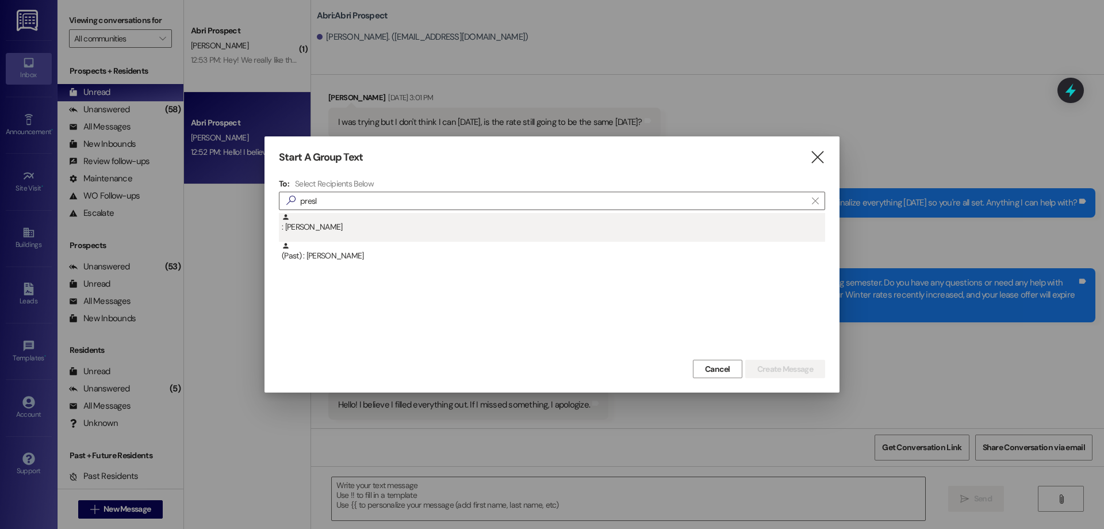
click at [340, 235] on div ": [PERSON_NAME]" at bounding box center [552, 227] width 546 height 29
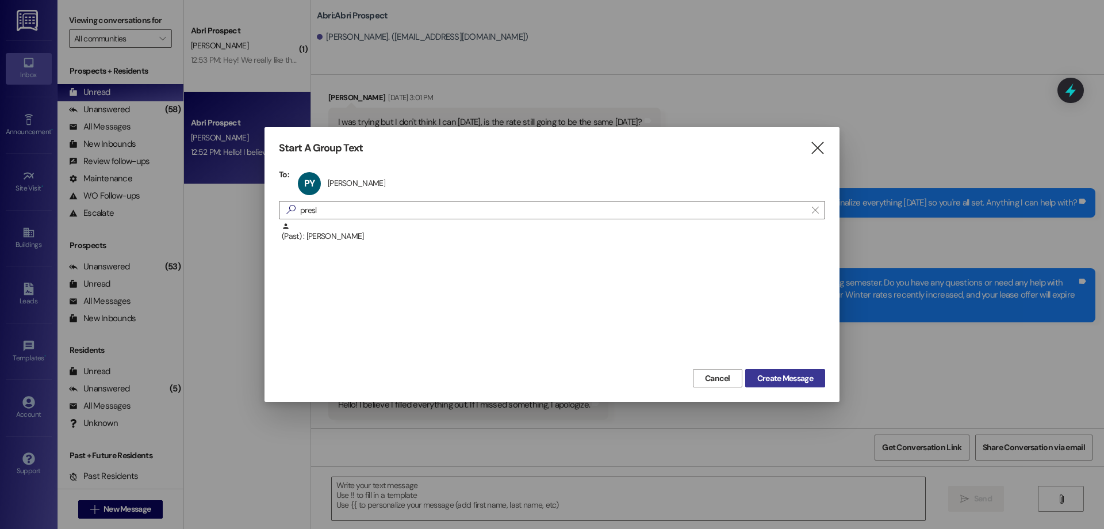
click at [784, 385] on button "Create Message" at bounding box center [785, 378] width 80 height 18
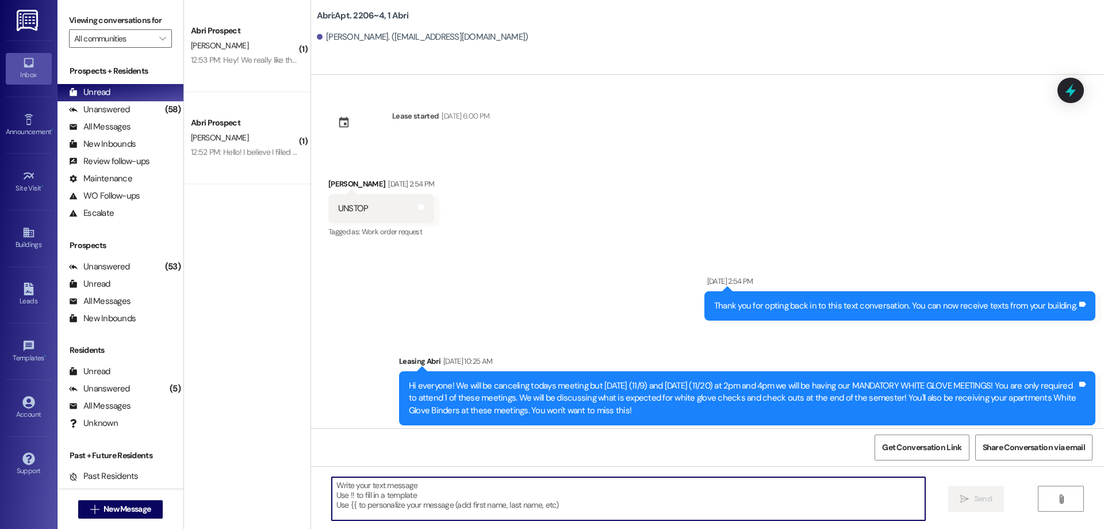
scroll to position [19303, 0]
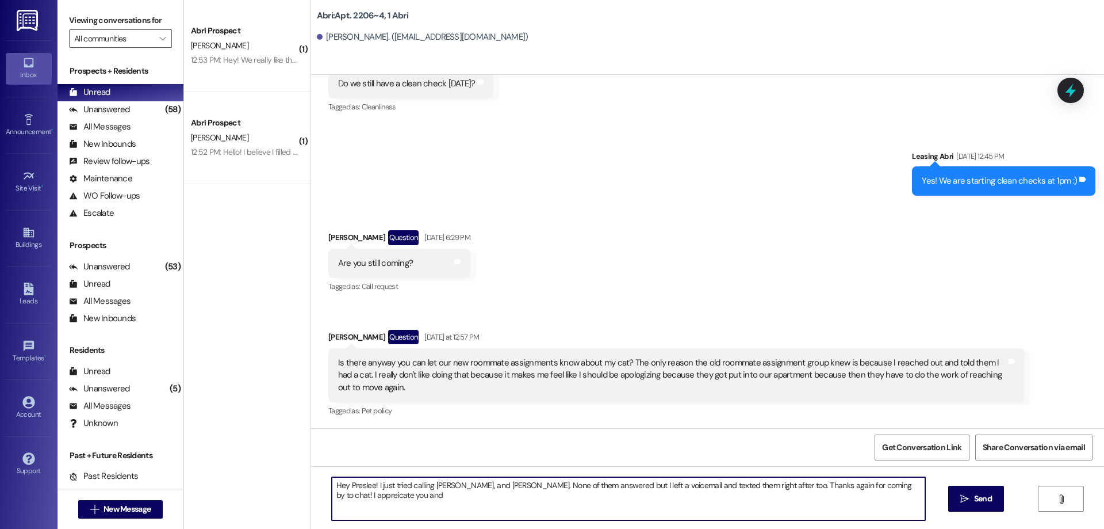
click at [338, 500] on textarea "Hey Preslee! I just tried calling [PERSON_NAME], and [PERSON_NAME]. None of the…" at bounding box center [629, 498] width 594 height 43
click at [345, 494] on textarea "Hey Preslee! I just tried calling [PERSON_NAME], and [PERSON_NAME]. None of the…" at bounding box center [629, 498] width 594 height 43
click at [350, 497] on textarea "Hey Preslee! I just tried calling [PERSON_NAME], and [PERSON_NAME]. None of the…" at bounding box center [629, 498] width 594 height 43
click at [442, 498] on textarea "Hey Preslee! I just tried calling [PERSON_NAME], and [PERSON_NAME]. None of the…" at bounding box center [629, 498] width 594 height 43
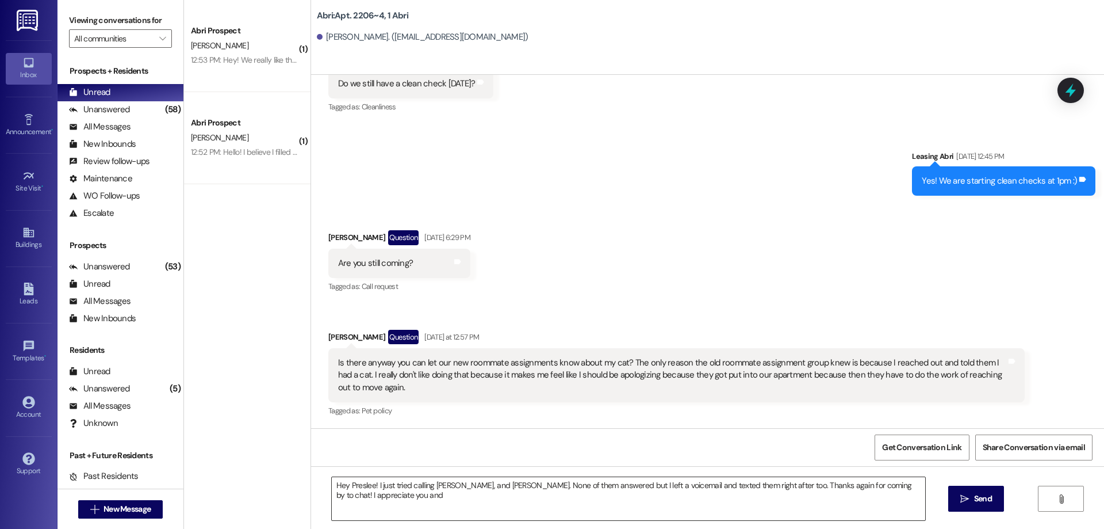
click at [420, 503] on textarea "Hey Preslee! I just tried calling [PERSON_NAME], and [PERSON_NAME]. None of the…" at bounding box center [629, 498] width 594 height 43
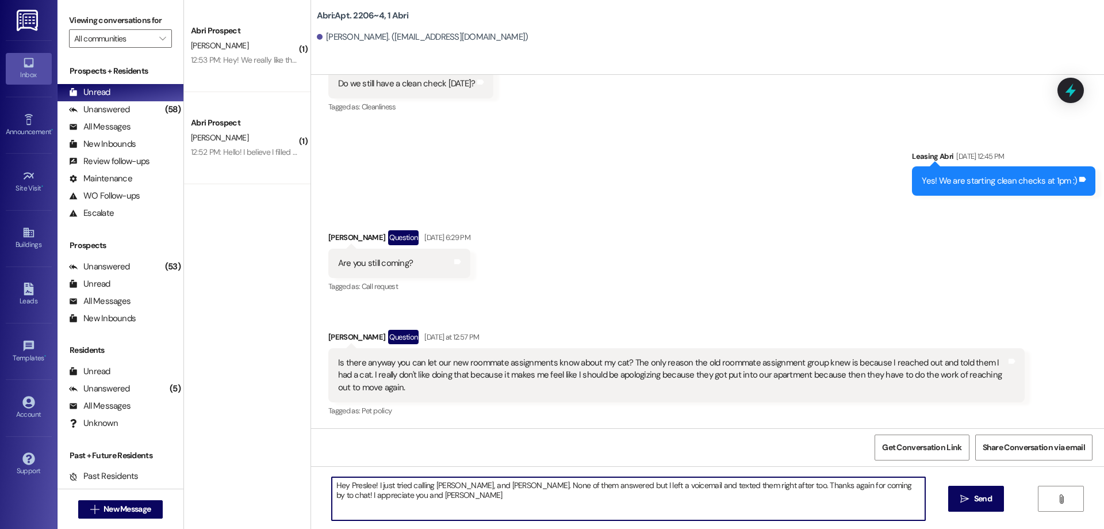
type textarea "Hey Preslee! I just tried calling [PERSON_NAME], and [PERSON_NAME]. None of the…"
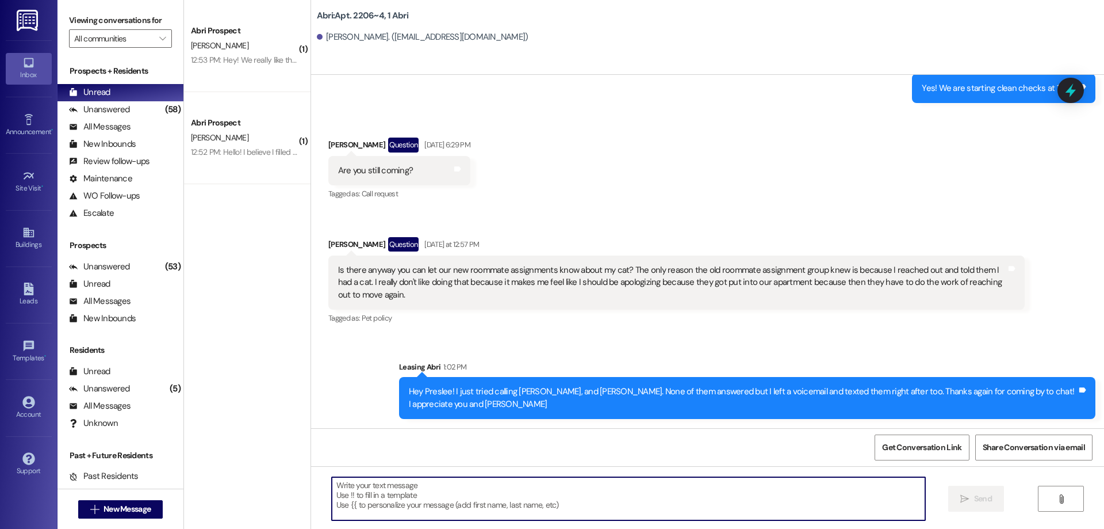
scroll to position [19303, 0]
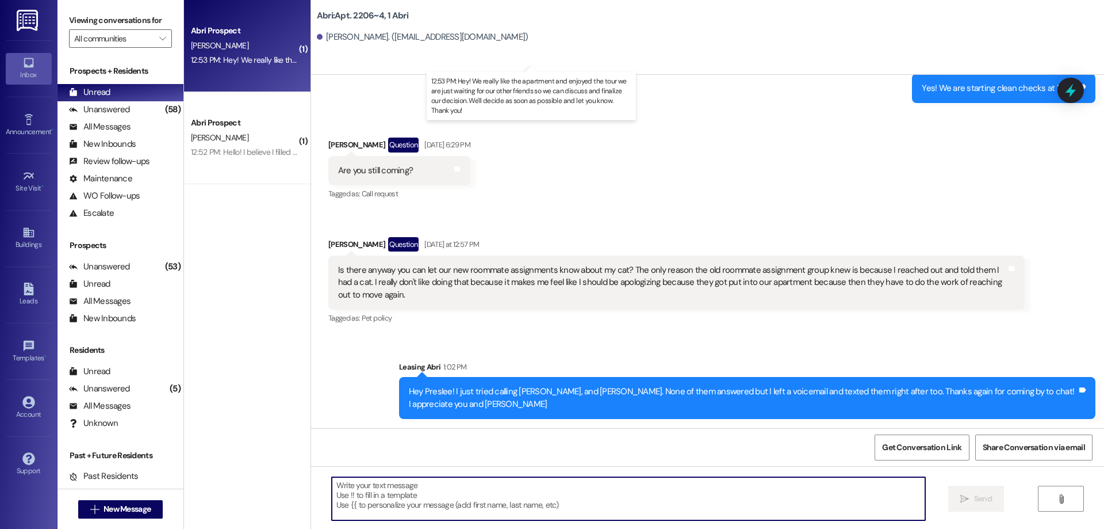
click at [243, 63] on div "12:53 PM: Hey! We really like the apartment and enjoyed the tour we are just wa…" at bounding box center [540, 60] width 699 height 10
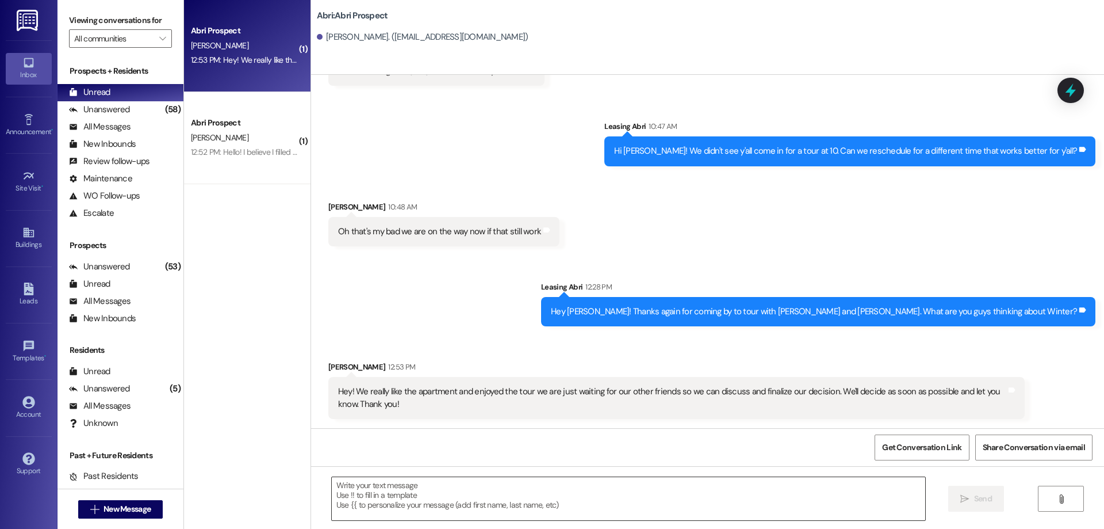
scroll to position [990, 0]
click at [442, 489] on textarea at bounding box center [629, 498] width 594 height 43
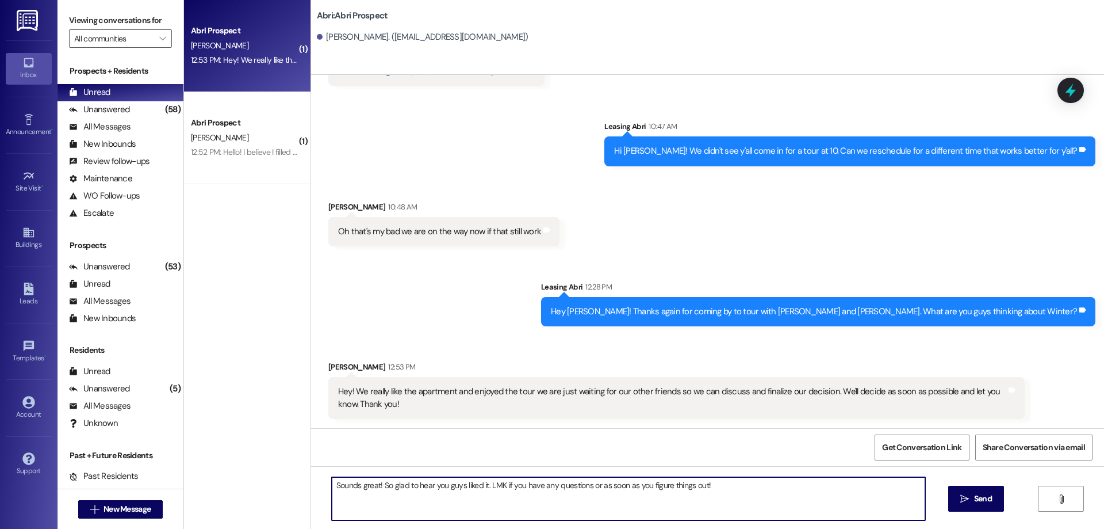
click at [595, 488] on textarea "Sounds great! So glad to hear you guys liked it. LMK if you have any questions …" at bounding box center [629, 498] width 594 height 43
type textarea "Sounds great! So glad to hear you guys liked it. LMK if you have any questions …"
click at [990, 490] on button " Send" at bounding box center [976, 498] width 56 height 26
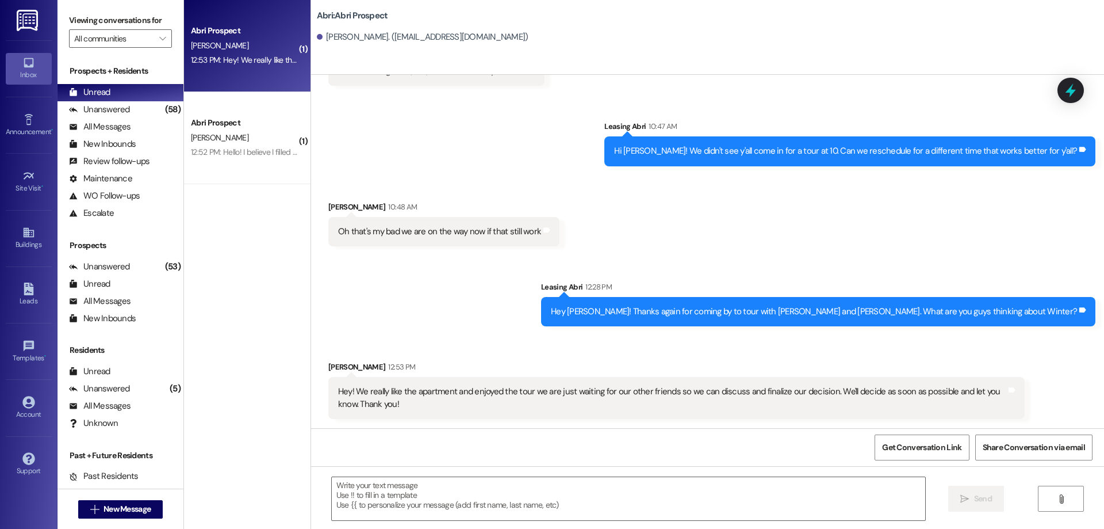
scroll to position [1070, 0]
